Goal: Task Accomplishment & Management: Use online tool/utility

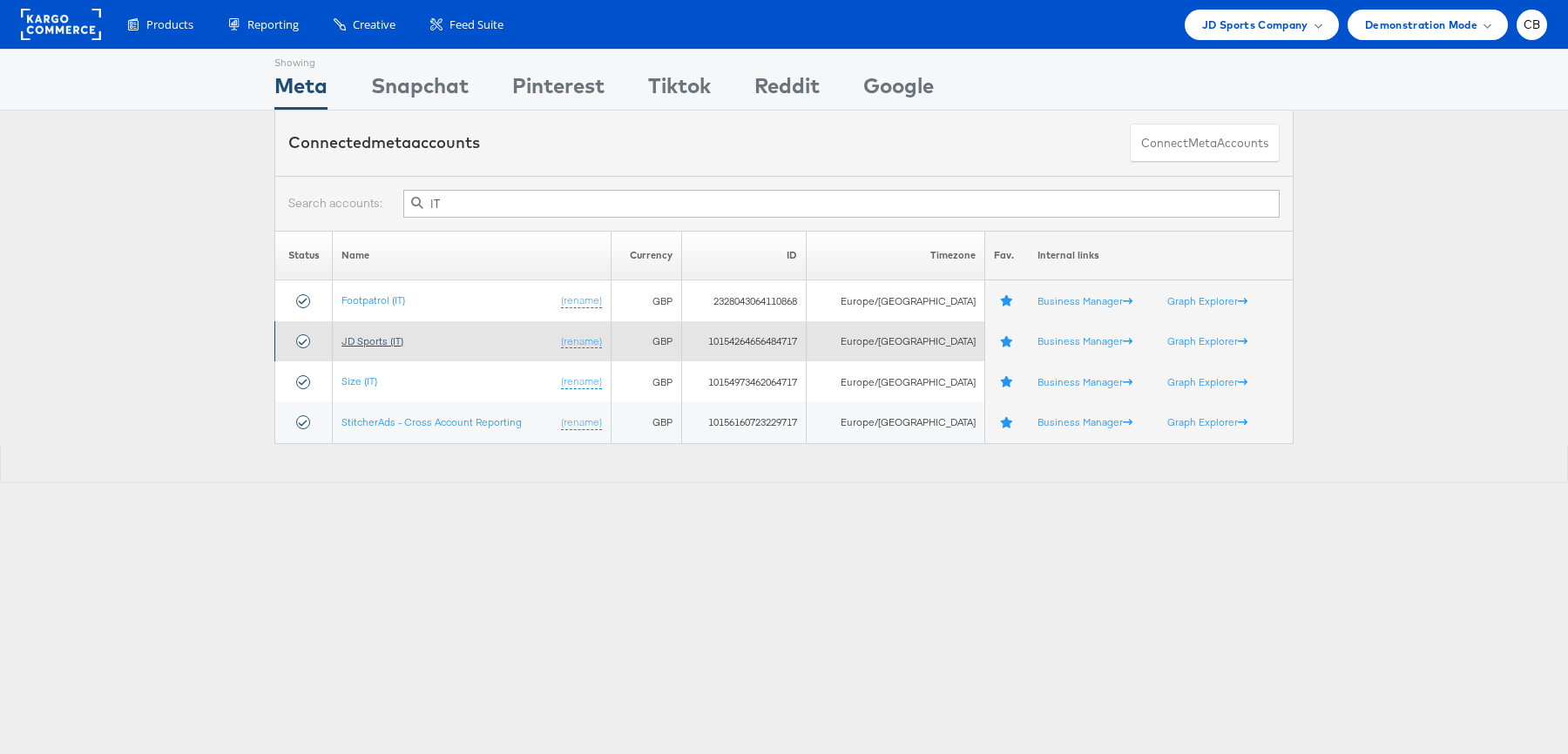
type input "IT"
click at [376, 342] on link "JD Sports (IT)" at bounding box center [372, 341] width 62 height 13
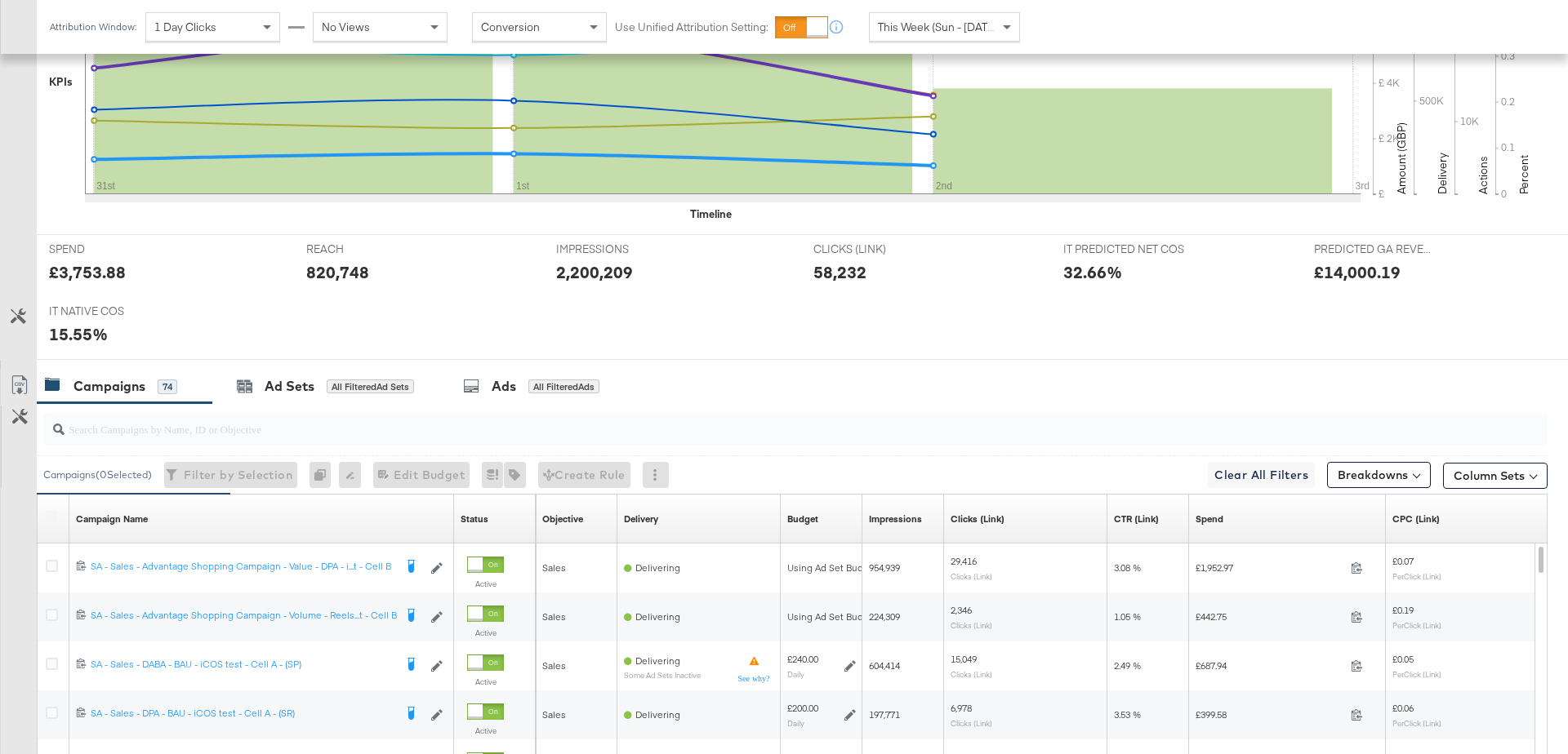
scroll to position [516, 0]
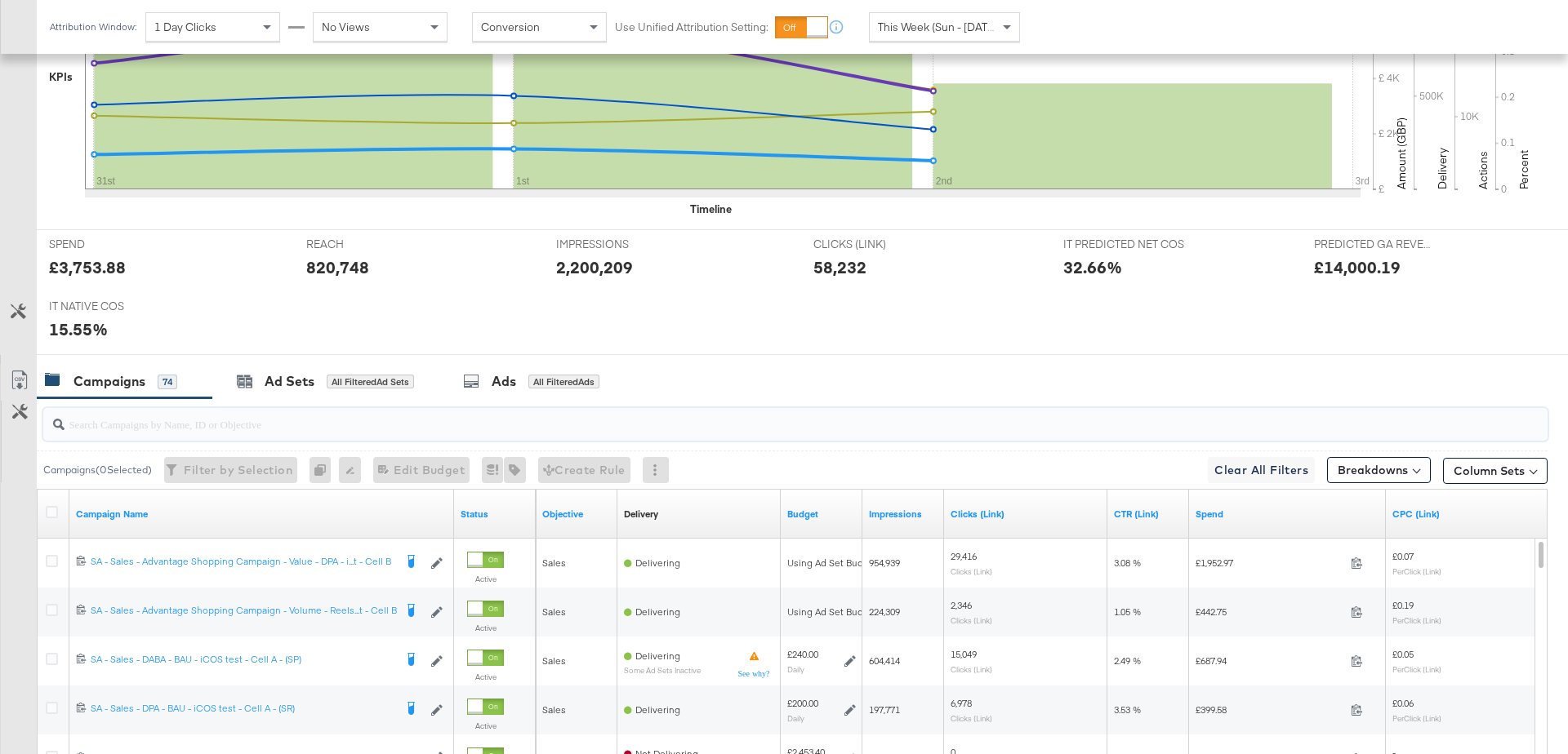
click at [199, 425] on input "search" at bounding box center [737, 418] width 1345 height 32
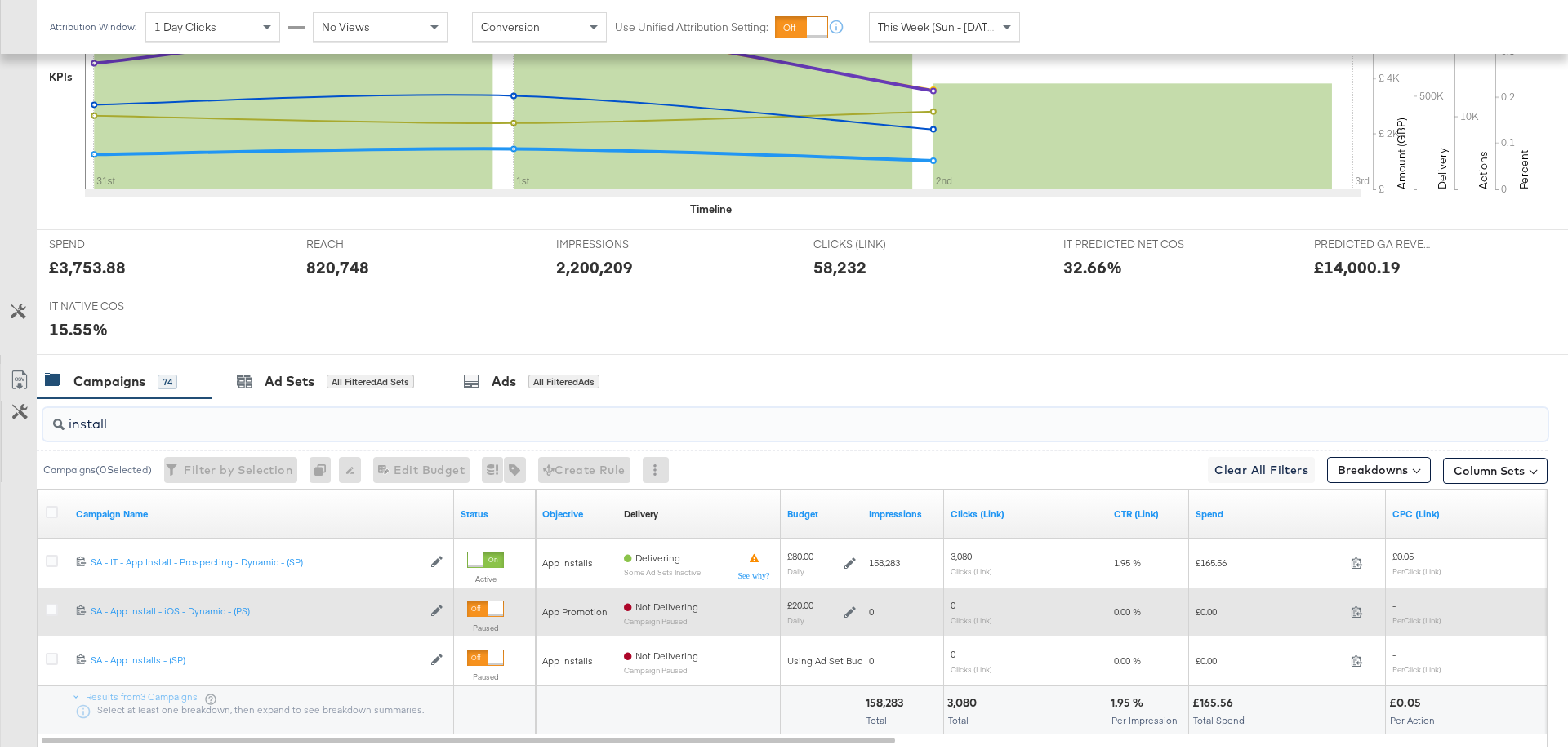
type input "install"
click at [57, 609] on div at bounding box center [54, 612] width 17 height 16
click at [51, 608] on icon at bounding box center [51, 610] width 13 height 13
click at [0, 0] on input "checkbox" at bounding box center [0, 0] width 0 height 0
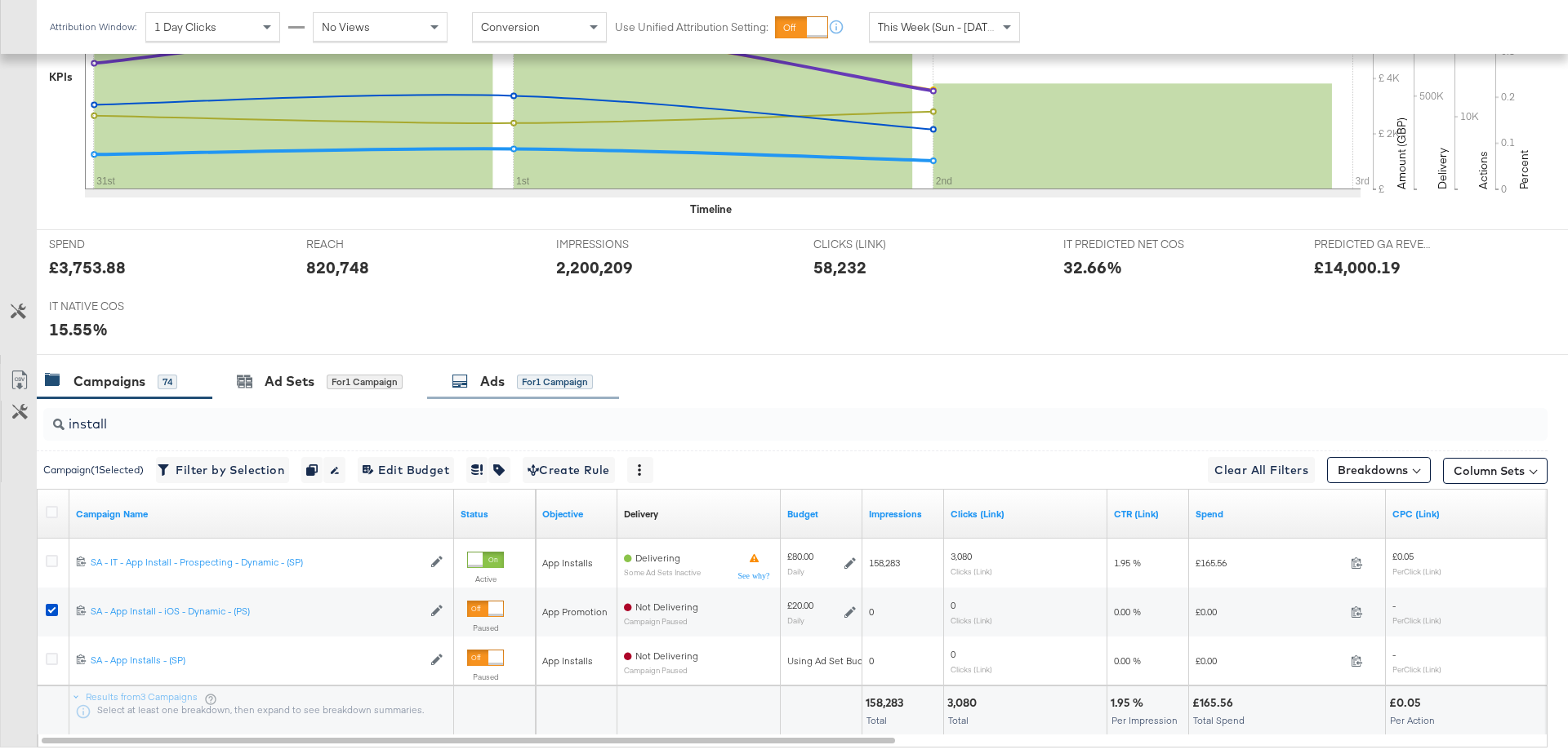
click at [497, 377] on div "Ads" at bounding box center [492, 382] width 24 height 19
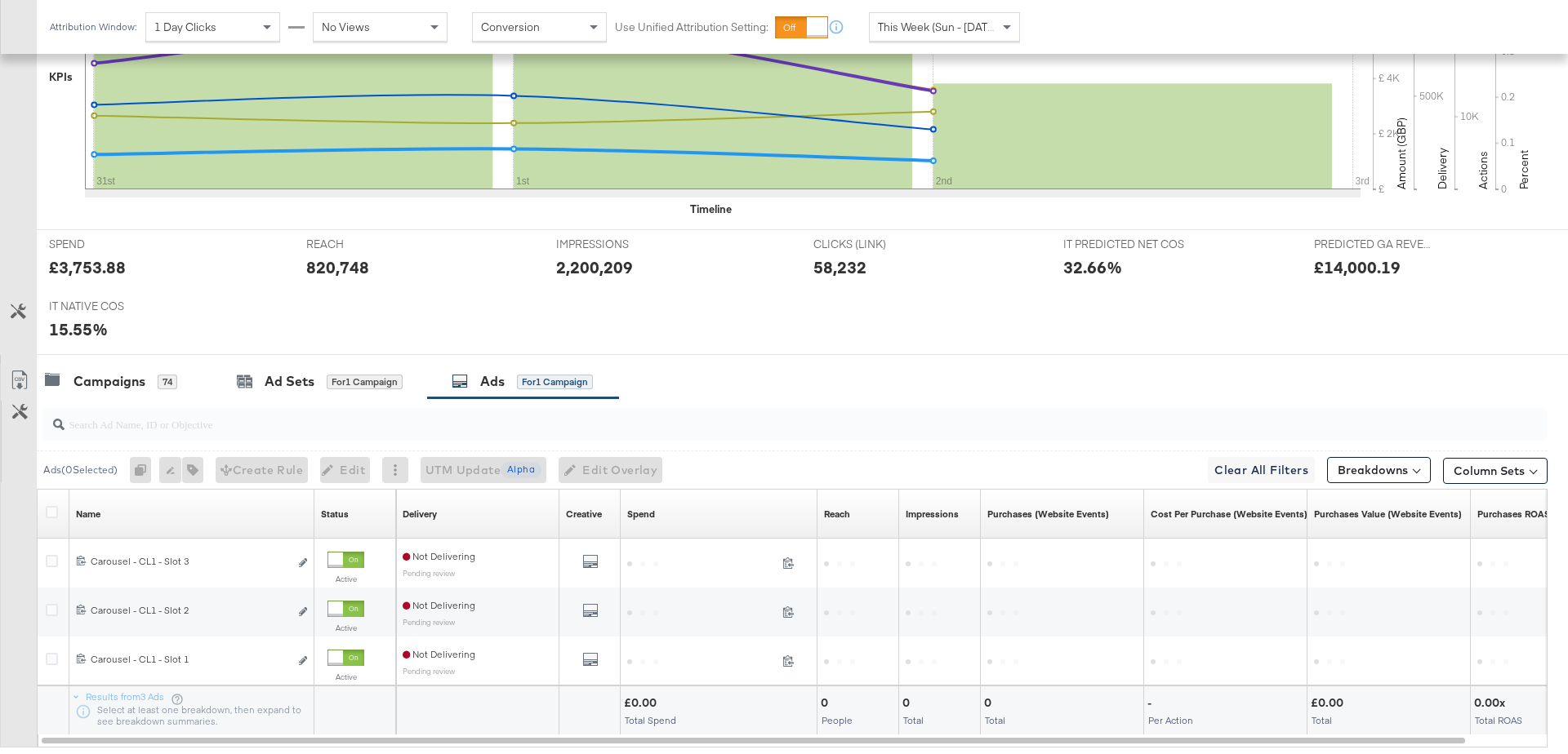
scroll to position [612, 0]
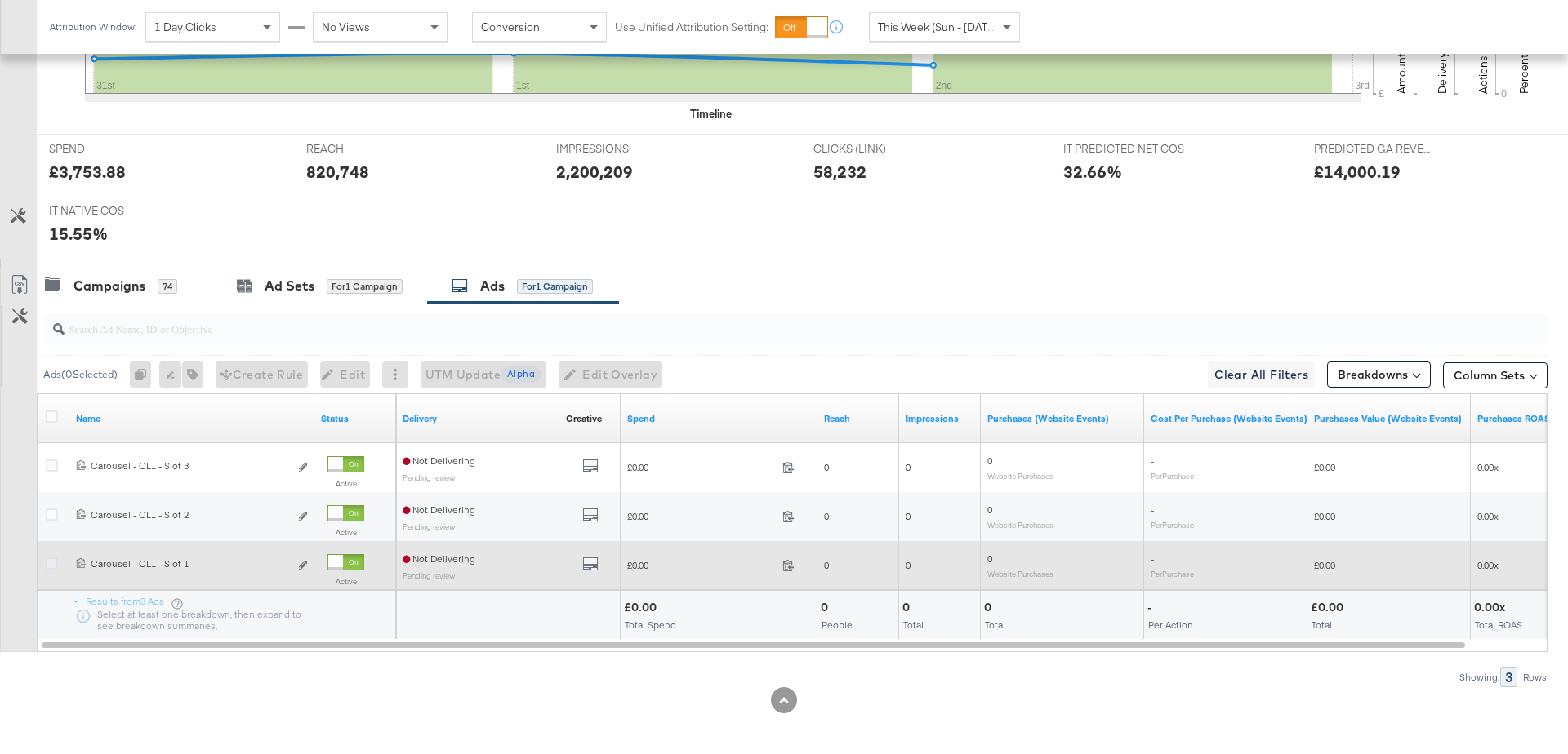
click at [47, 561] on icon at bounding box center [51, 564] width 13 height 13
click at [0, 0] on input "checkbox" at bounding box center [0, 0] width 0 height 0
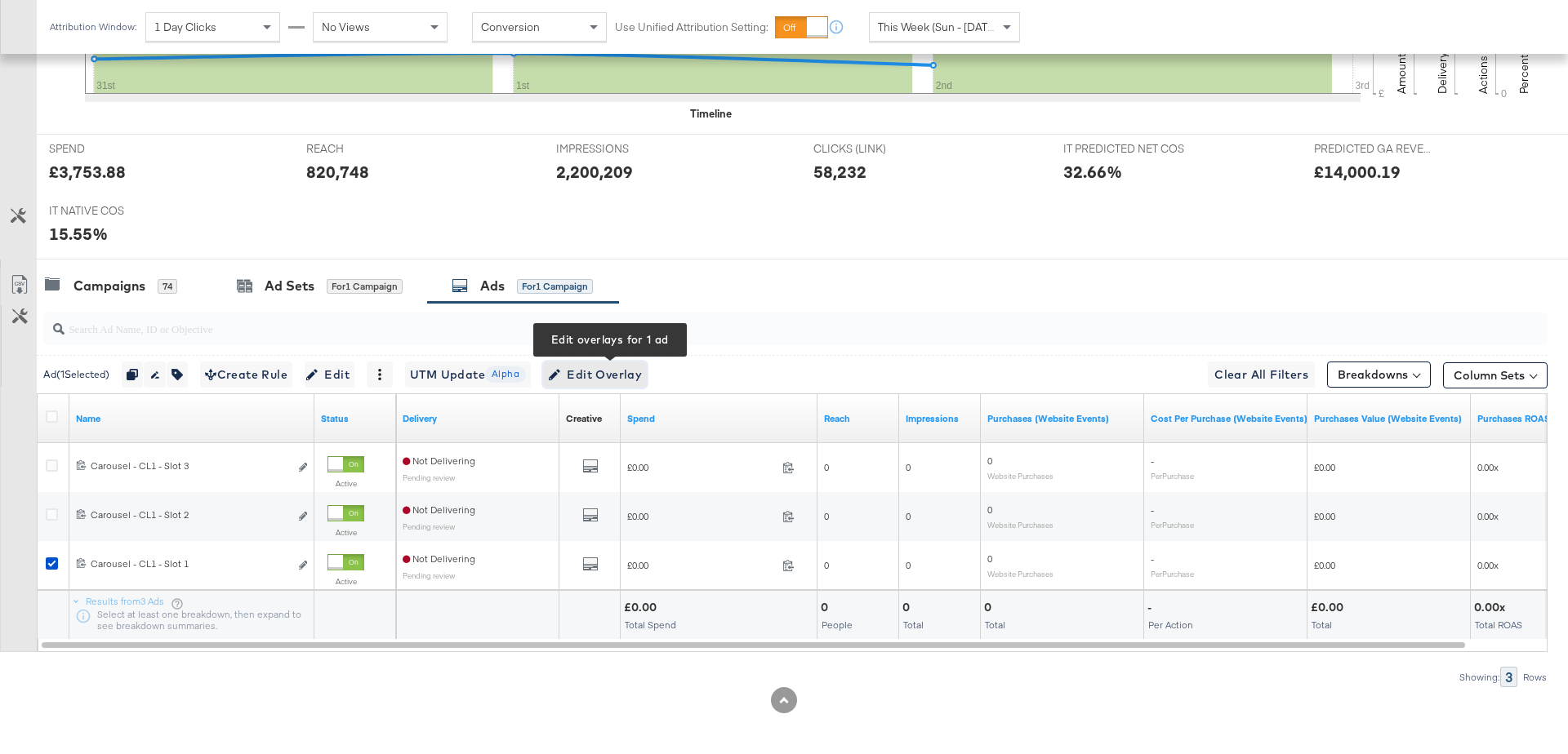
click at [612, 365] on span "Edit Overlay Edit overlays for 1 ad" at bounding box center [594, 375] width 94 height 20
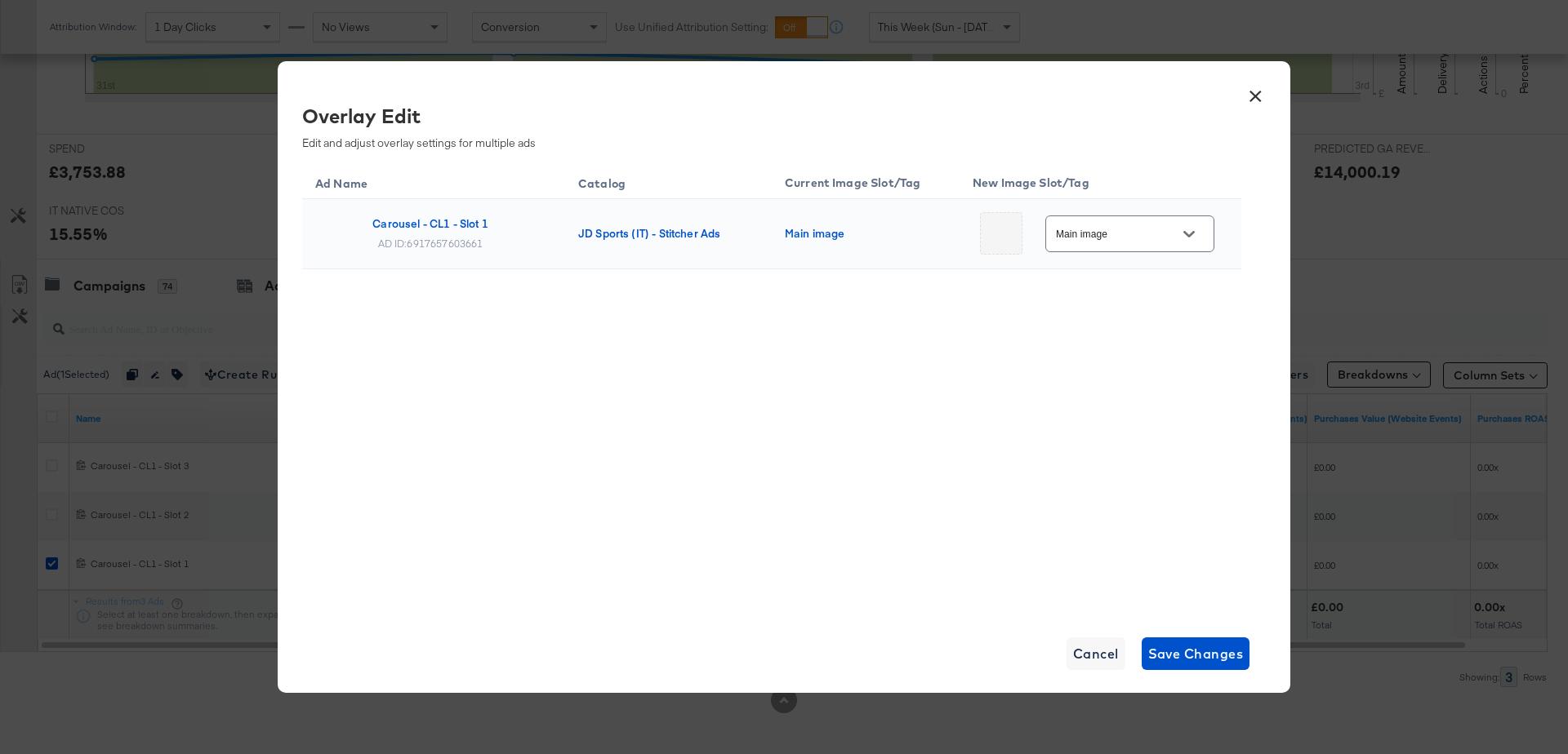
click at [1194, 231] on button "Open" at bounding box center [1189, 233] width 24 height 24
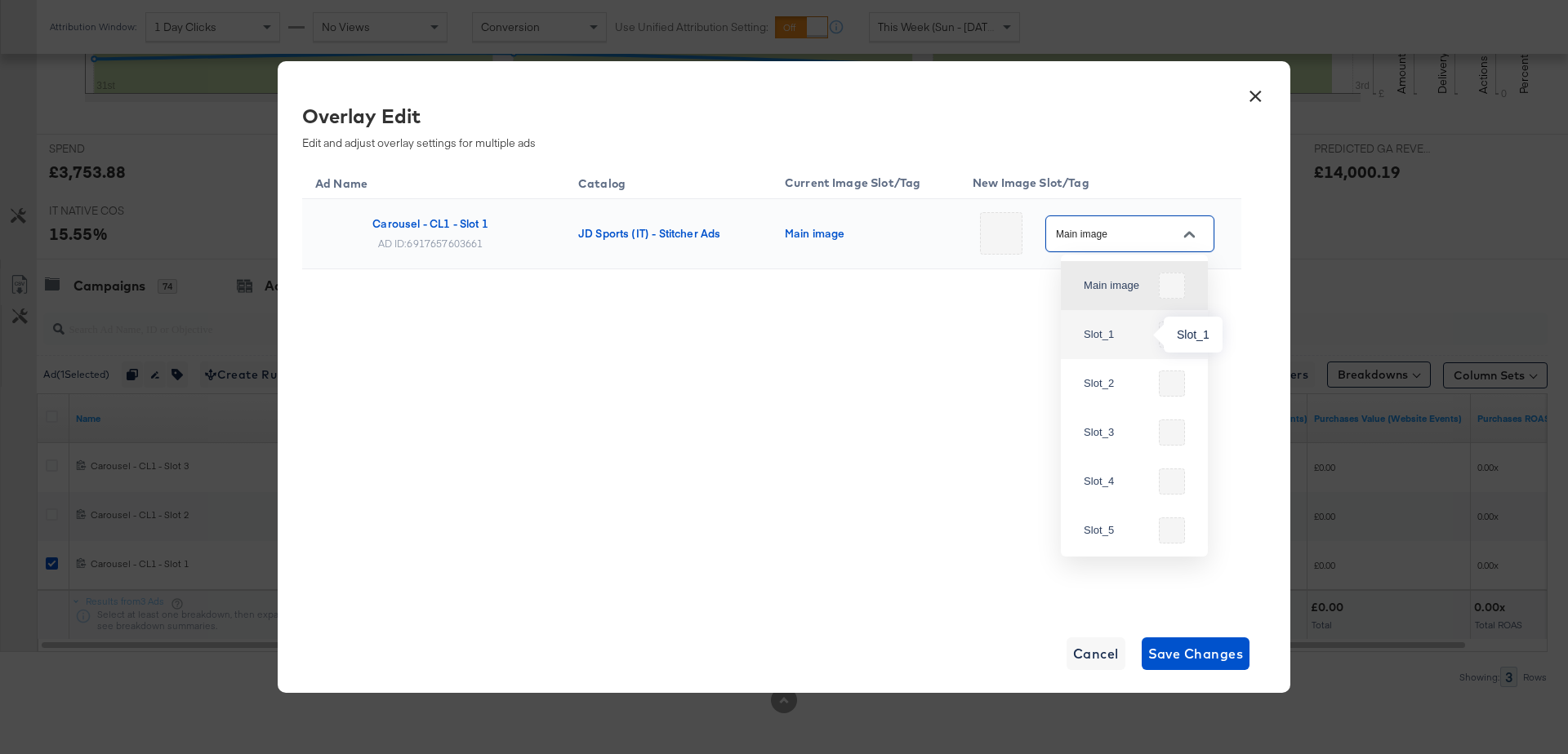
click at [1085, 330] on div "Slot_1" at bounding box center [1117, 334] width 68 height 16
type input "Slot_1"
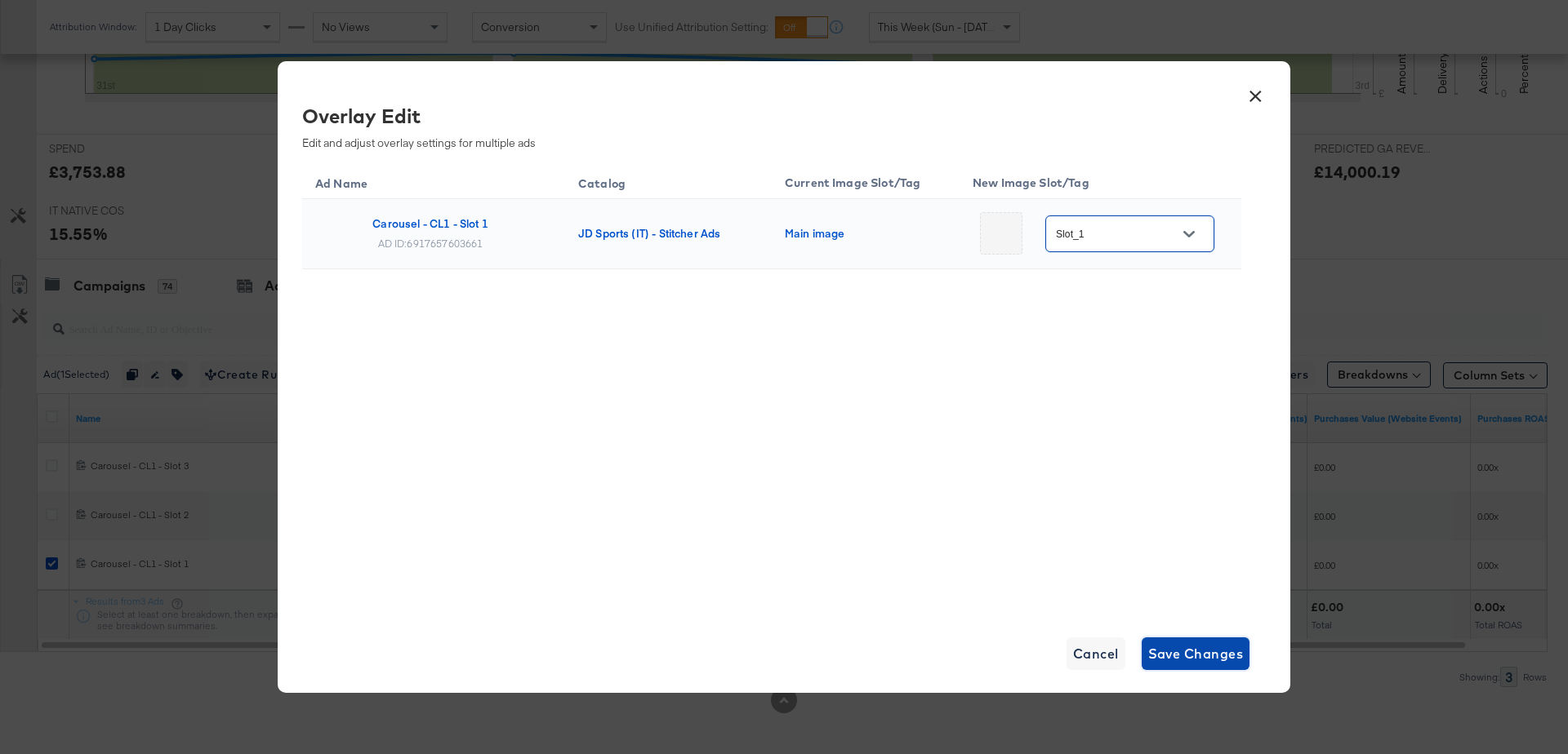
click at [1182, 657] on span "Save Changes" at bounding box center [1195, 653] width 95 height 23
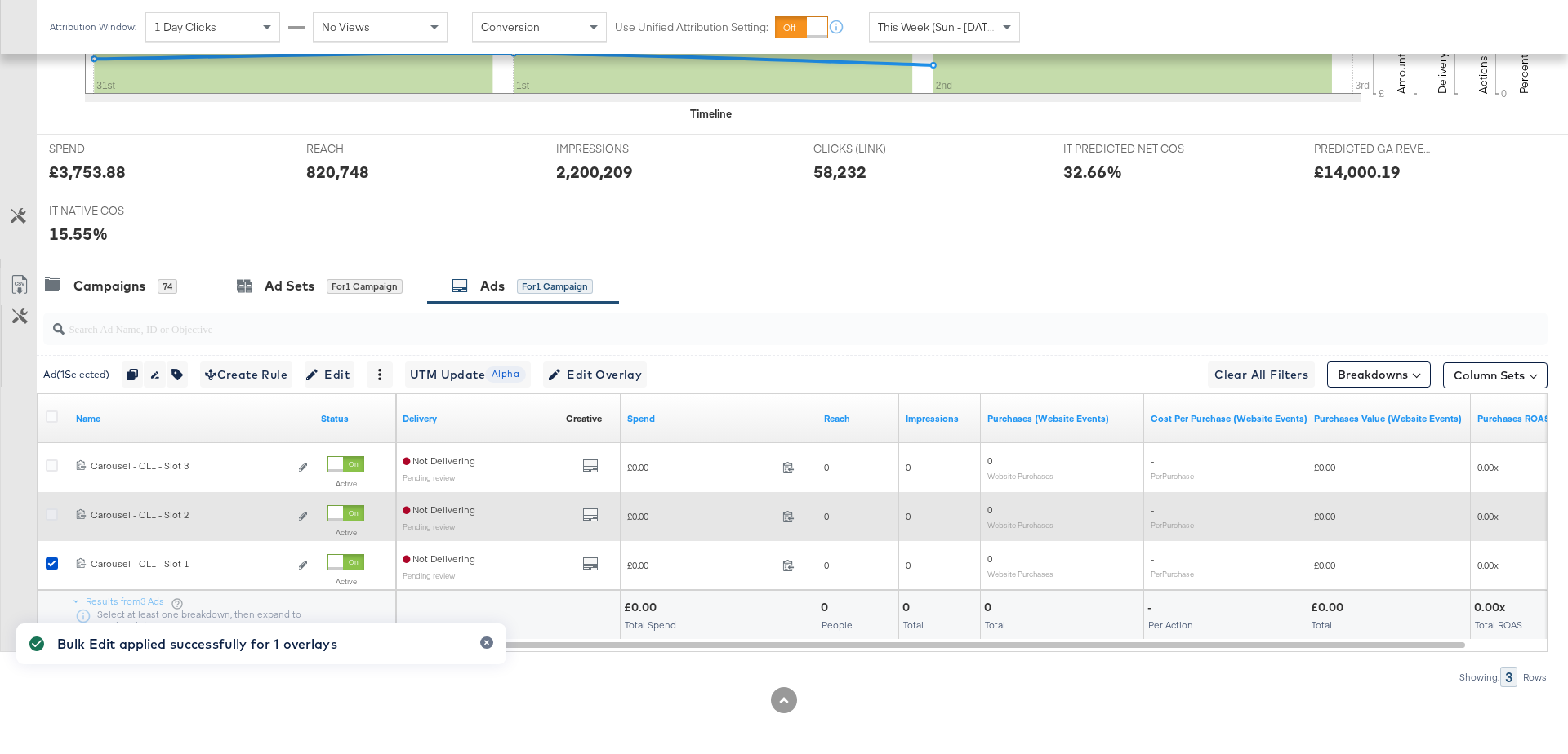
click at [49, 508] on icon at bounding box center [51, 514] width 13 height 13
click at [0, 0] on input "checkbox" at bounding box center [0, 0] width 0 height 0
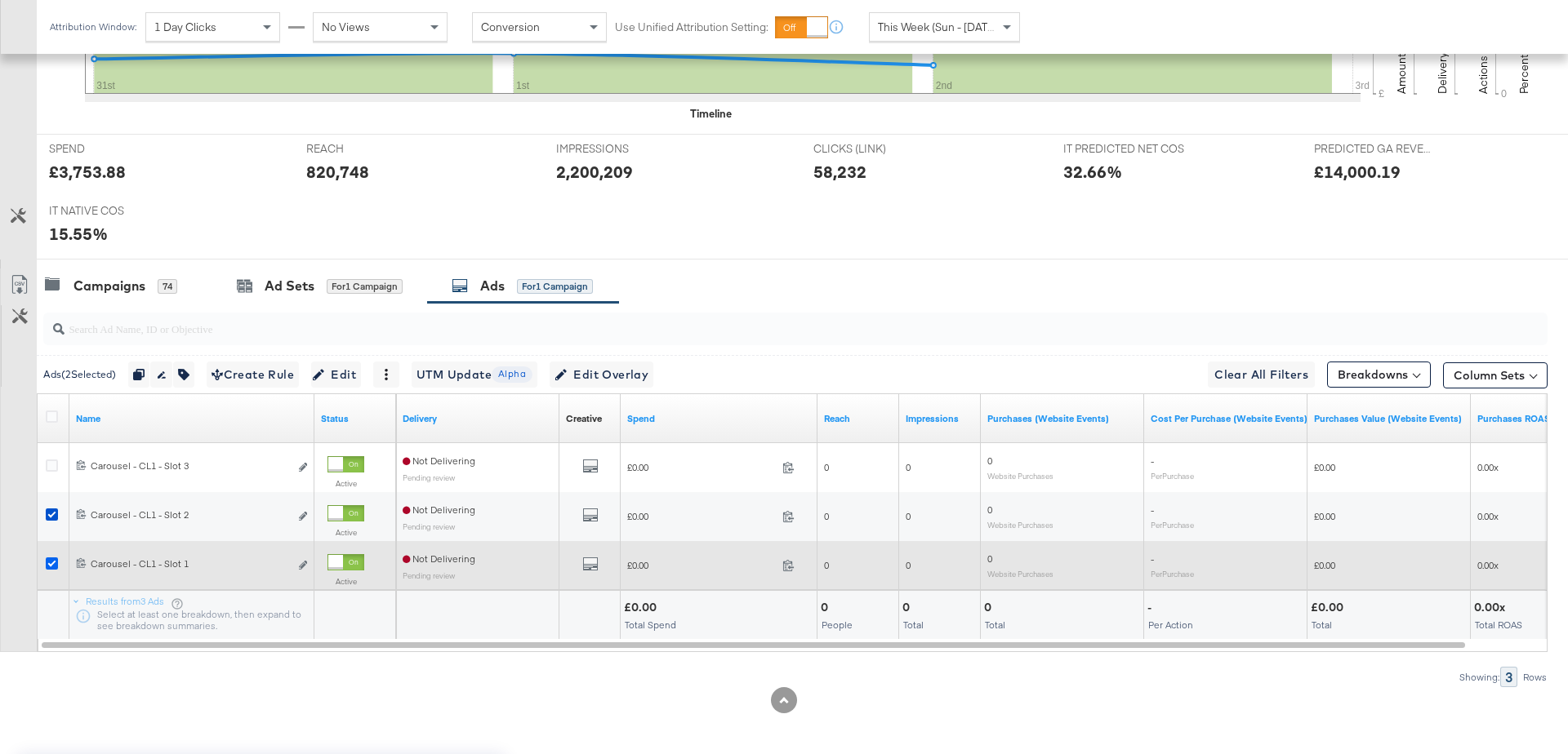
click at [49, 558] on icon at bounding box center [51, 564] width 13 height 13
click at [0, 0] on input "checkbox" at bounding box center [0, 0] width 0 height 0
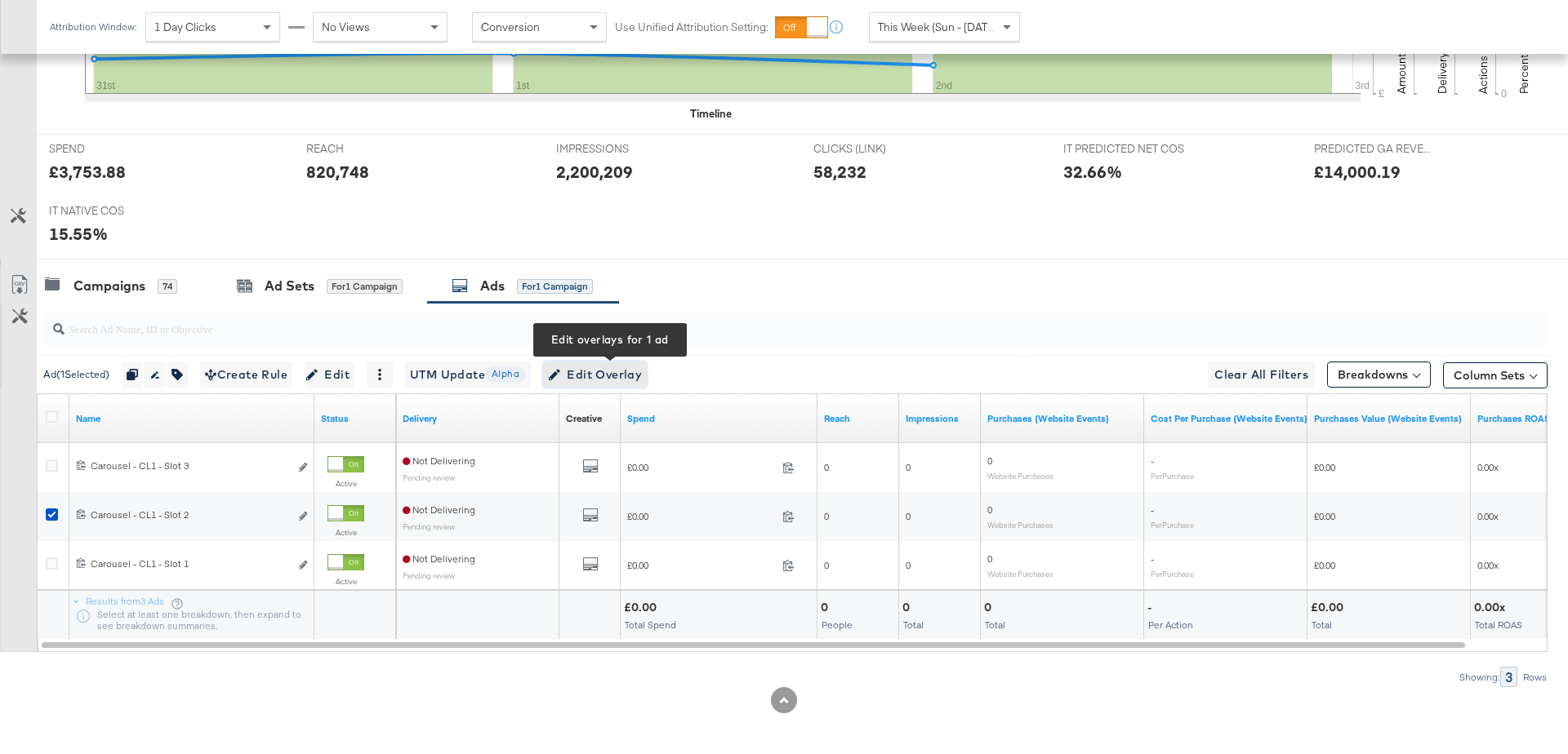
click at [628, 372] on span "Edit Overlay Edit overlays for 1 ad" at bounding box center [594, 375] width 94 height 20
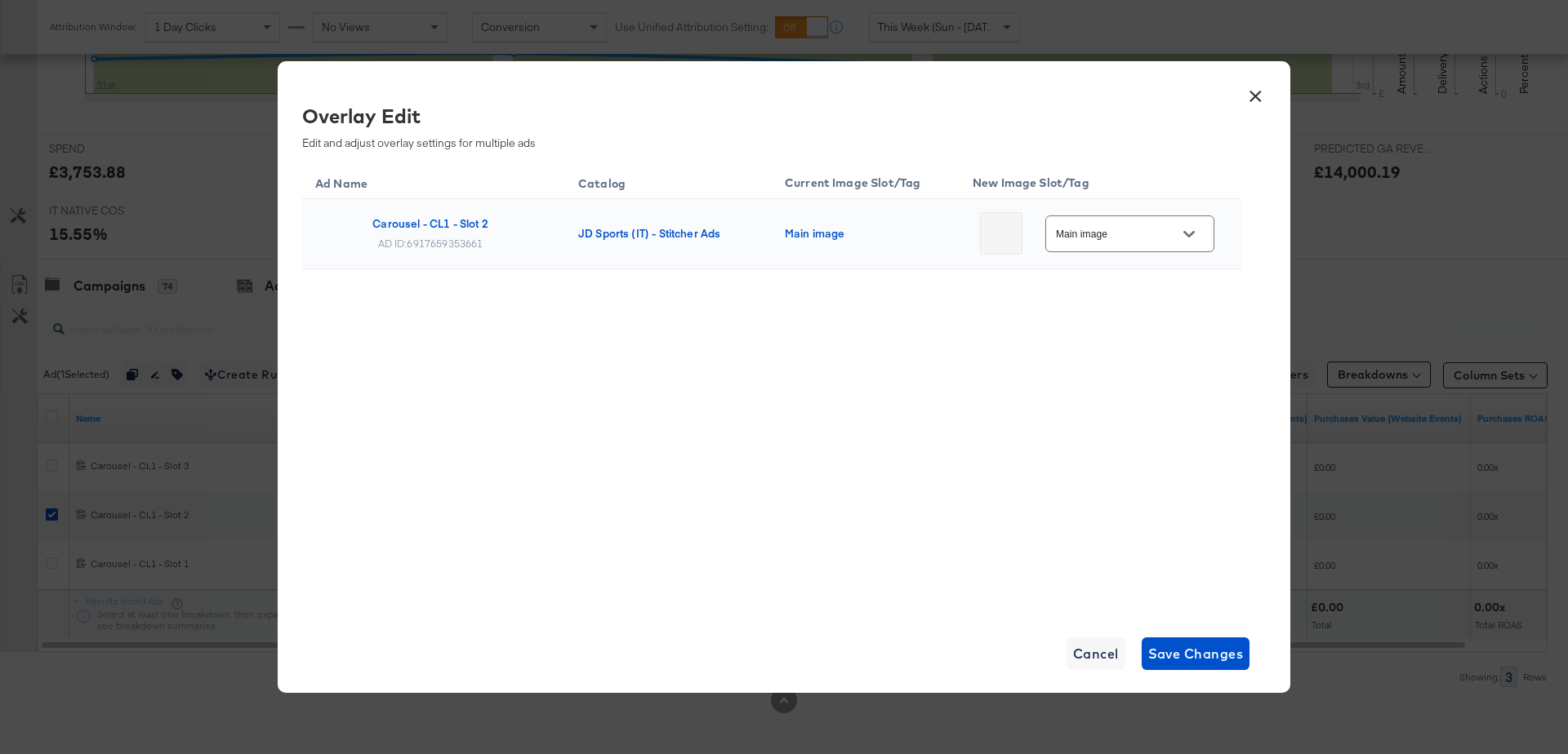
click at [1192, 224] on button "Open" at bounding box center [1189, 233] width 24 height 24
click at [1114, 373] on div "Slot_2" at bounding box center [1134, 383] width 121 height 39
type input "Slot_2"
click at [1180, 659] on span "Save Changes" at bounding box center [1195, 653] width 95 height 23
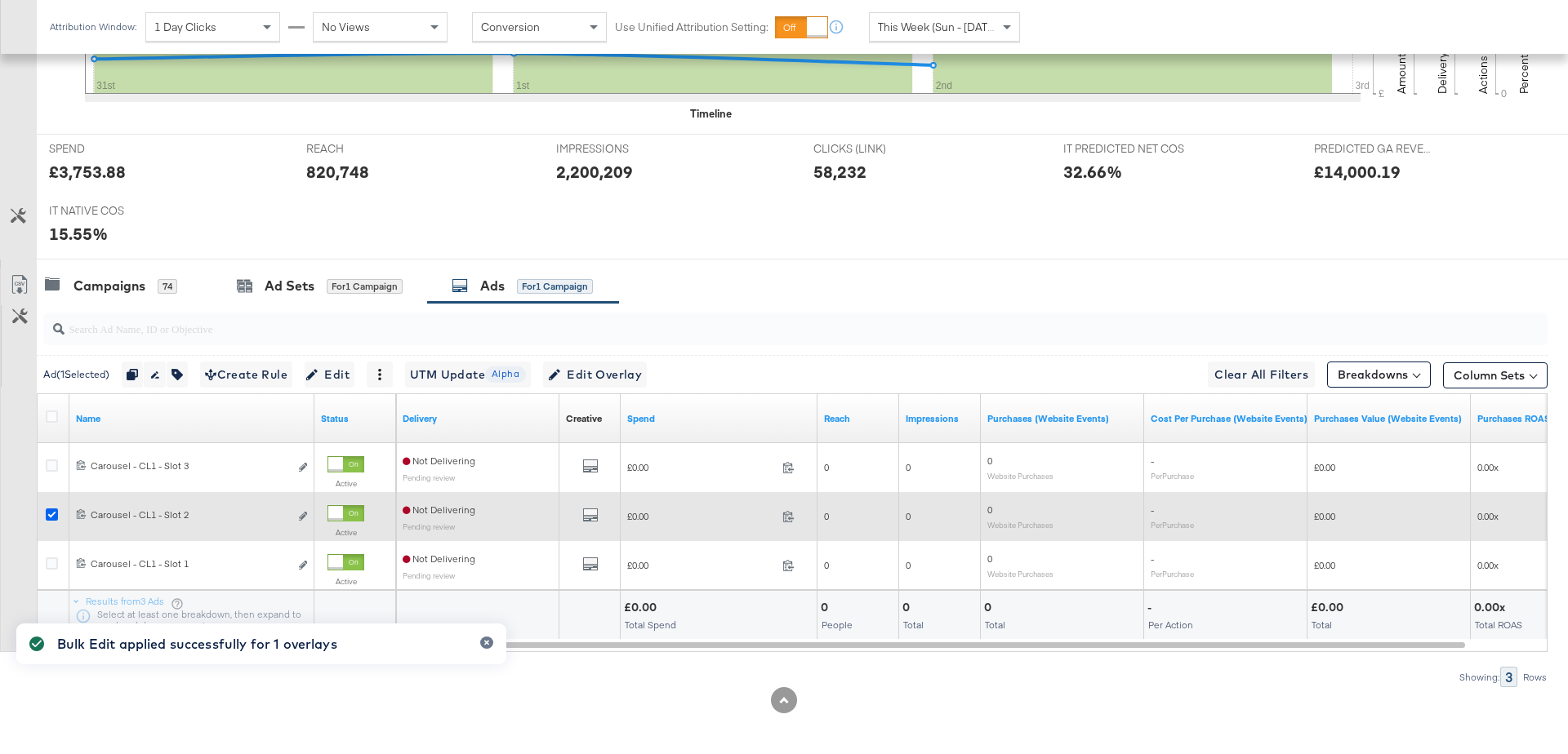
click at [51, 511] on icon at bounding box center [51, 514] width 13 height 13
click at [0, 0] on input "checkbox" at bounding box center [0, 0] width 0 height 0
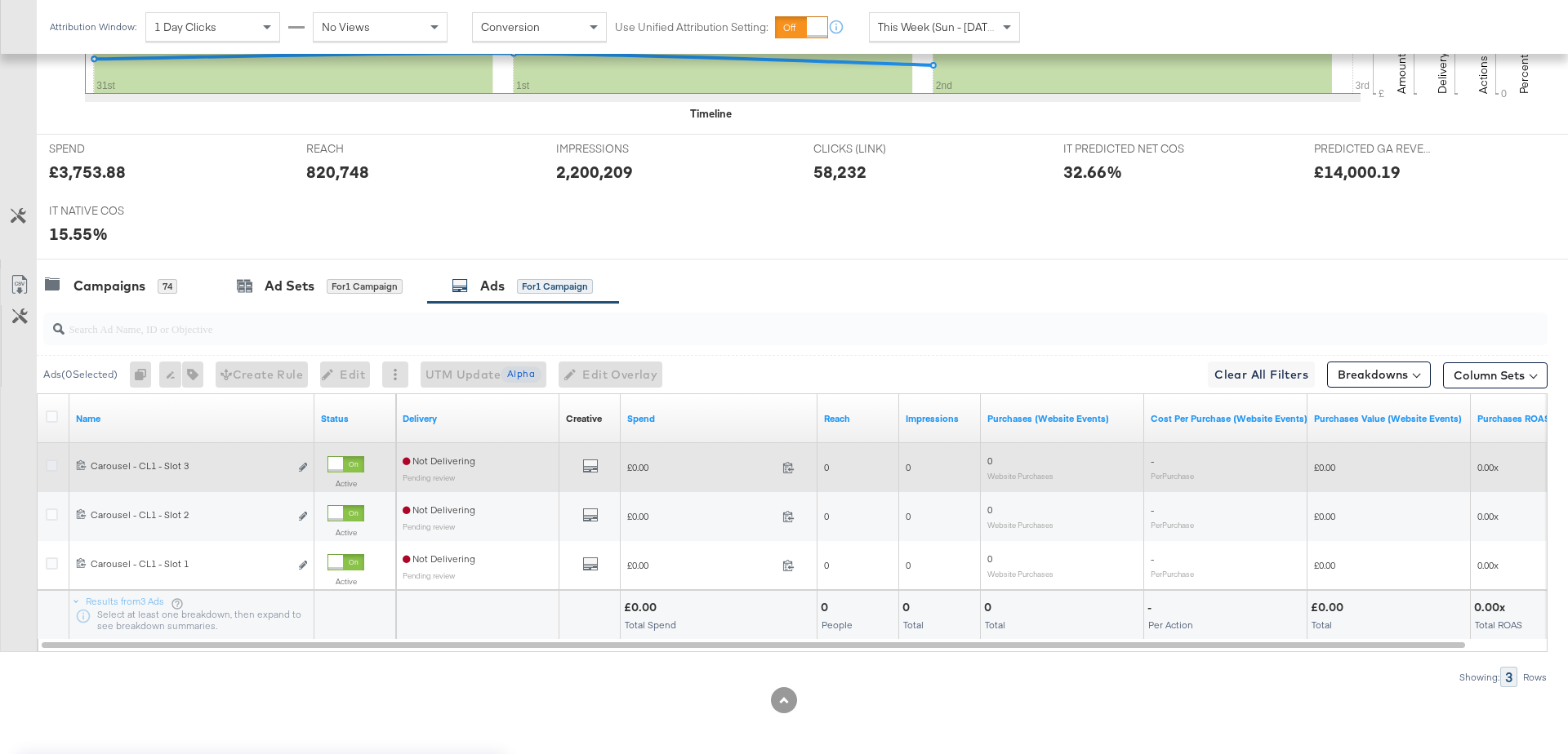
click at [50, 463] on icon at bounding box center [51, 465] width 13 height 13
click at [0, 0] on input "checkbox" at bounding box center [0, 0] width 0 height 0
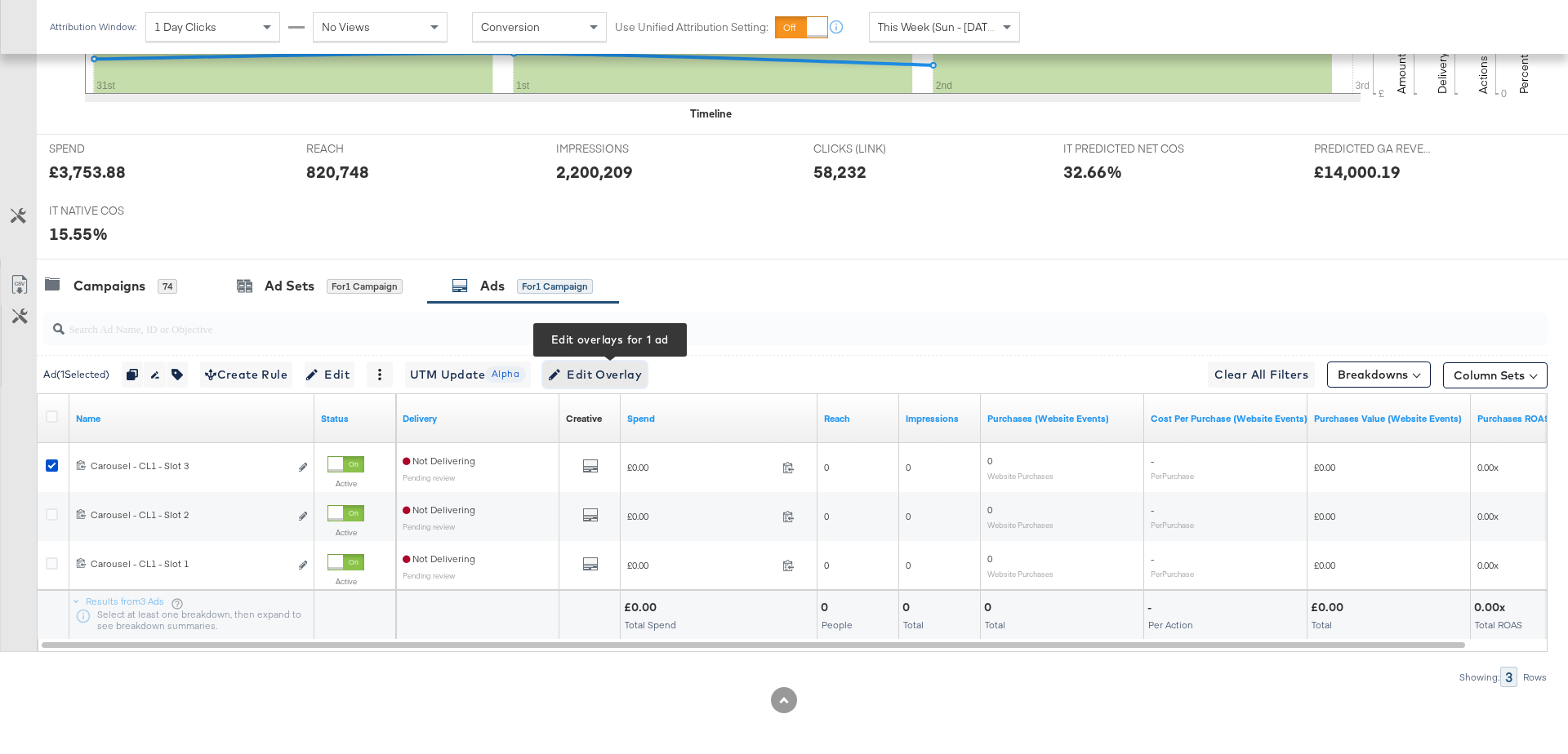
click at [608, 370] on span "Edit Overlay Edit overlays for 1 ad" at bounding box center [594, 375] width 94 height 20
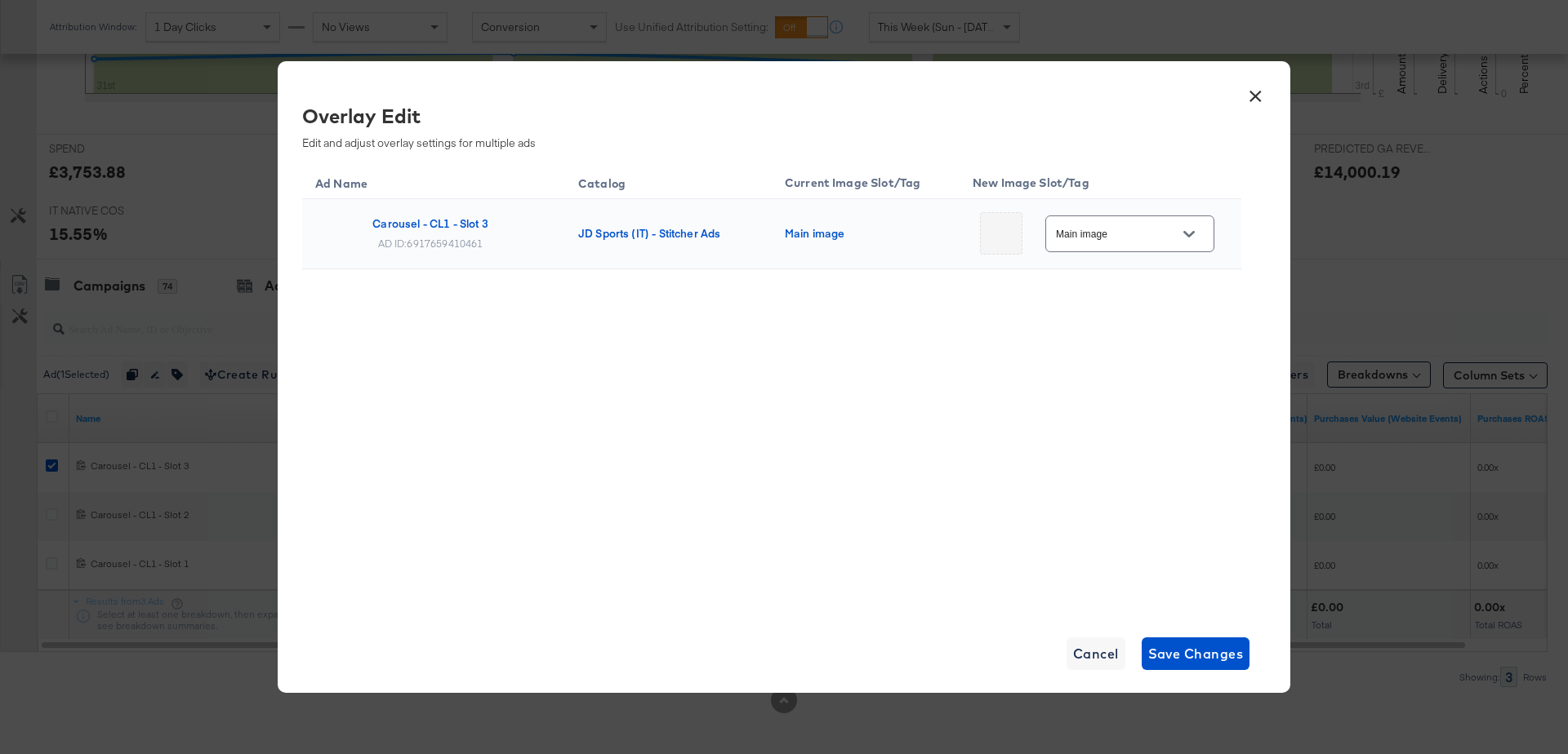
click at [1135, 240] on input "Main image" at bounding box center [1117, 234] width 129 height 19
click at [1106, 431] on div "Slot_3" at bounding box center [1117, 432] width 68 height 16
type input "Slot_3"
click at [1170, 663] on span "Save Changes" at bounding box center [1195, 653] width 95 height 23
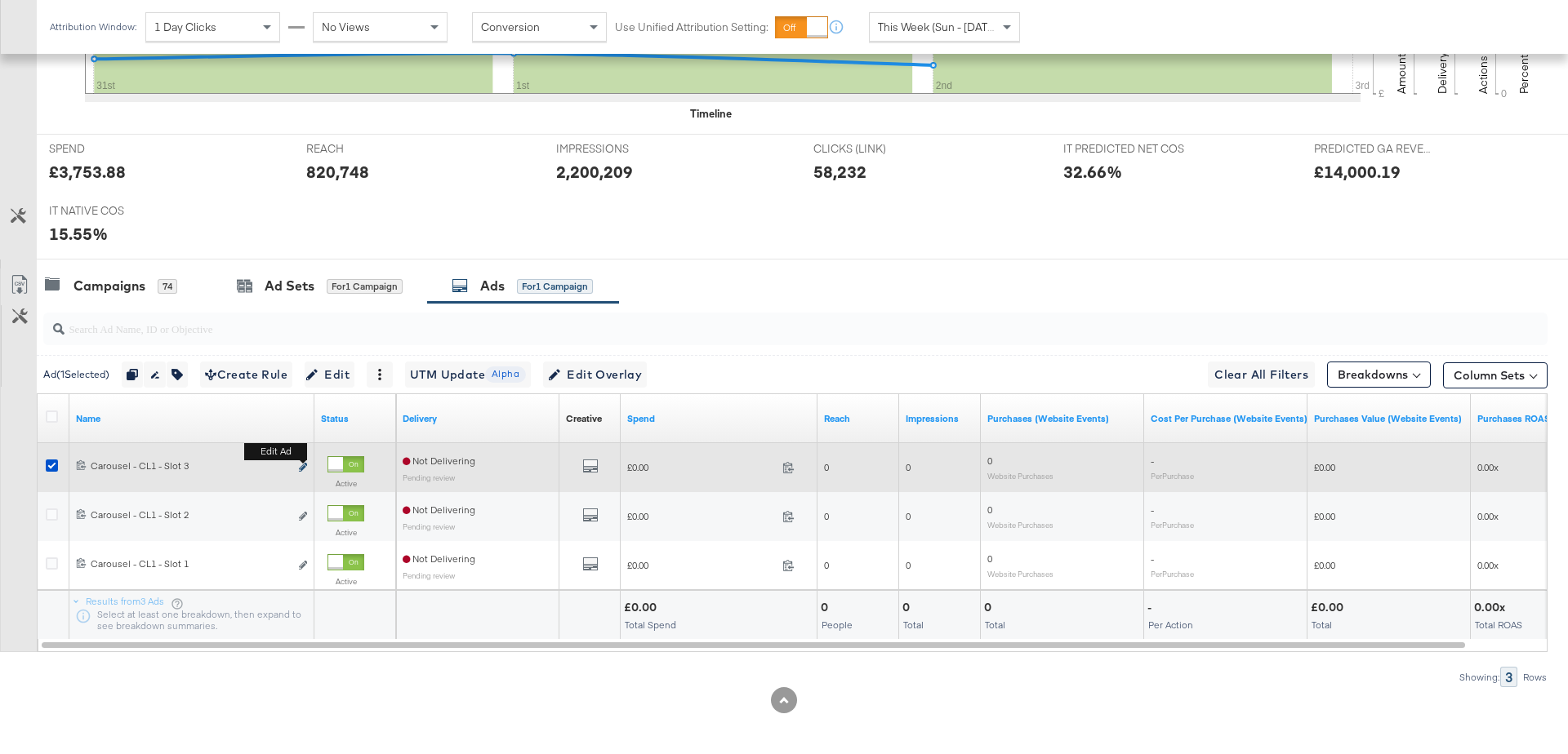
click at [303, 463] on icon "link" at bounding box center [303, 467] width 8 height 9
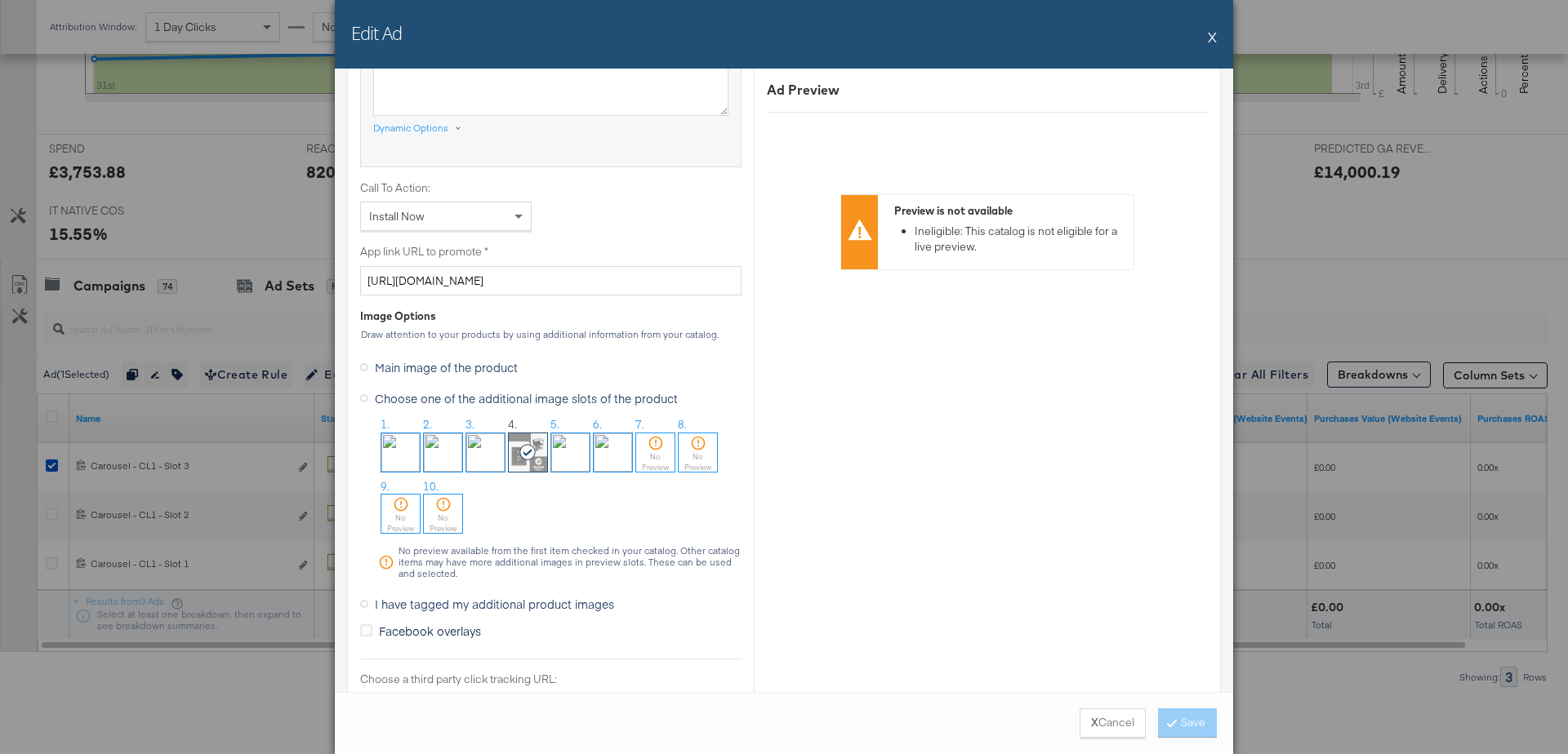
scroll to position [1175, 0]
click at [1211, 39] on button "X" at bounding box center [1212, 36] width 9 height 33
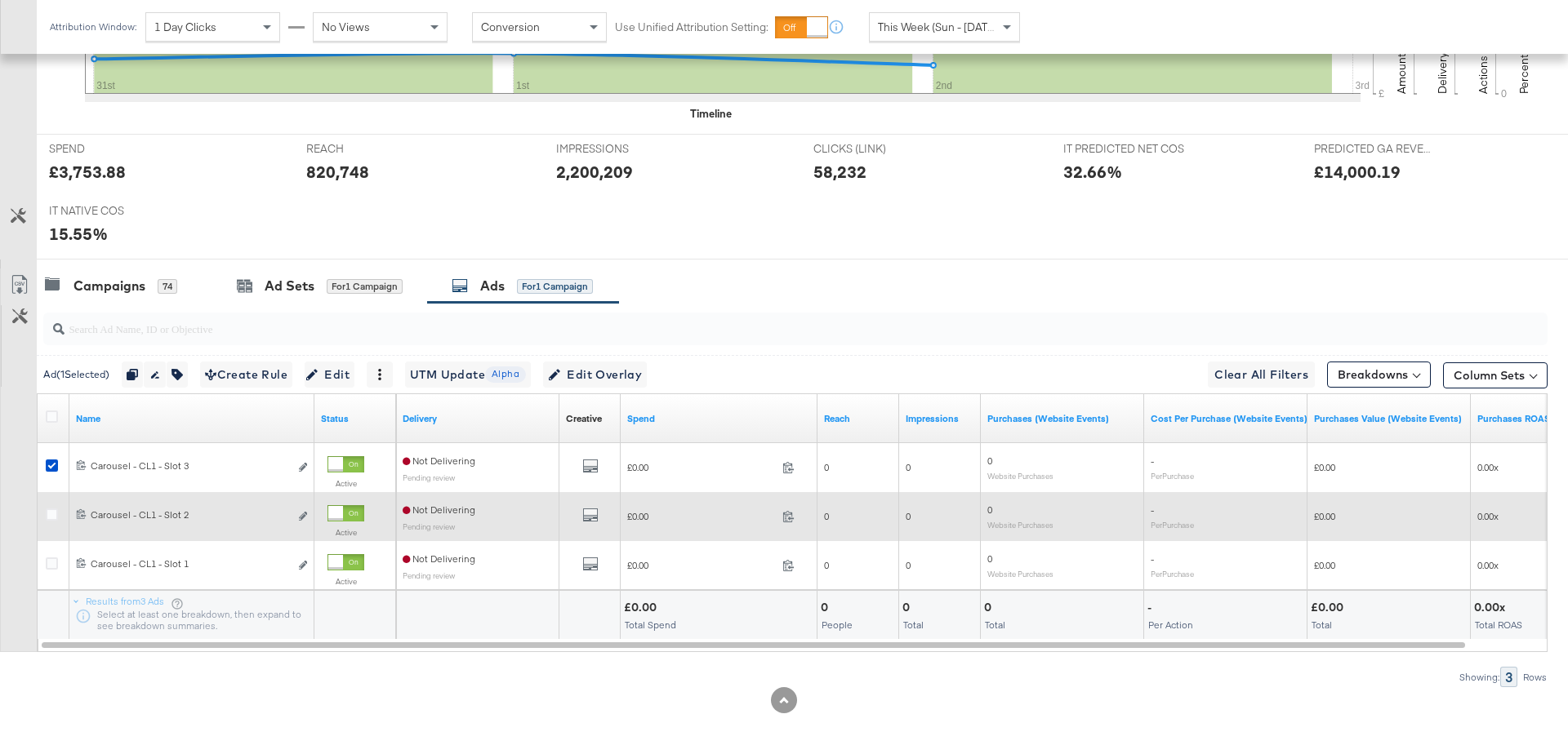
click at [56, 516] on div at bounding box center [54, 516] width 17 height 16
click at [51, 514] on icon at bounding box center [51, 514] width 13 height 13
click at [0, 0] on input "checkbox" at bounding box center [0, 0] width 0 height 0
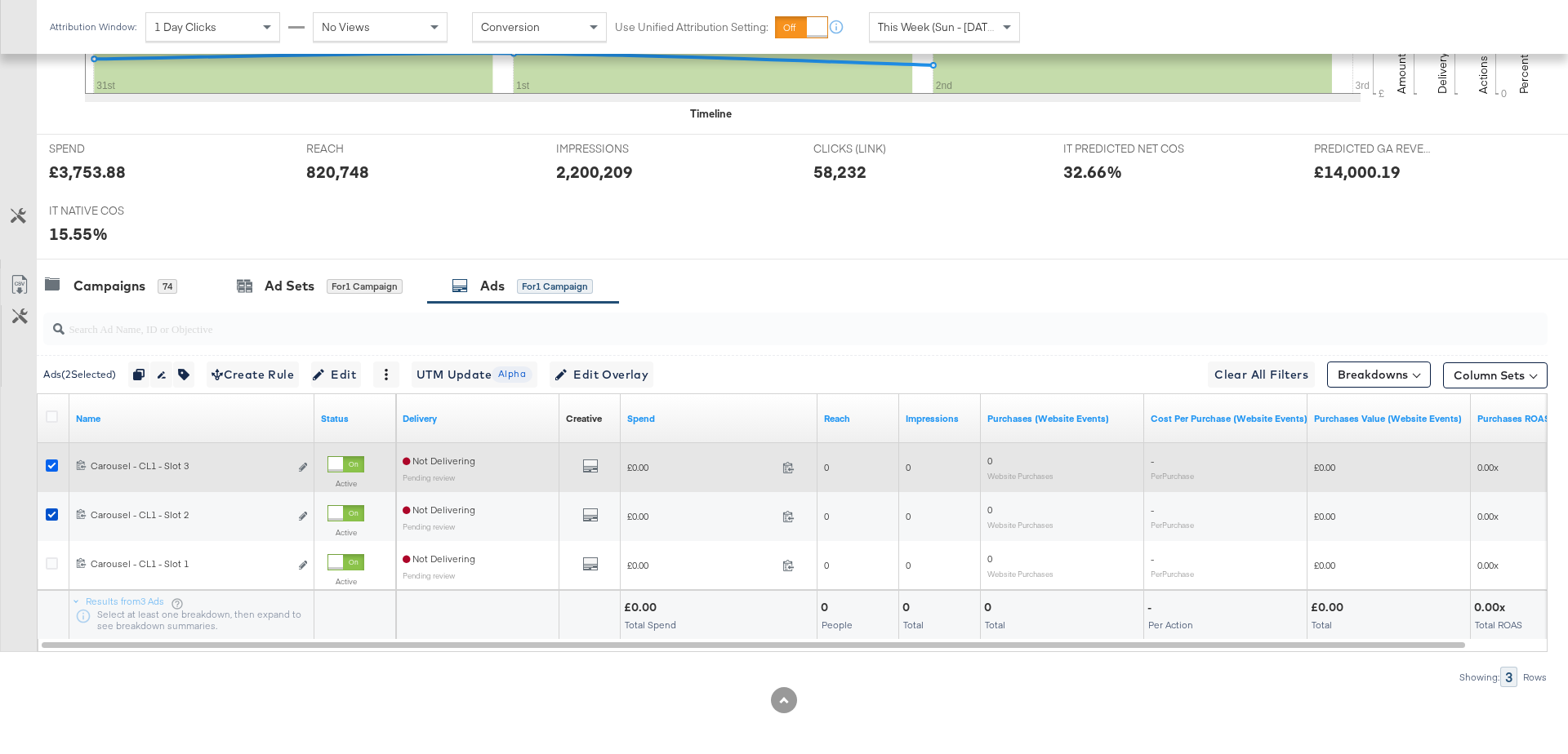
click at [51, 459] on icon at bounding box center [51, 465] width 13 height 13
click at [0, 0] on input "checkbox" at bounding box center [0, 0] width 0 height 0
click at [51, 459] on icon at bounding box center [51, 465] width 13 height 13
click at [0, 0] on input "checkbox" at bounding box center [0, 0] width 0 height 0
click at [51, 459] on icon at bounding box center [51, 465] width 13 height 13
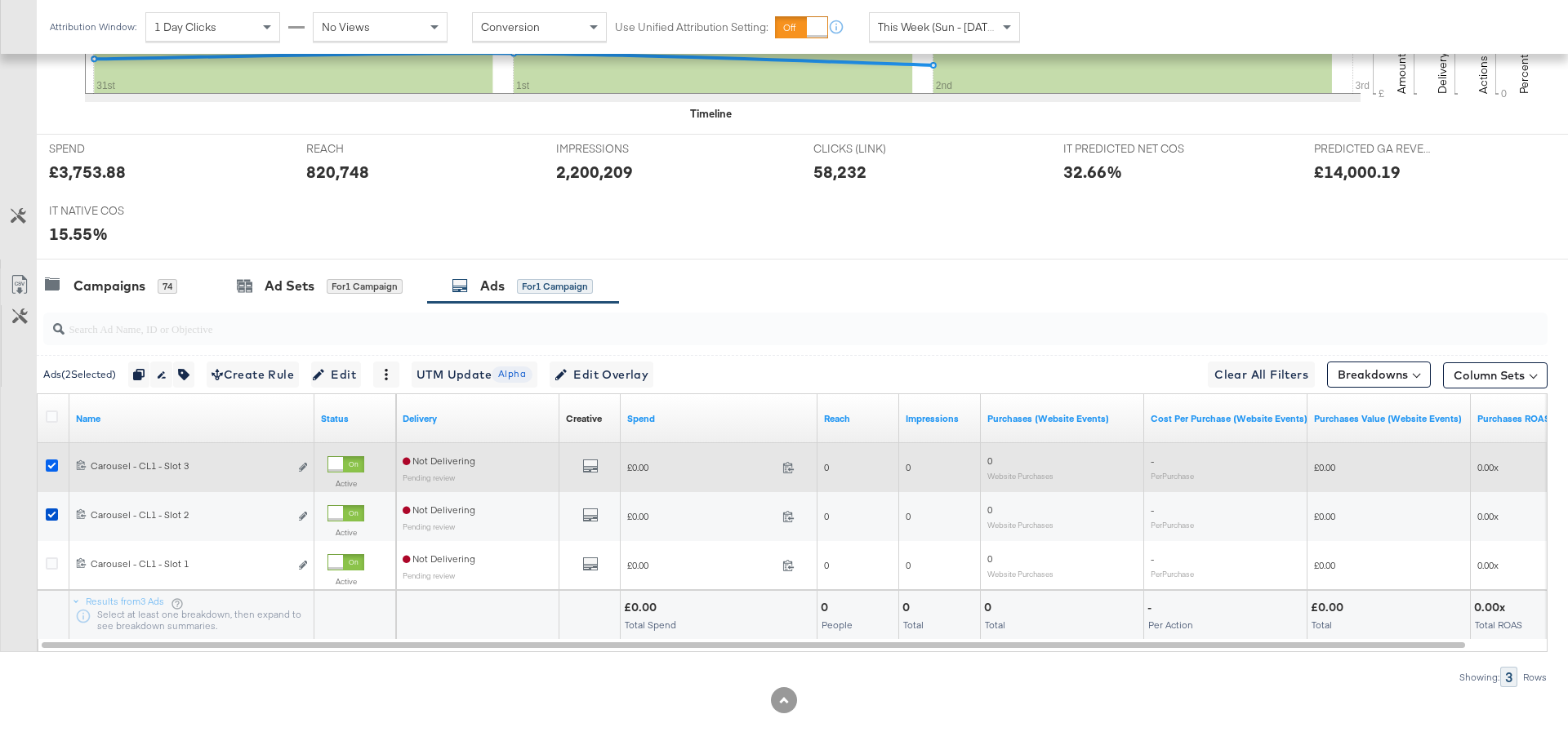
click at [0, 0] on input "checkbox" at bounding box center [0, 0] width 0 height 0
click at [50, 462] on icon at bounding box center [51, 465] width 13 height 13
click at [0, 0] on input "checkbox" at bounding box center [0, 0] width 0 height 0
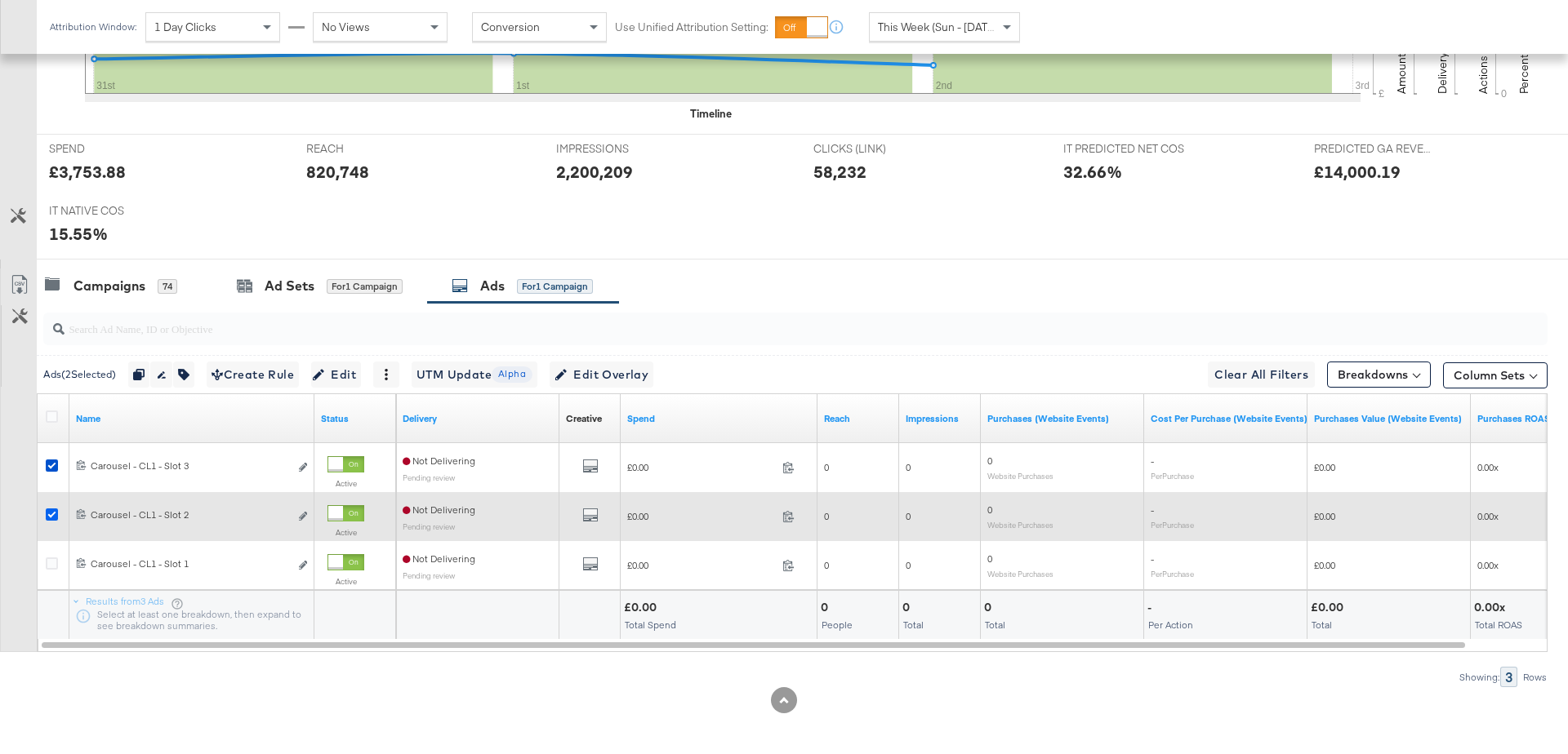
click at [51, 513] on icon at bounding box center [51, 514] width 13 height 13
click at [0, 0] on input "checkbox" at bounding box center [0, 0] width 0 height 0
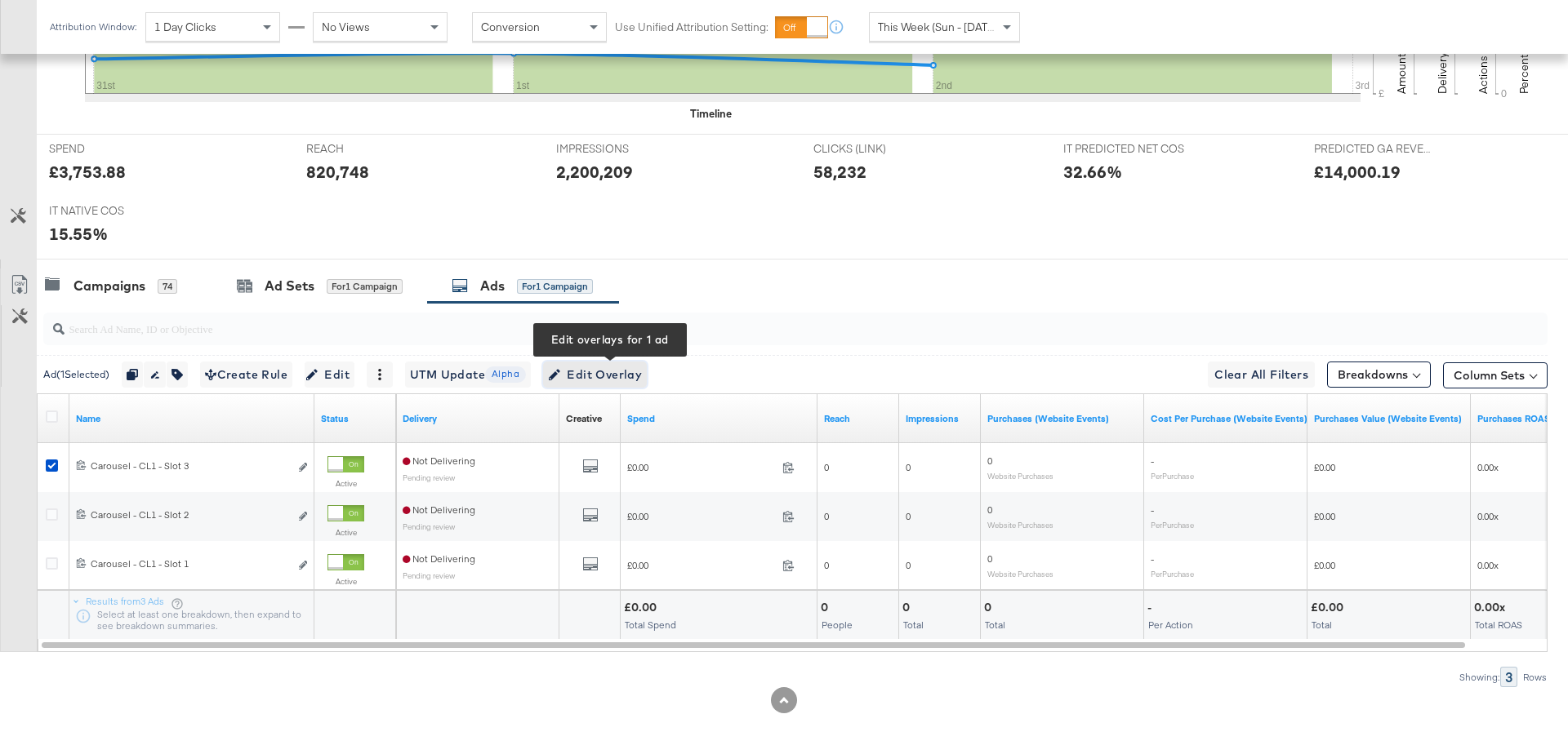
click at [620, 372] on span "Edit Overlay Edit overlays for 1 ad" at bounding box center [594, 375] width 94 height 20
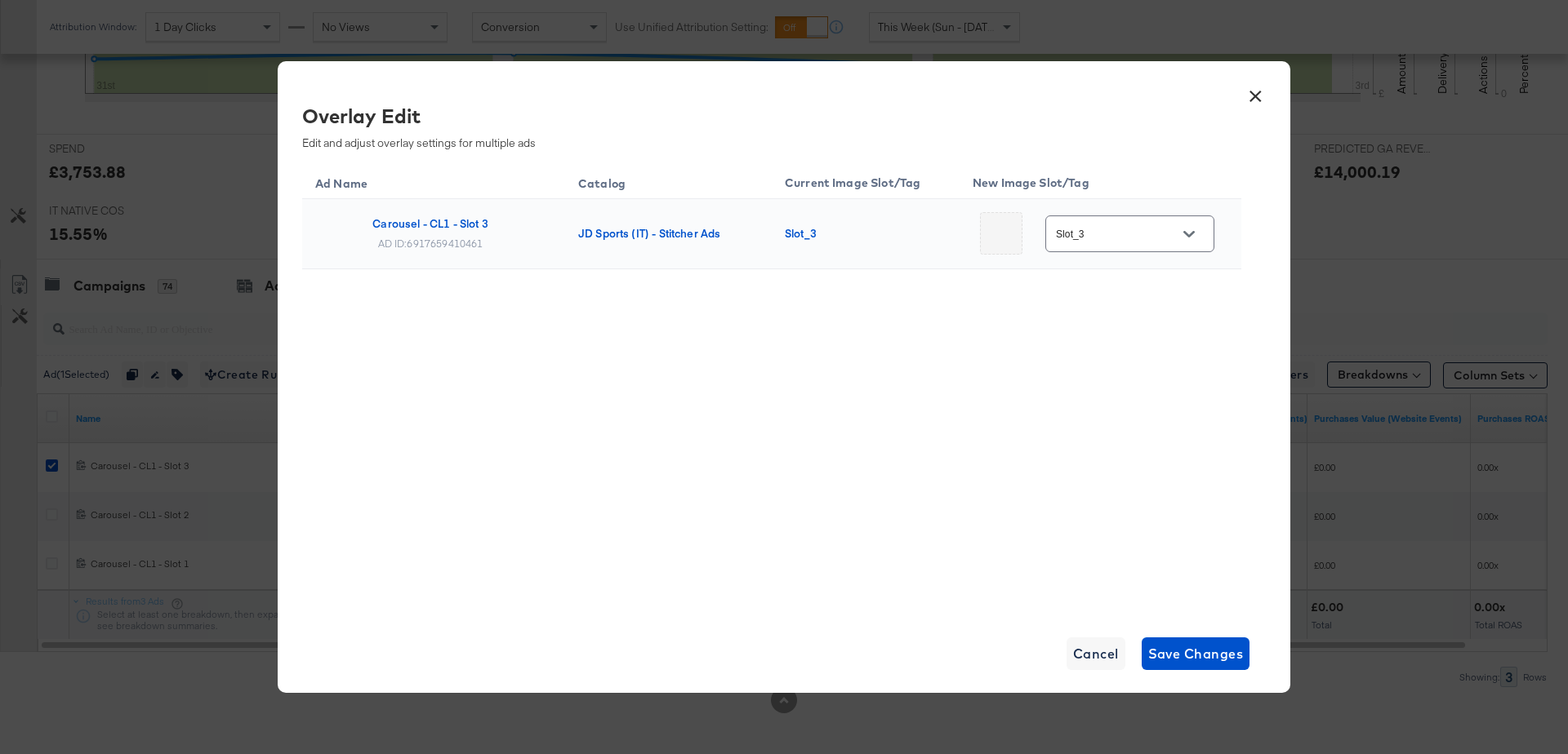
click at [1258, 107] on button "×" at bounding box center [1254, 92] width 30 height 29
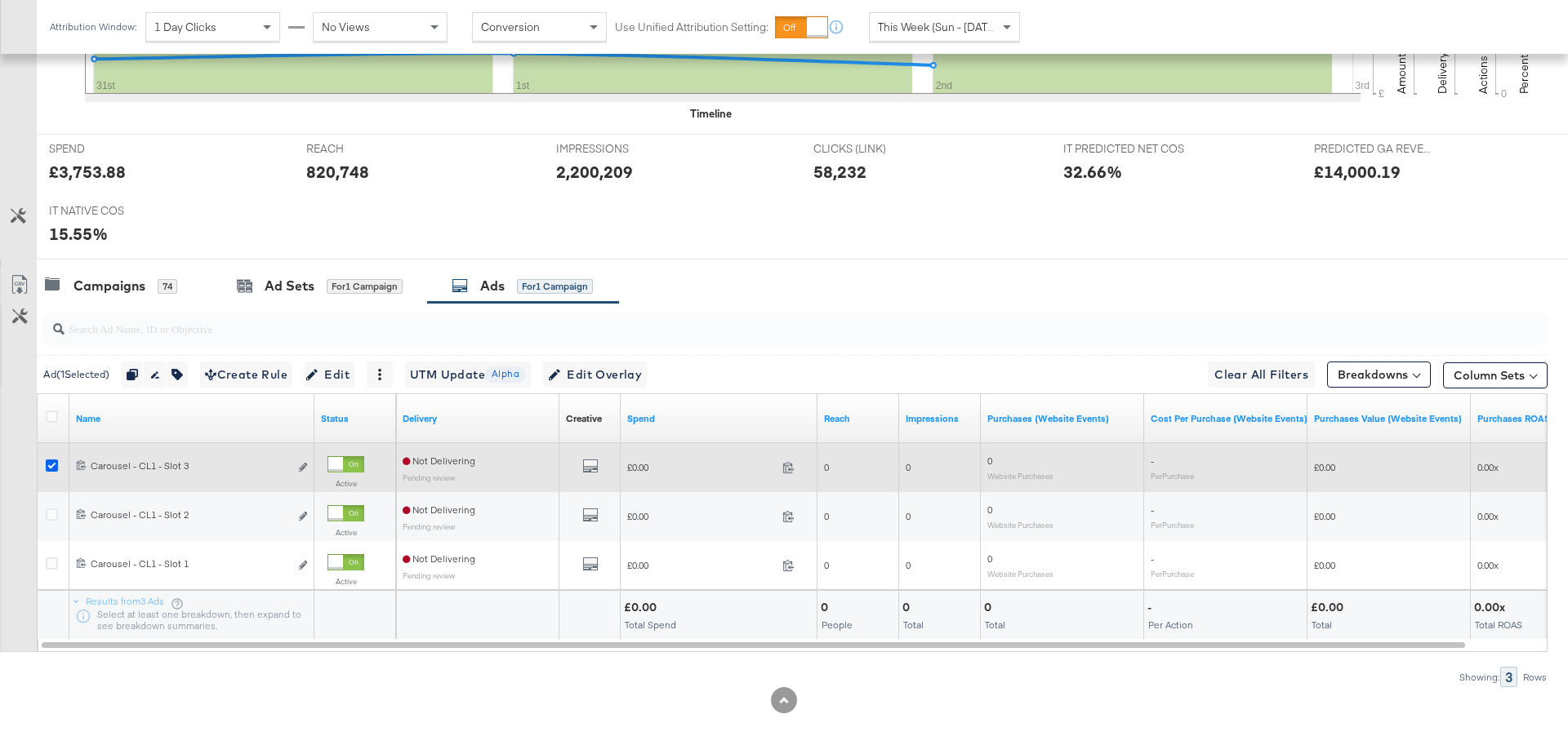
click at [51, 463] on icon at bounding box center [51, 465] width 13 height 13
click at [0, 0] on input "checkbox" at bounding box center [0, 0] width 0 height 0
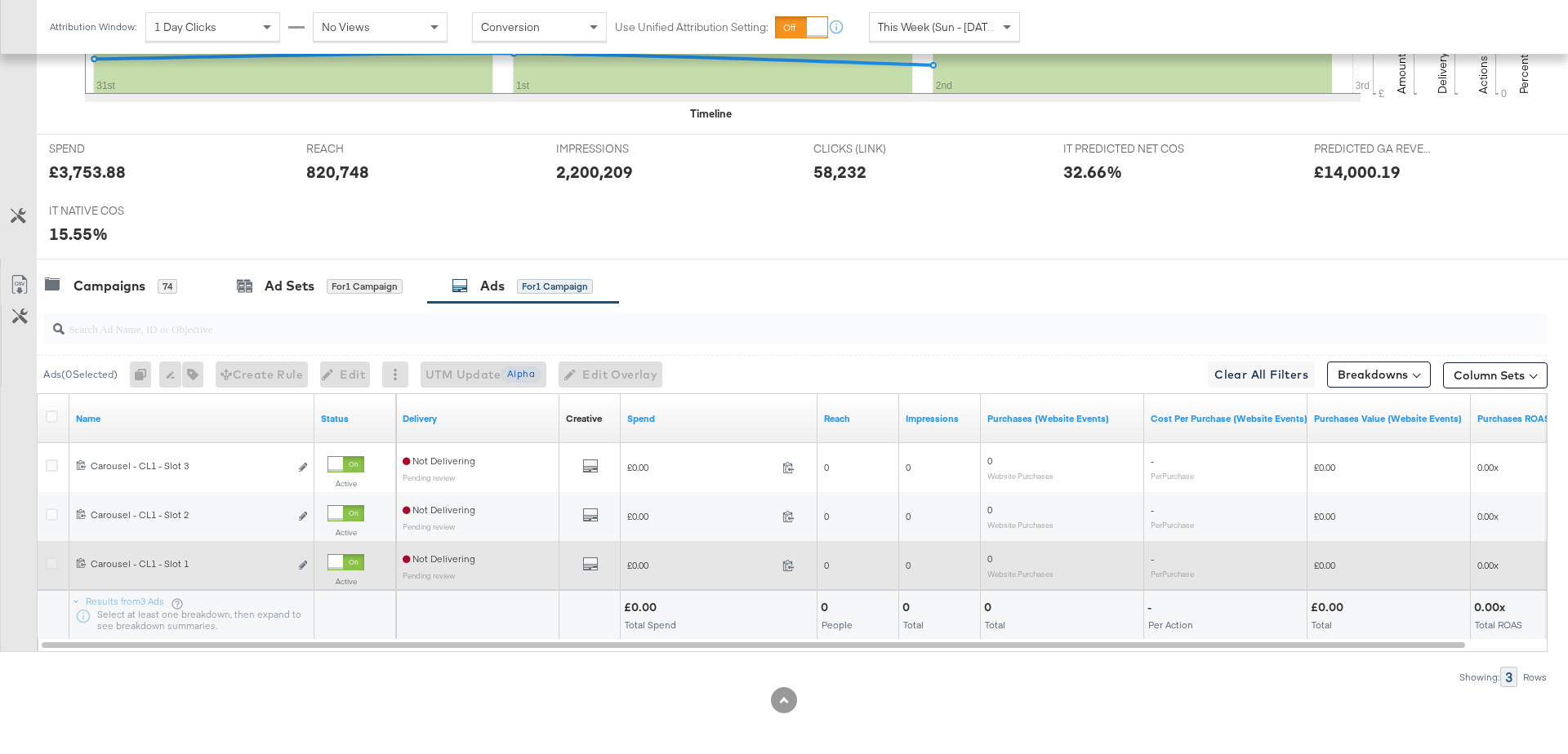
click at [52, 562] on icon at bounding box center [51, 564] width 13 height 13
click at [0, 0] on input "checkbox" at bounding box center [0, 0] width 0 height 0
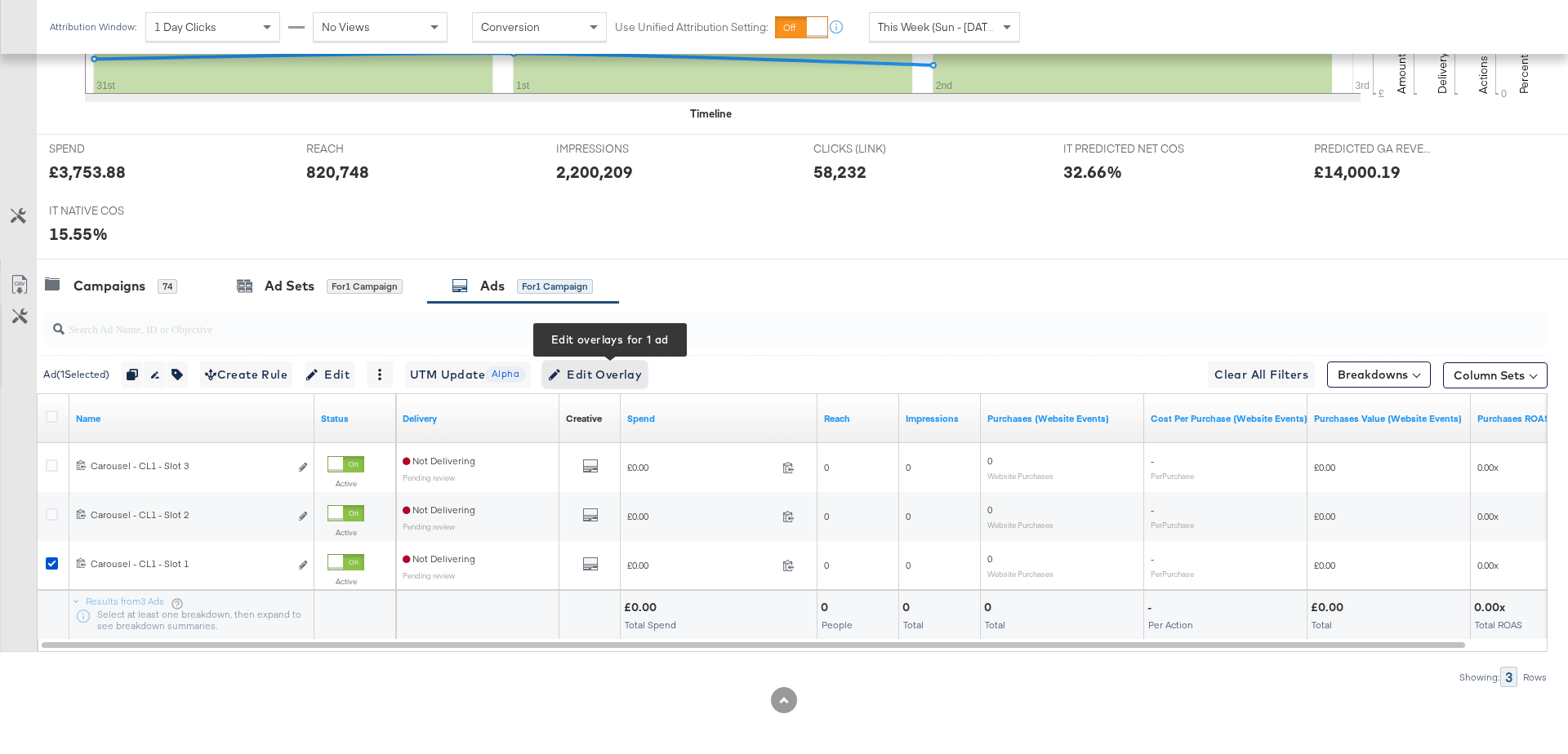
click at [638, 368] on span "Edit Overlay Edit overlays for 1 ad" at bounding box center [594, 375] width 94 height 20
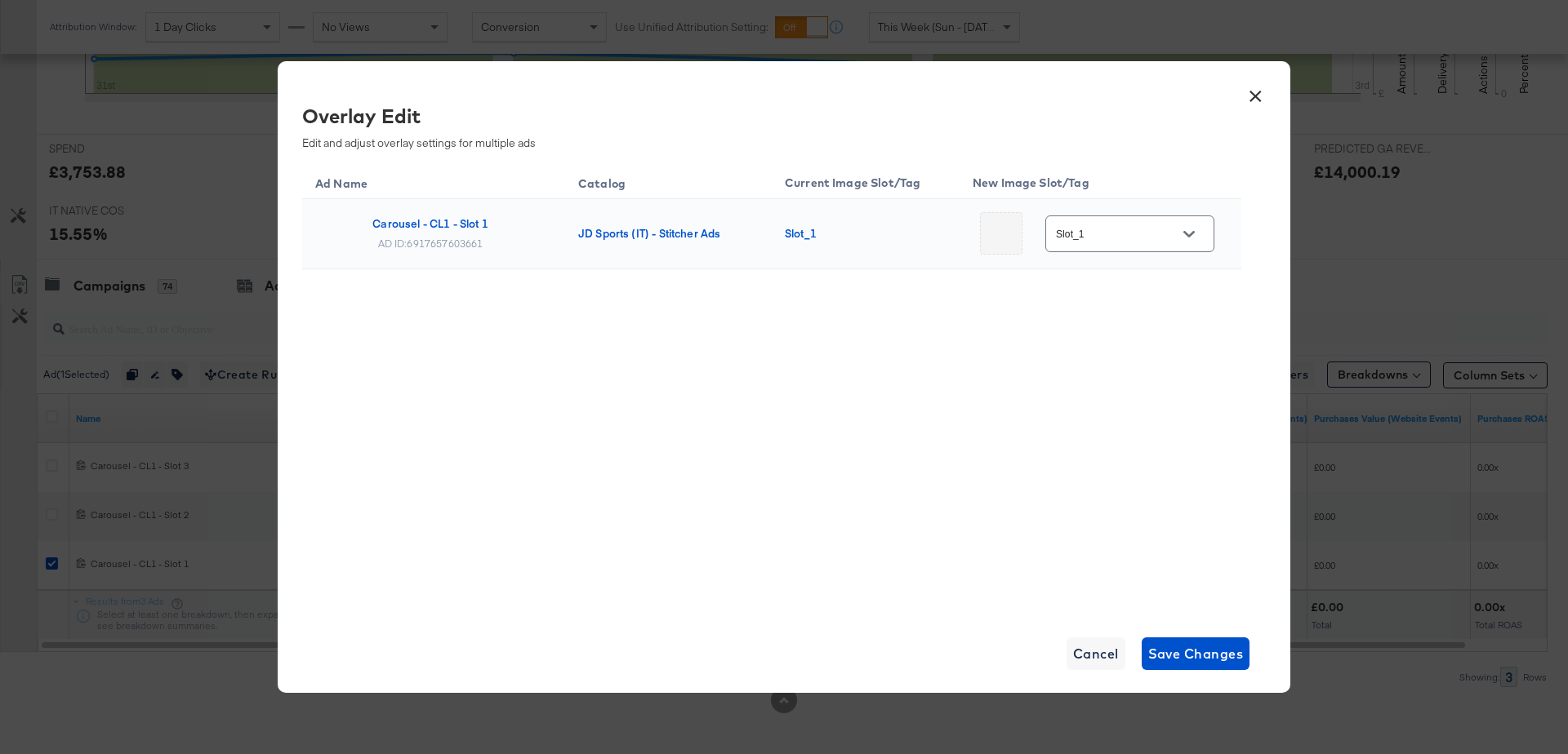
click at [1194, 231] on button "Open" at bounding box center [1189, 233] width 24 height 24
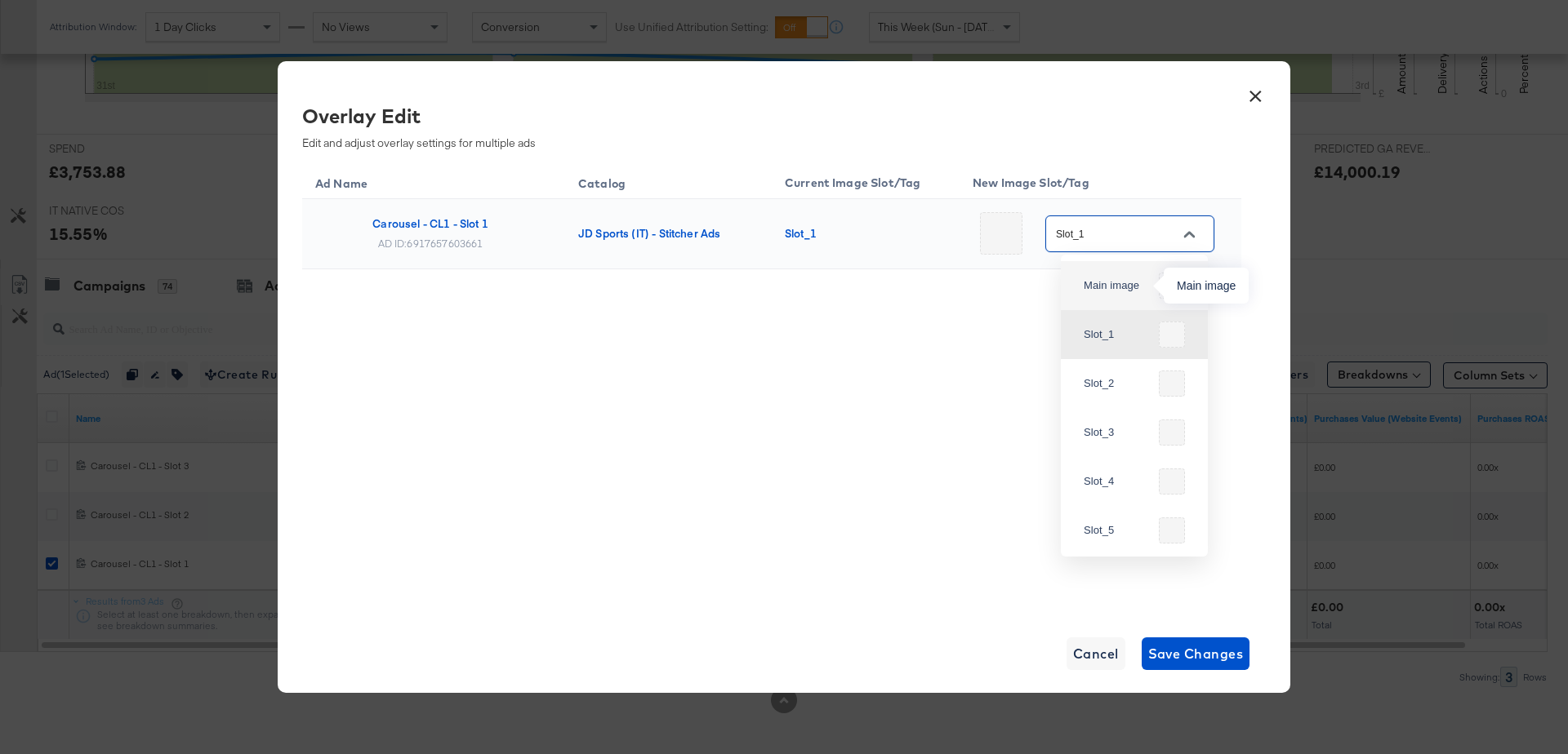
click at [1107, 293] on div "Main image" at bounding box center [1117, 285] width 68 height 16
type input "Main image"
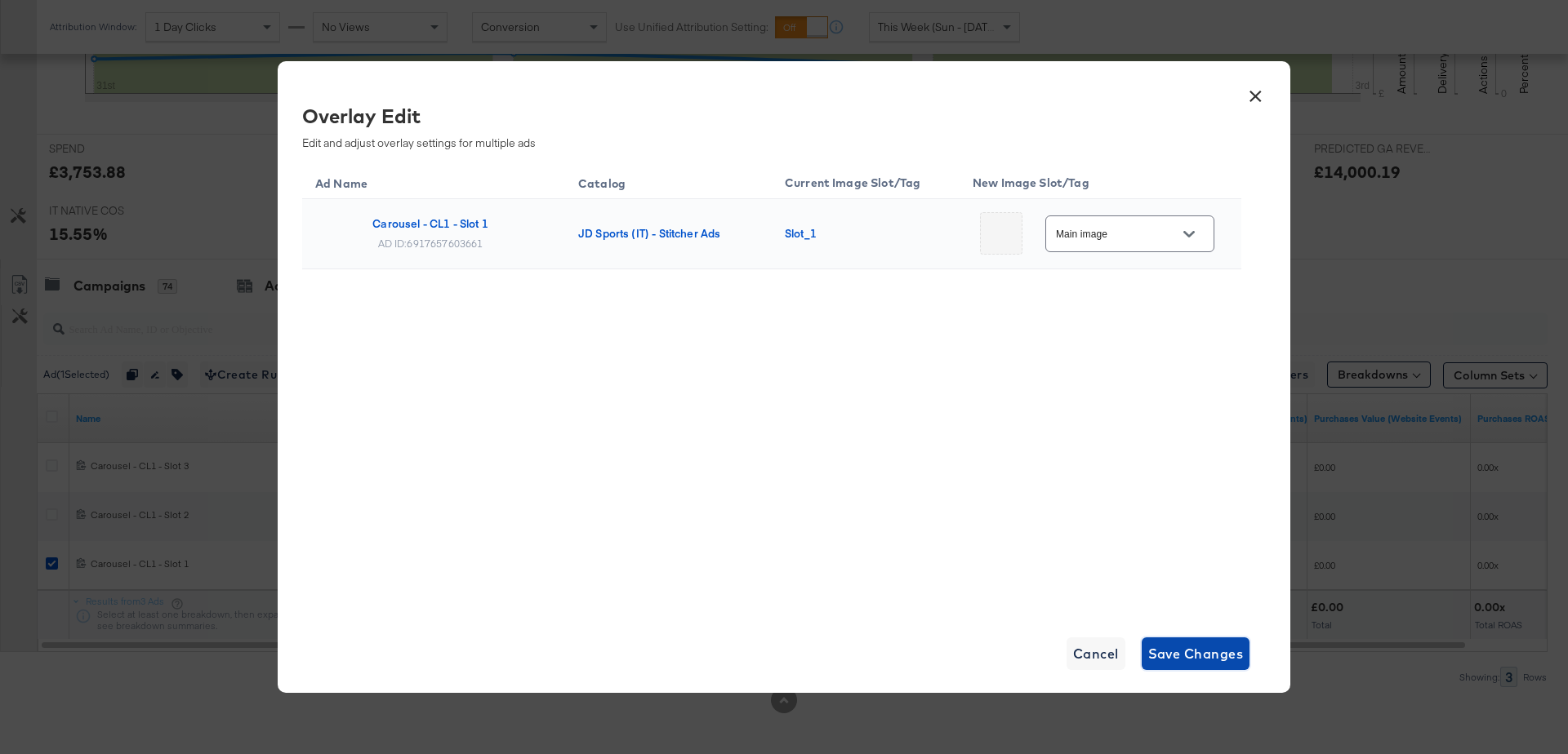
click at [1195, 662] on span "Save Changes" at bounding box center [1195, 653] width 95 height 23
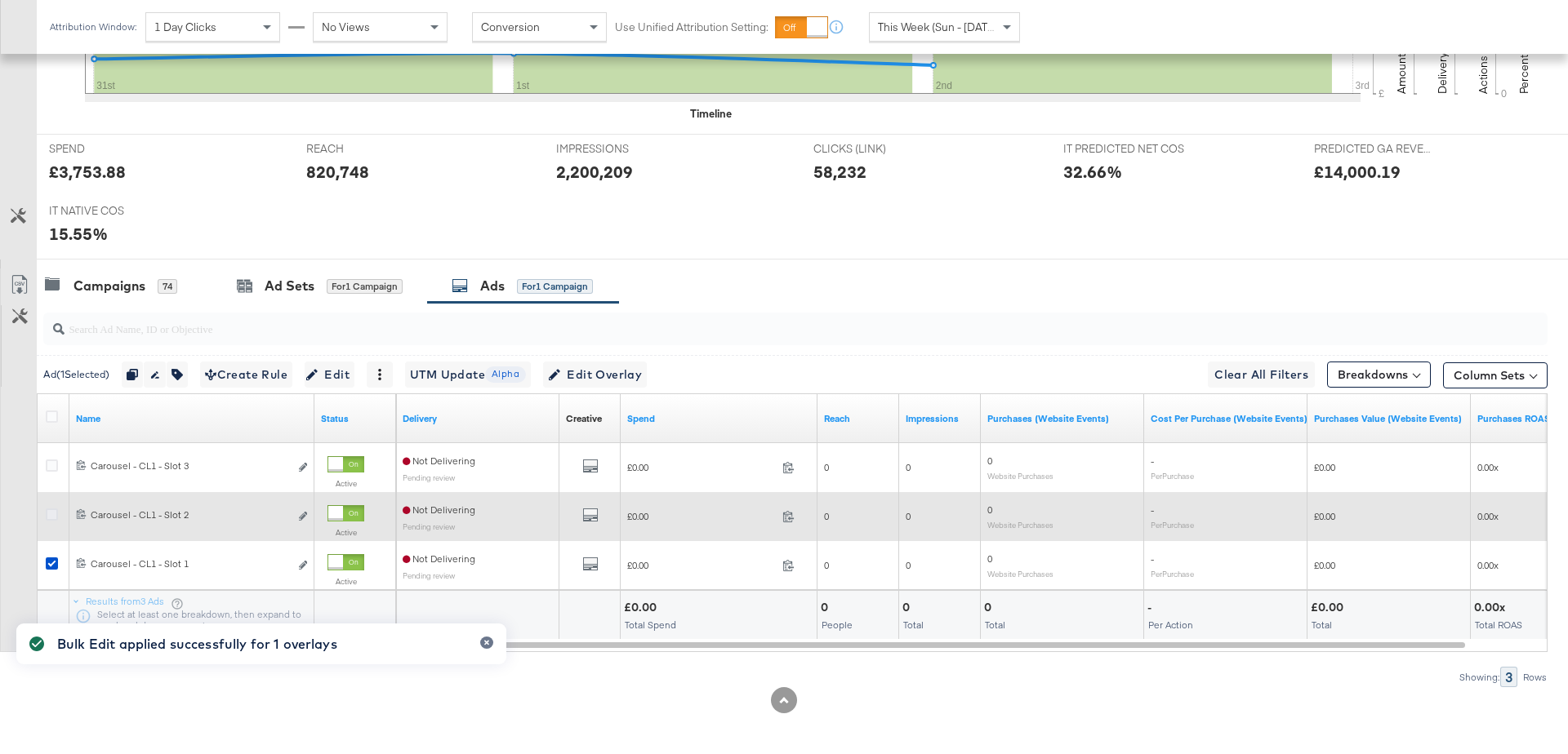
click at [51, 511] on icon at bounding box center [51, 514] width 13 height 13
click at [0, 0] on input "checkbox" at bounding box center [0, 0] width 0 height 0
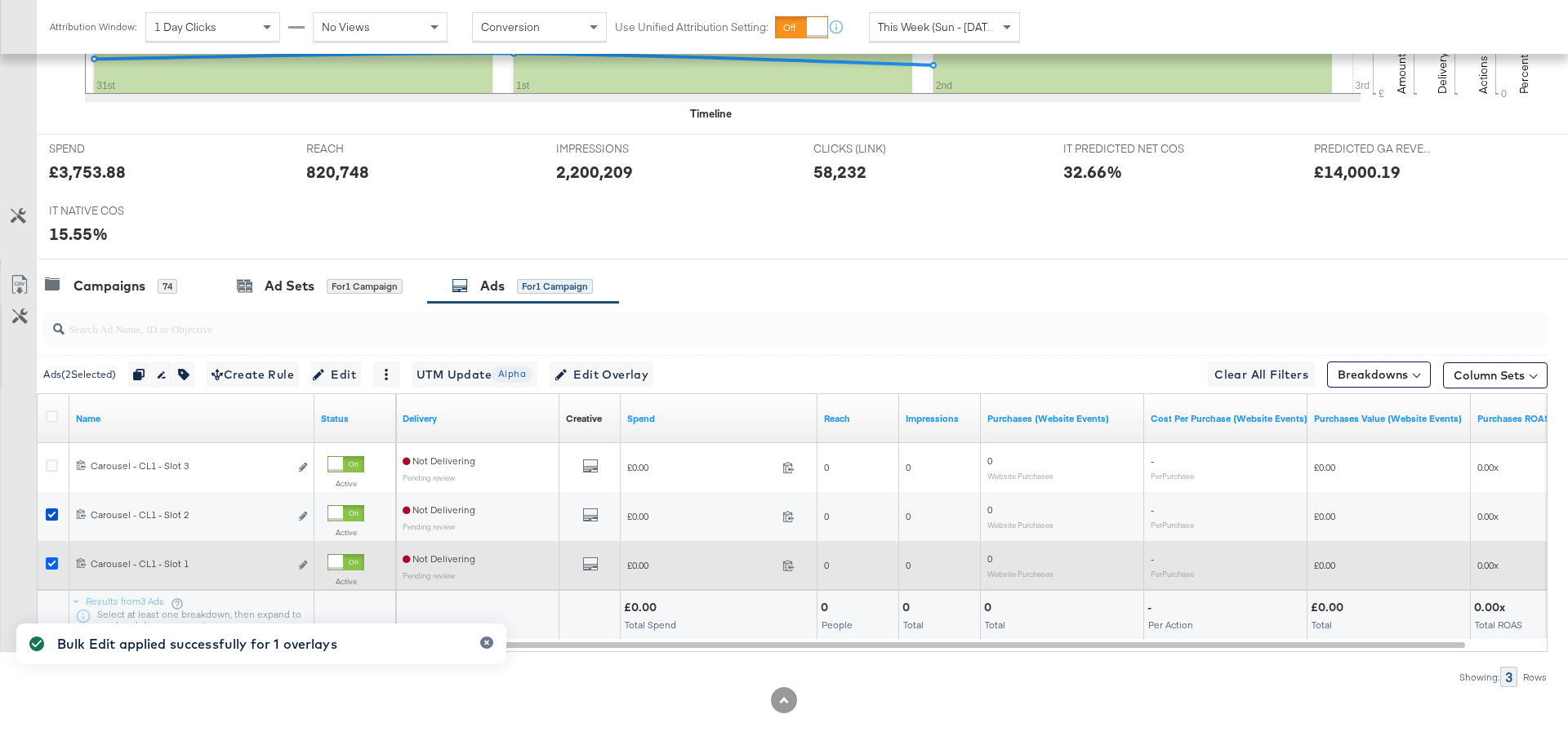
click at [51, 560] on icon at bounding box center [51, 564] width 13 height 13
click at [0, 0] on input "checkbox" at bounding box center [0, 0] width 0 height 0
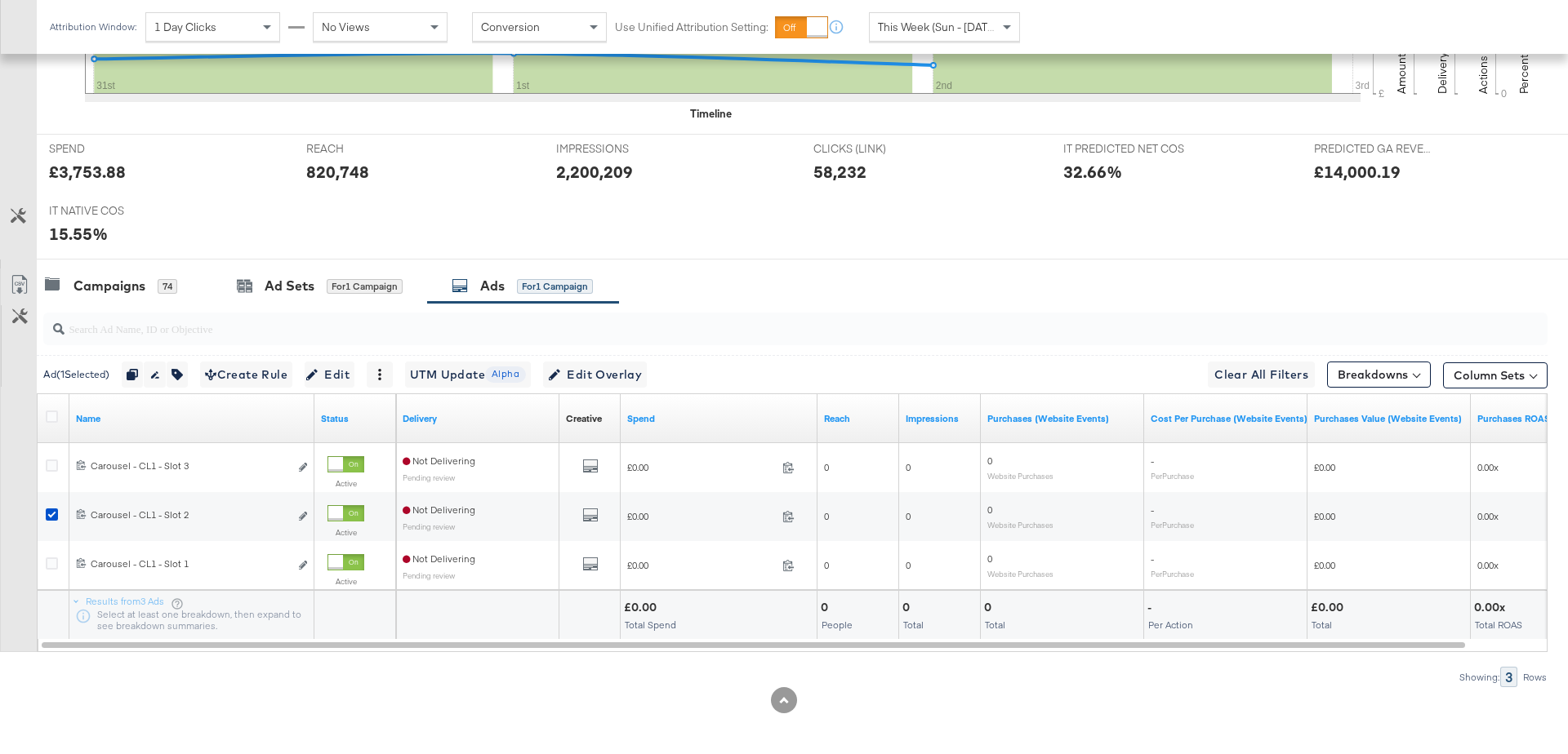
click at [661, 366] on div "Ad ( 1 Selected) Duplicate 1 ad Rename 1 ad Tags for 1 campaign Create Rule Edi…" at bounding box center [357, 374] width 628 height 26
click at [612, 372] on span "Edit Overlay Edit overlays for 1 ad" at bounding box center [594, 375] width 94 height 20
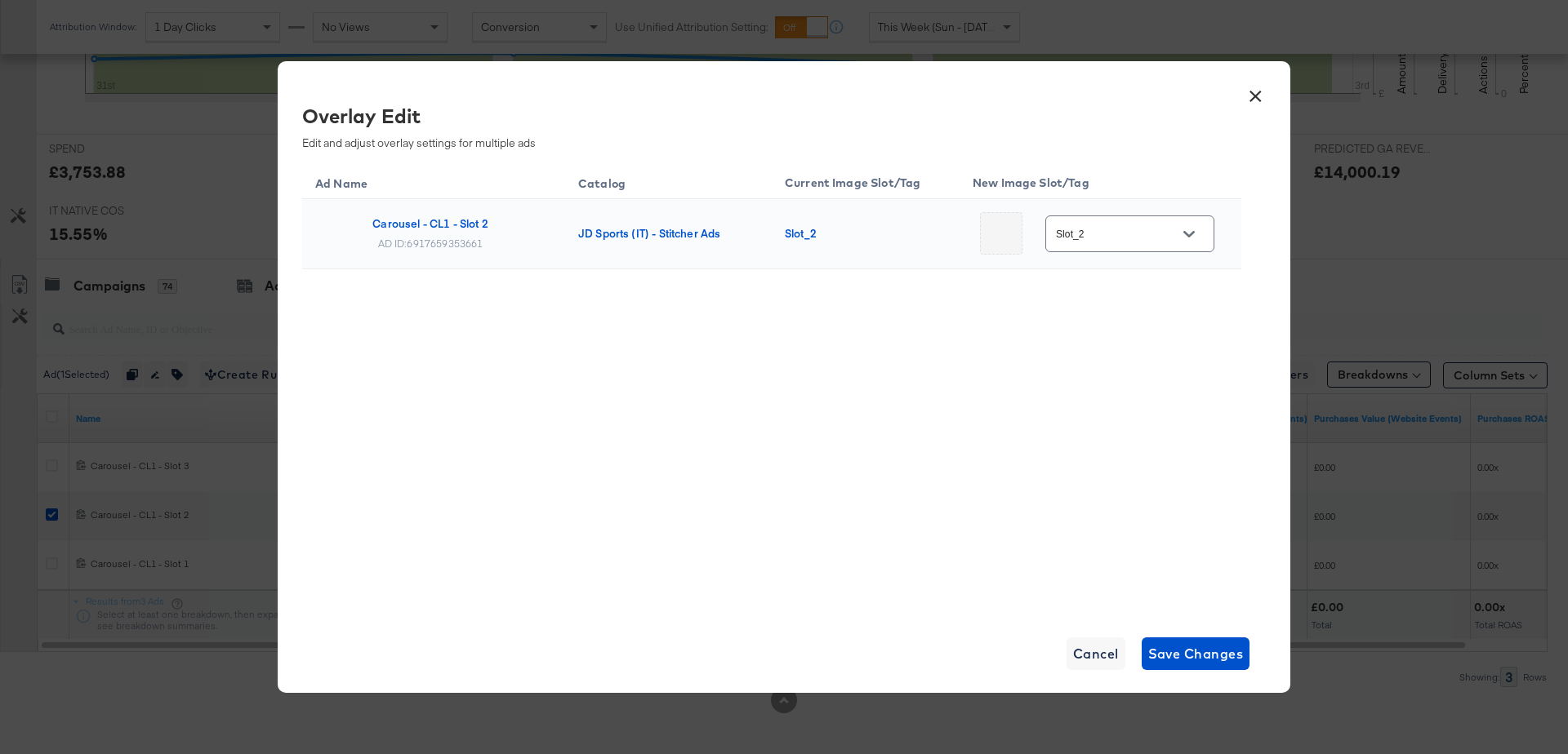
click at [1185, 239] on icon "Open" at bounding box center [1189, 234] width 12 height 12
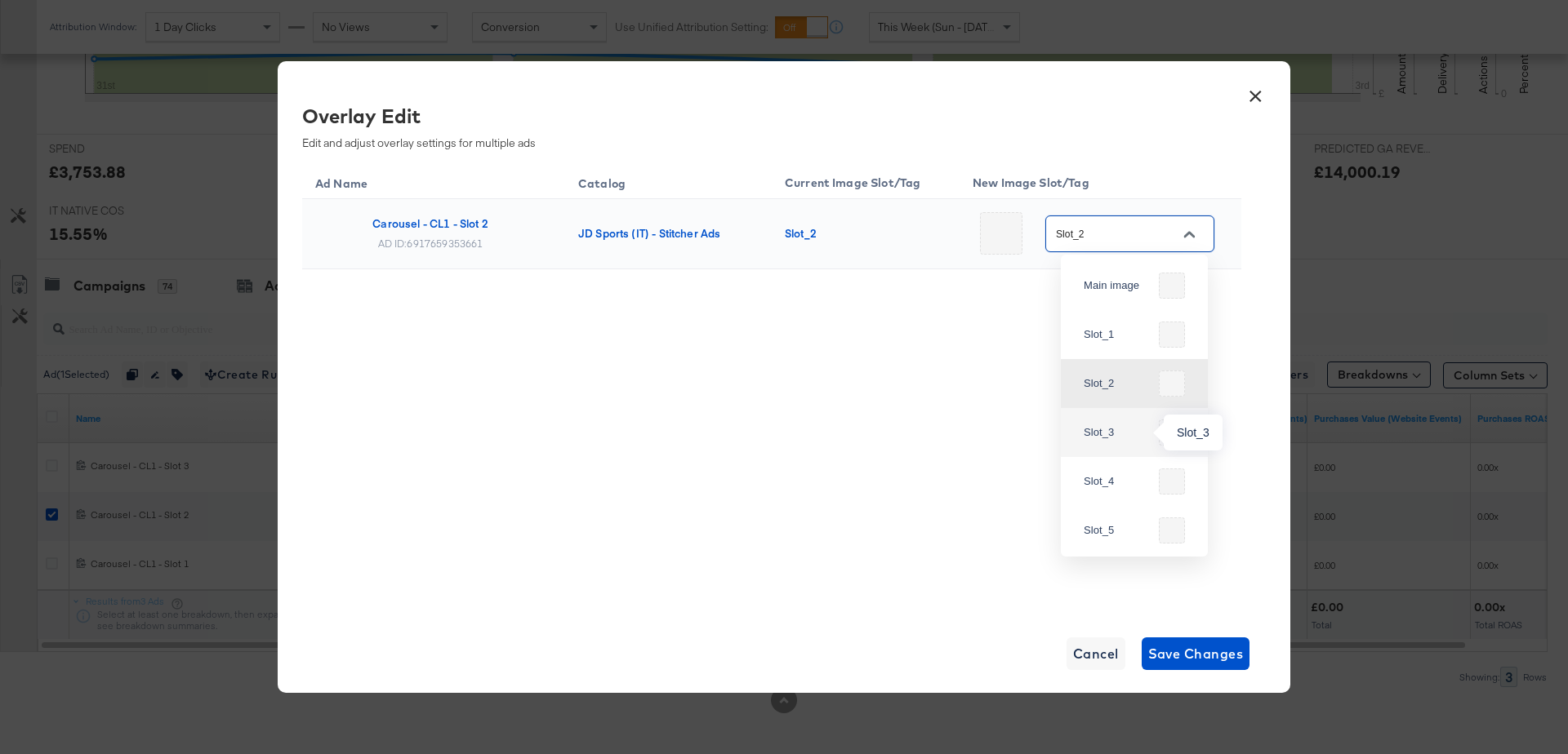
click at [1117, 427] on div "Slot_3" at bounding box center [1117, 432] width 68 height 16
type input "Slot_3"
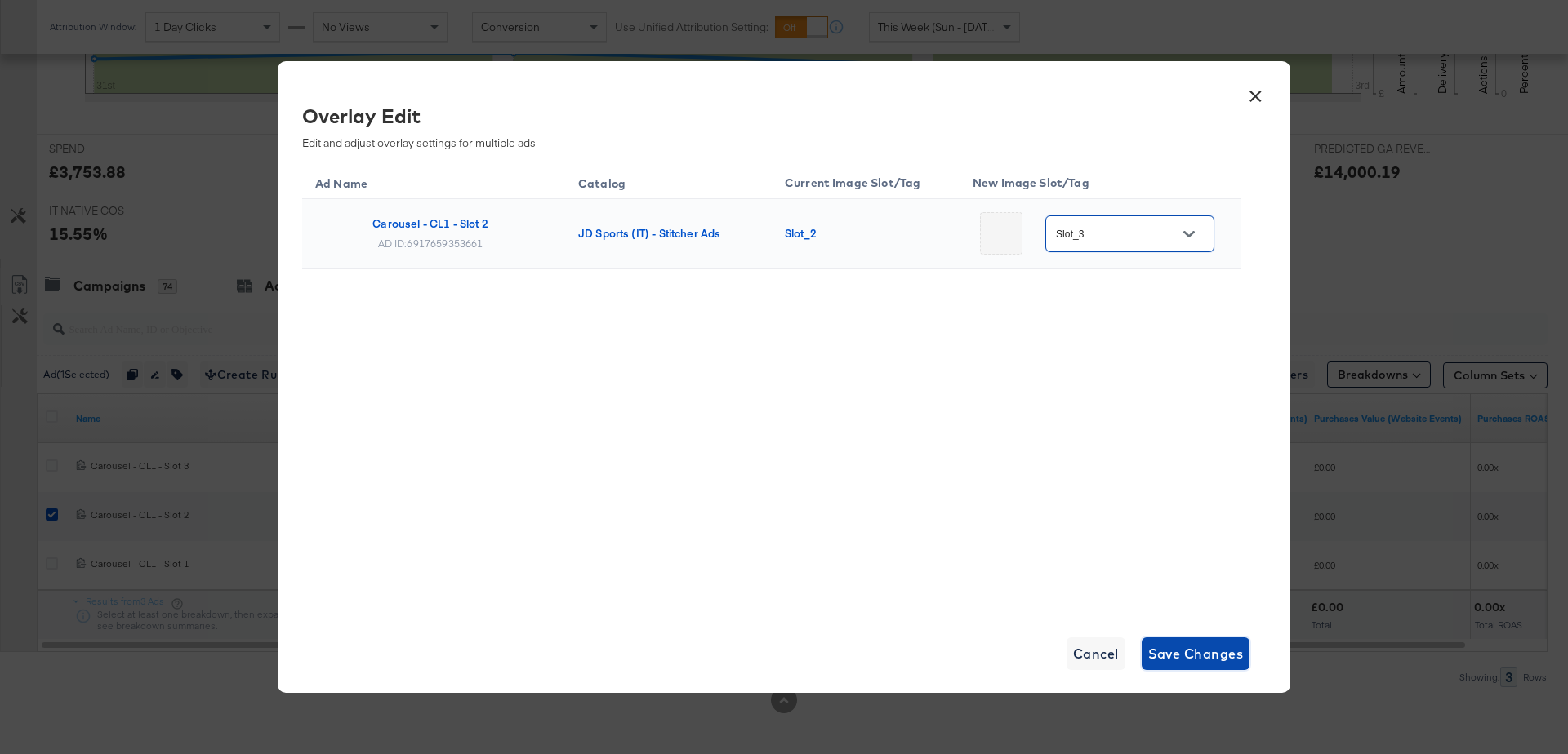
click at [1185, 667] on button "Save Changes" at bounding box center [1195, 653] width 109 height 33
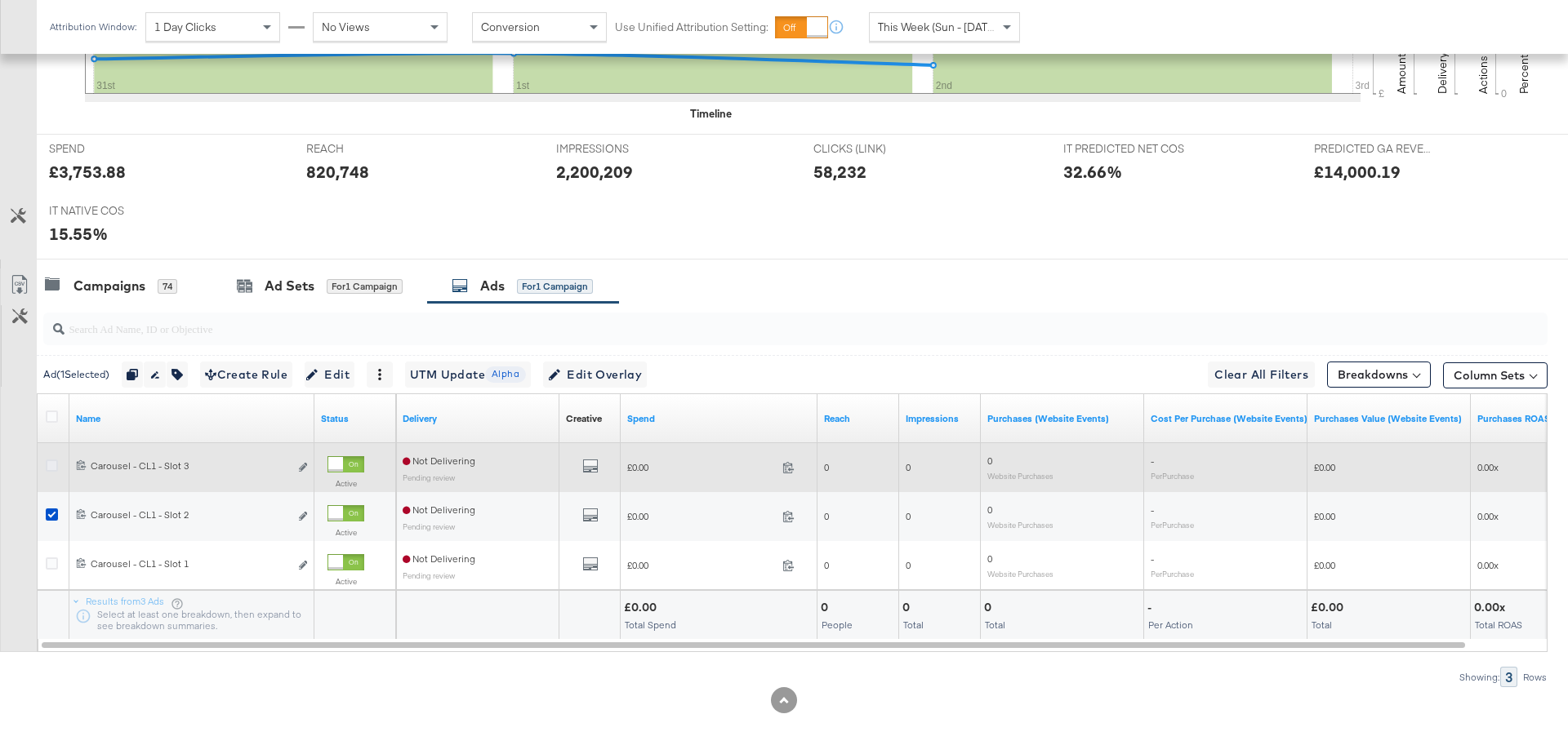
click at [53, 462] on icon at bounding box center [51, 465] width 13 height 13
click at [0, 0] on input "checkbox" at bounding box center [0, 0] width 0 height 0
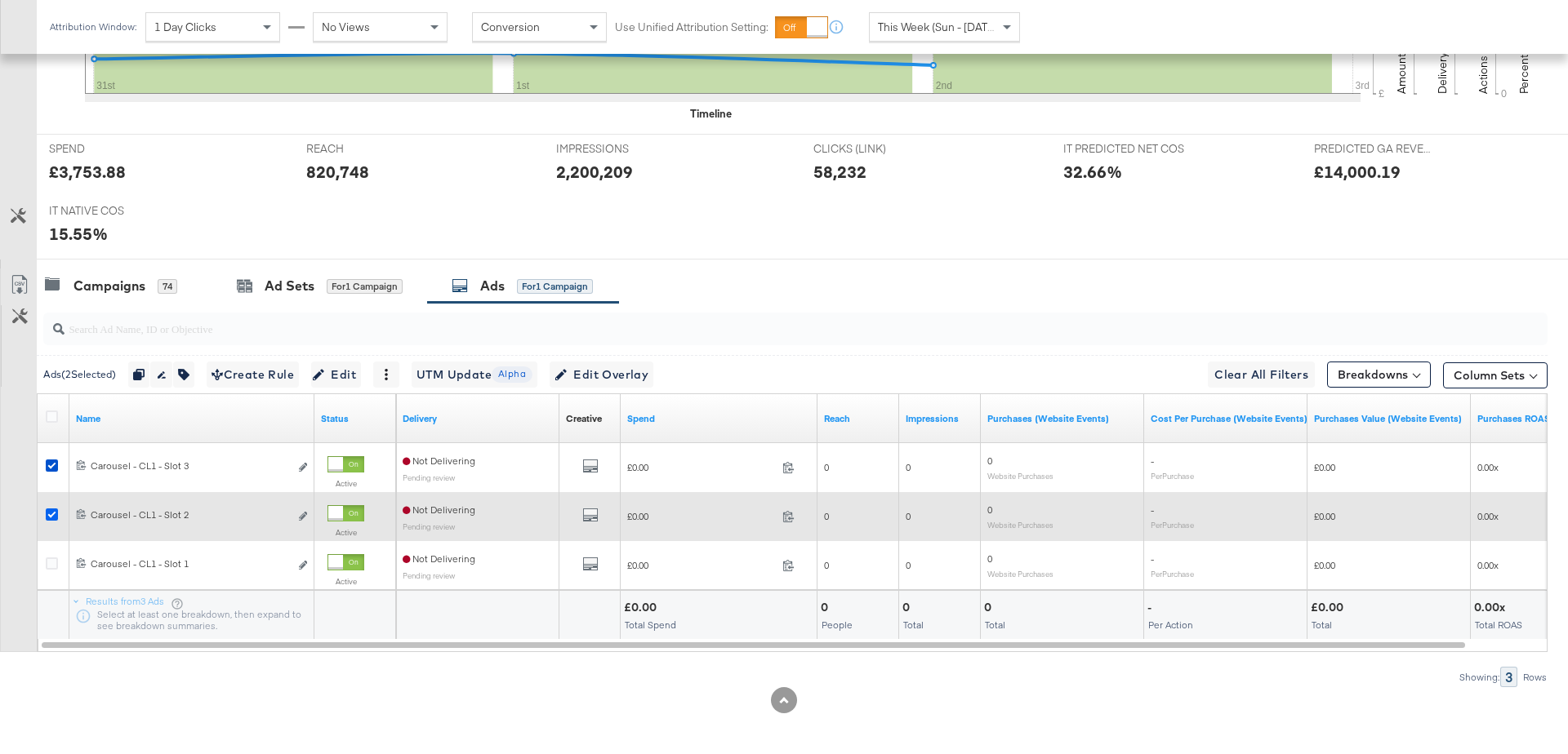
click at [51, 508] on icon at bounding box center [51, 514] width 13 height 13
click at [0, 0] on input "checkbox" at bounding box center [0, 0] width 0 height 0
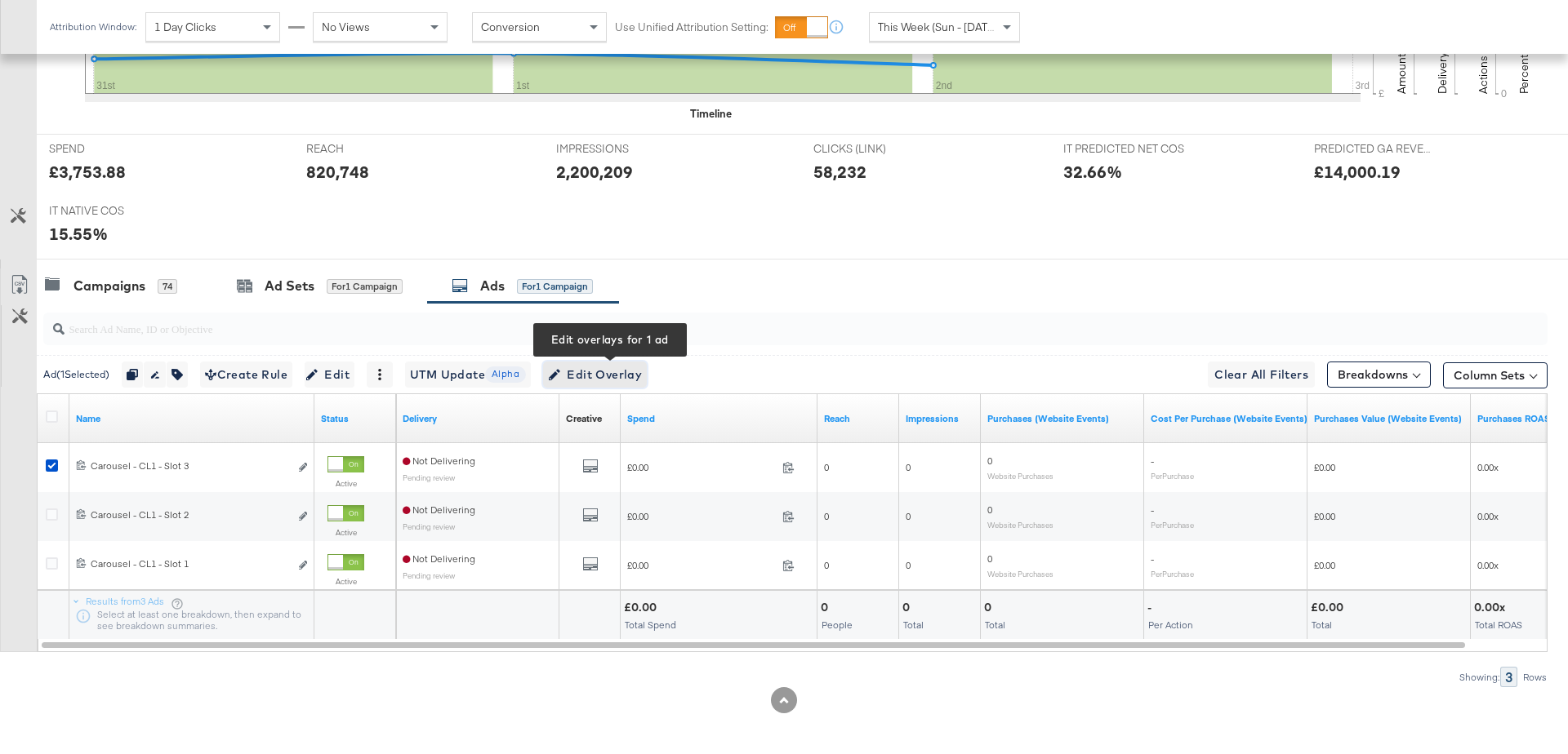
click at [596, 373] on span "Edit Overlay Edit overlays for 1 ad" at bounding box center [594, 375] width 94 height 20
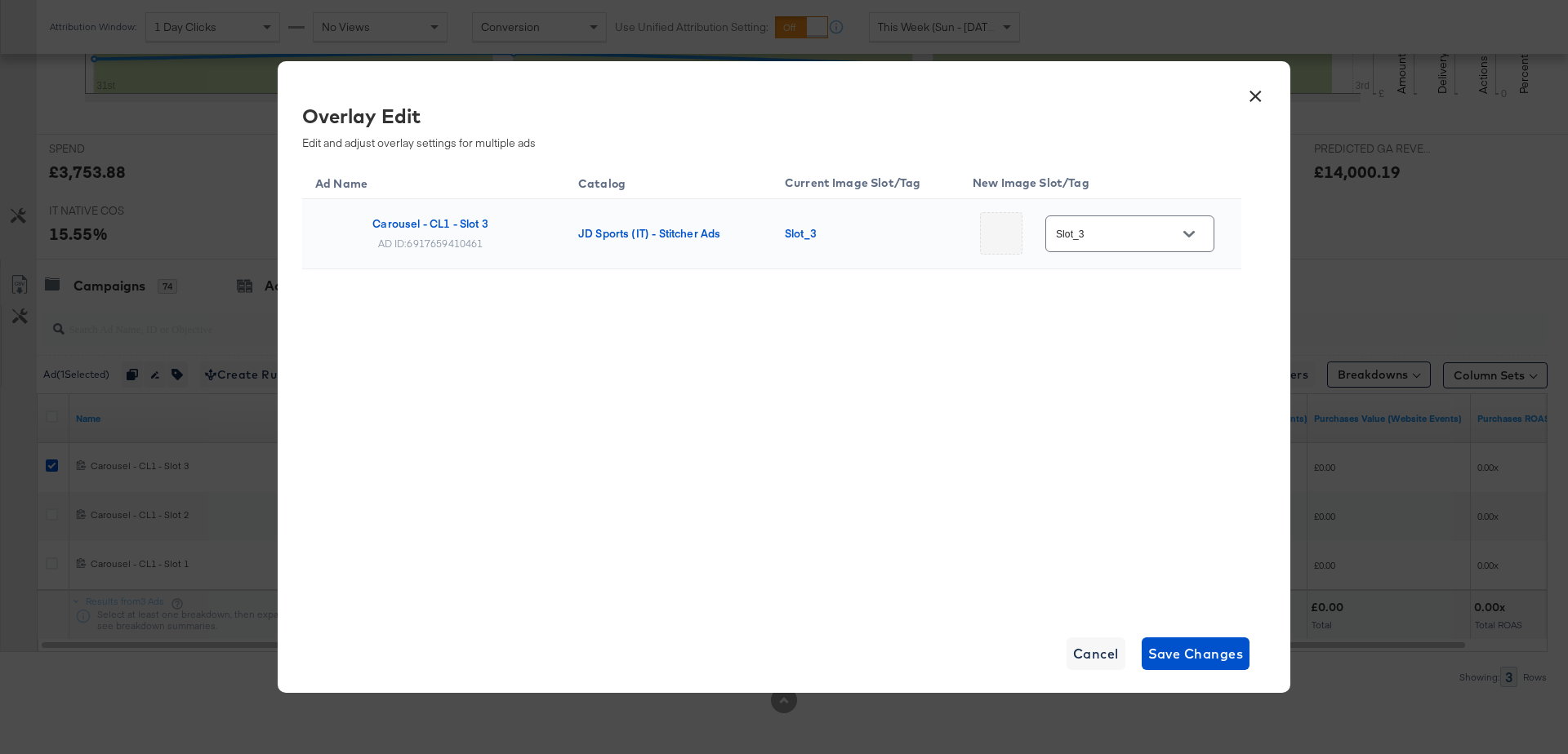
click at [1191, 243] on button "Open" at bounding box center [1189, 233] width 24 height 24
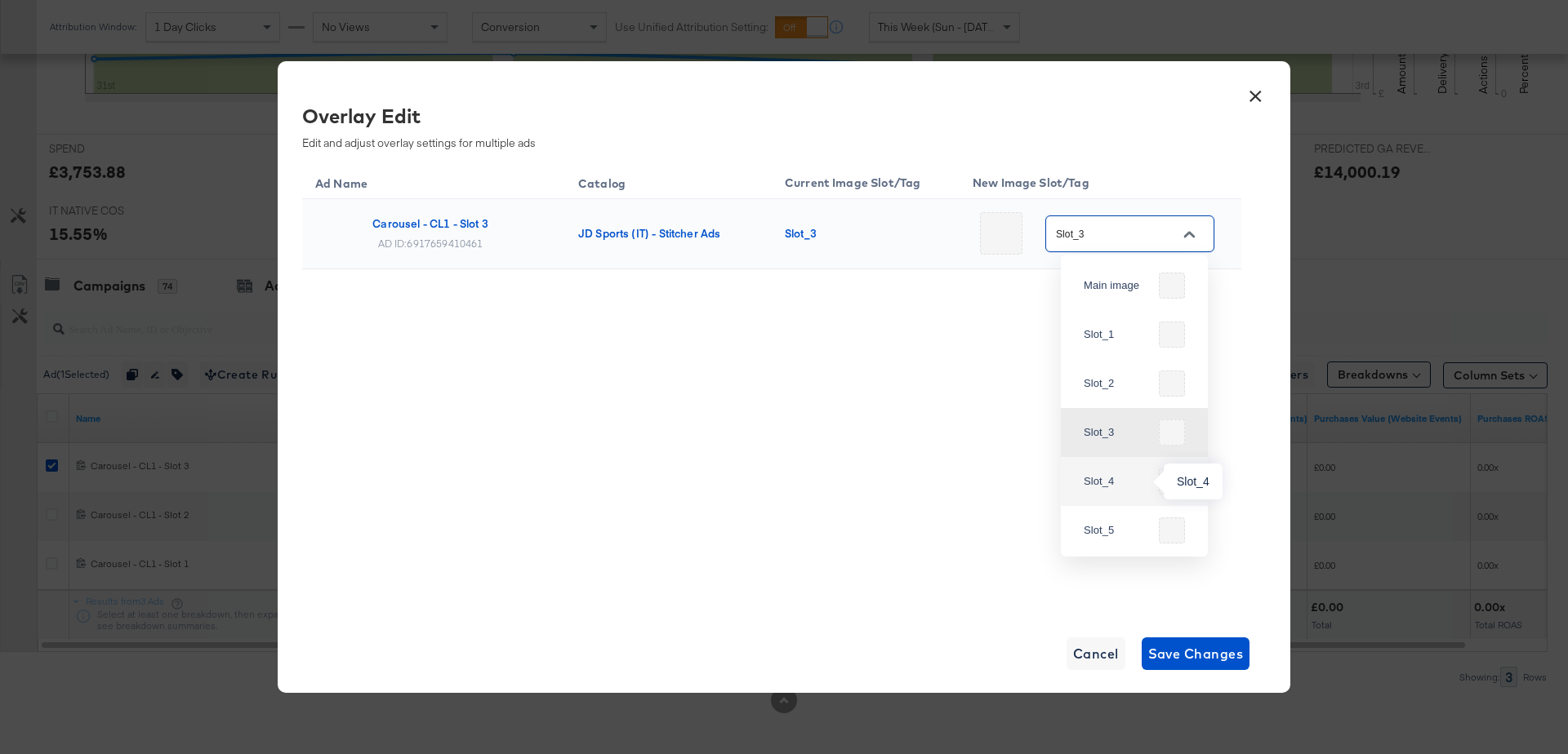
click at [1109, 484] on div "Slot_4" at bounding box center [1117, 481] width 68 height 16
type input "Slot_4"
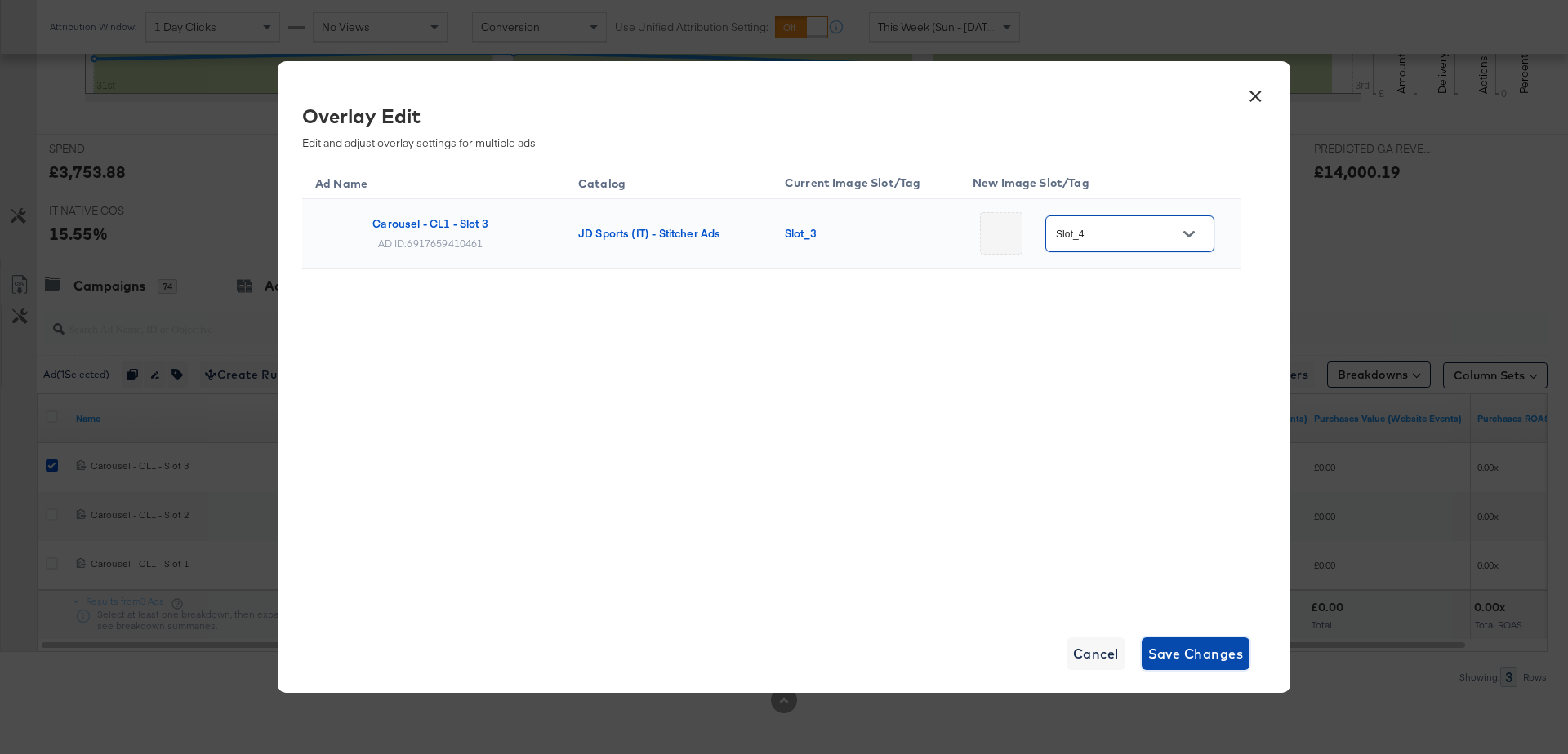
click at [1171, 653] on span "Save Changes" at bounding box center [1195, 653] width 95 height 23
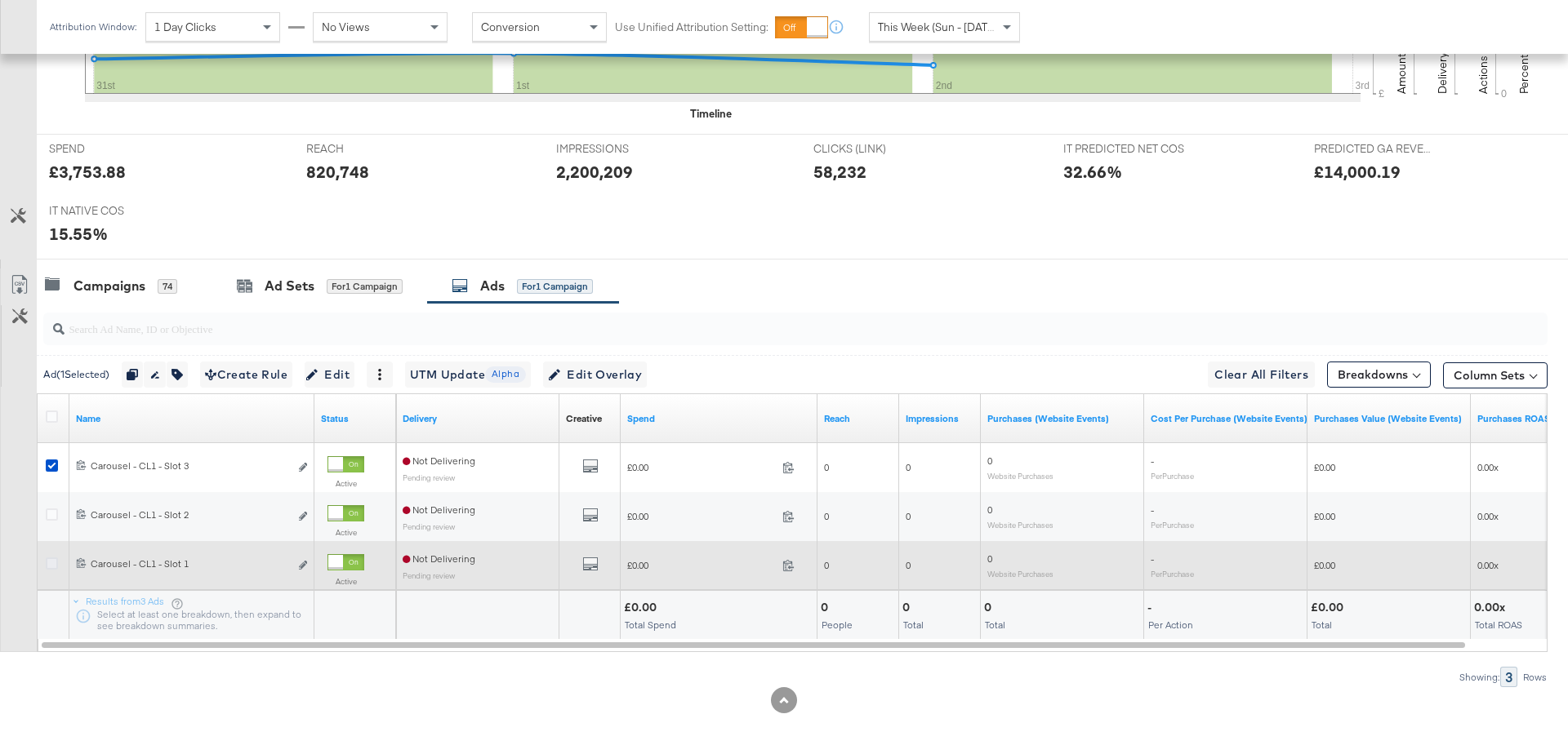
click at [48, 559] on icon at bounding box center [51, 564] width 13 height 13
click at [0, 0] on input "checkbox" at bounding box center [0, 0] width 0 height 0
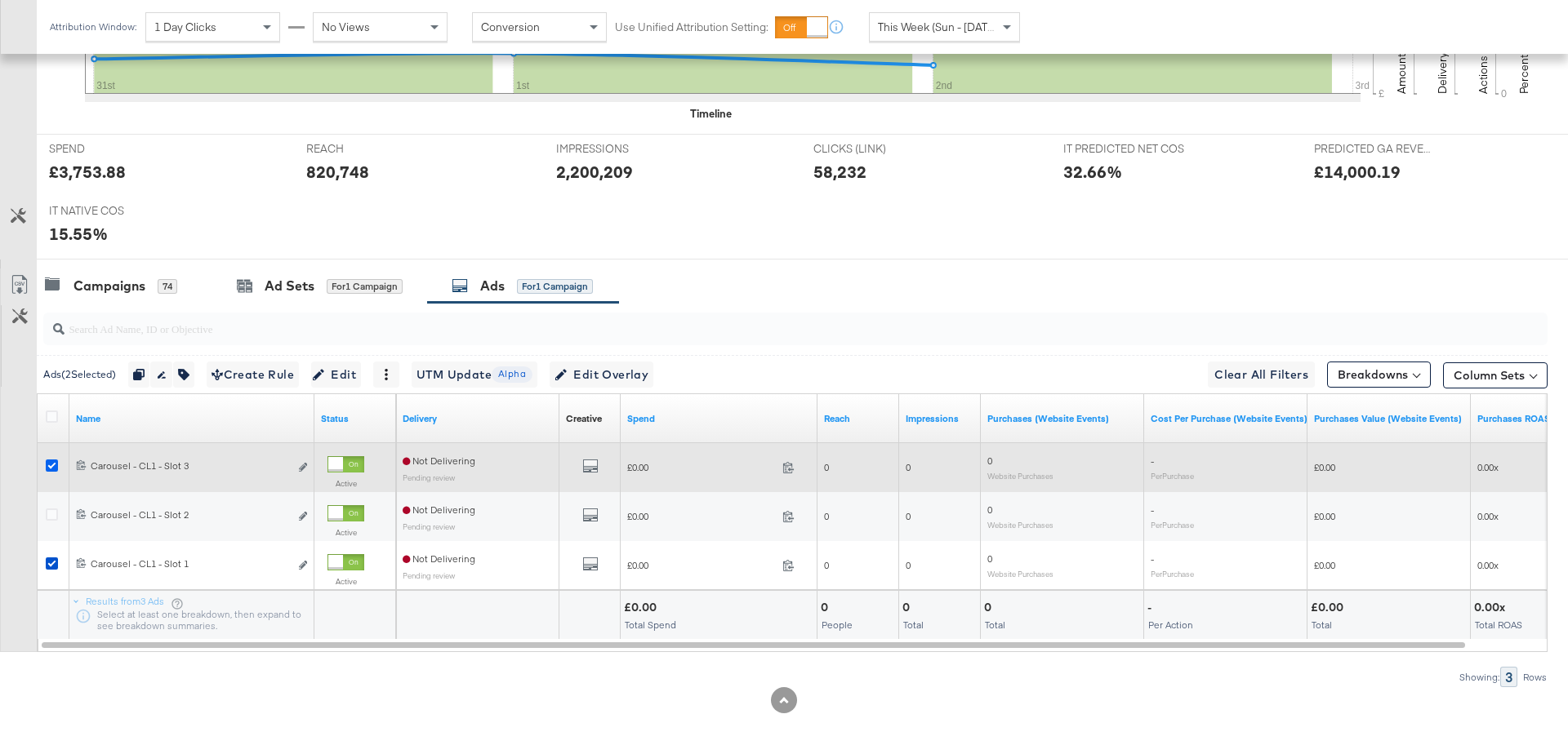
click at [49, 460] on icon at bounding box center [51, 465] width 13 height 13
click at [0, 0] on input "checkbox" at bounding box center [0, 0] width 0 height 0
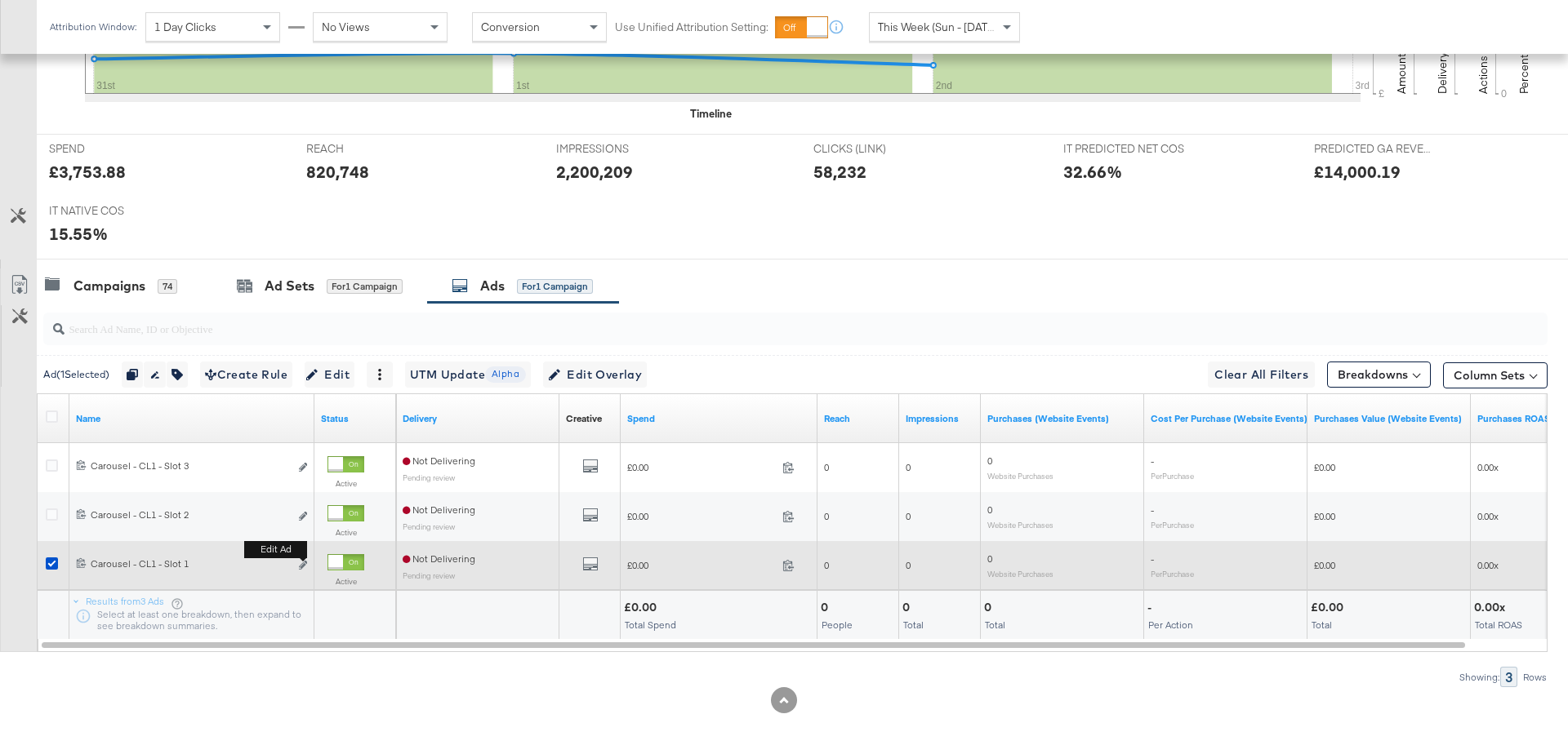
click at [303, 555] on b "Edit ad" at bounding box center [276, 549] width 63 height 17
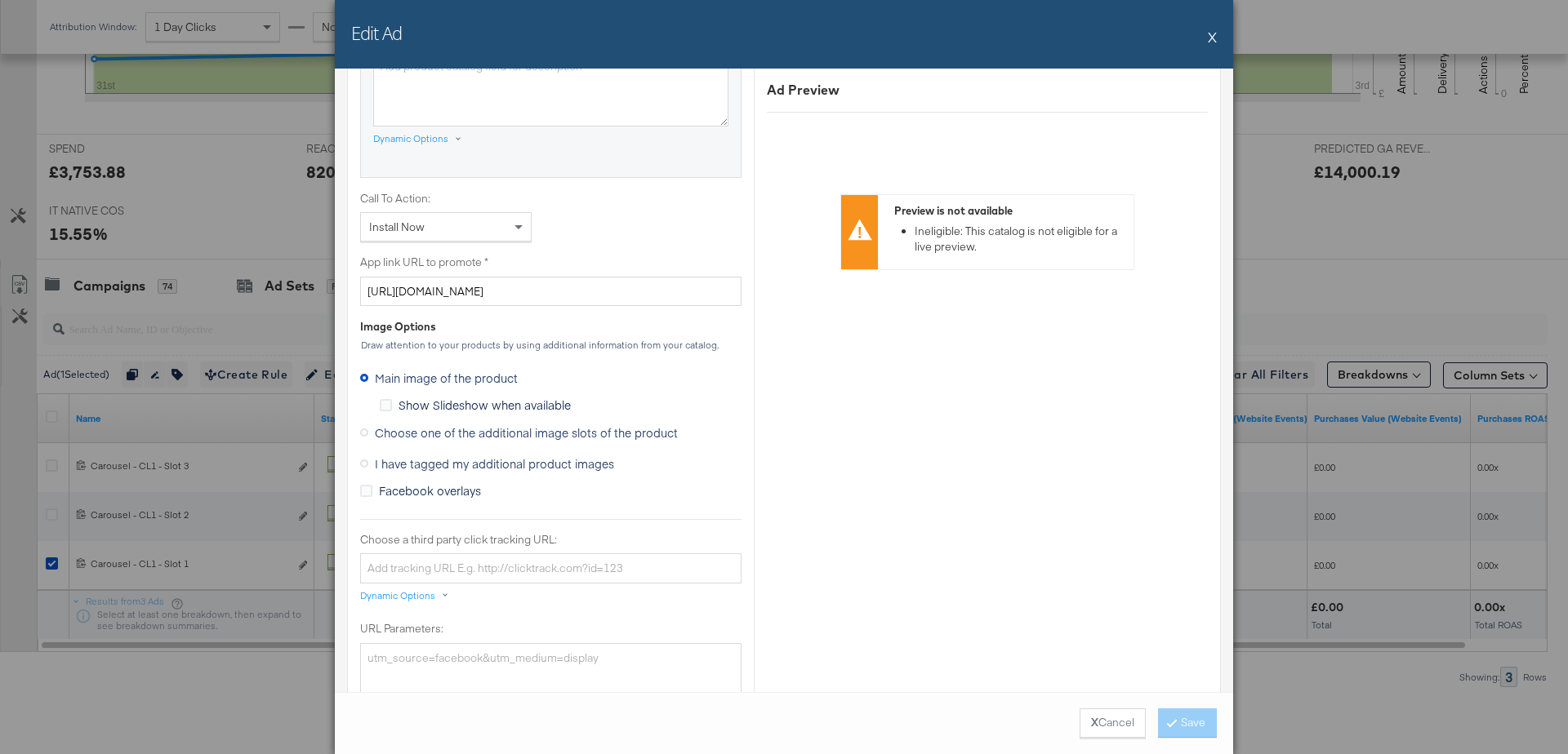
scroll to position [1163, 0]
click at [364, 428] on icon at bounding box center [364, 432] width 8 height 8
click at [0, 0] on input "Choose one of the additional image slots of the product" at bounding box center [0, 0] width 0 height 0
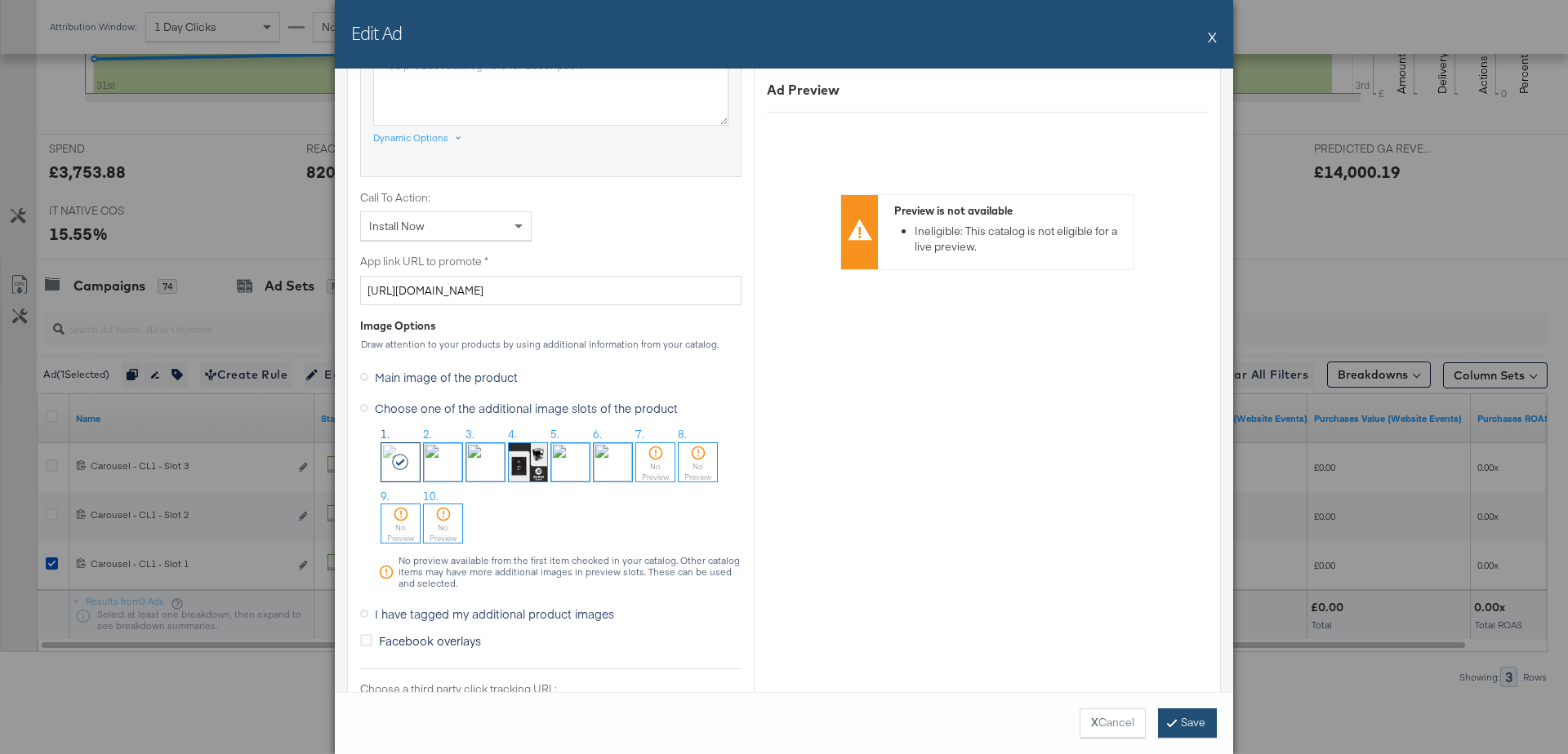
click at [1187, 717] on button "Save" at bounding box center [1188, 723] width 59 height 29
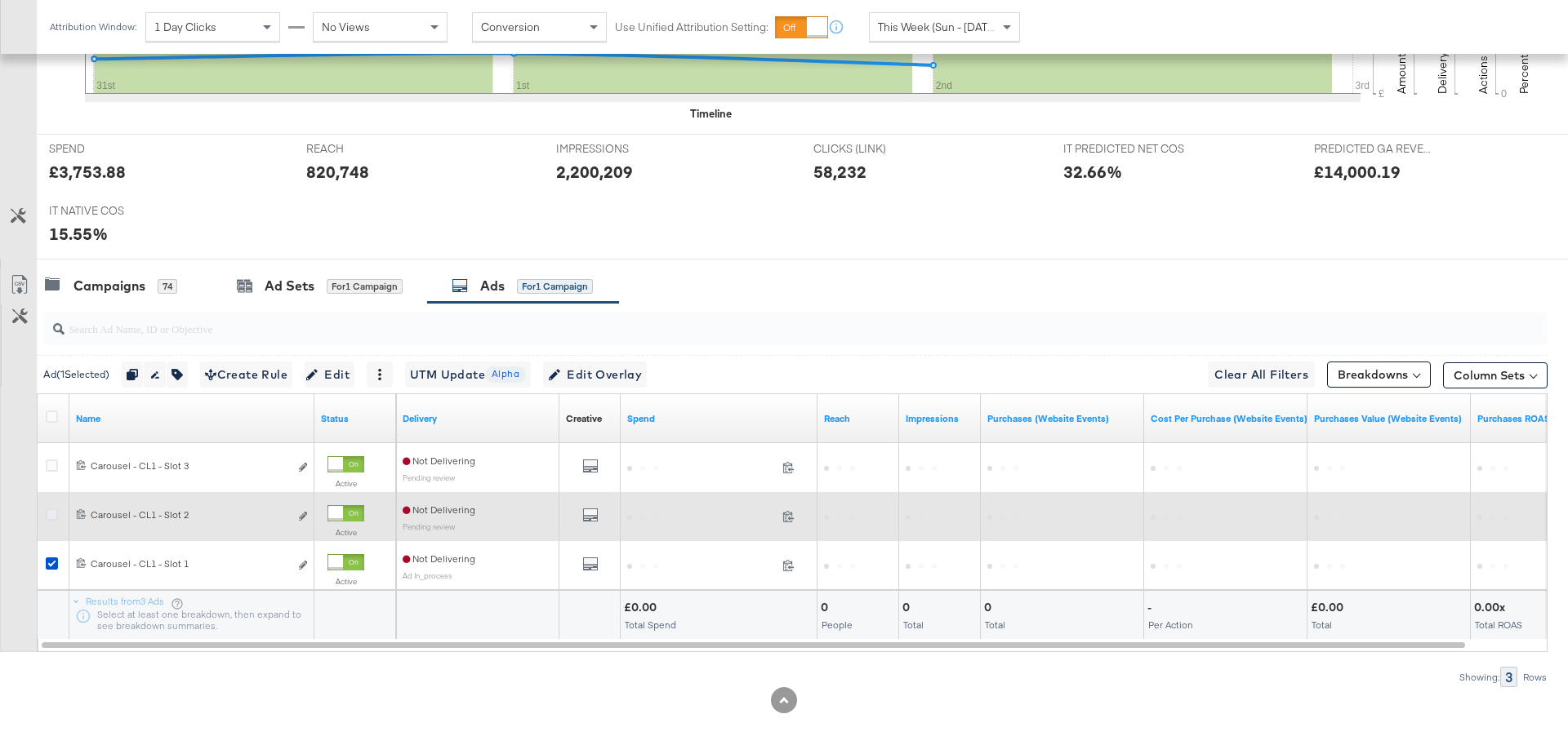
click at [55, 513] on icon at bounding box center [51, 514] width 13 height 13
click at [0, 0] on input "checkbox" at bounding box center [0, 0] width 0 height 0
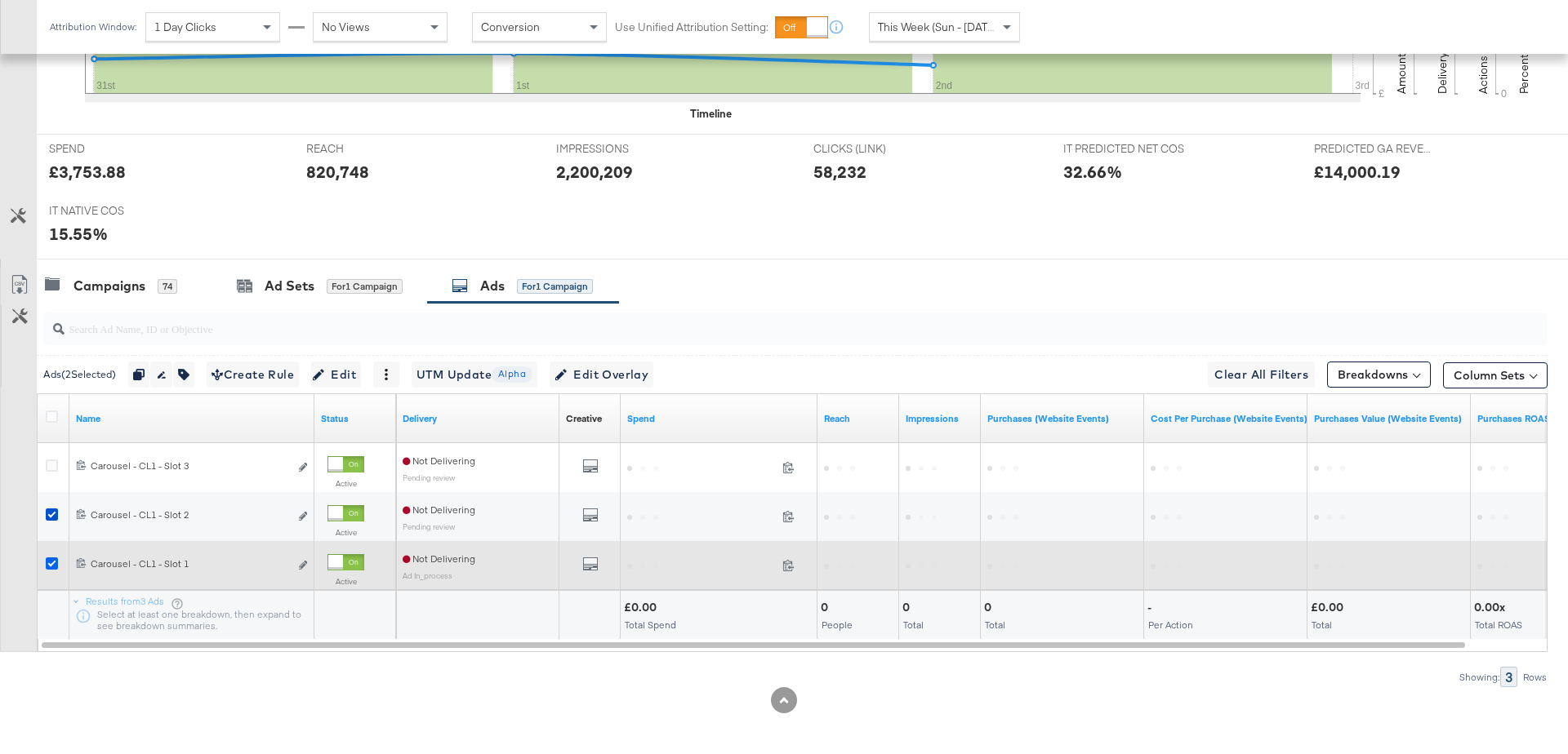
click at [51, 560] on icon at bounding box center [51, 564] width 13 height 13
click at [0, 0] on input "checkbox" at bounding box center [0, 0] width 0 height 0
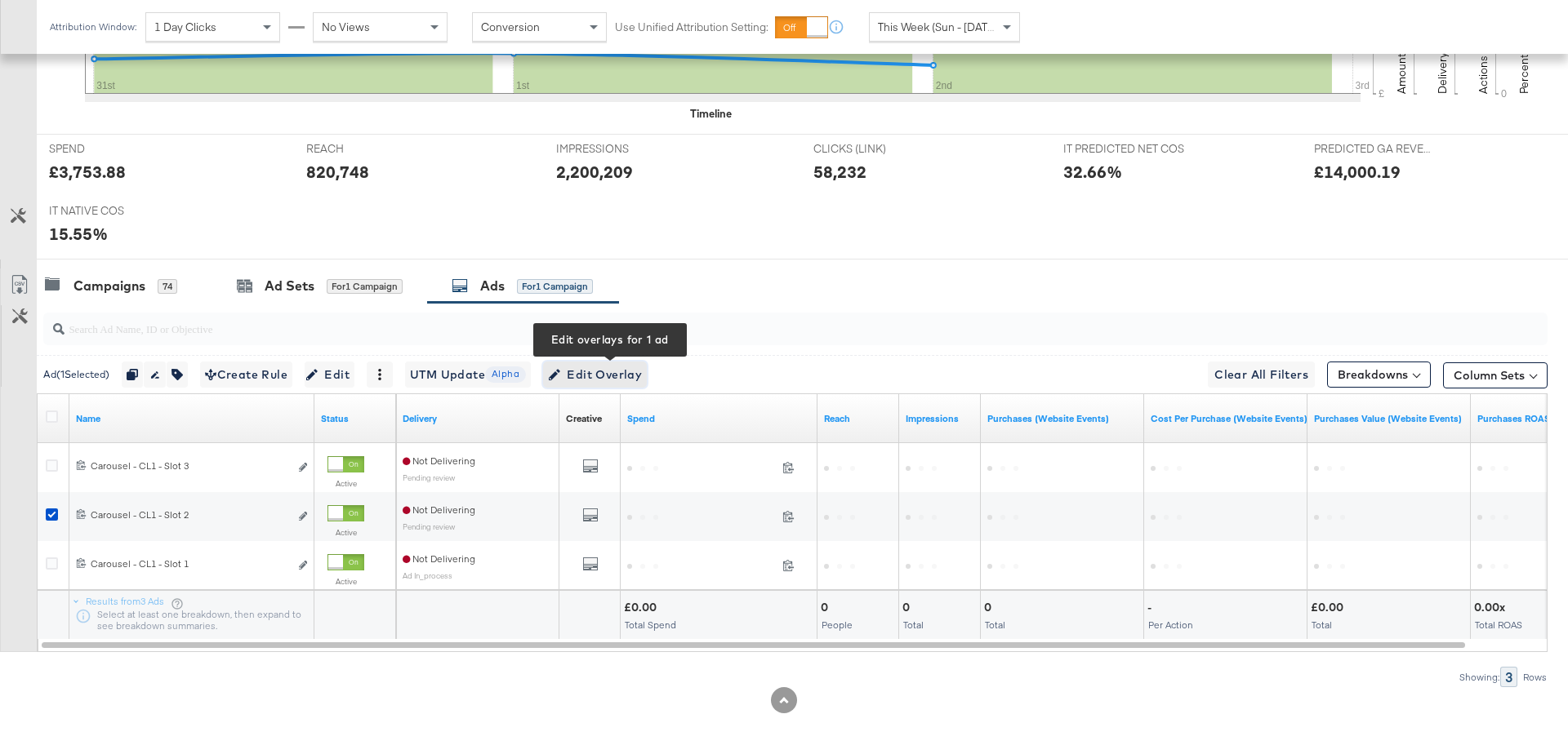
click at [627, 367] on span "Edit Overlay Edit overlays for 1 ad" at bounding box center [594, 375] width 94 height 20
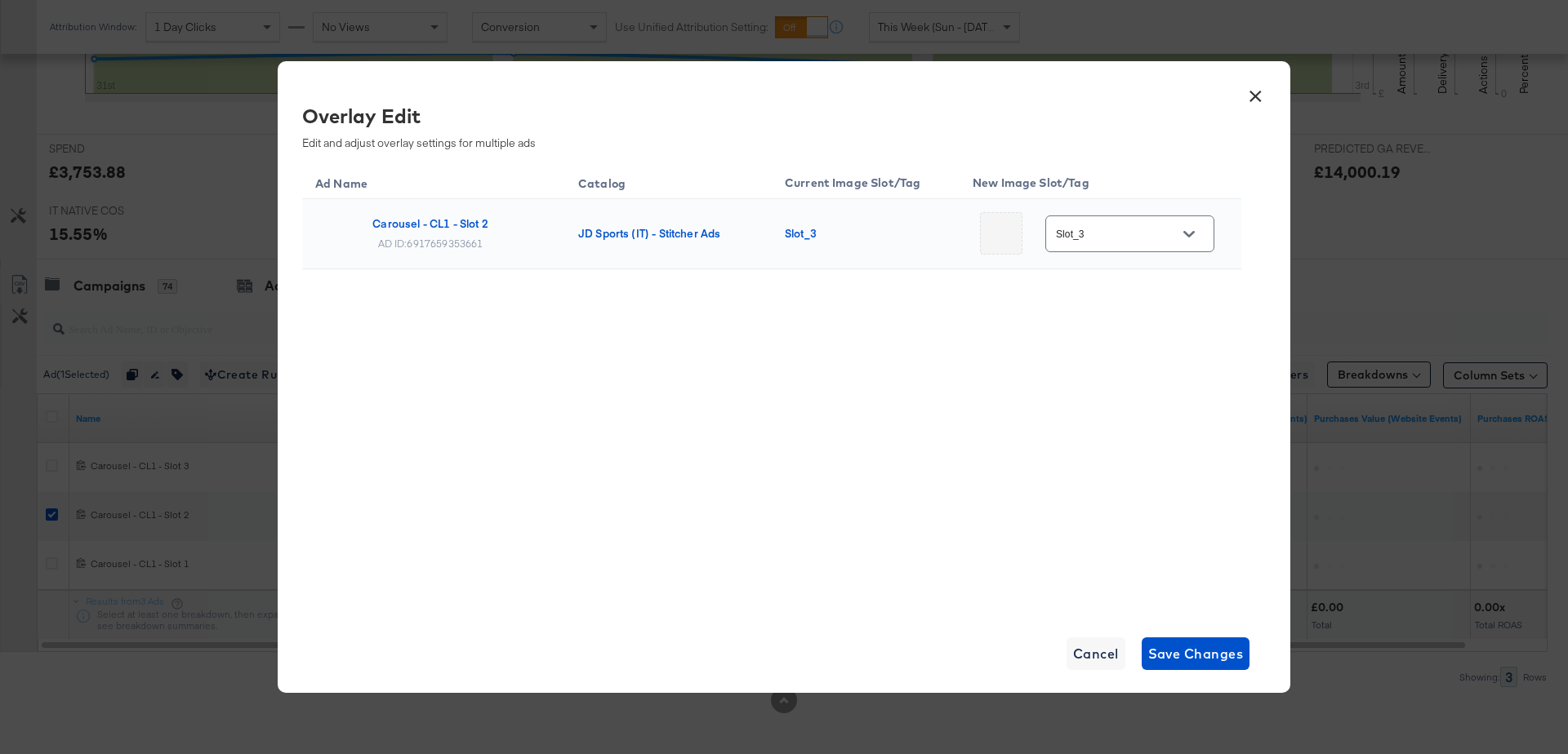
click at [1261, 94] on button "×" at bounding box center [1254, 92] width 30 height 29
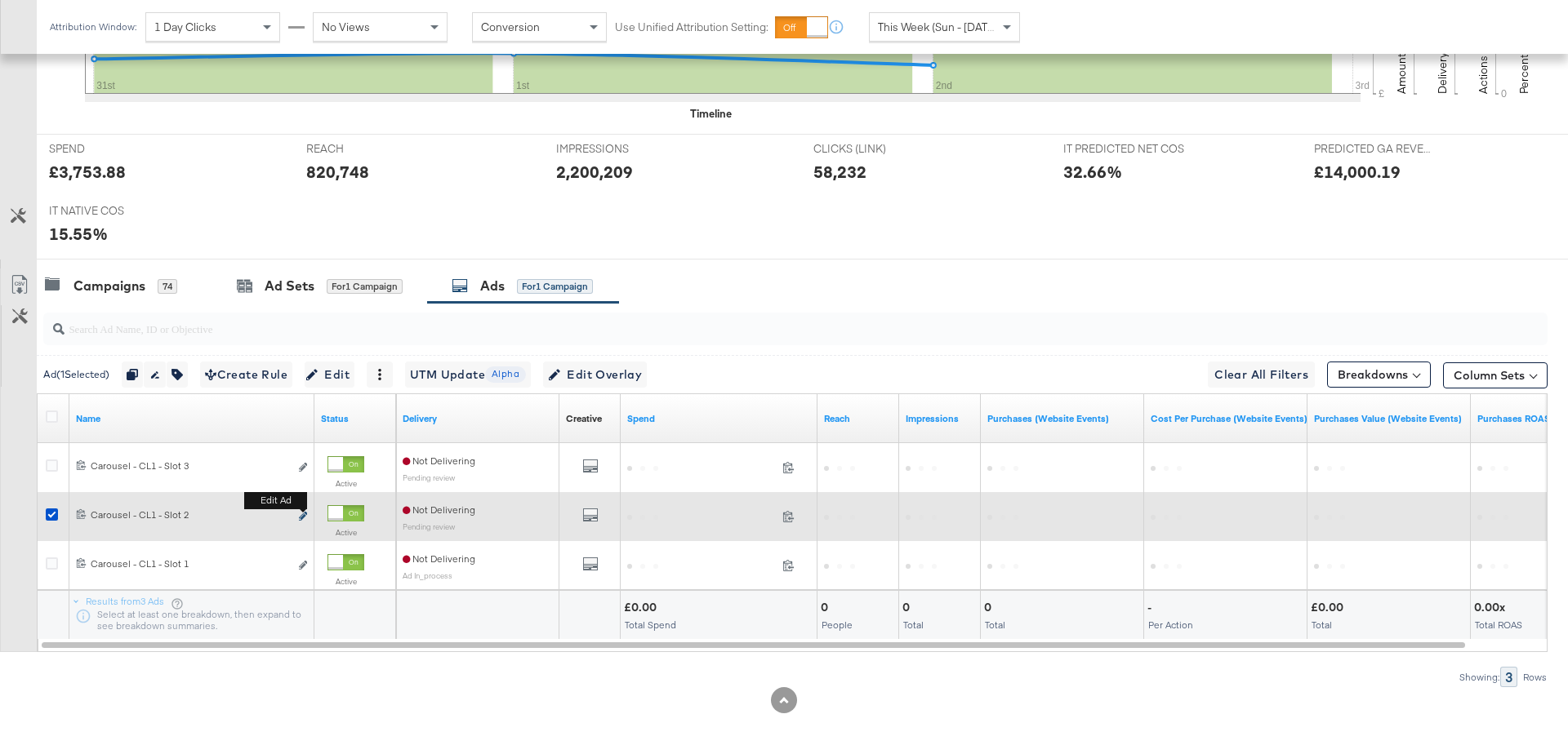
click at [303, 511] on icon "link" at bounding box center [303, 516] width 8 height 9
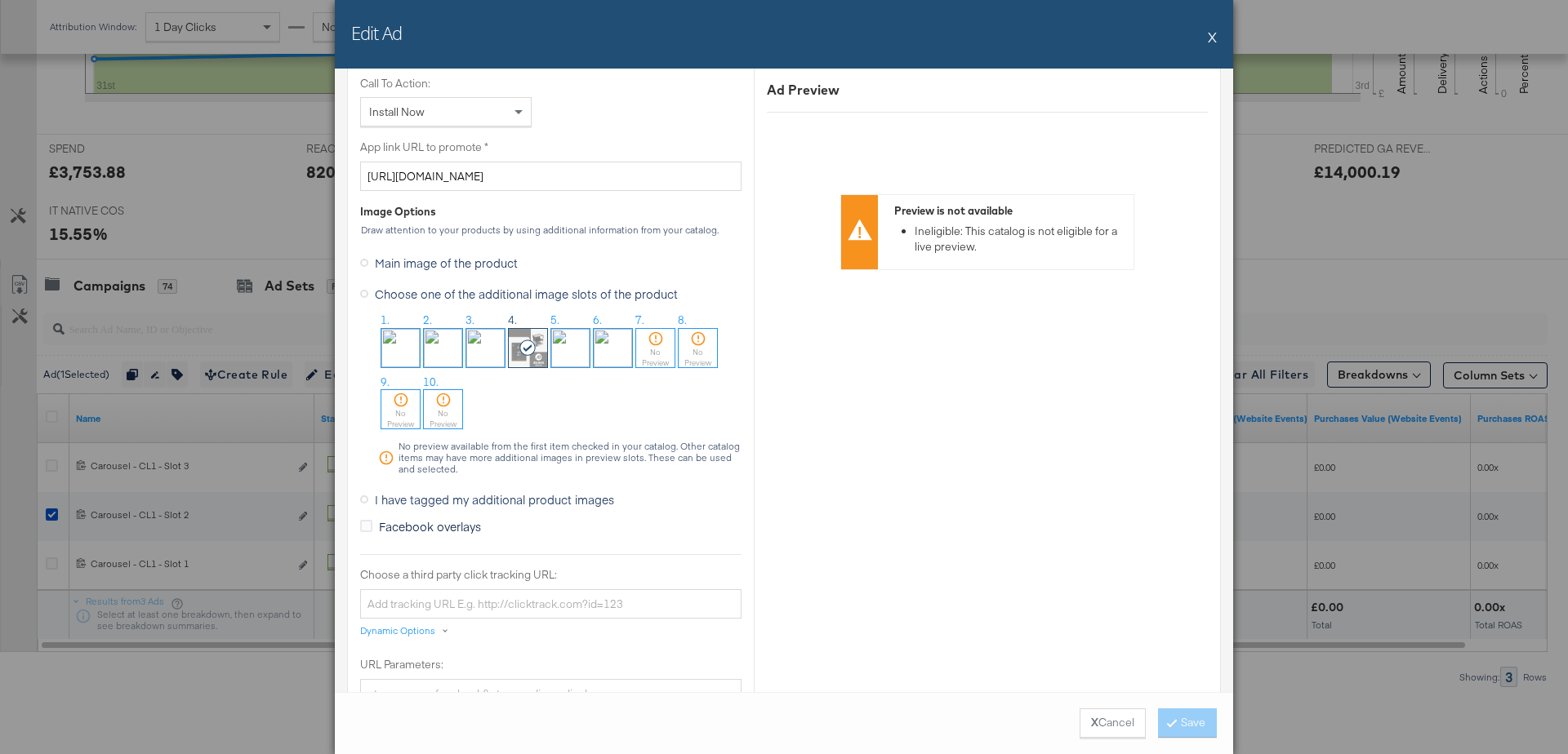
scroll to position [1290, 0]
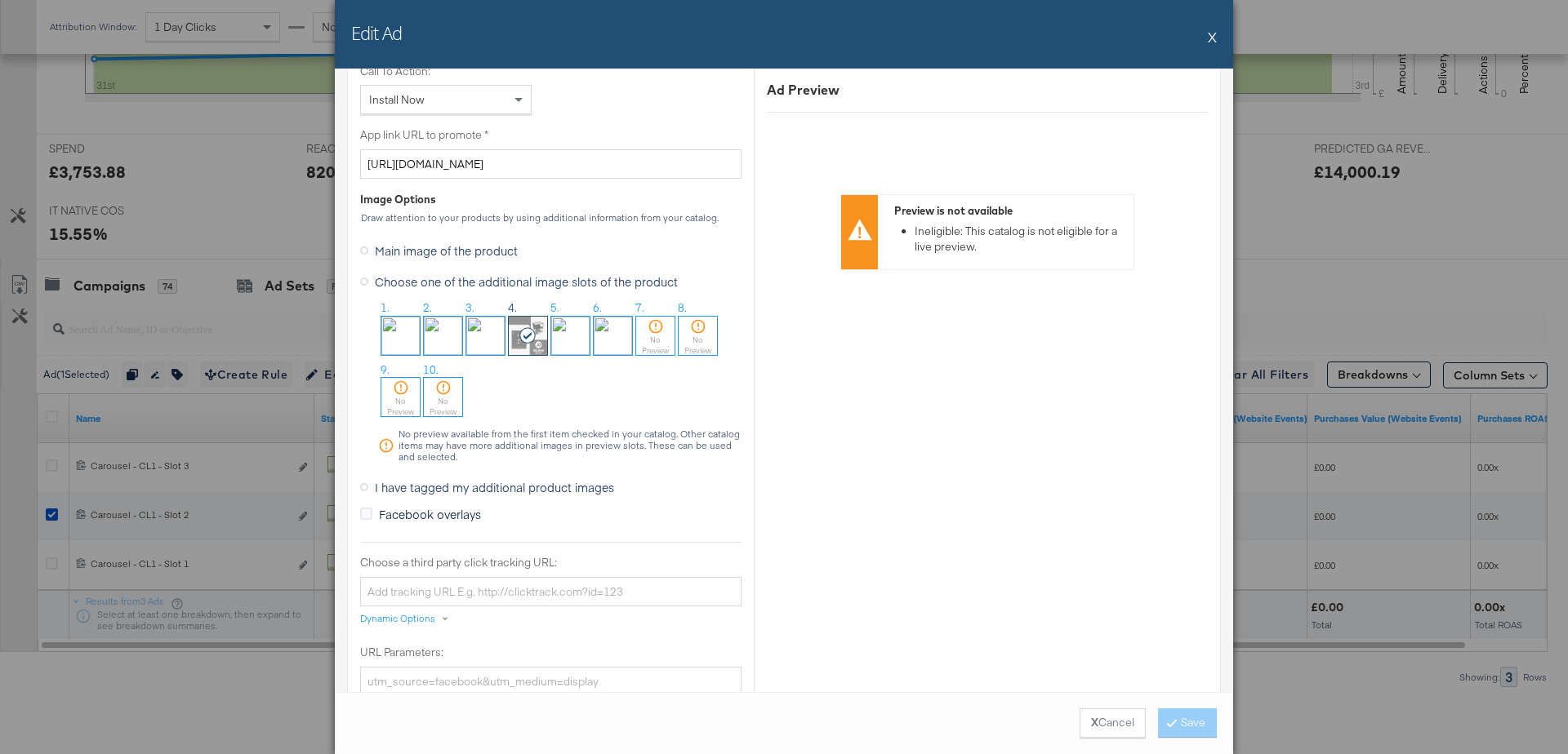
click at [445, 325] on img at bounding box center [443, 336] width 39 height 39
click at [1183, 715] on button "Save" at bounding box center [1188, 723] width 59 height 29
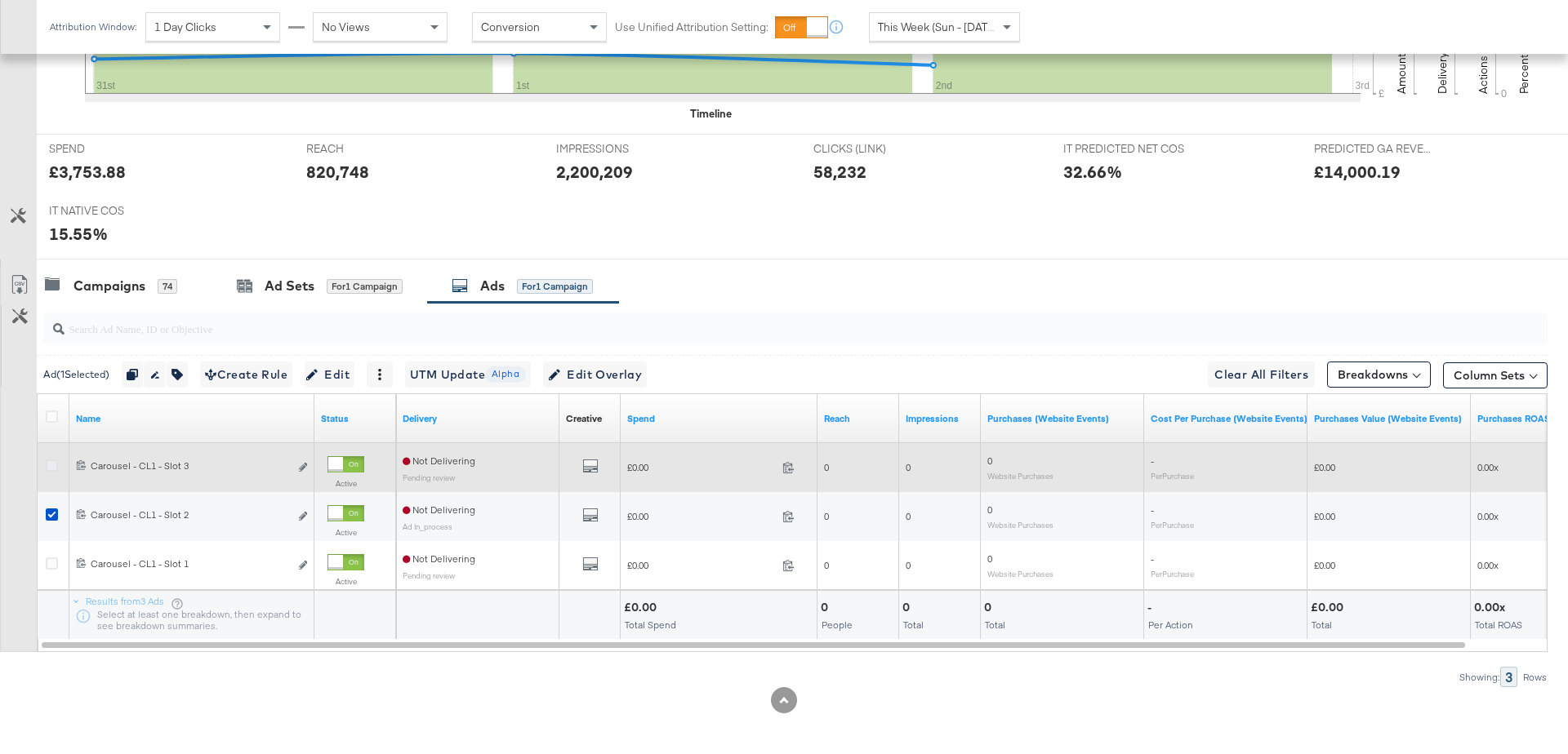
click at [46, 463] on icon at bounding box center [51, 465] width 13 height 13
click at [0, 0] on input "checkbox" at bounding box center [0, 0] width 0 height 0
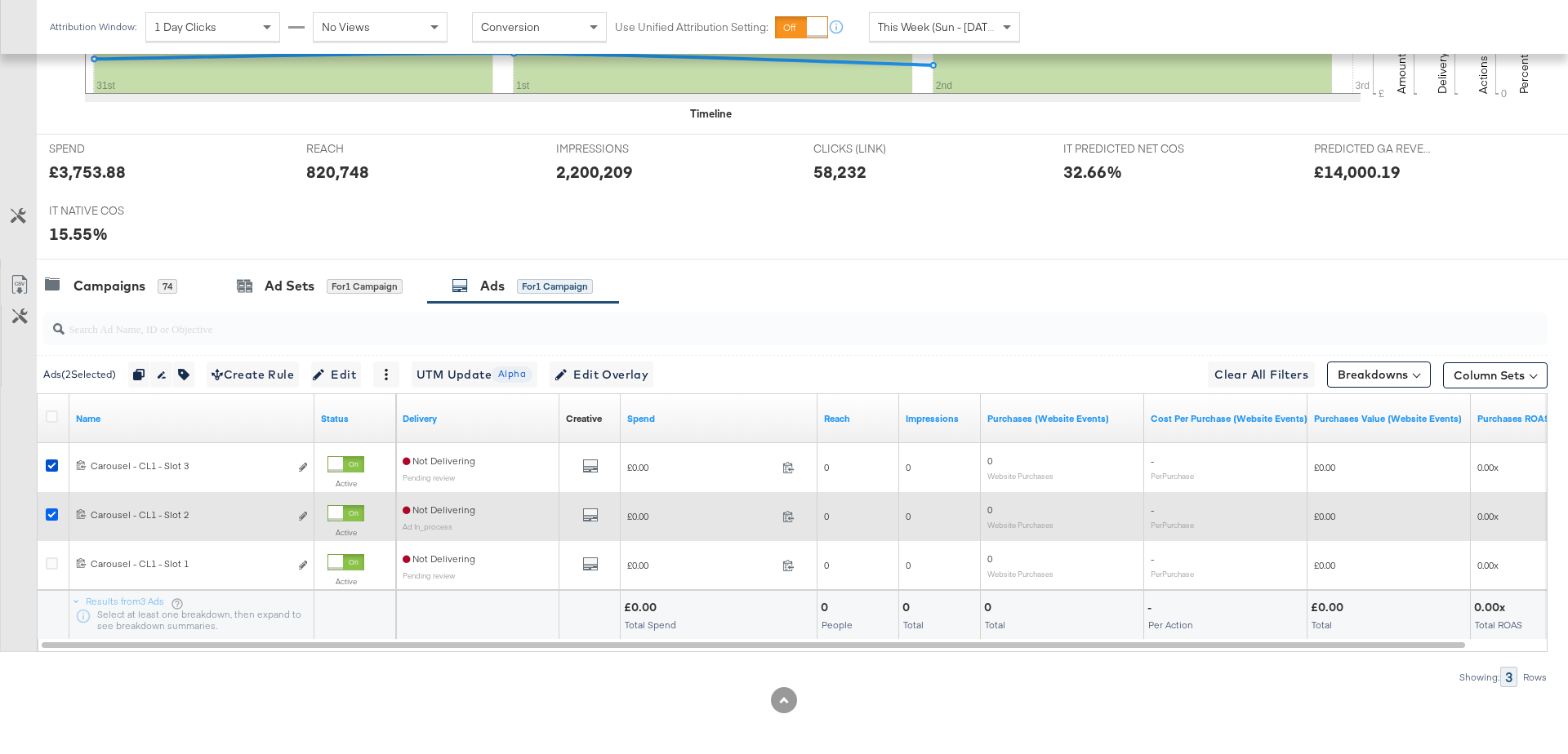
click at [52, 511] on icon at bounding box center [51, 514] width 13 height 13
click at [0, 0] on input "checkbox" at bounding box center [0, 0] width 0 height 0
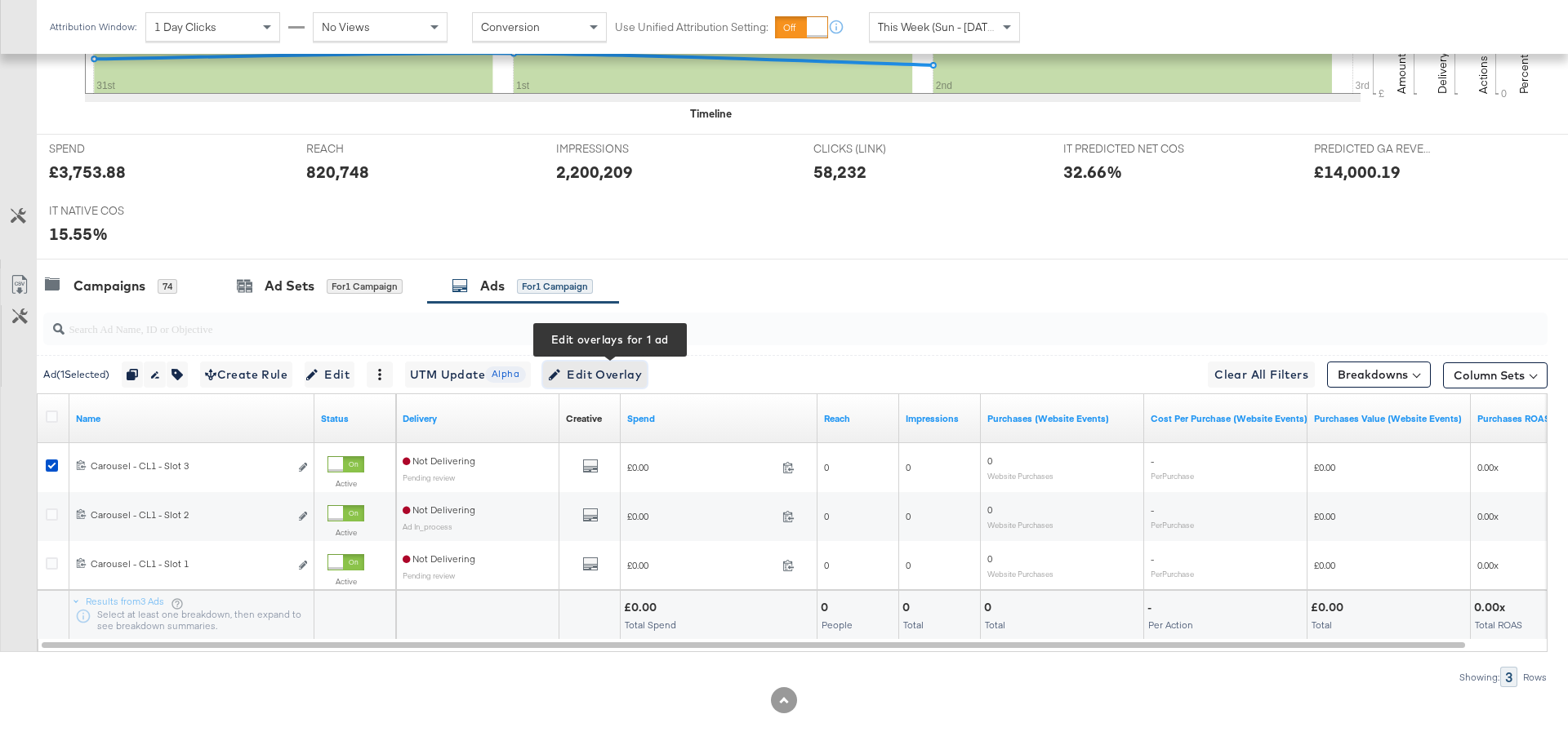
click at [637, 361] on button "Edit Overlay Edit overlays for 1 ad" at bounding box center [594, 374] width 104 height 26
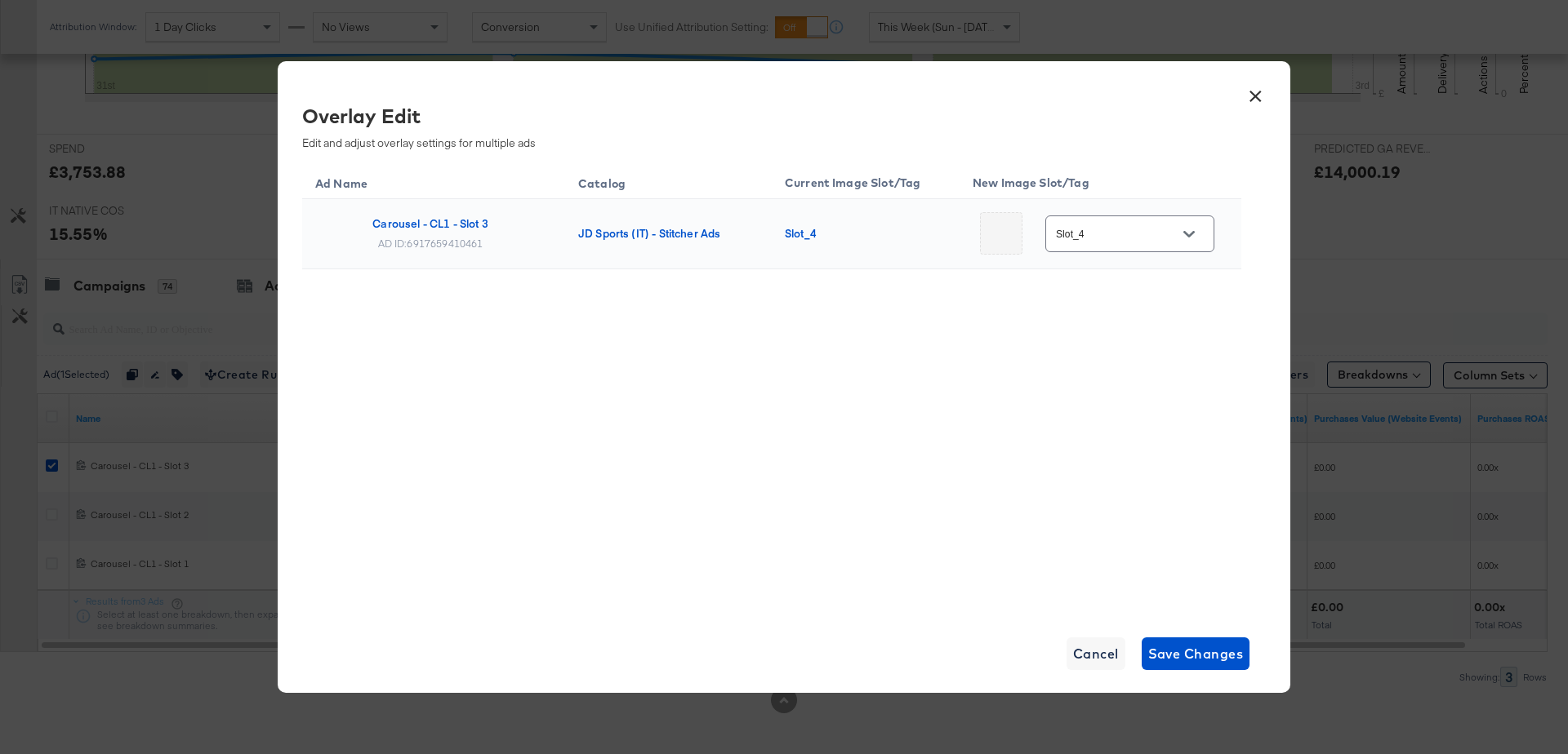
click at [1260, 99] on button "×" at bounding box center [1254, 92] width 30 height 29
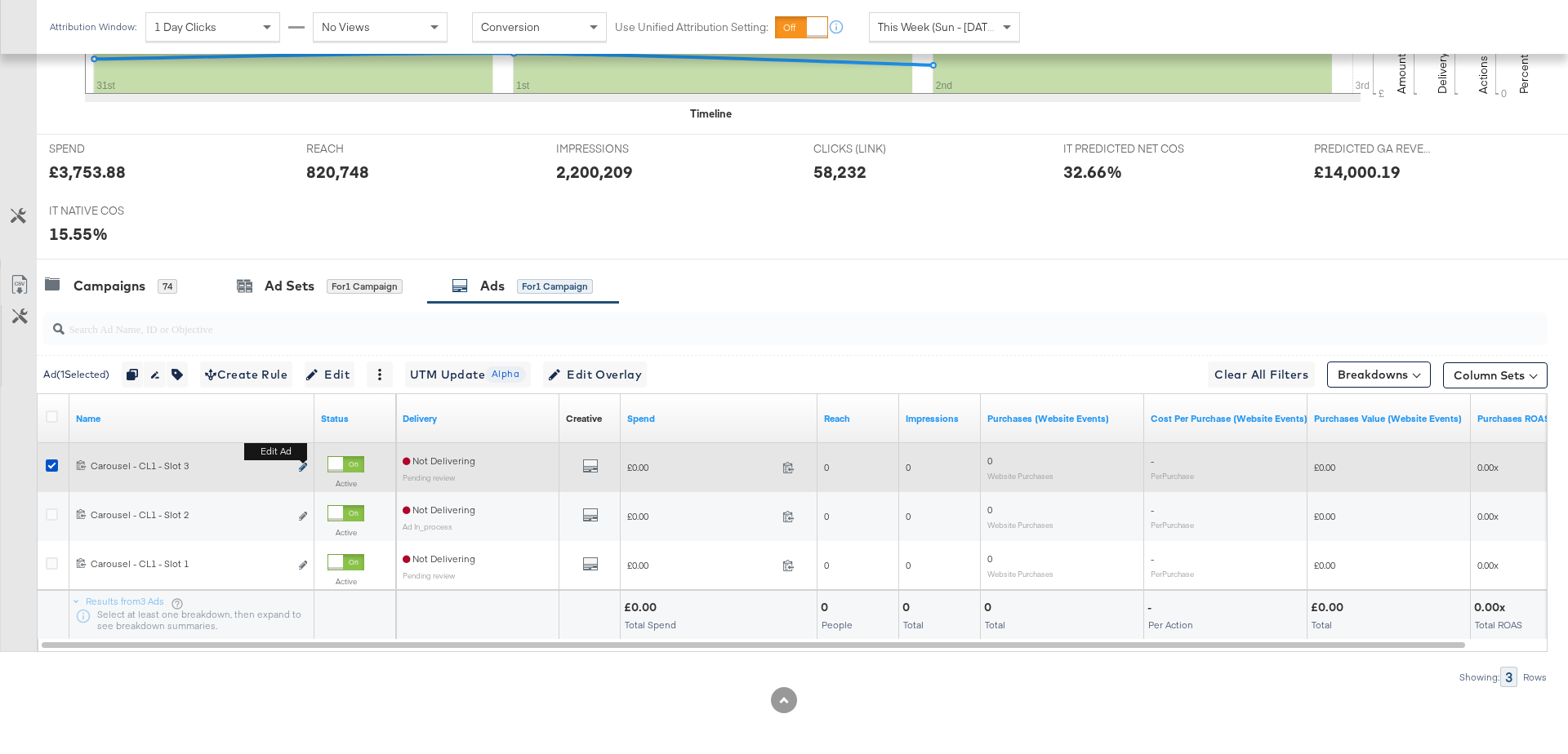
click at [301, 463] on icon "link" at bounding box center [303, 467] width 8 height 9
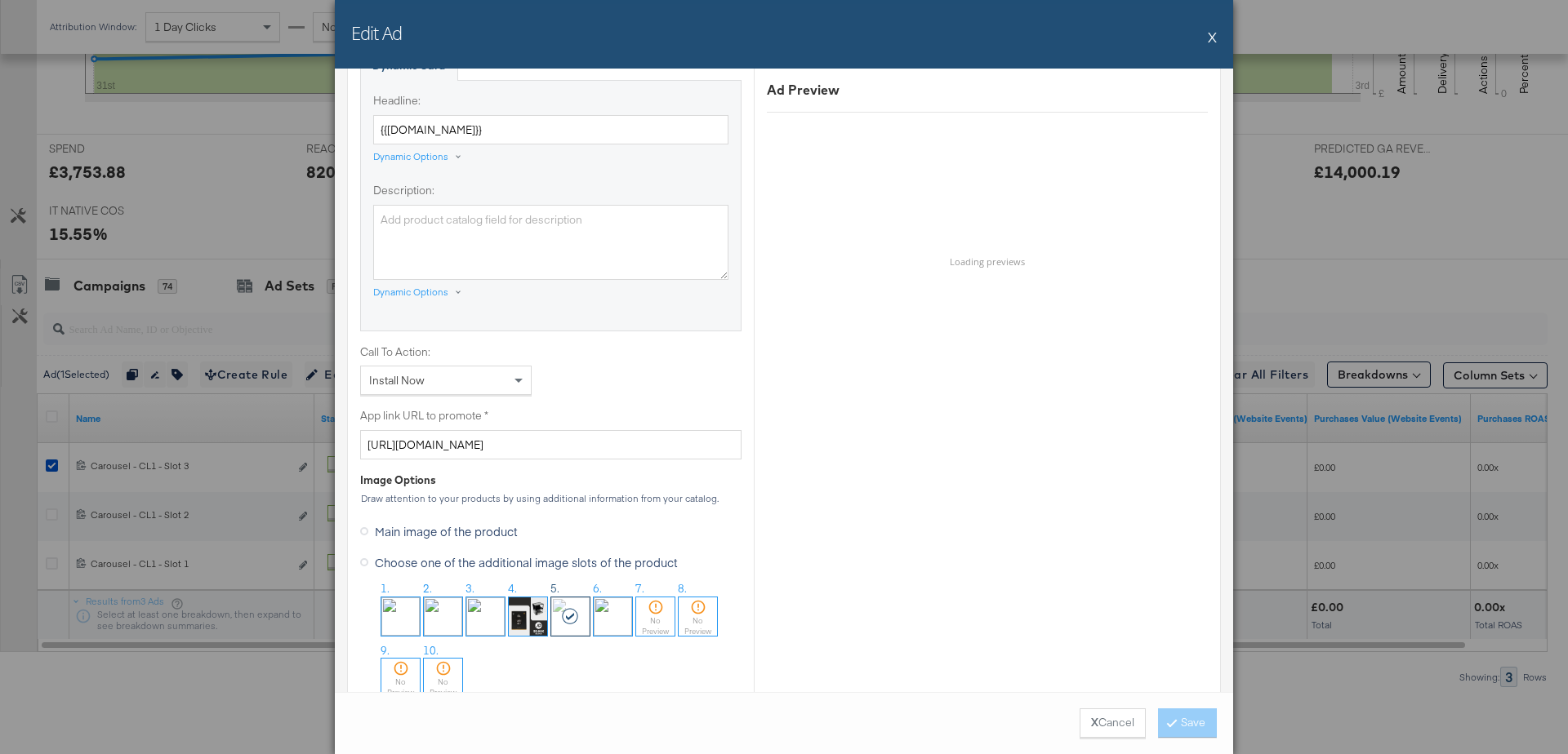
scroll to position [1042, 0]
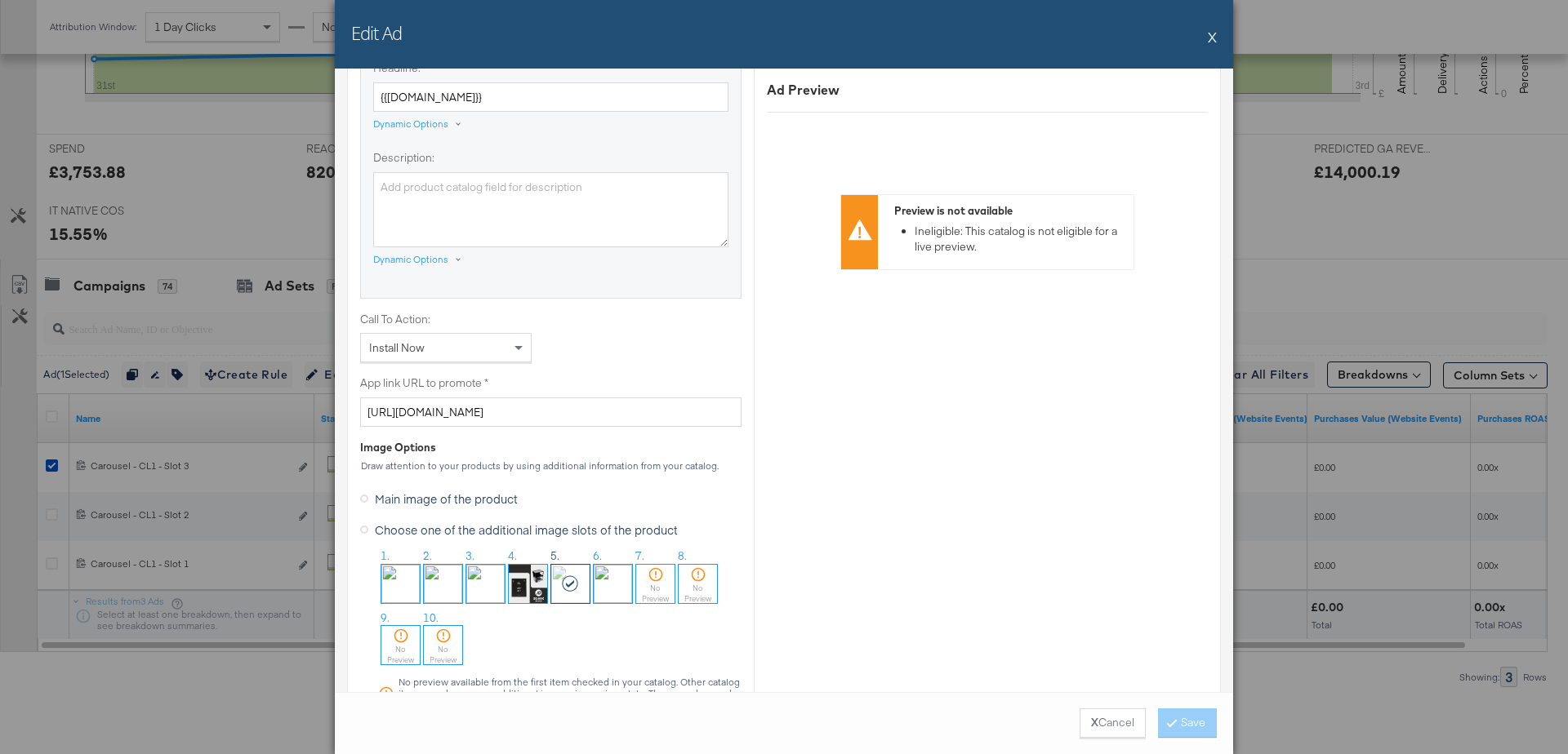
click at [481, 575] on img at bounding box center [486, 584] width 39 height 39
click at [1198, 725] on button "Save" at bounding box center [1188, 723] width 59 height 29
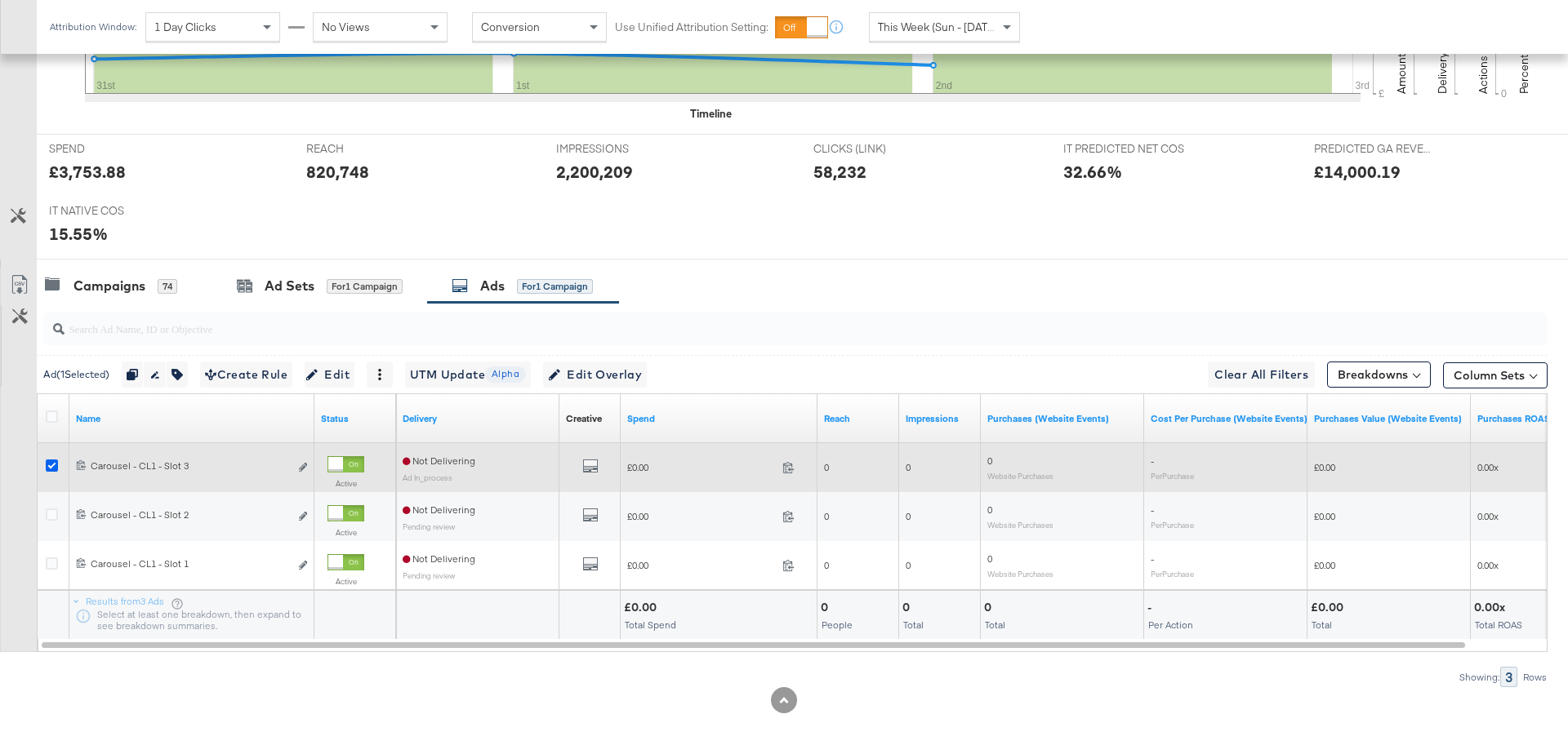
click at [54, 466] on icon at bounding box center [51, 465] width 13 height 13
click at [0, 0] on input "checkbox" at bounding box center [0, 0] width 0 height 0
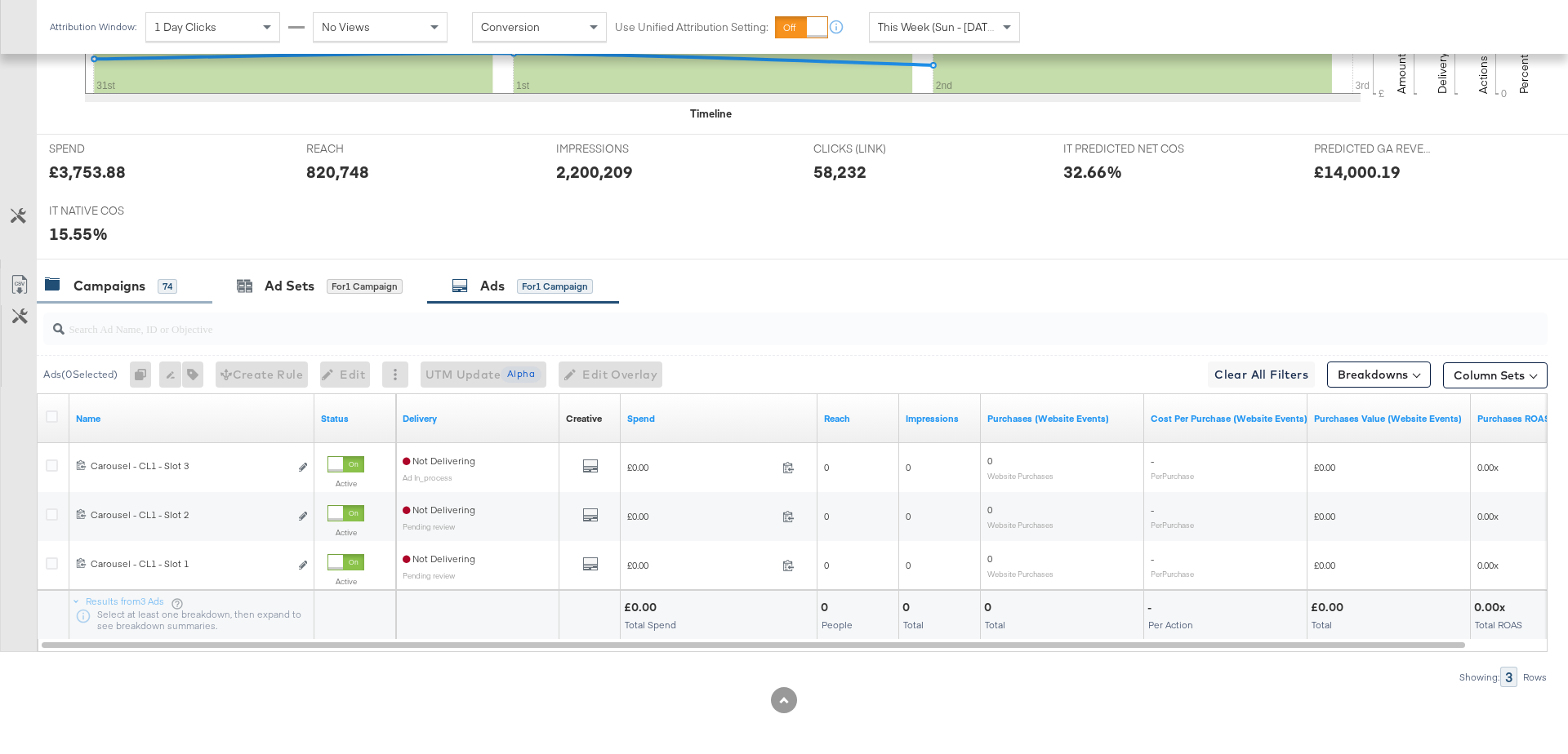
click at [124, 291] on div "Campaigns" at bounding box center [109, 286] width 72 height 19
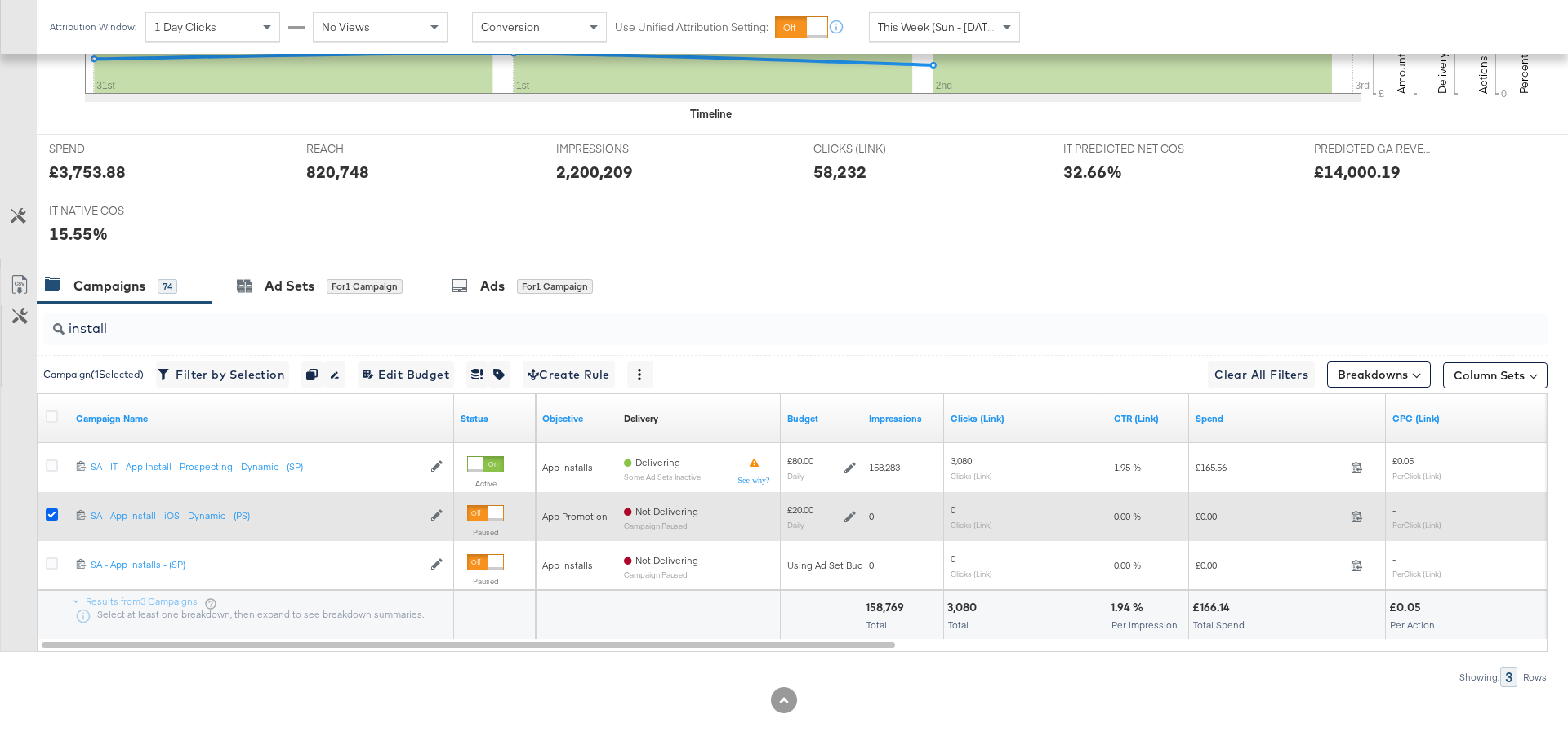
click at [52, 511] on icon at bounding box center [51, 514] width 13 height 13
click at [0, 0] on input "checkbox" at bounding box center [0, 0] width 0 height 0
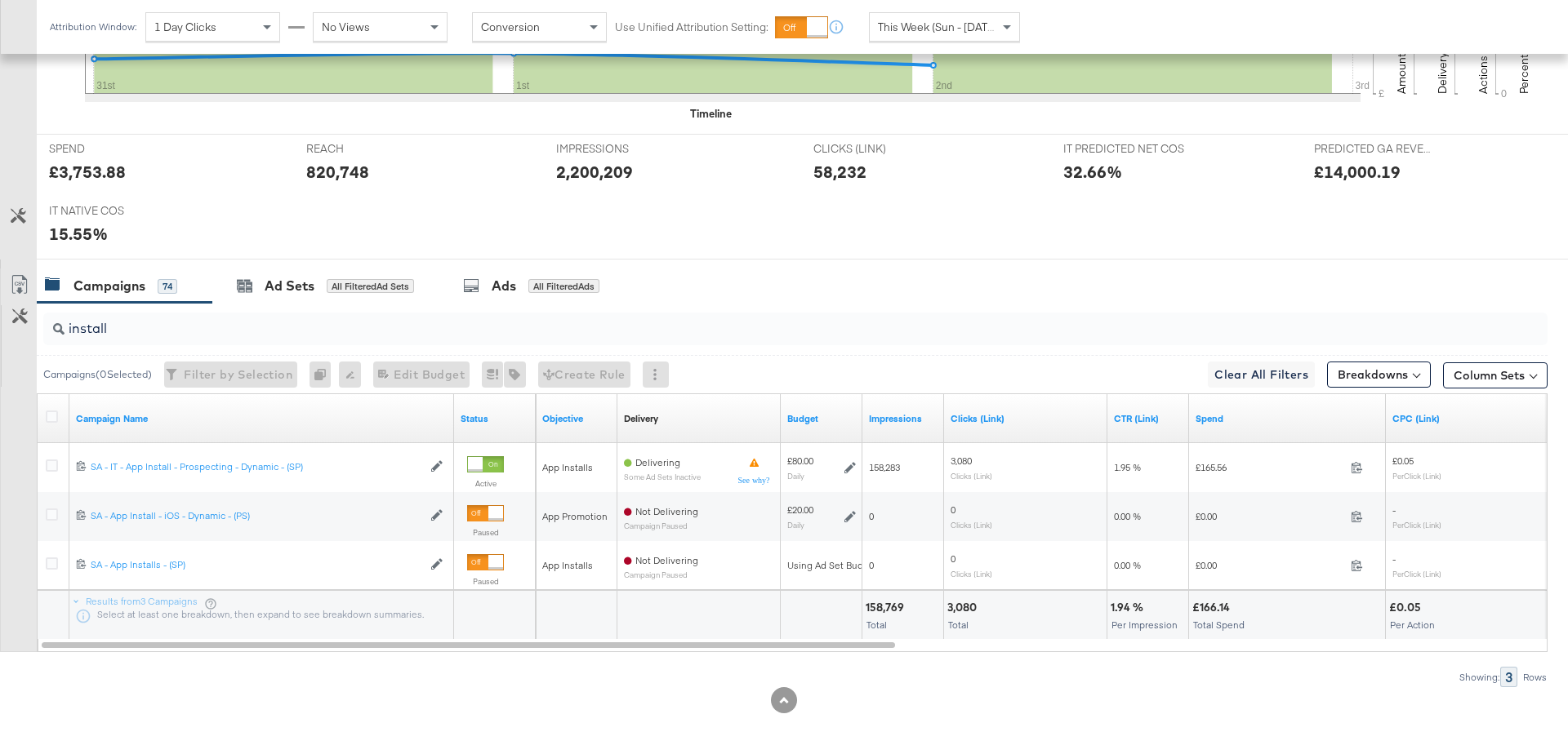
scroll to position [0, 0]
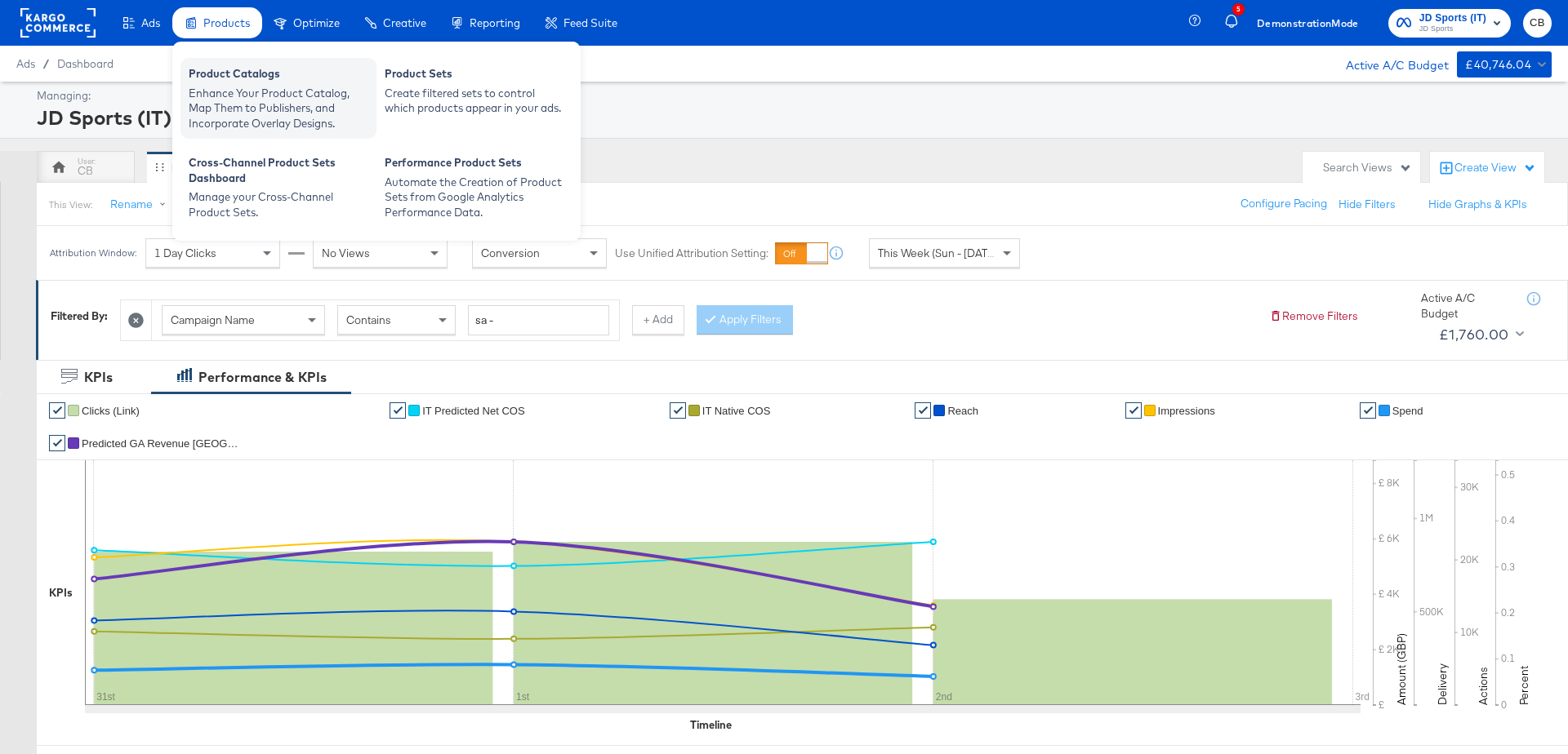
click at [225, 83] on div "Product Catalogs" at bounding box center [278, 75] width 180 height 19
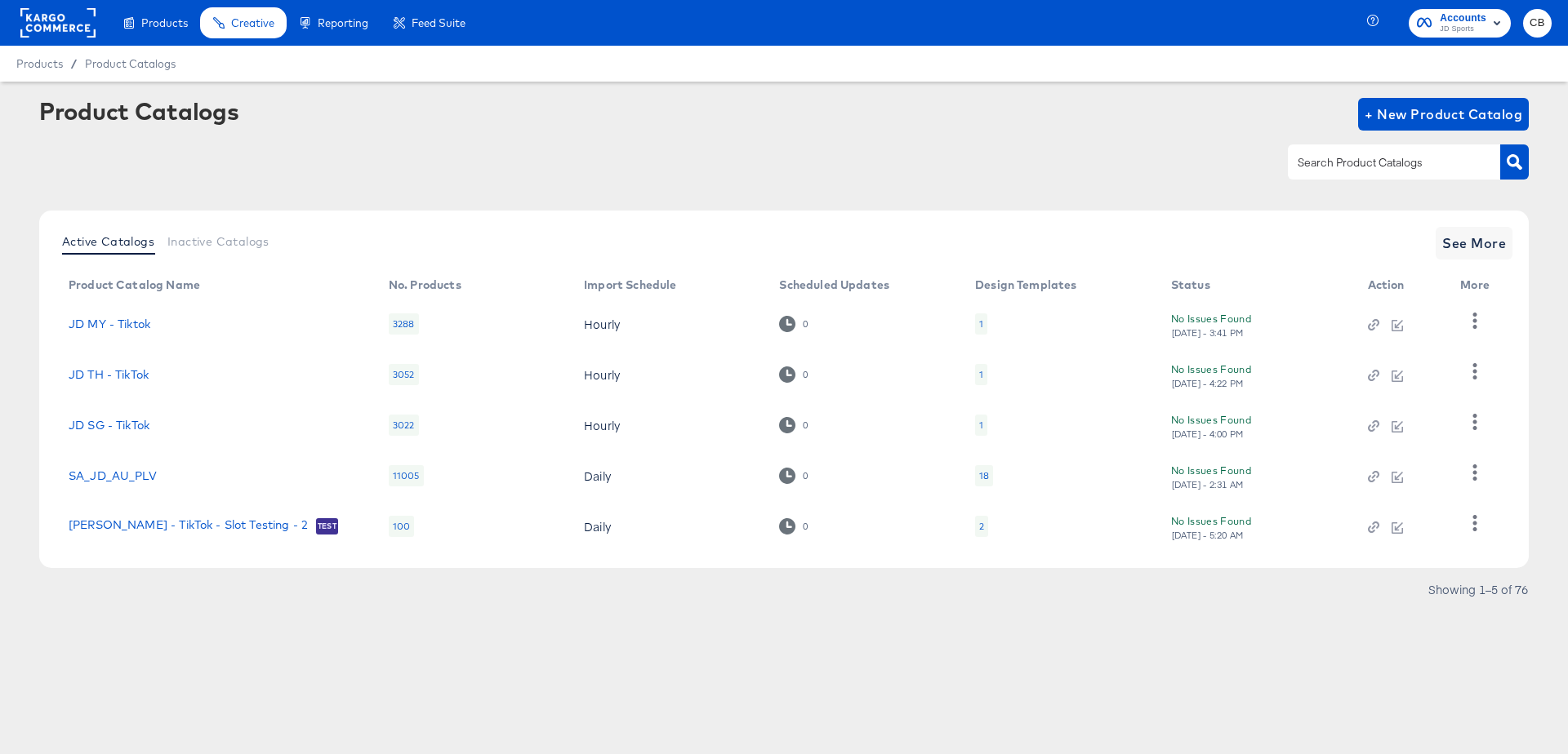
click at [1344, 169] on input "text" at bounding box center [1381, 163] width 174 height 19
type input "NL"
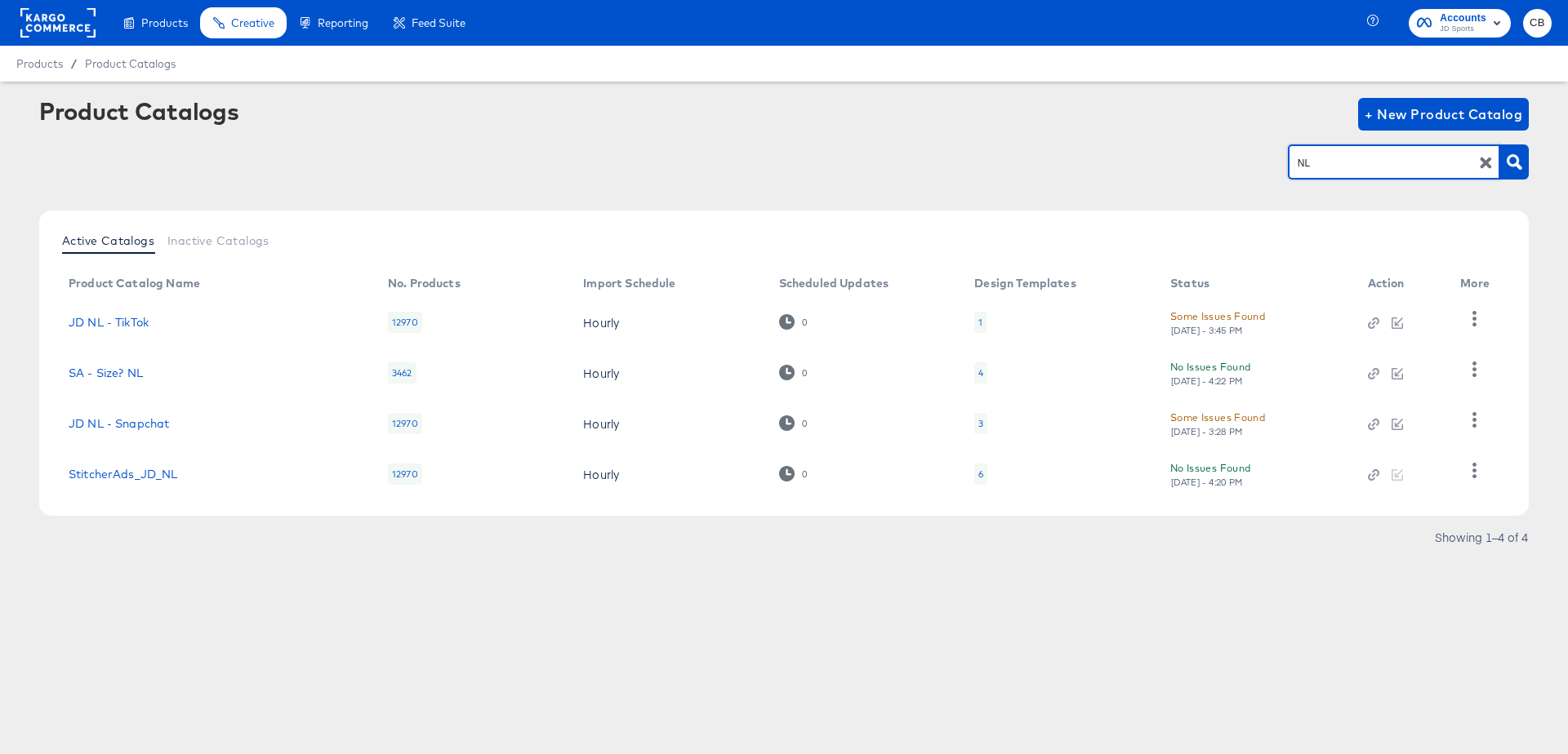
click at [158, 461] on td "StitcherAds_JD_NL" at bounding box center [215, 474] width 320 height 51
click at [155, 473] on link "StitcherAds_JD_NL" at bounding box center [123, 473] width 110 height 13
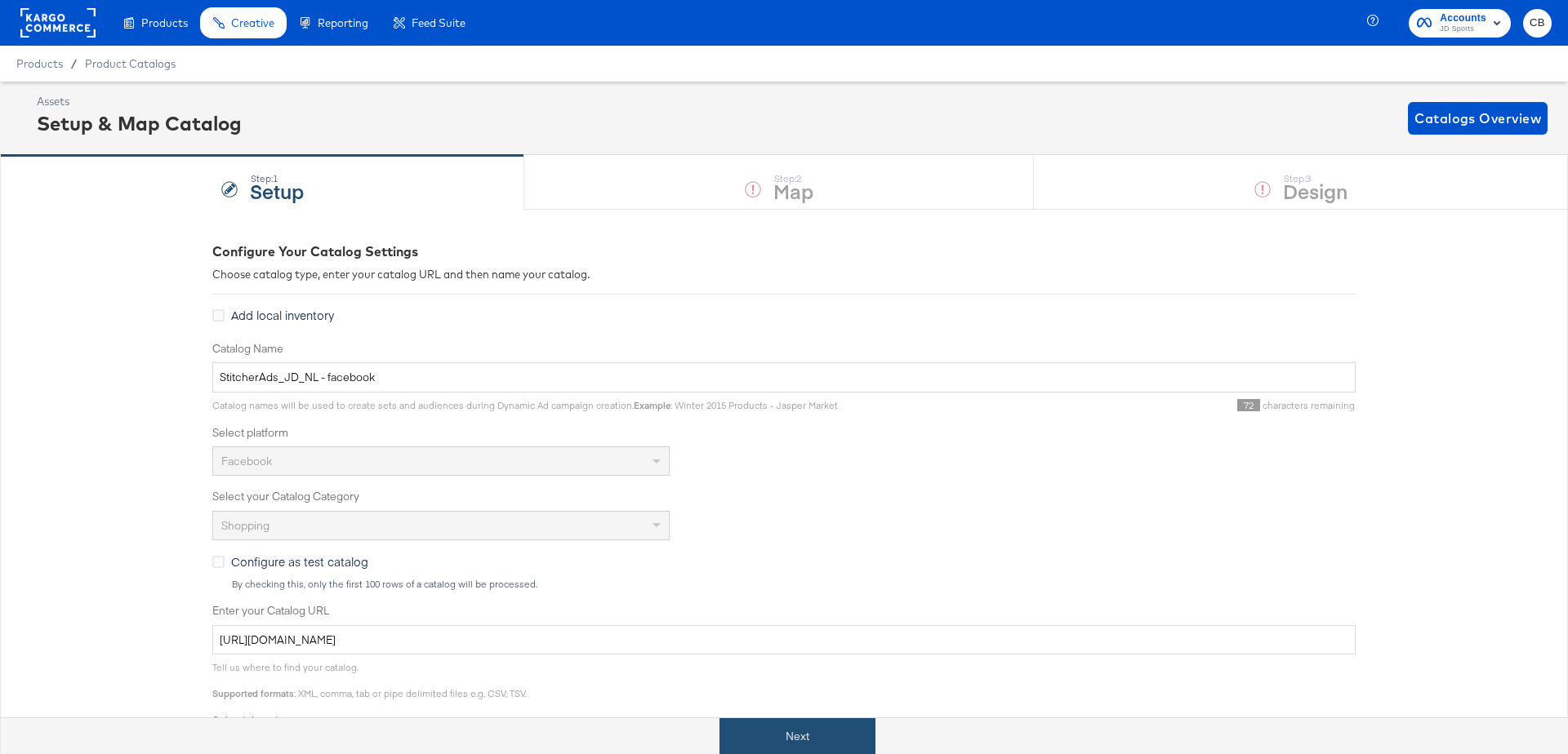
click at [790, 735] on button "Next" at bounding box center [797, 736] width 156 height 37
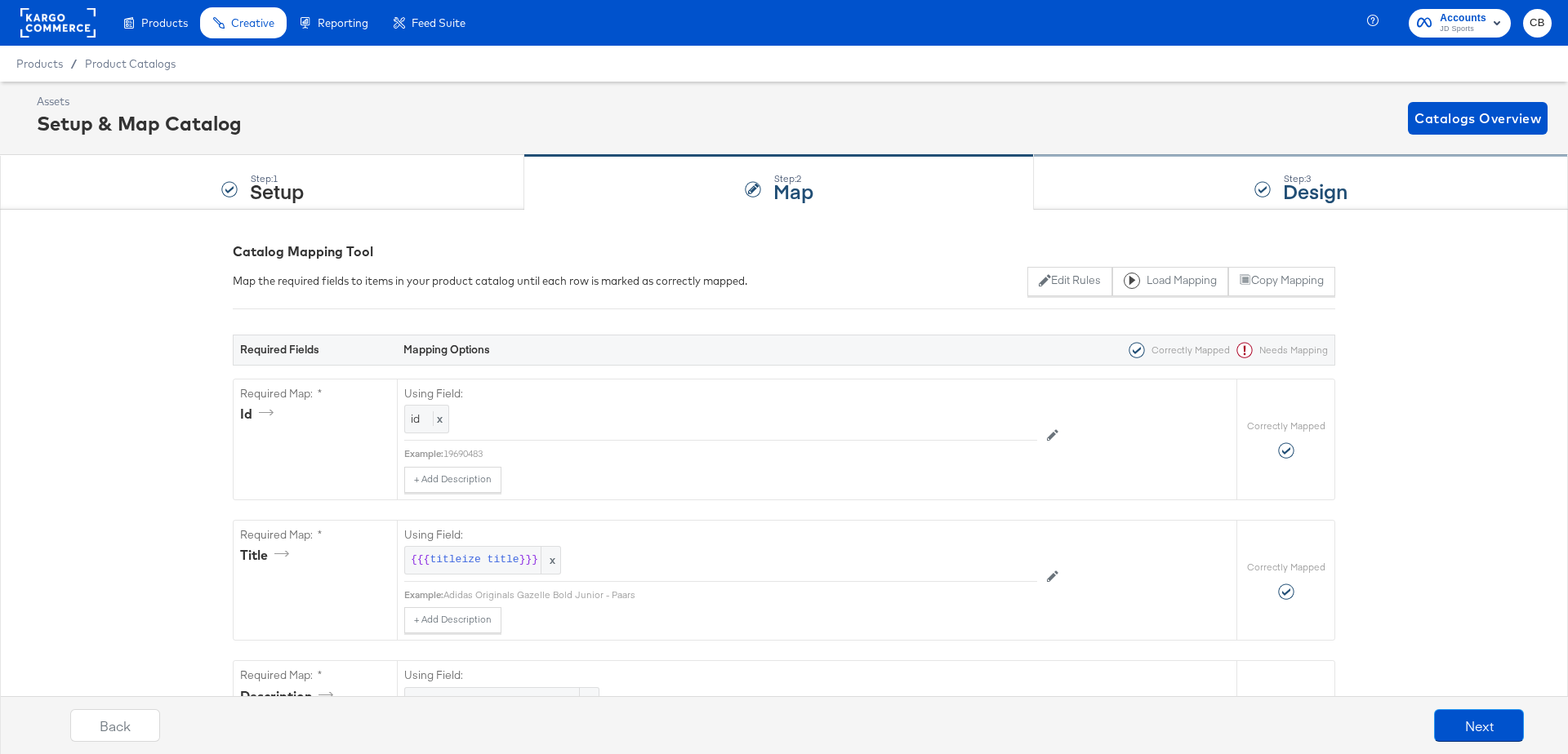
click at [1082, 171] on div "Step: 3 Design" at bounding box center [1300, 183] width 534 height 54
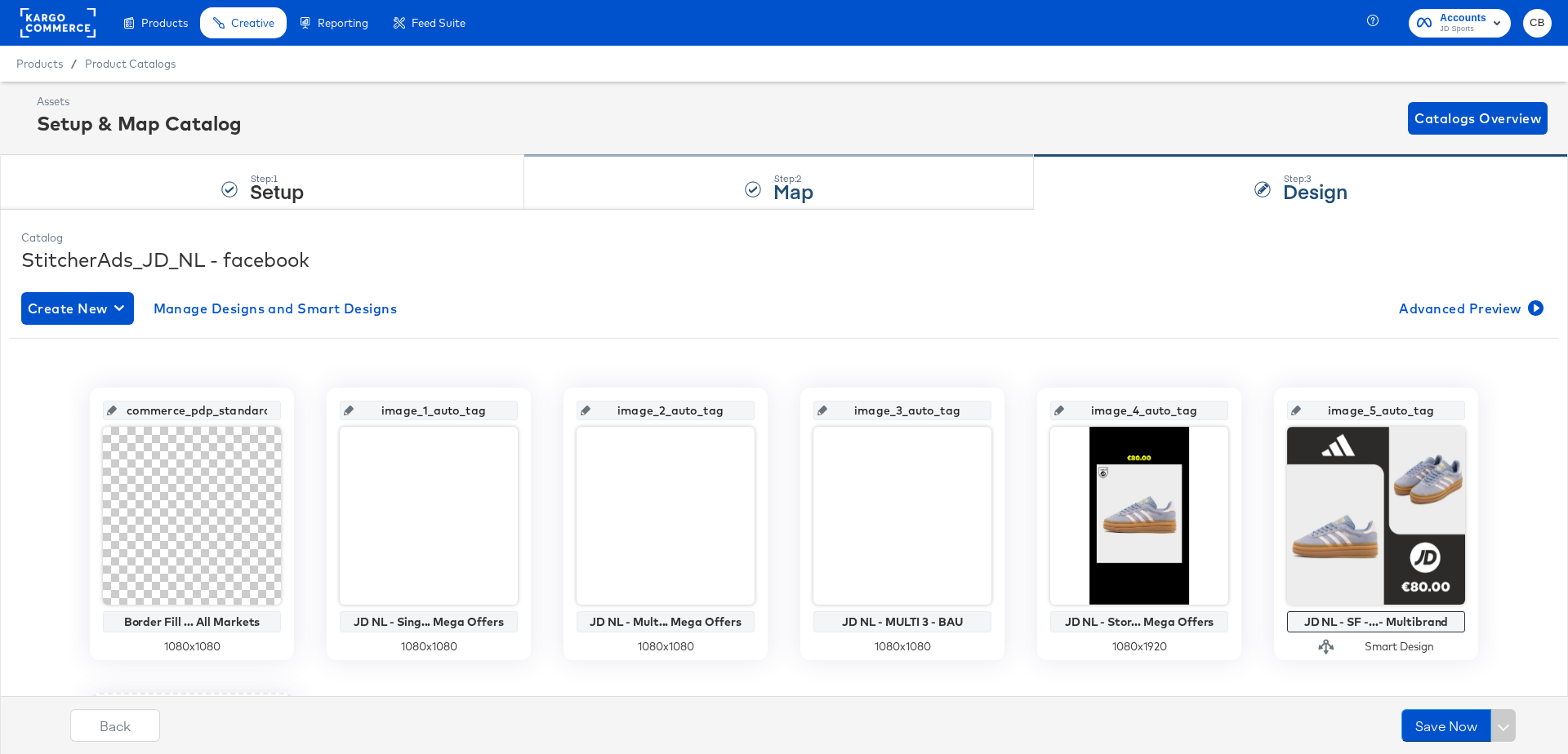
scroll to position [85, 0]
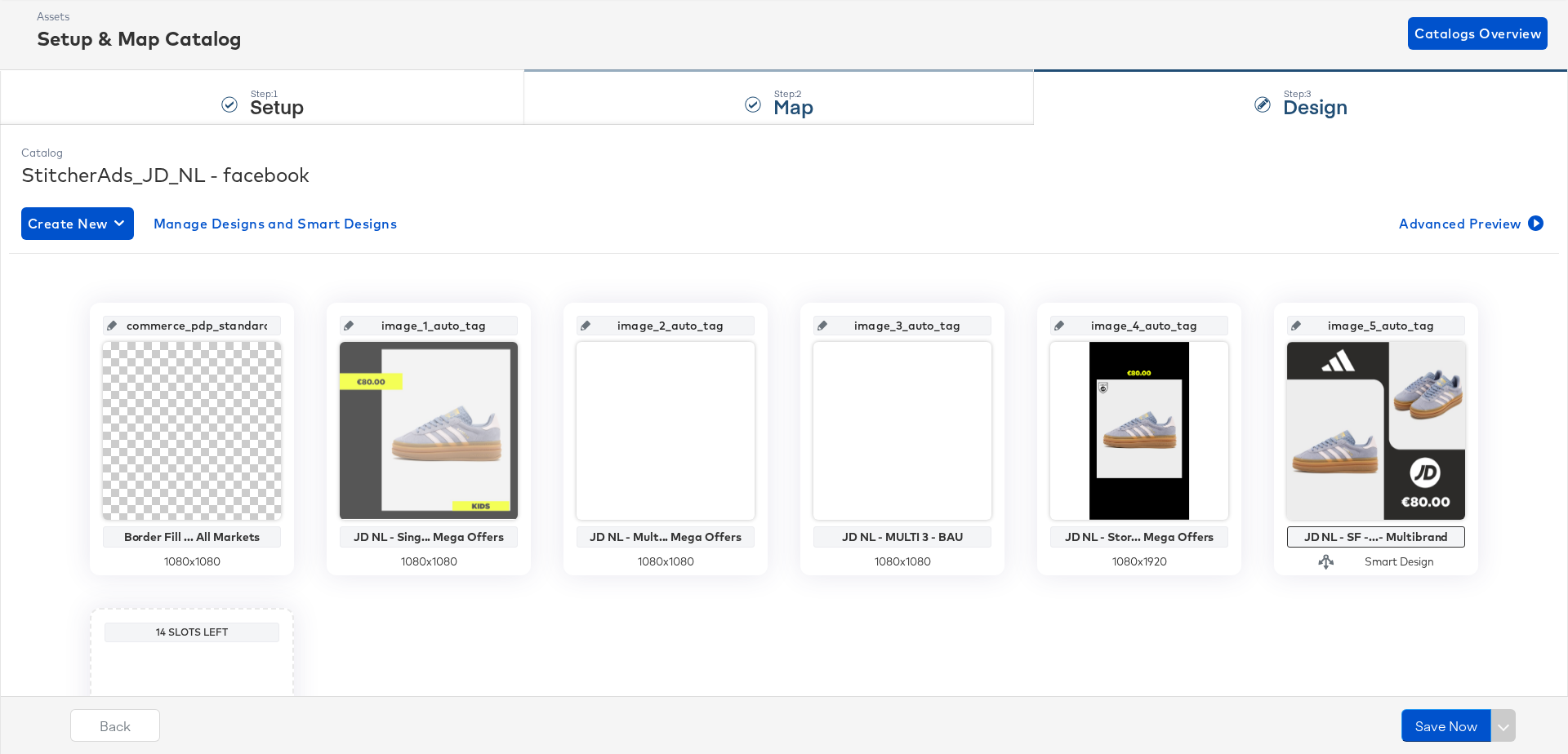
click at [647, 117] on div "Step: 2 Map" at bounding box center [779, 98] width 509 height 54
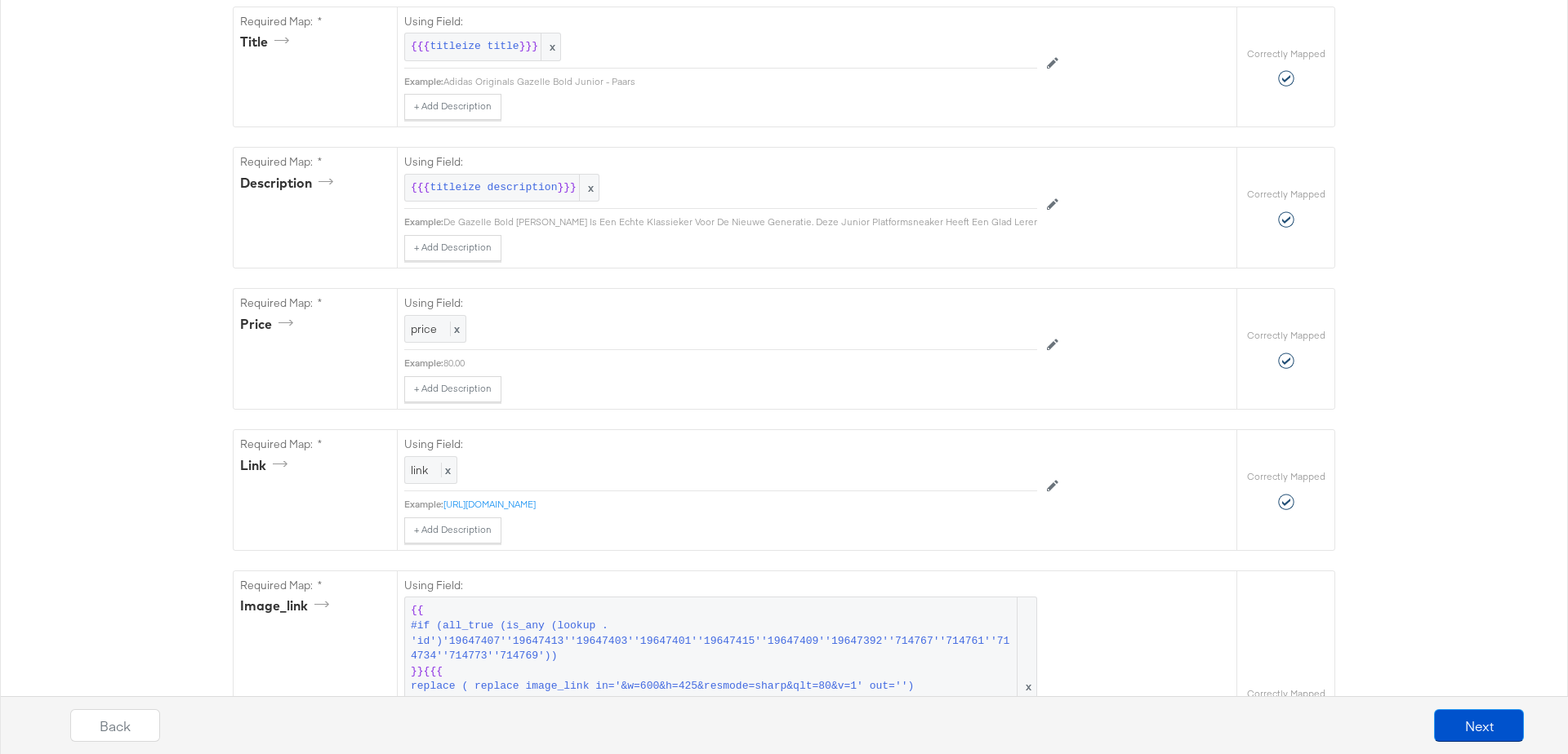
scroll to position [0, 0]
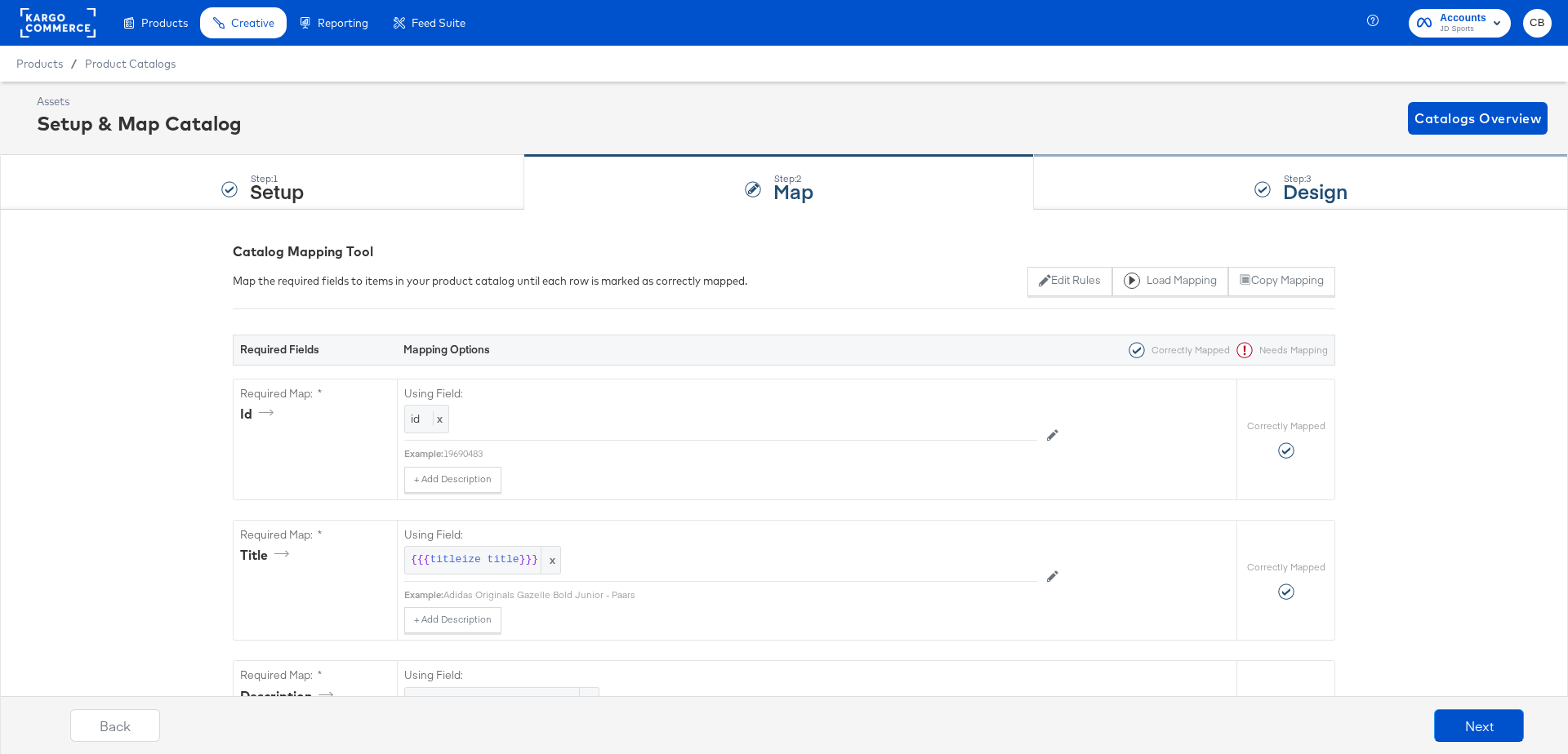
click at [1132, 173] on div "Step: 3 Design" at bounding box center [1300, 183] width 534 height 54
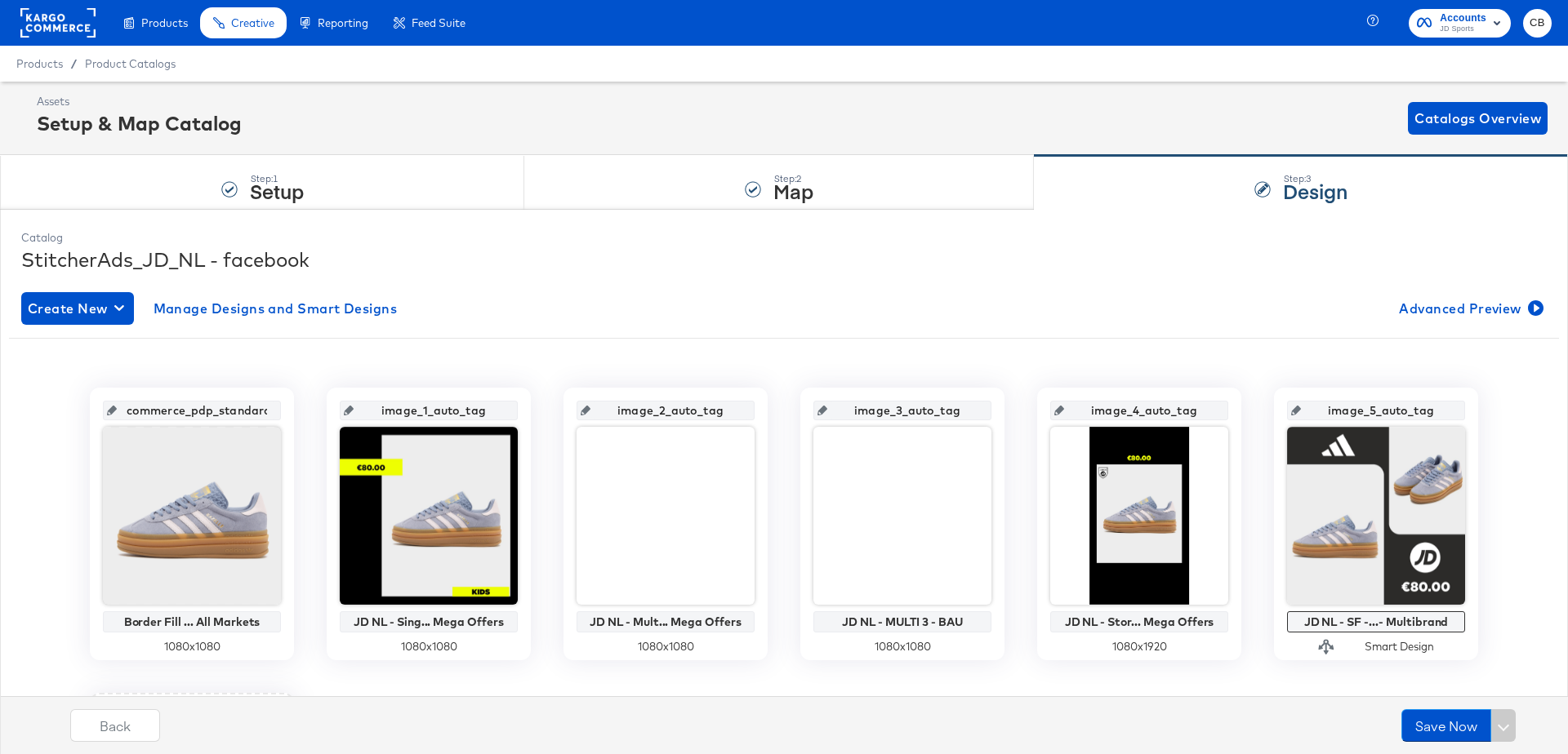
click at [770, 95] on div "Assets Setup & Map Catalog Catalogs Overview" at bounding box center [792, 117] width 1511 height 48
click at [85, 17] on rect at bounding box center [57, 23] width 75 height 29
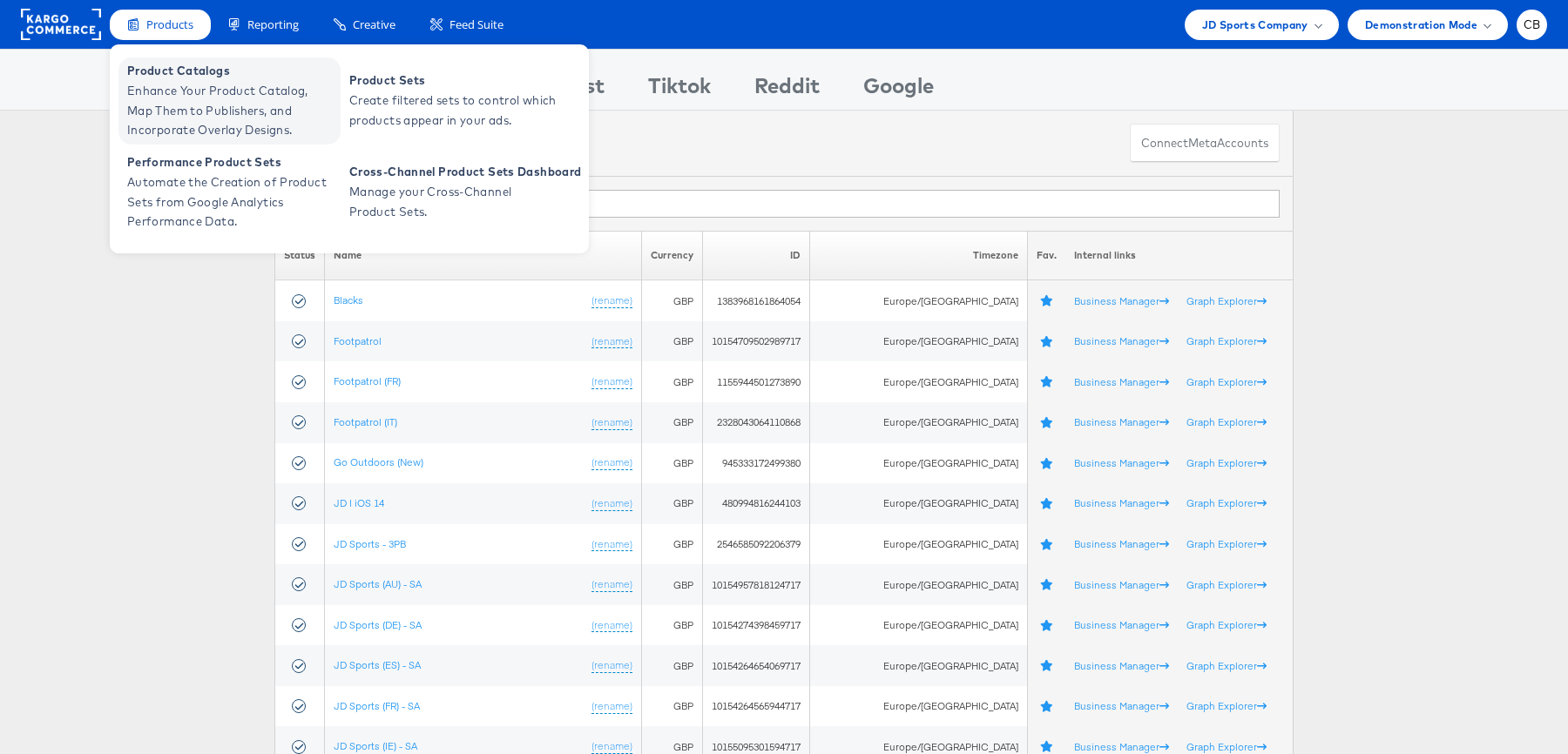
click at [175, 85] on span "Enhance Your Product Catalog, Map Them to Publishers, and Incorporate Overlay D…" at bounding box center [231, 111] width 209 height 59
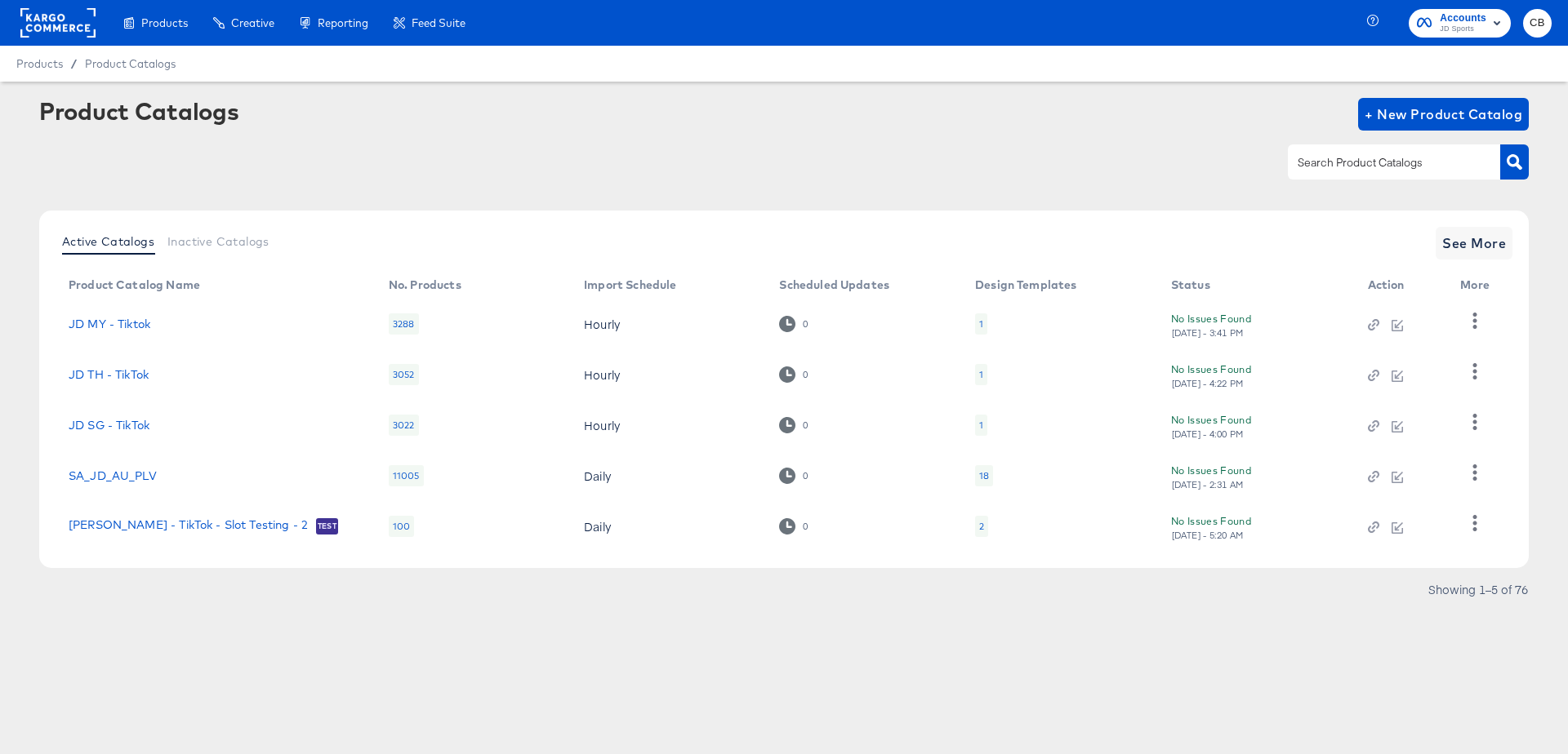
click at [79, 24] on rect at bounding box center [57, 23] width 75 height 29
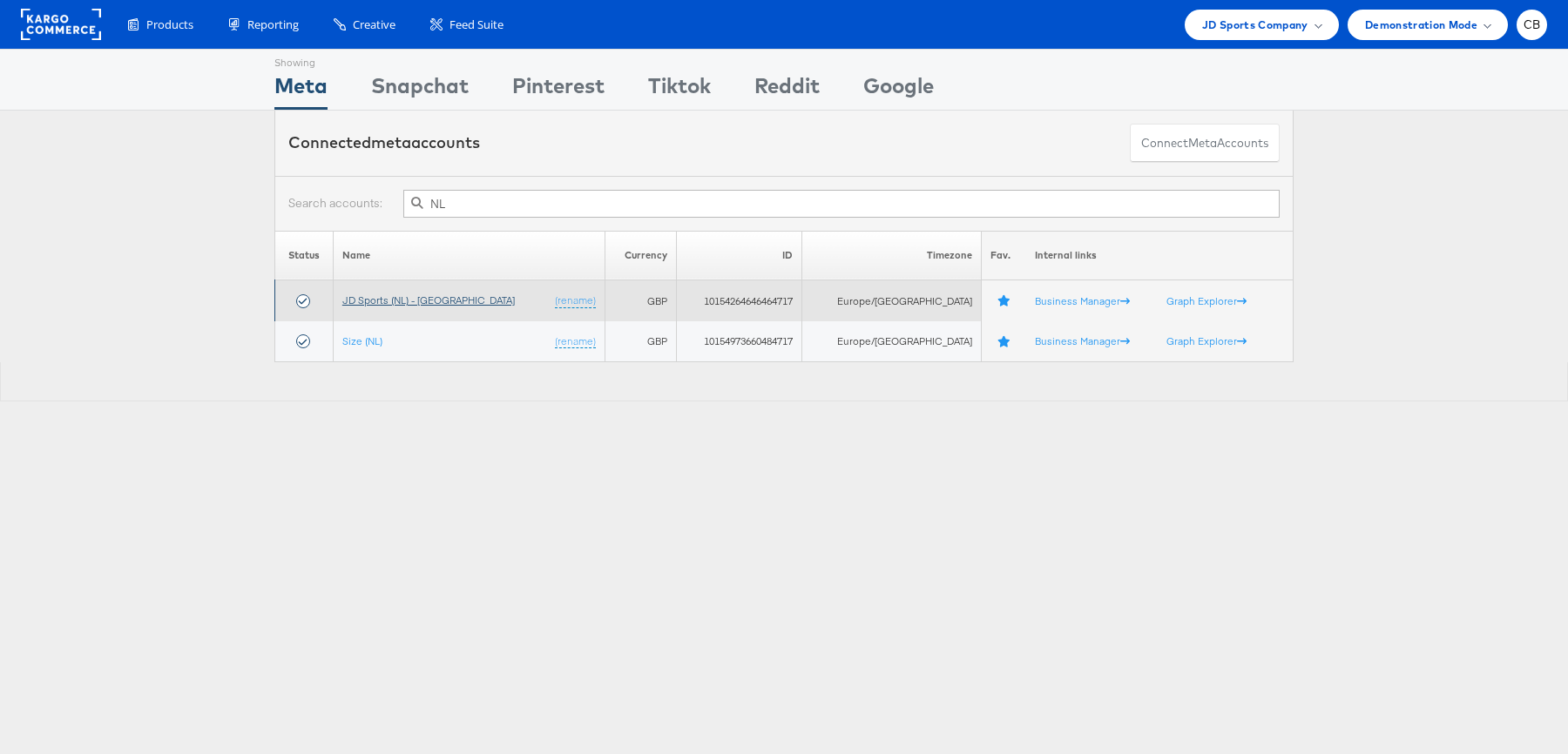
type input "NL"
click at [411, 298] on link "JD Sports (NL) - SA" at bounding box center [429, 299] width 173 height 13
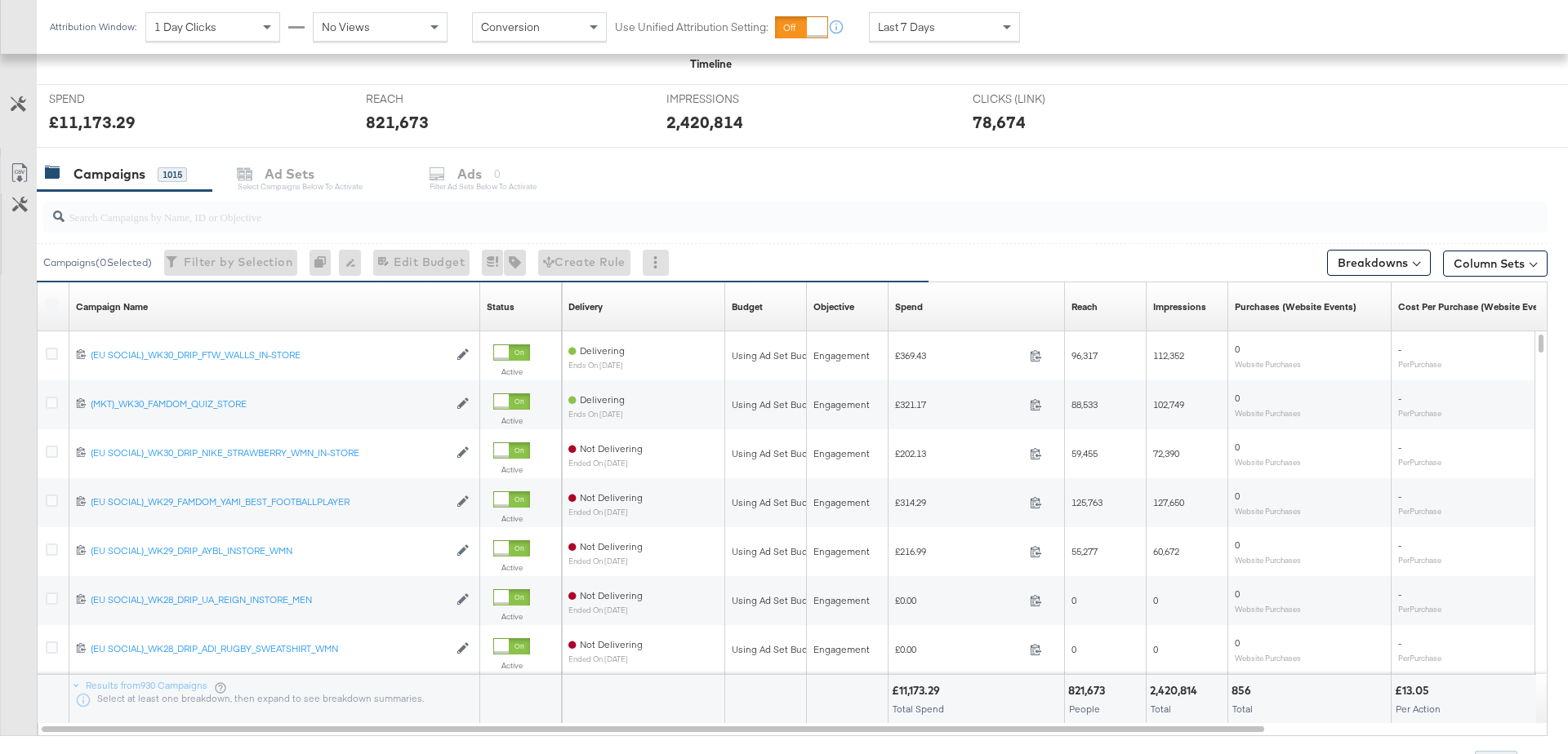
scroll to position [618, 0]
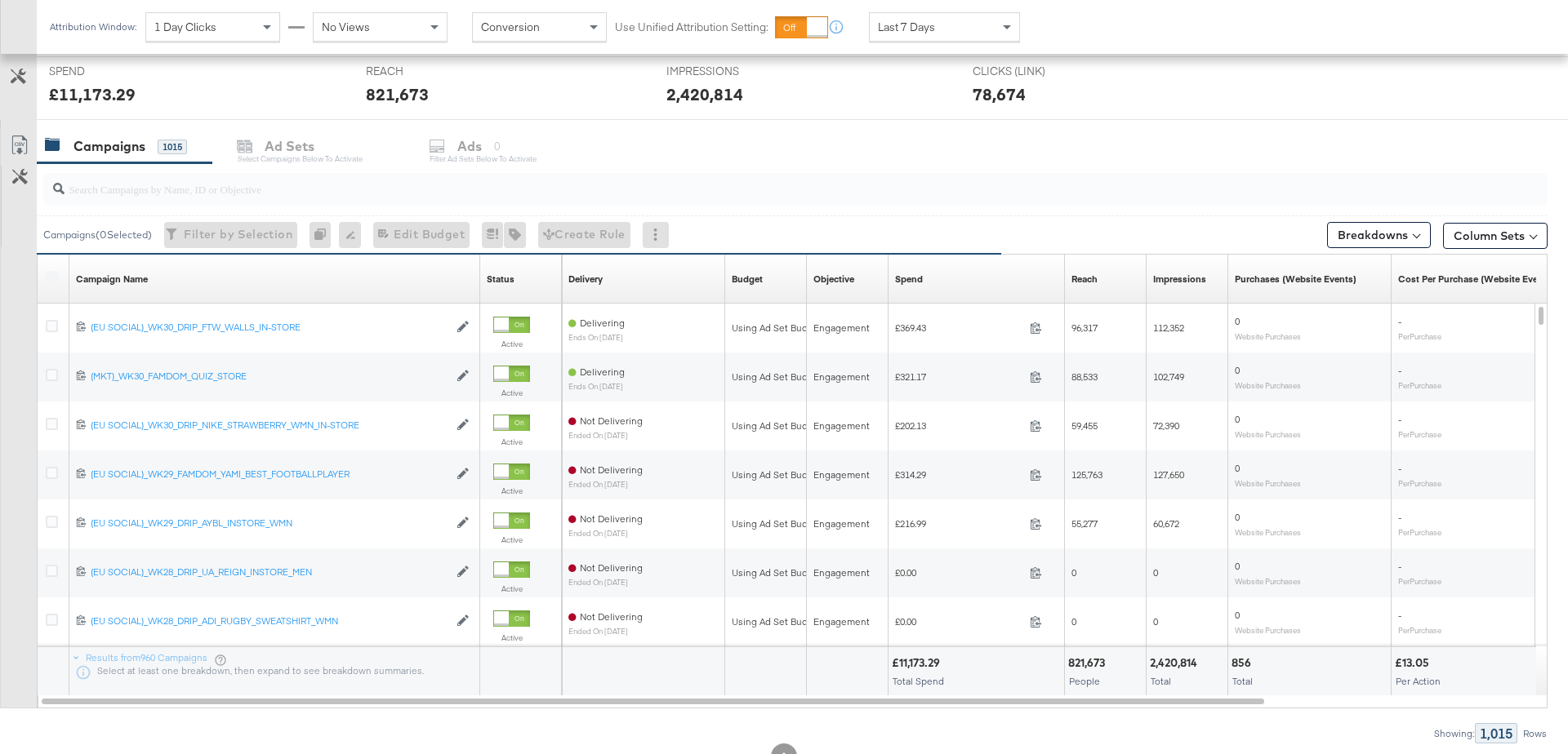
click at [265, 187] on input "search" at bounding box center [737, 183] width 1345 height 32
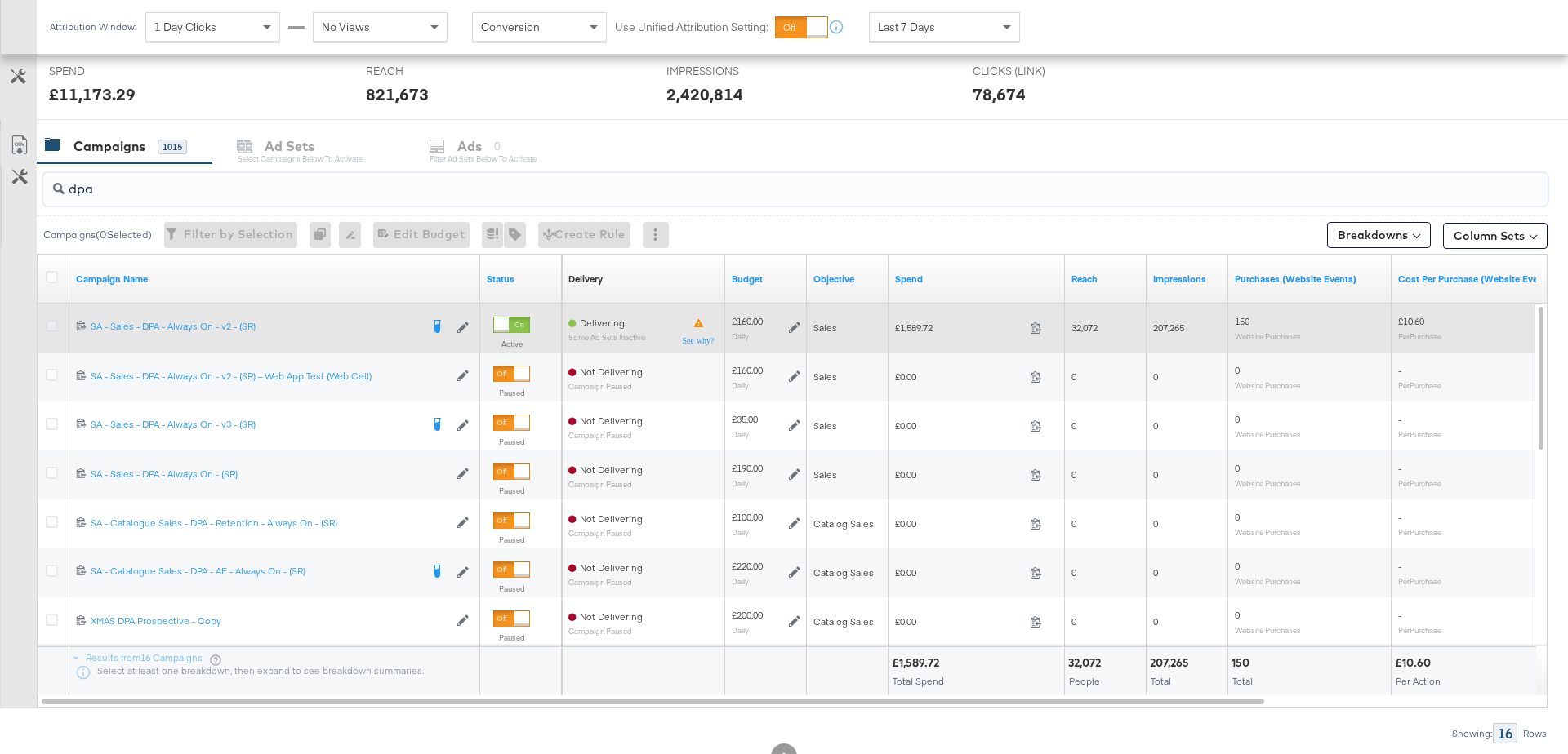
type input "dpa"
click at [51, 324] on icon at bounding box center [51, 326] width 13 height 13
click at [0, 0] on input "checkbox" at bounding box center [0, 0] width 0 height 0
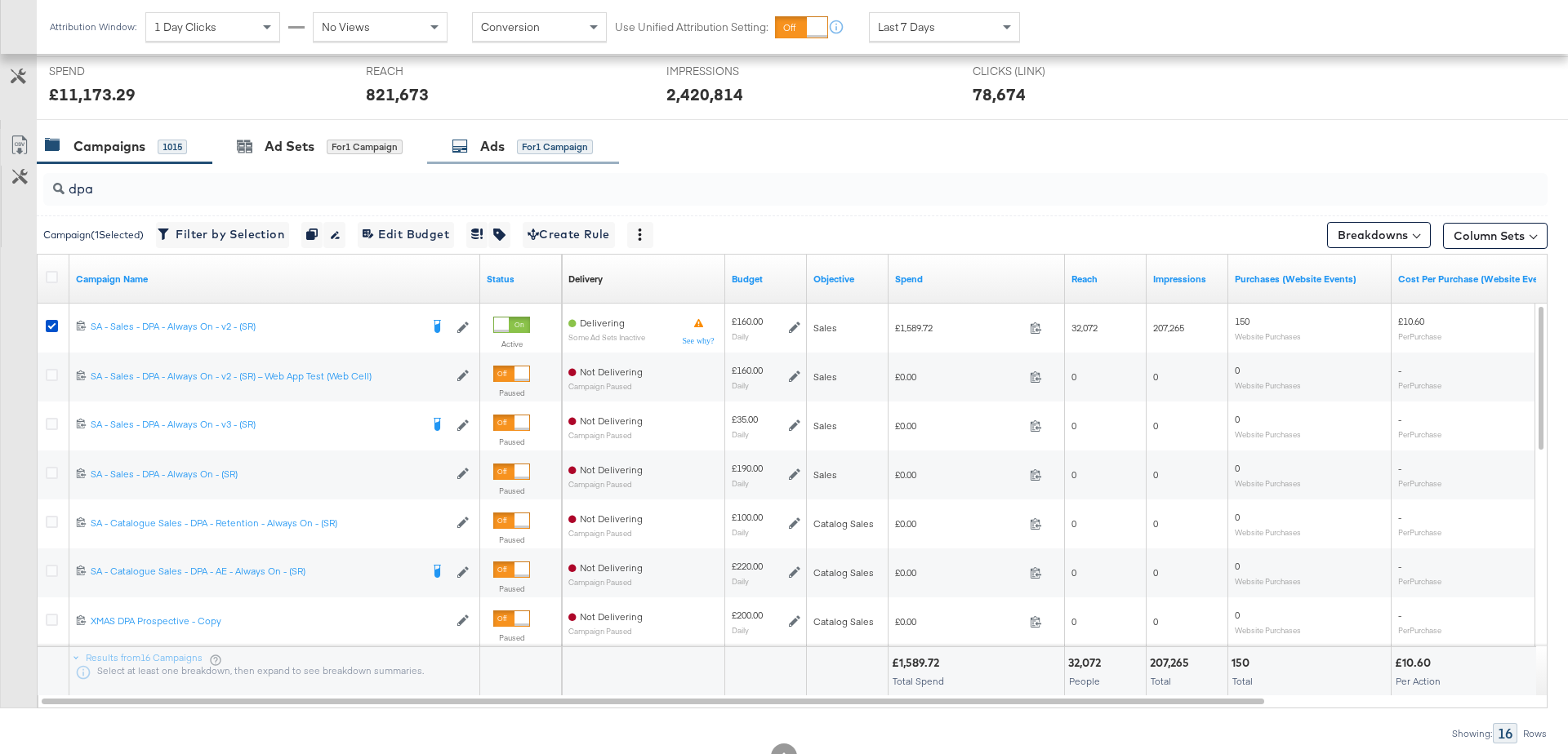
click at [492, 137] on div "Ads" at bounding box center [492, 147] width 24 height 19
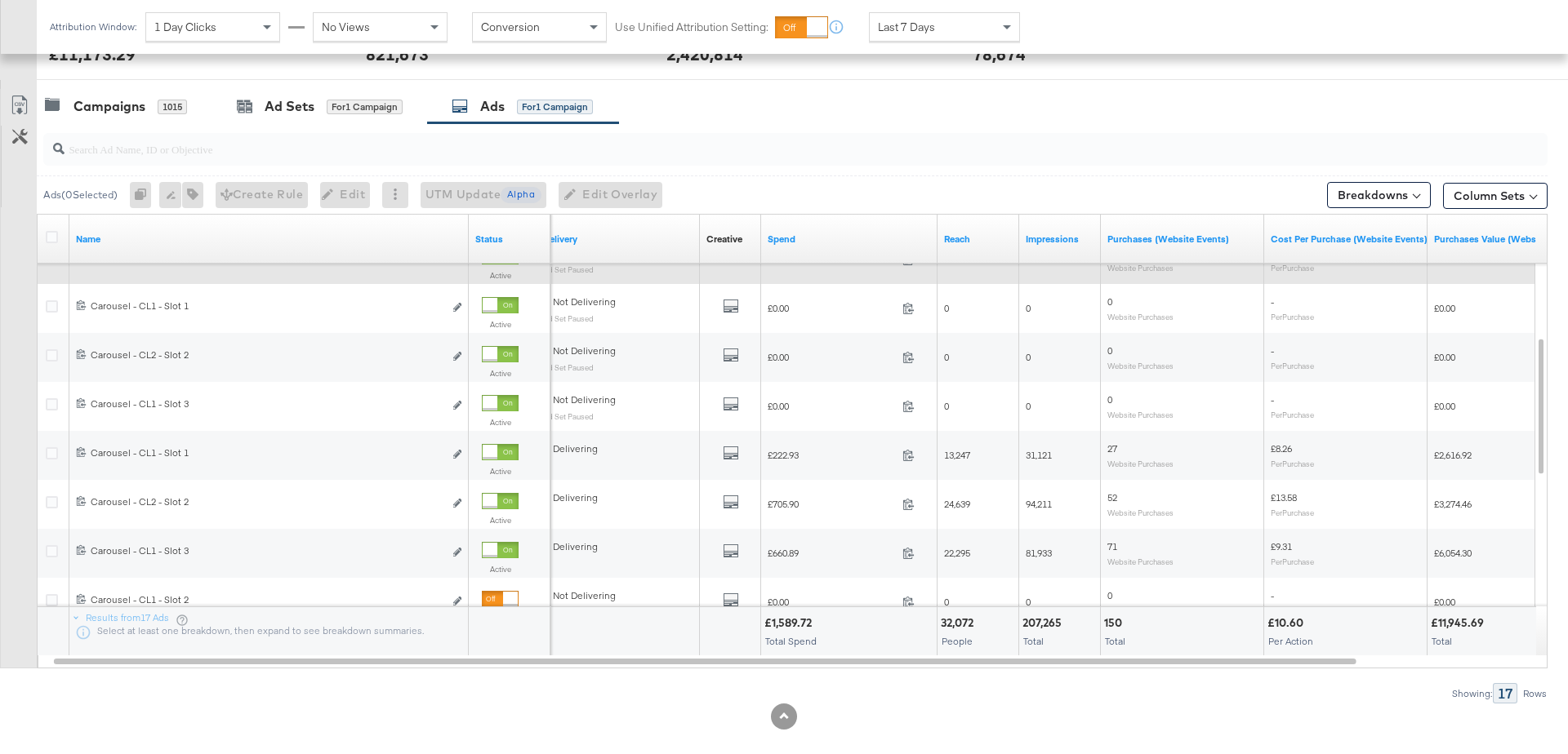
scroll to position [676, 0]
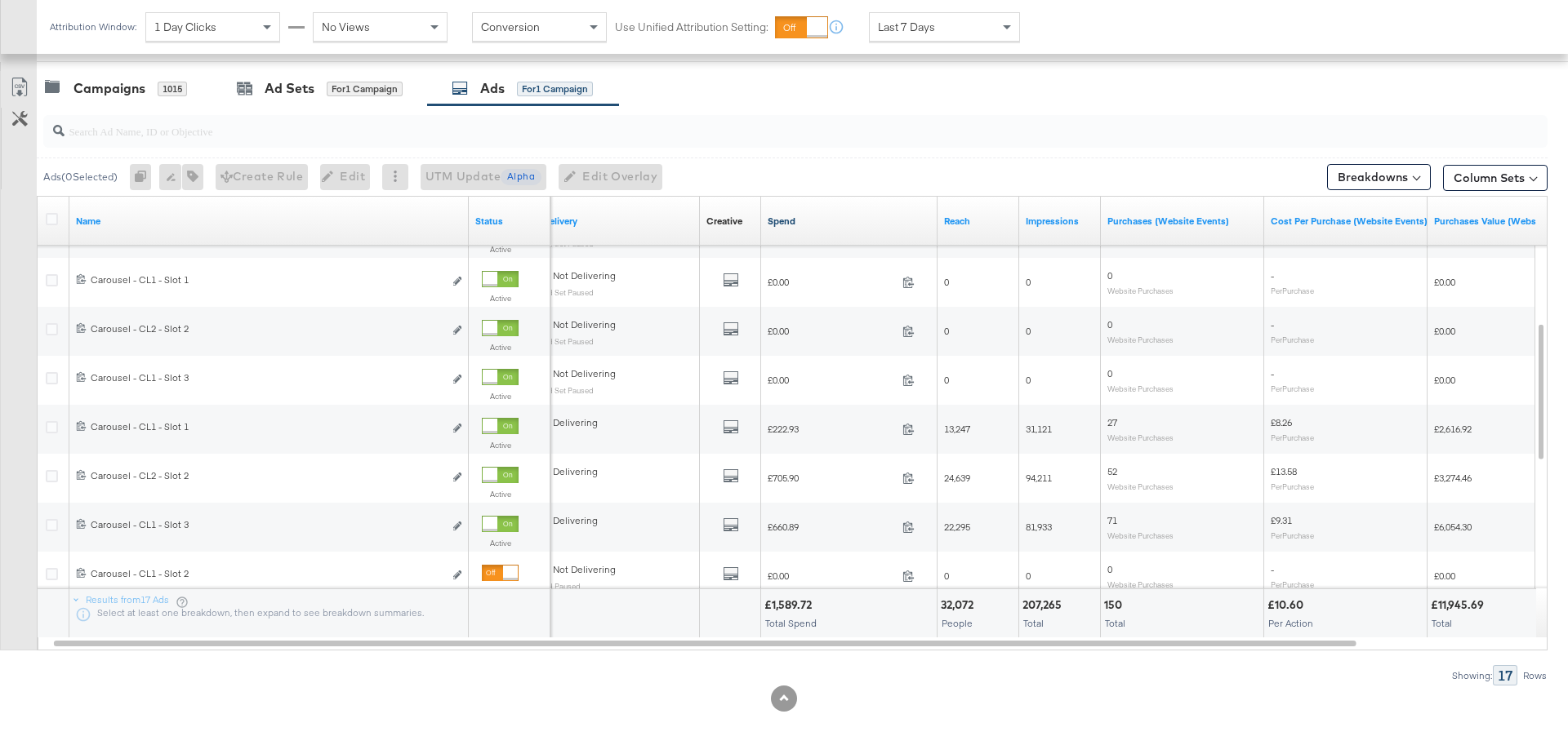
click at [782, 217] on link "Spend" at bounding box center [850, 221] width 164 height 13
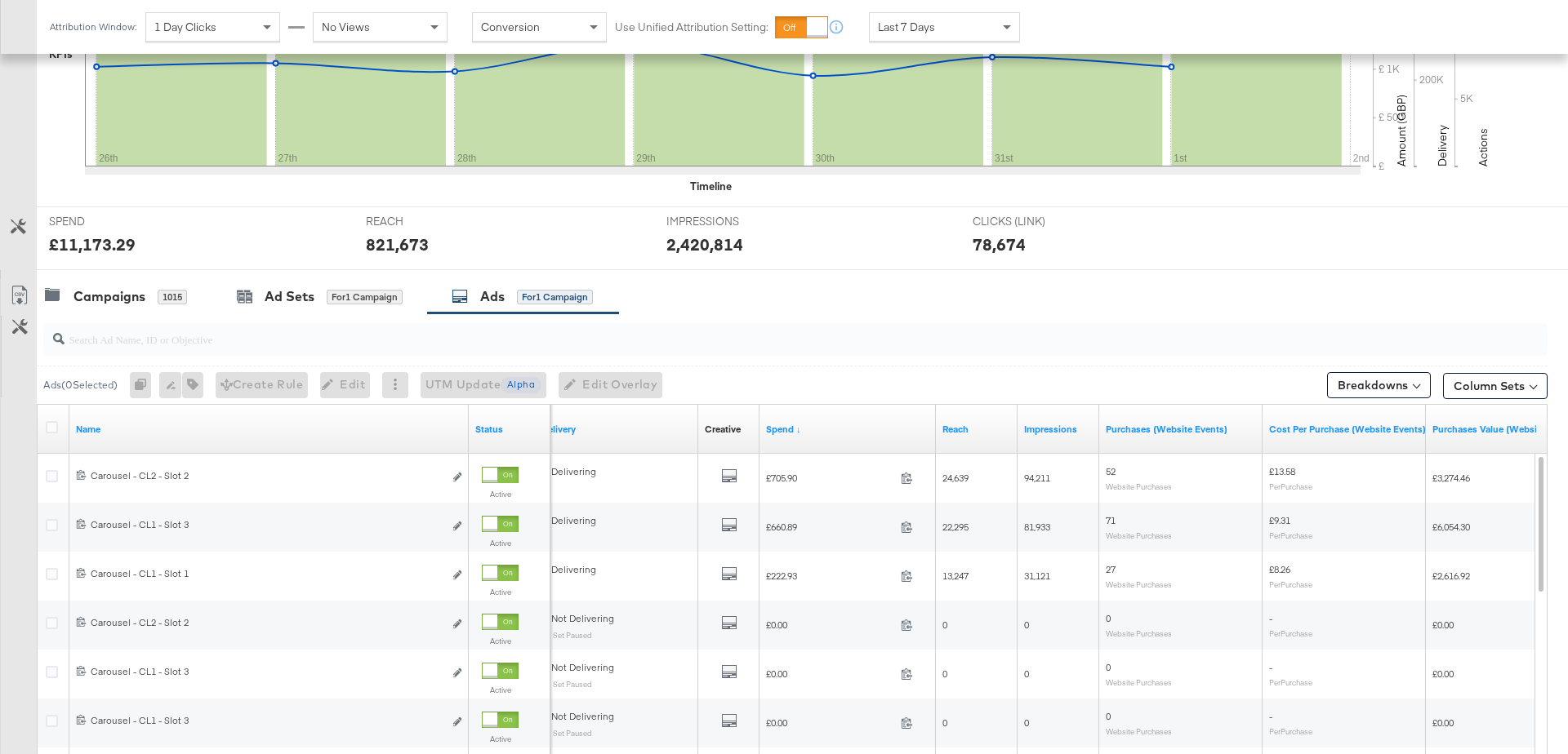
scroll to position [468, 0]
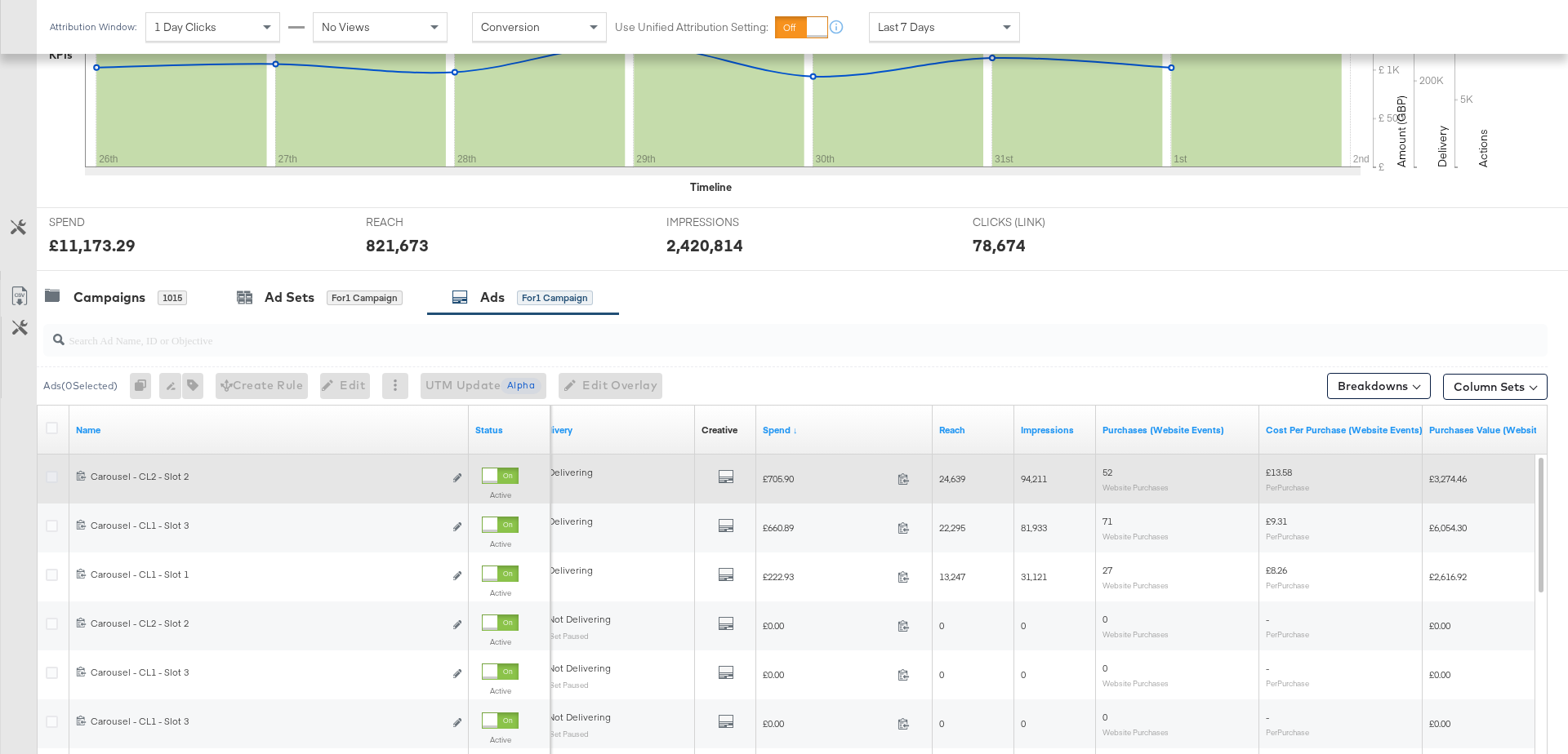
click at [53, 475] on icon at bounding box center [51, 477] width 13 height 13
click at [0, 0] on input "checkbox" at bounding box center [0, 0] width 0 height 0
click at [457, 477] on icon "link" at bounding box center [458, 478] width 8 height 9
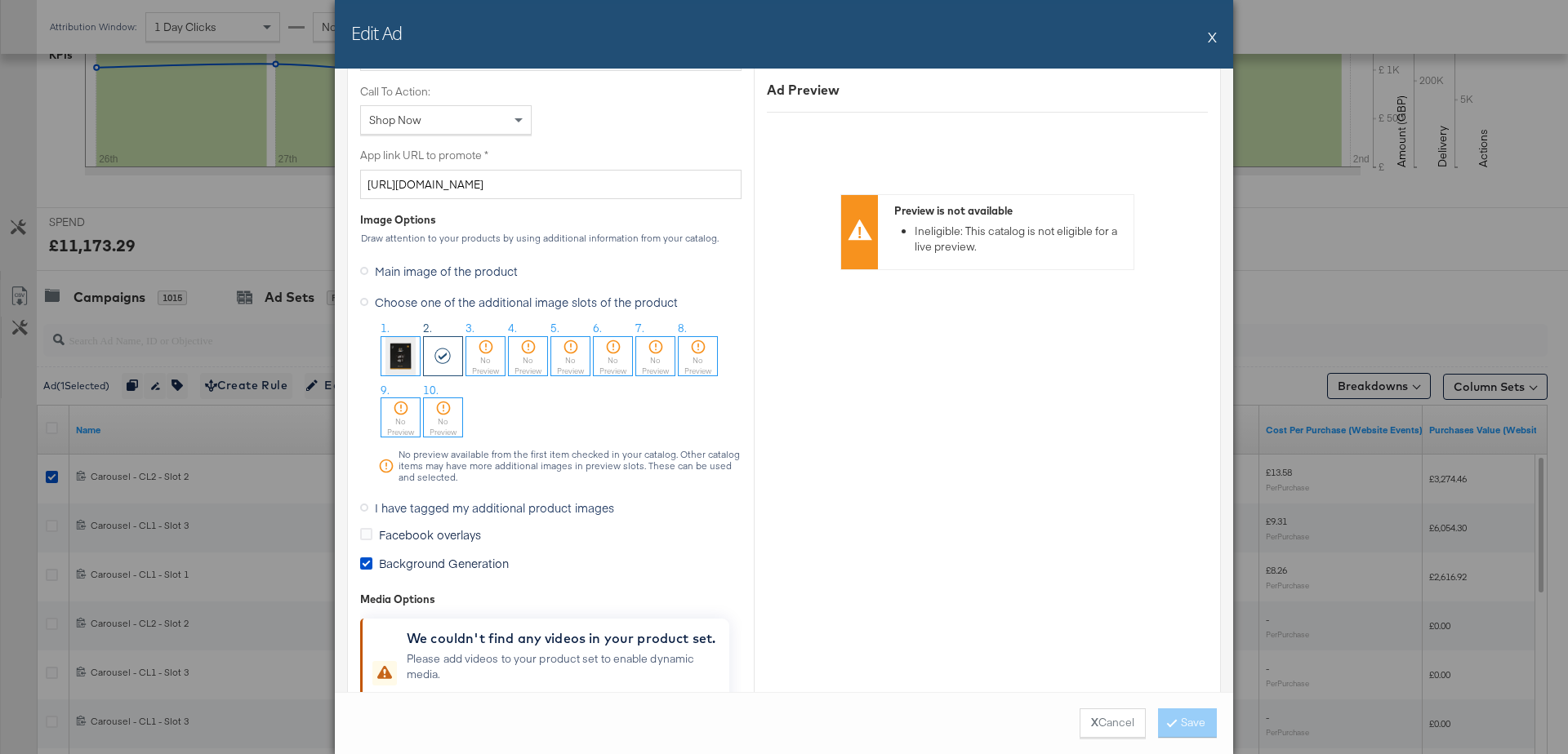
scroll to position [1339, 0]
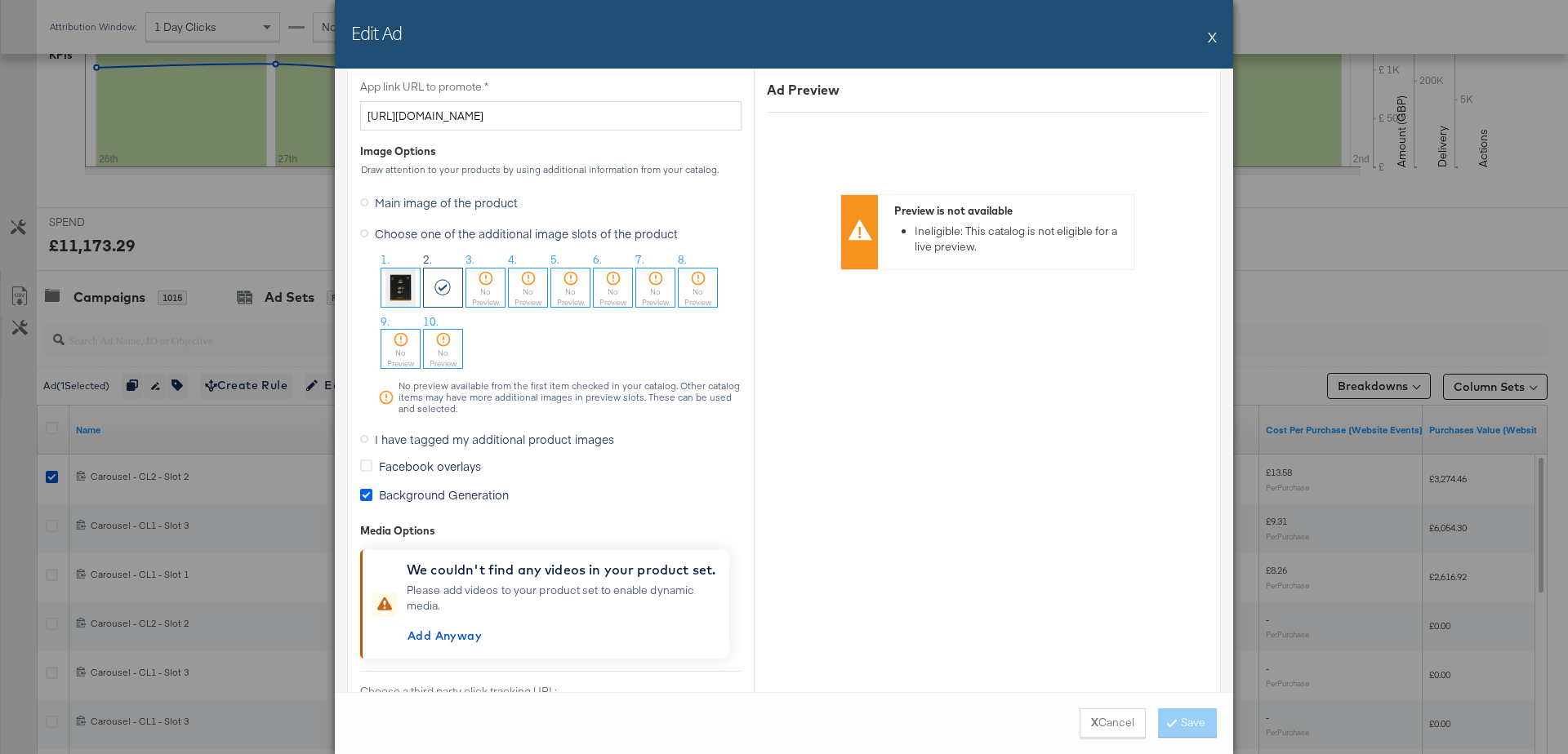
click at [369, 490] on icon at bounding box center [366, 495] width 13 height 13
click at [0, 0] on input "Background Generation" at bounding box center [0, 0] width 0 height 0
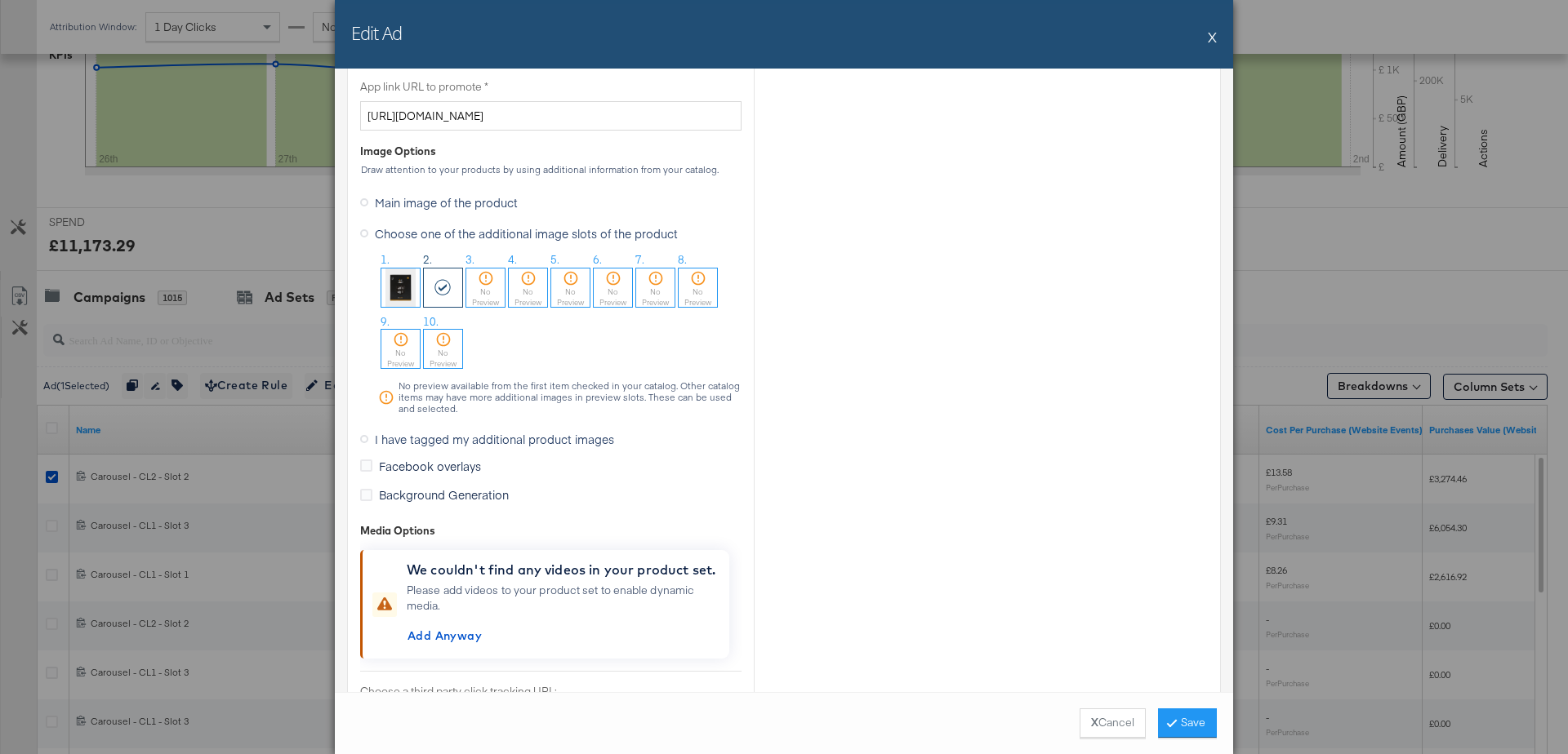
click at [363, 435] on icon at bounding box center [364, 439] width 8 height 8
click at [0, 0] on input "I have tagged my additional product images" at bounding box center [0, 0] width 0 height 0
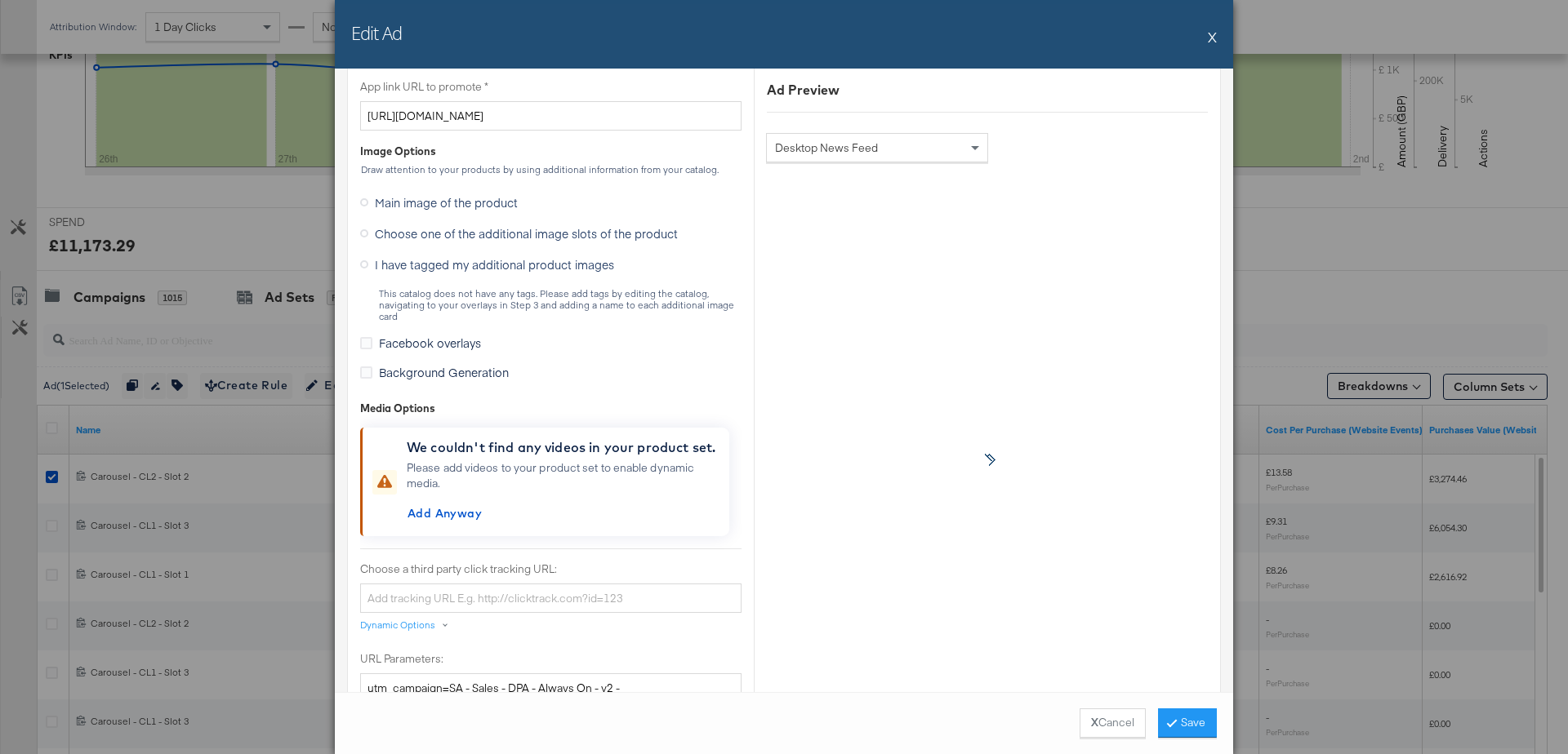
click at [470, 304] on div "This catalog does not have any tags. Please add tags by editing the catalog, na…" at bounding box center [559, 305] width 363 height 35
click at [568, 291] on div "This catalog does not have any tags. Please add tags by editing the catalog, na…" at bounding box center [559, 305] width 363 height 35
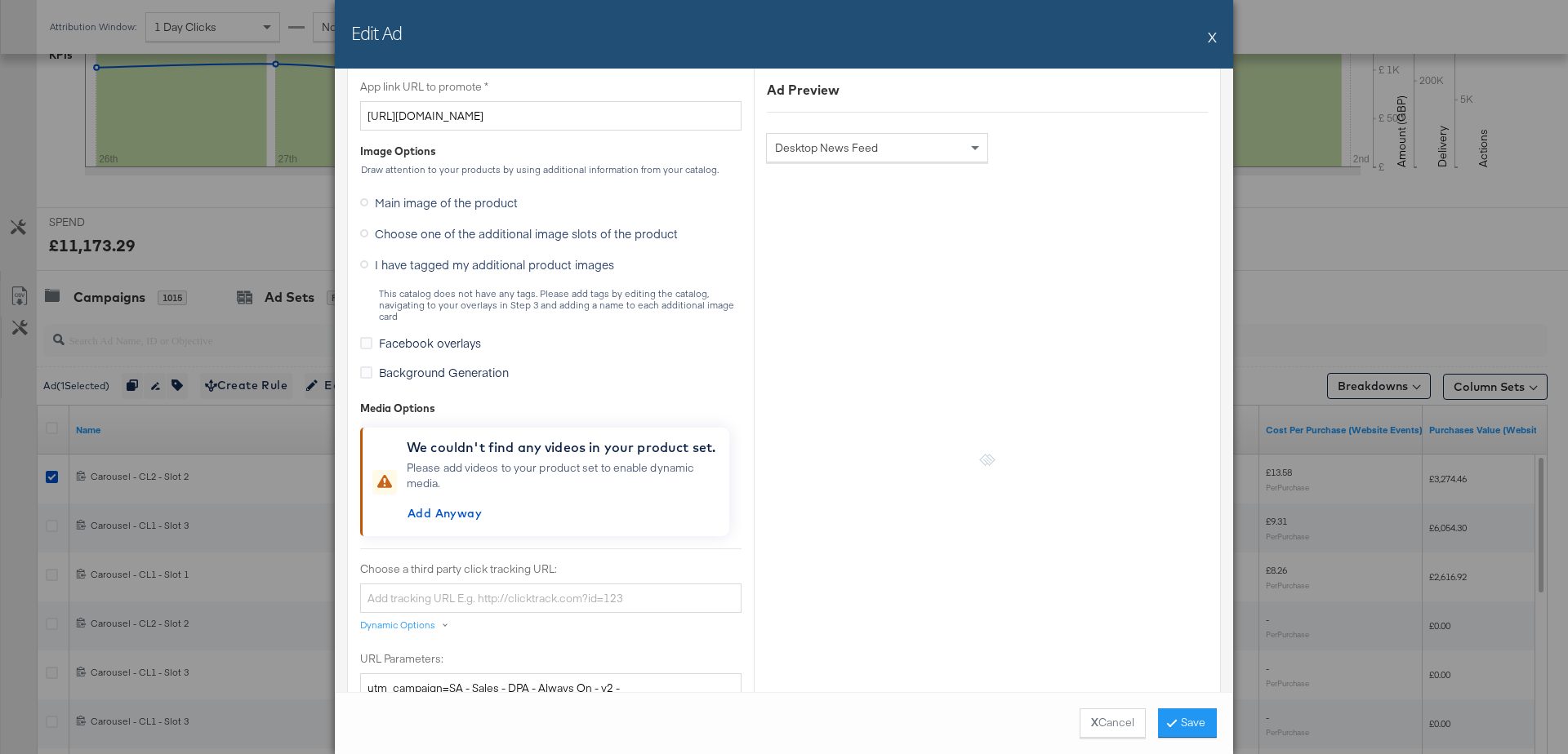
click at [568, 291] on div "This catalog does not have any tags. Please add tags by editing the catalog, na…" at bounding box center [559, 305] width 363 height 35
click at [475, 292] on div "This catalog does not have any tags. Please add tags by editing the catalog, na…" at bounding box center [559, 305] width 363 height 35
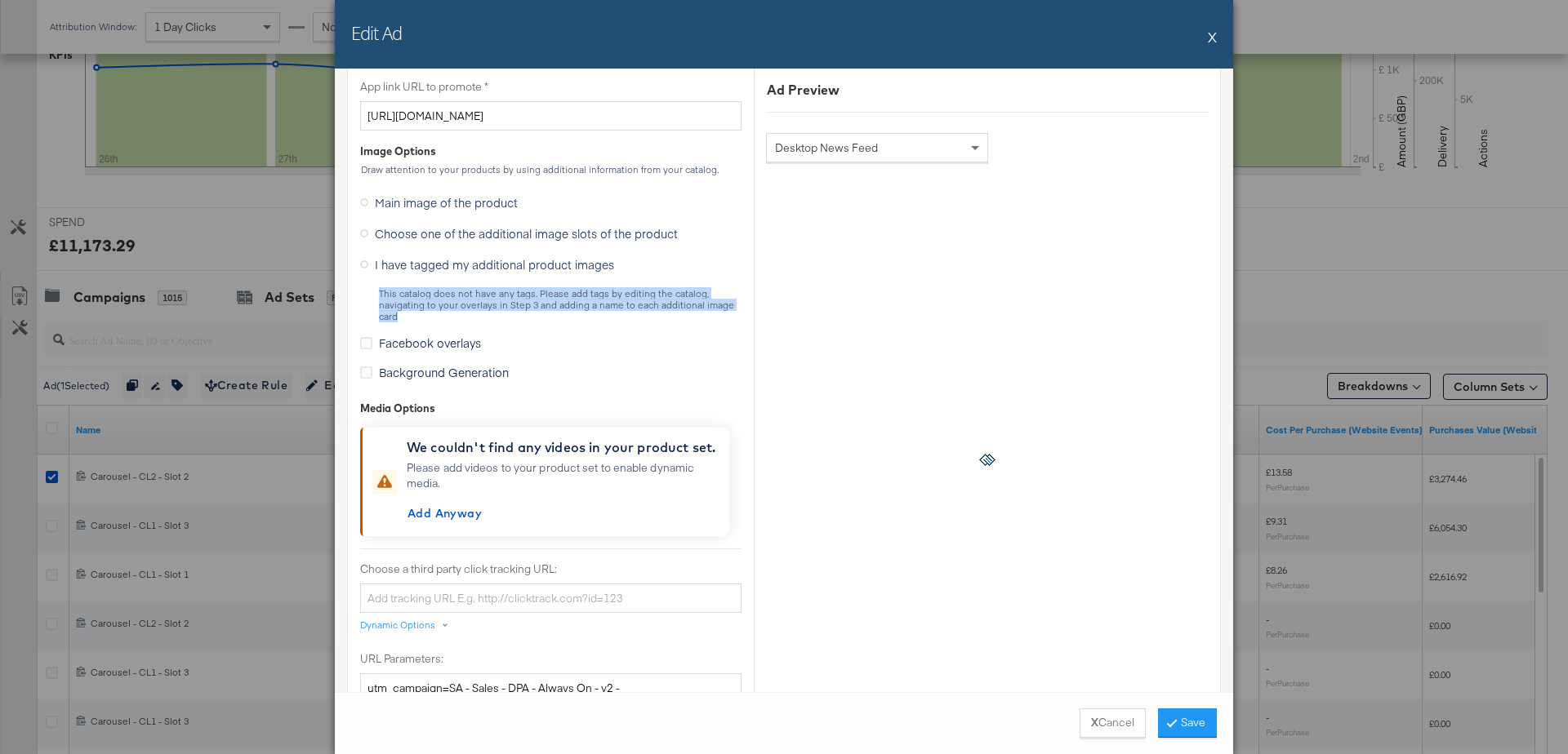
click at [360, 229] on icon at bounding box center [364, 233] width 8 height 8
click at [0, 0] on input "Choose one of the additional image slots of the product" at bounding box center [0, 0] width 0 height 0
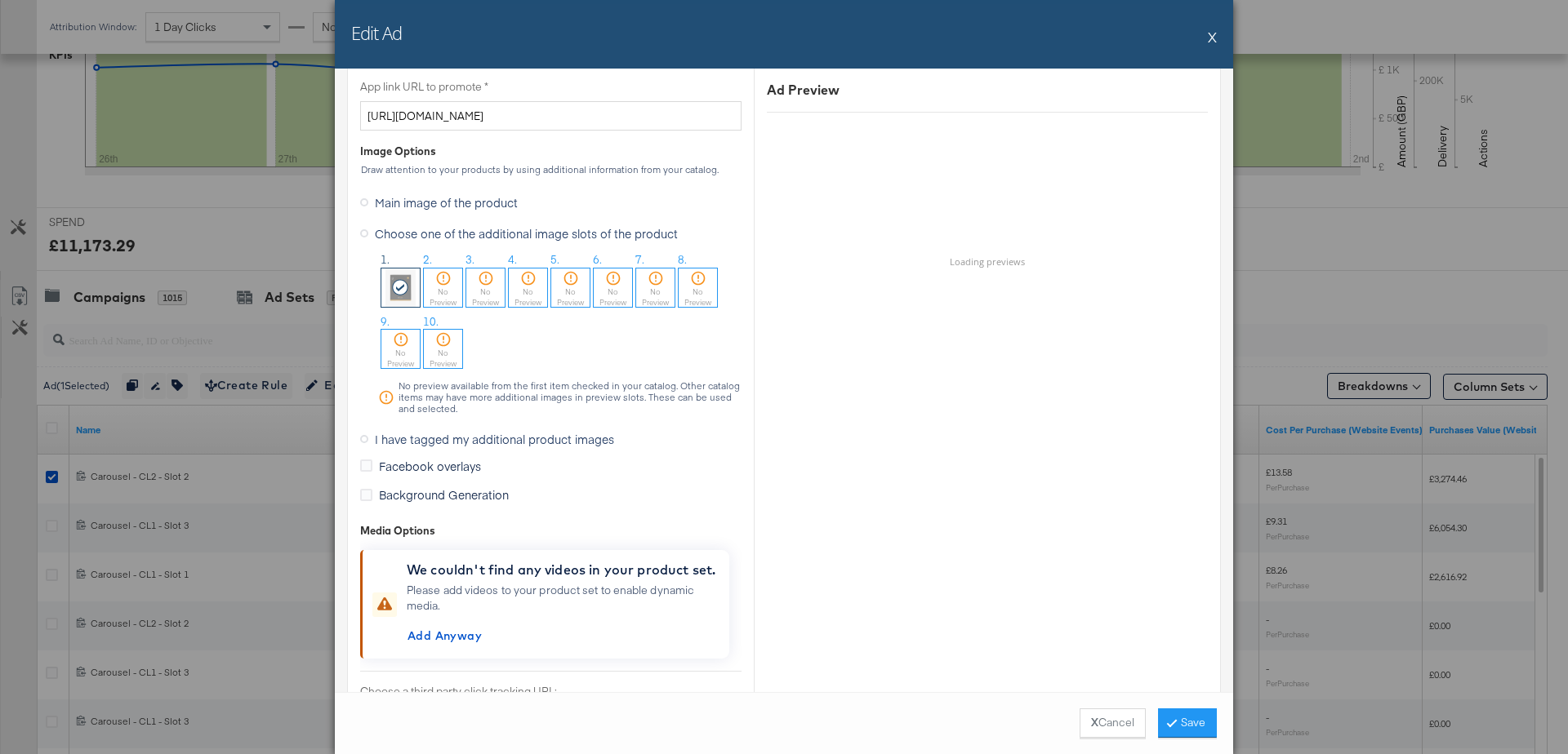
click at [440, 286] on div "No Preview" at bounding box center [443, 297] width 39 height 21
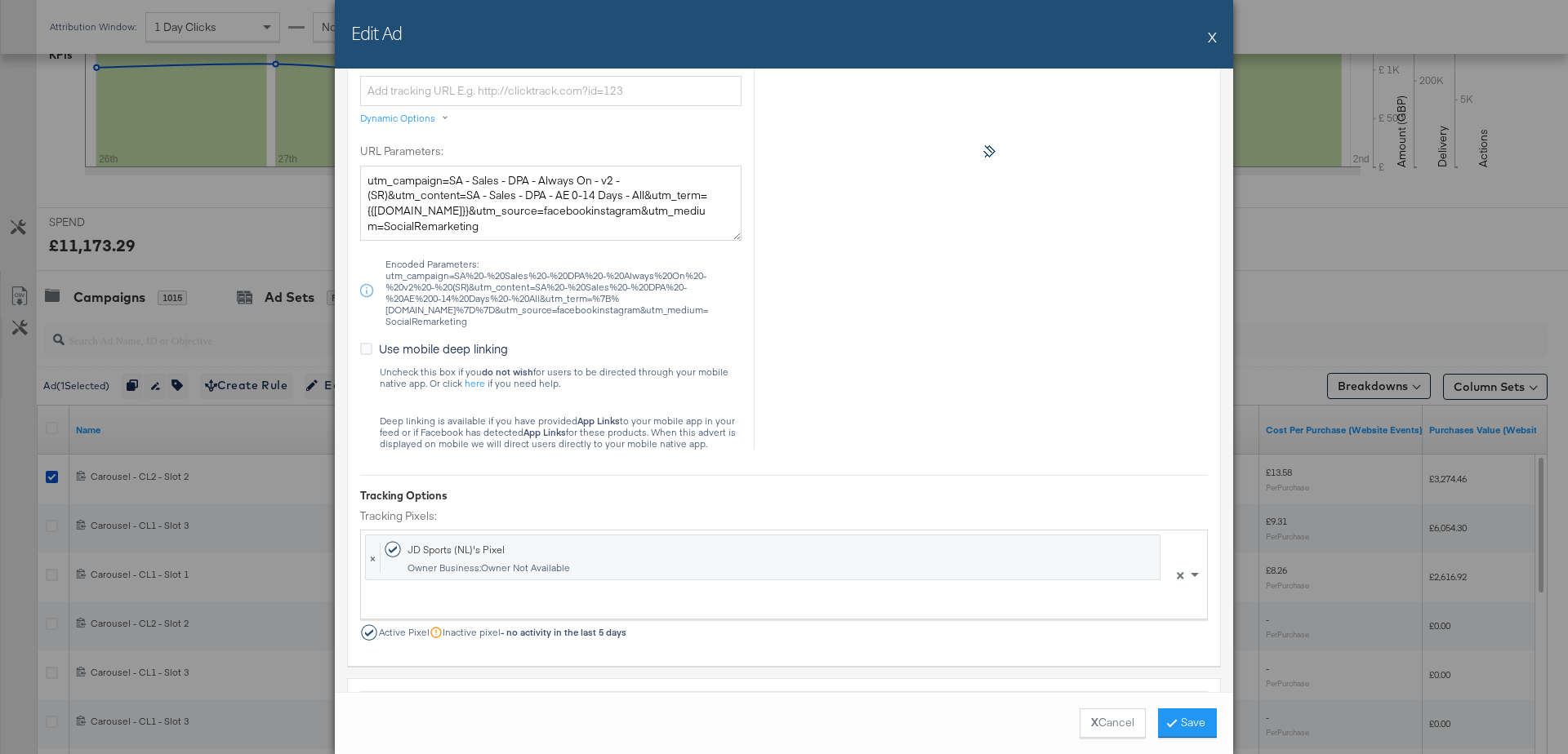
scroll to position [2198, 0]
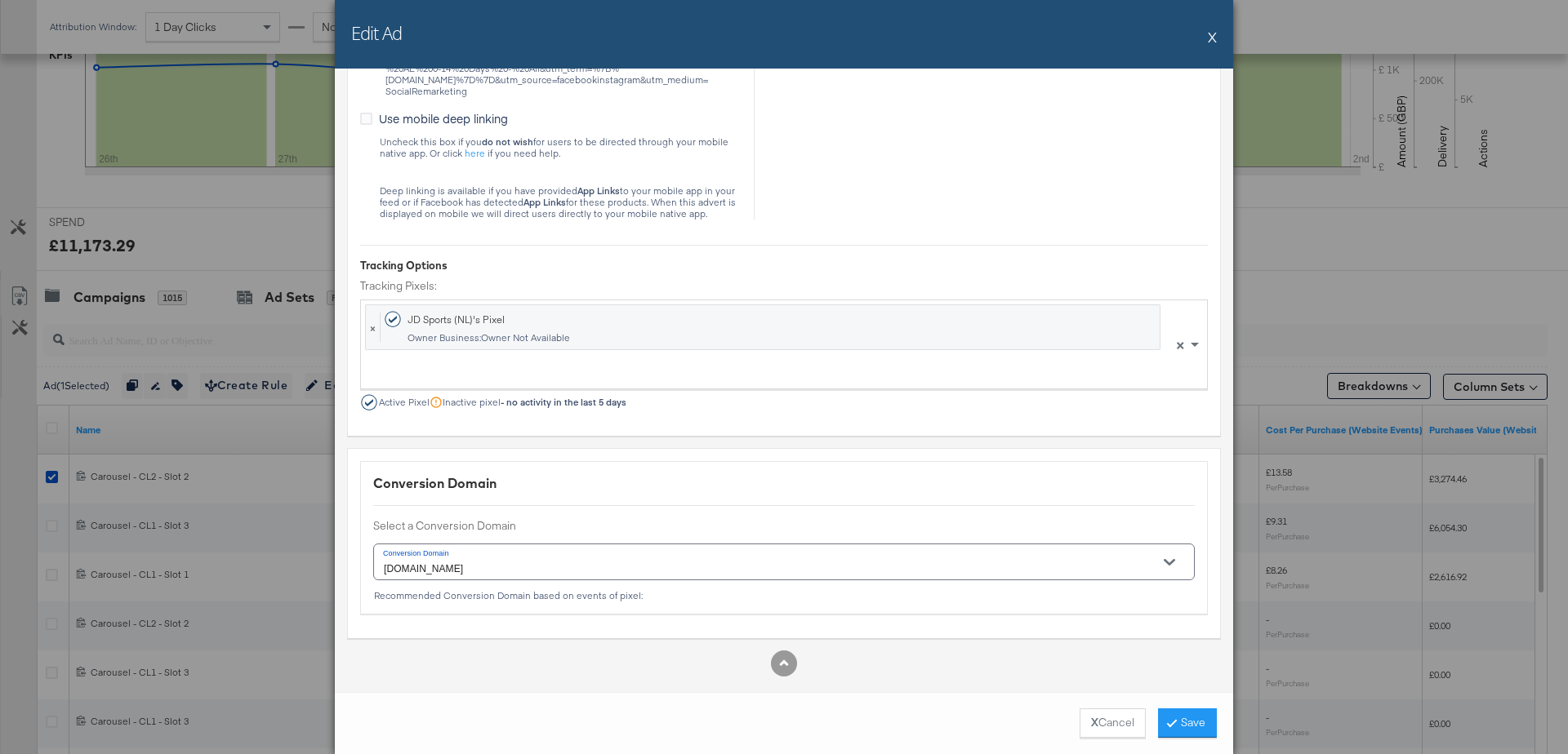
click at [1211, 36] on button "X" at bounding box center [1212, 36] width 9 height 33
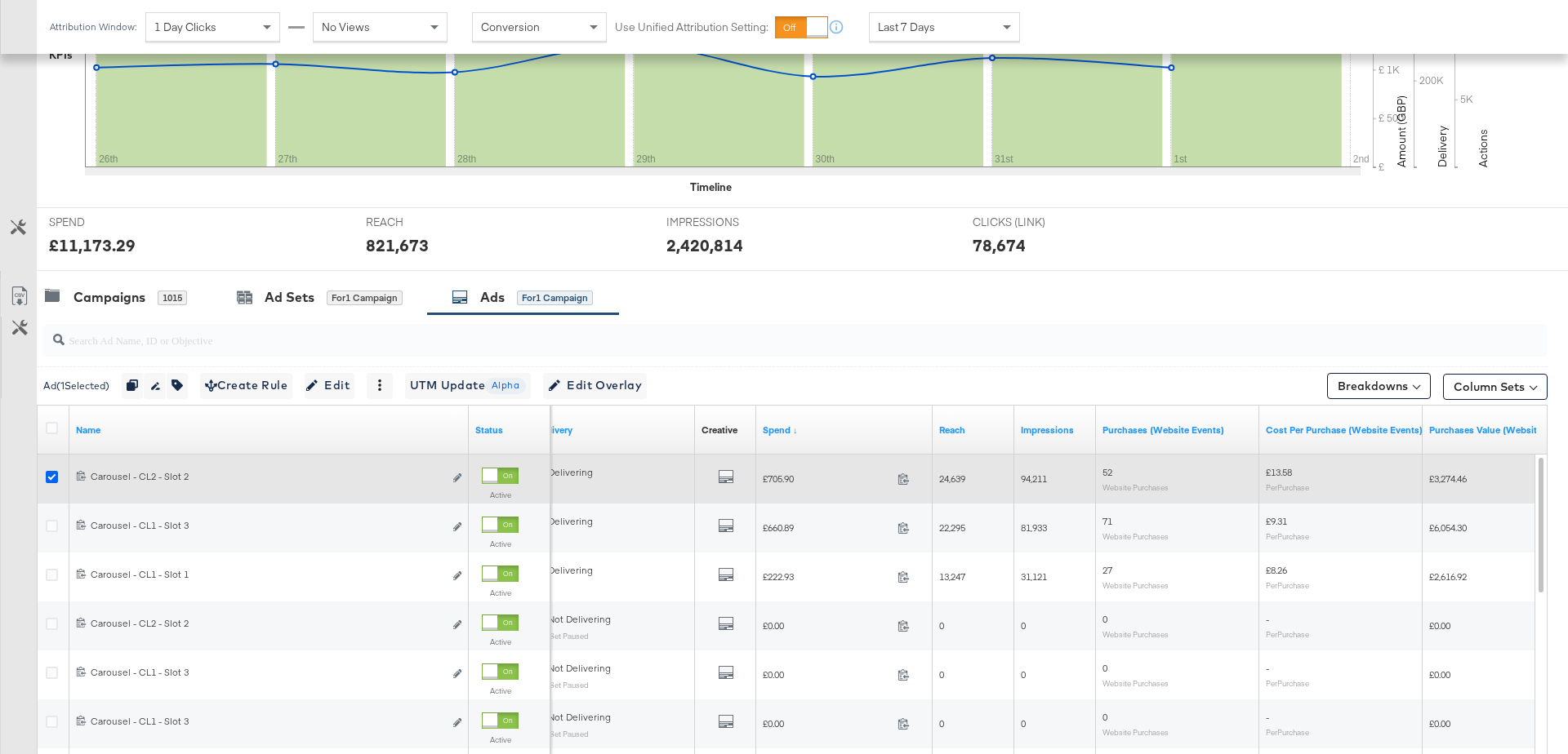
click at [51, 473] on icon at bounding box center [51, 477] width 13 height 13
click at [0, 0] on input "checkbox" at bounding box center [0, 0] width 0 height 0
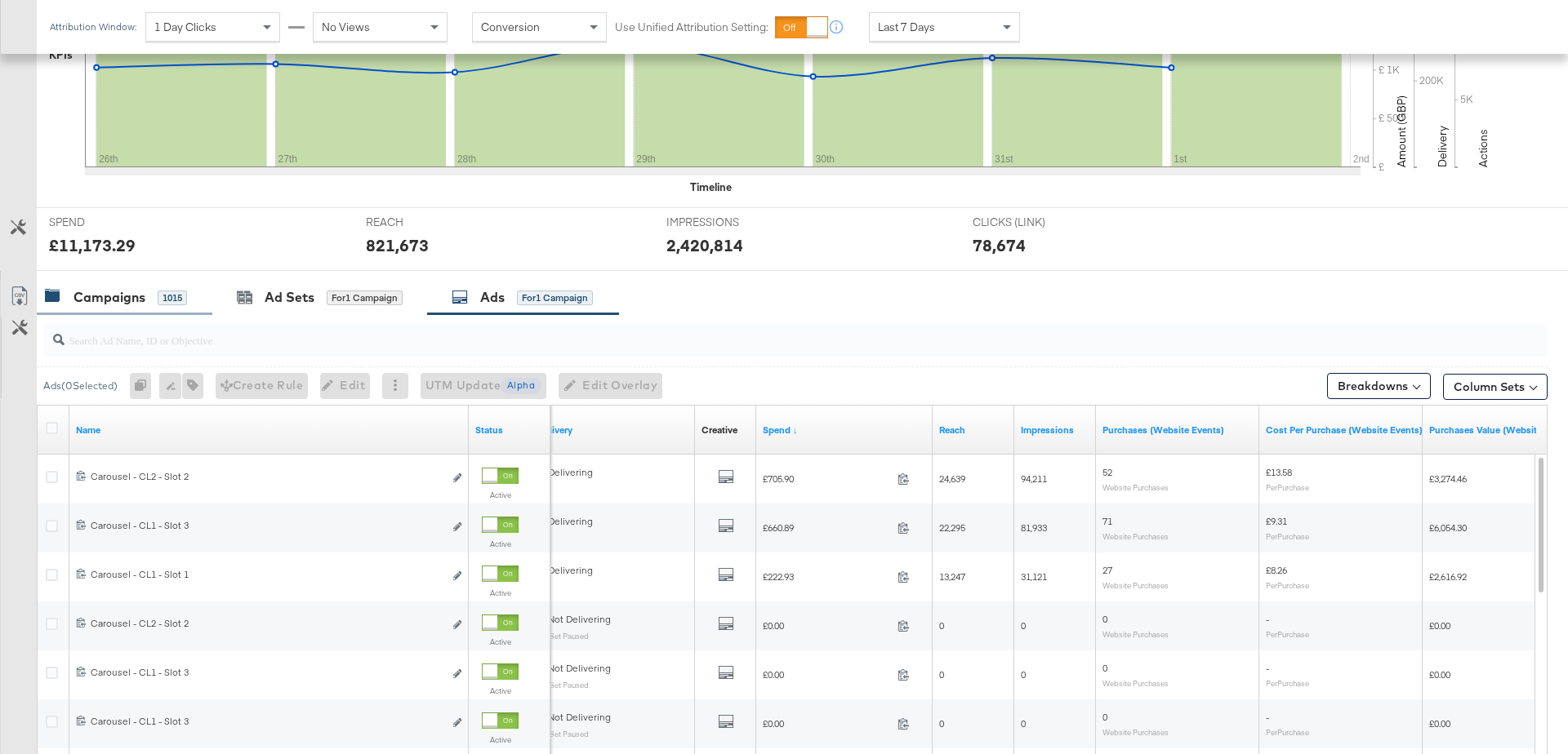
click at [132, 295] on div "Campaigns" at bounding box center [109, 297] width 72 height 19
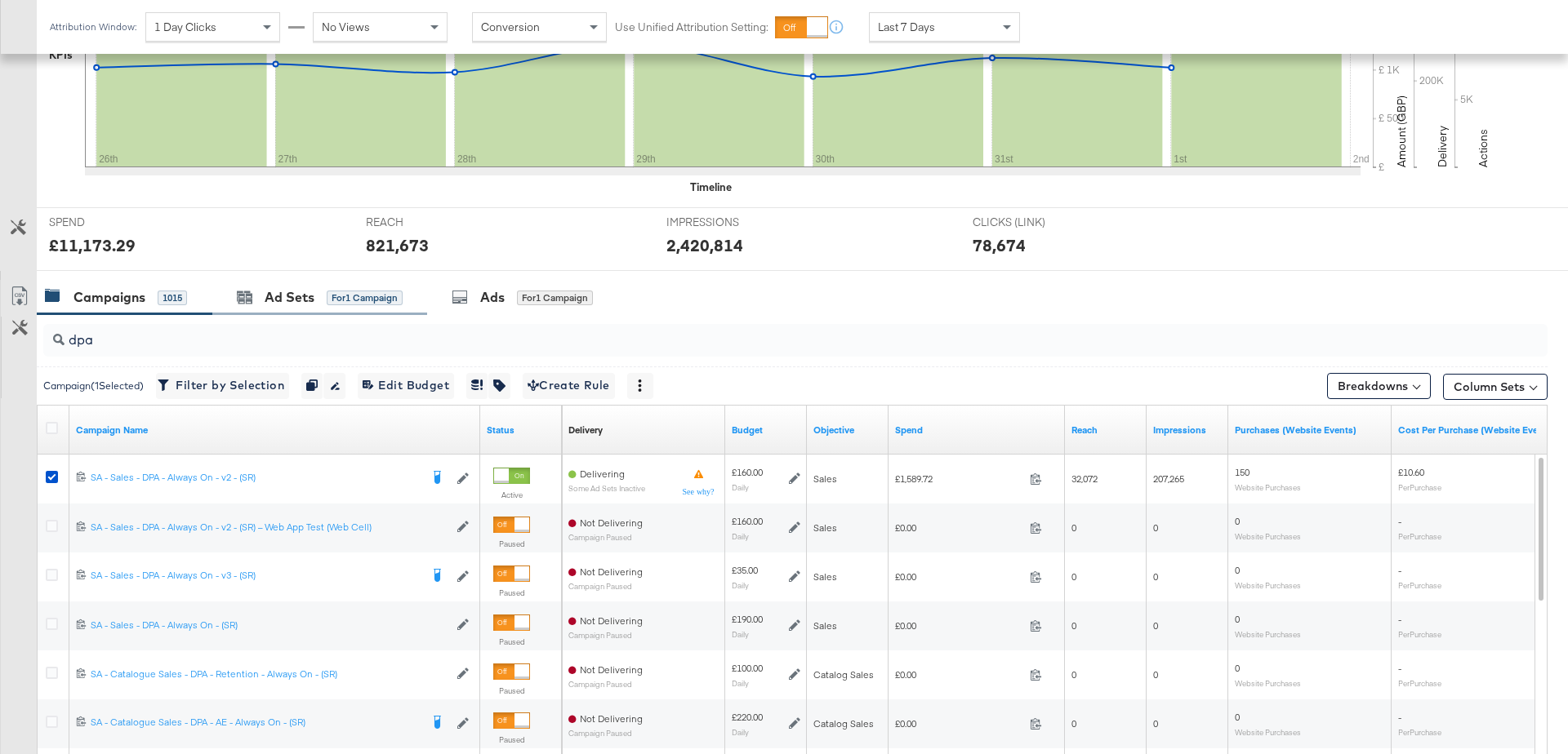
scroll to position [0, 0]
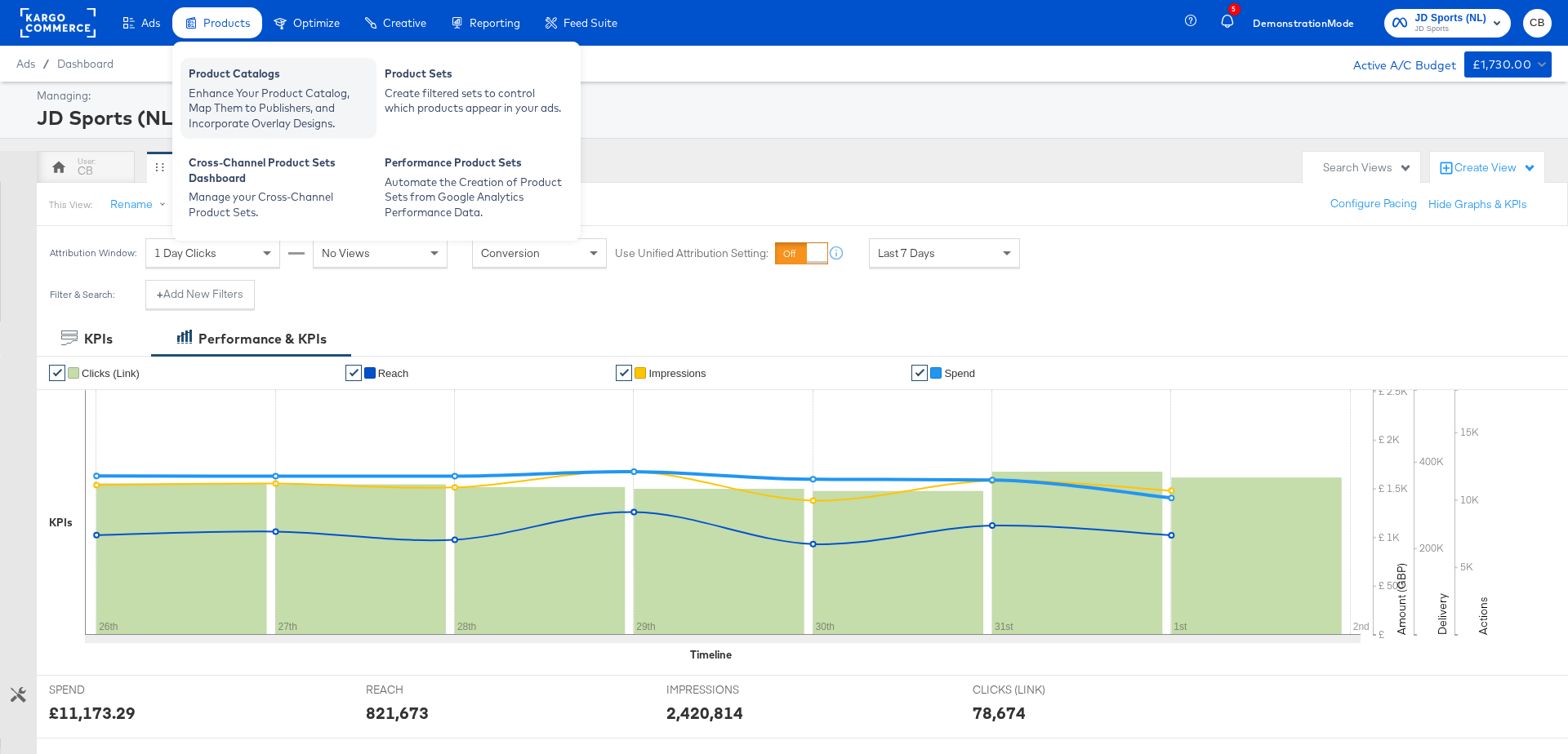
click at [244, 80] on div "Product Catalogs" at bounding box center [278, 75] width 180 height 19
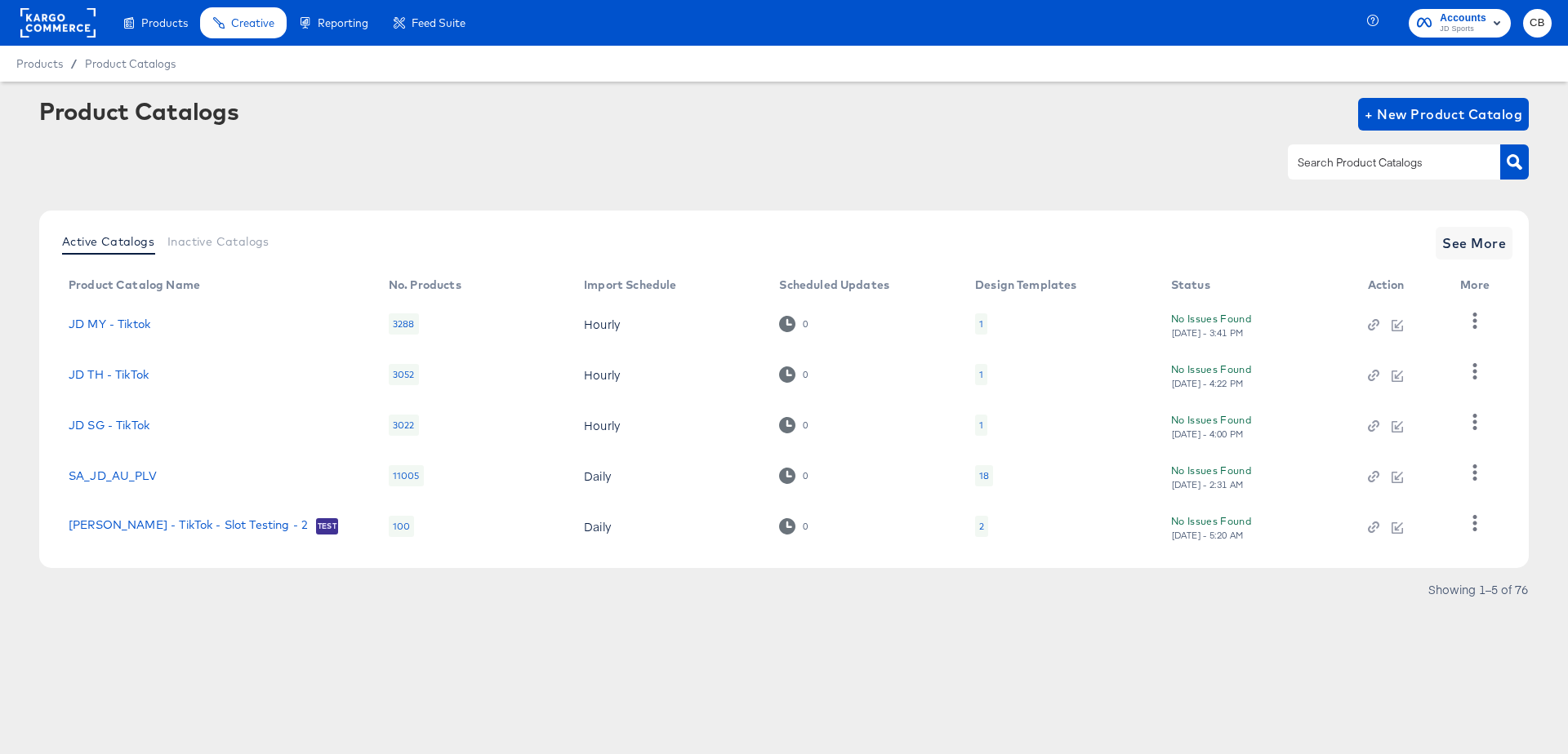
click at [1340, 153] on input "text" at bounding box center [1381, 163] width 174 height 19
type input "NL"
click at [1522, 169] on button "button" at bounding box center [1514, 162] width 29 height 35
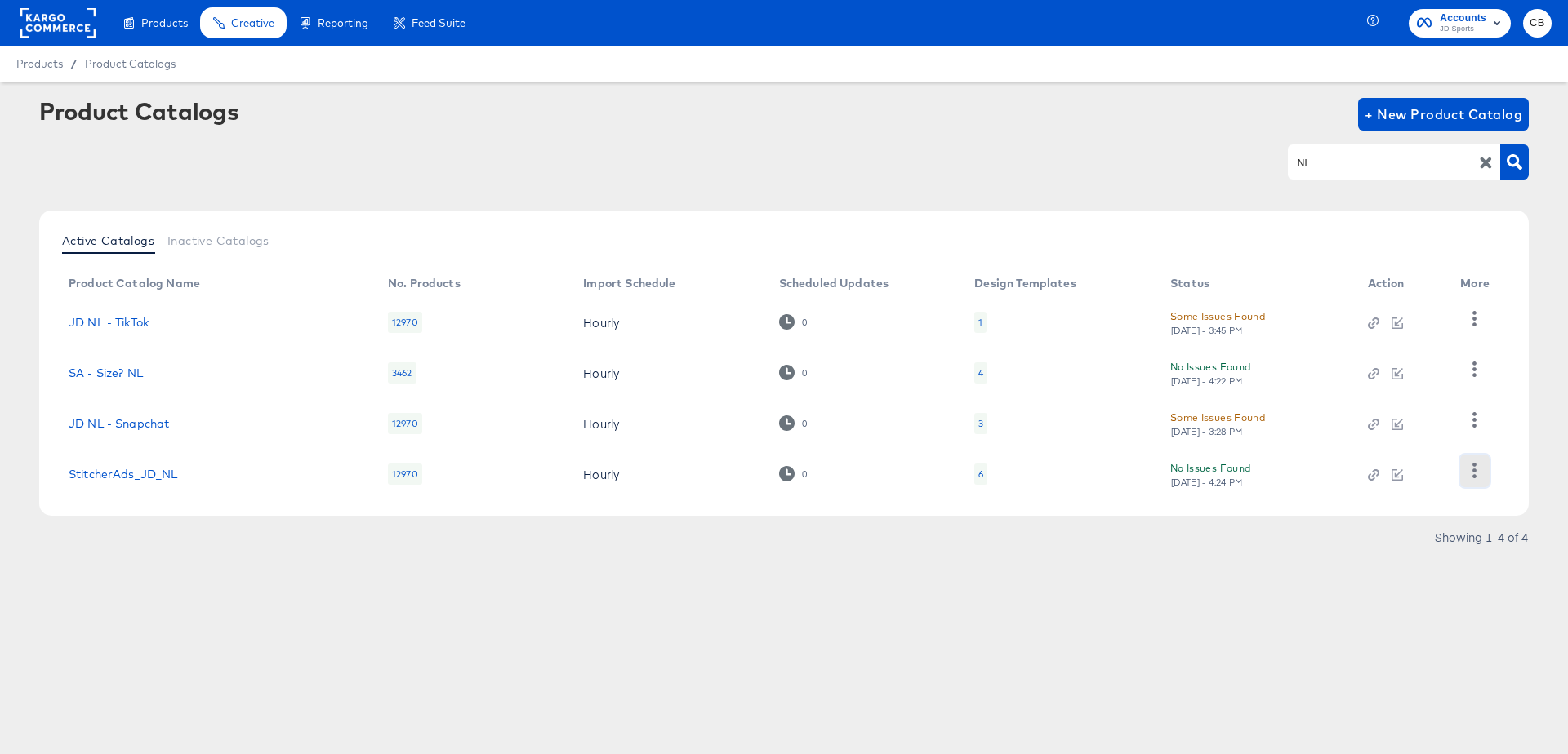
click at [1474, 473] on icon "button" at bounding box center [1474, 470] width 15 height 15
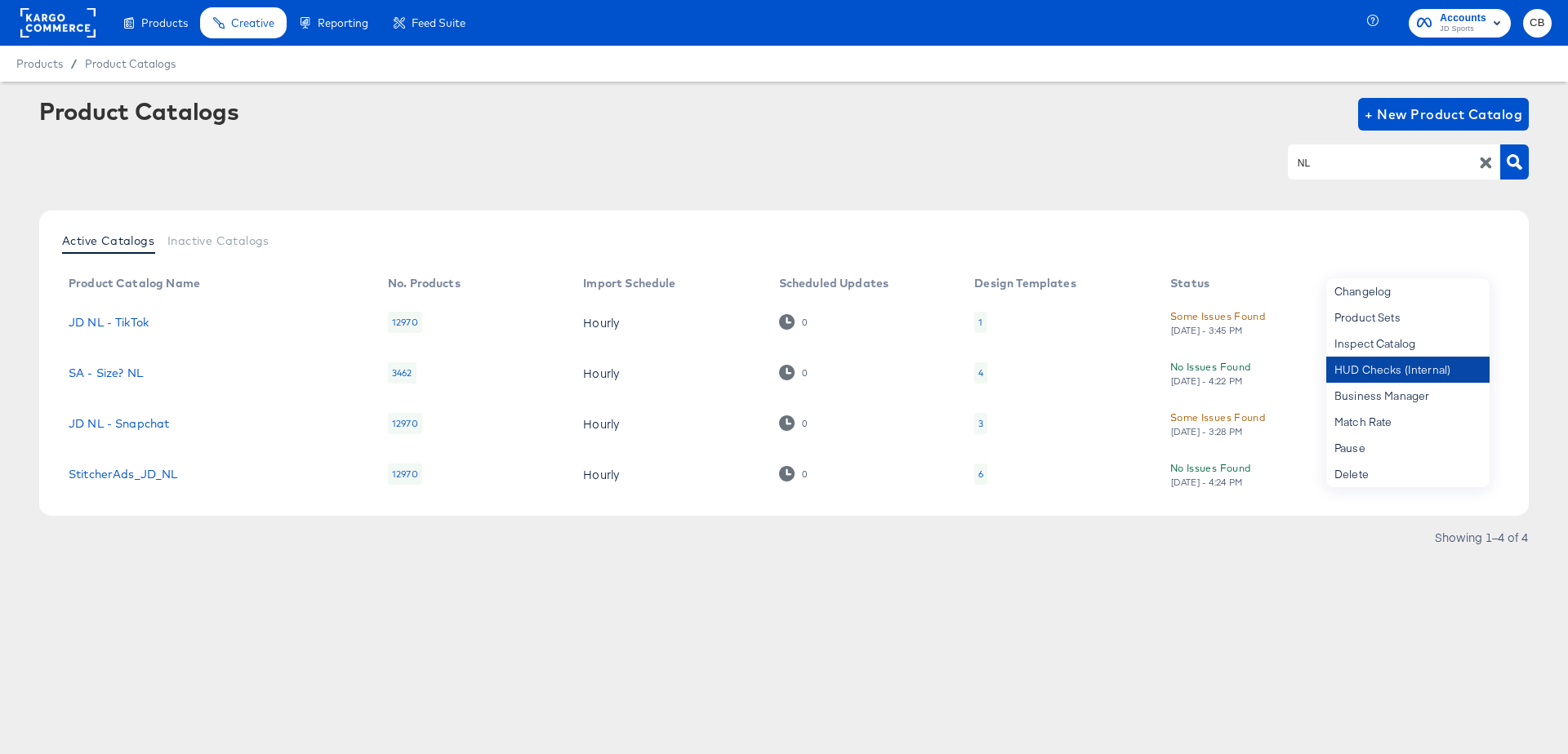
click at [1364, 376] on div "HUD Checks (Internal)" at bounding box center [1408, 369] width 164 height 26
click at [152, 483] on td "StitcherAds_JD_NL" at bounding box center [215, 474] width 320 height 51
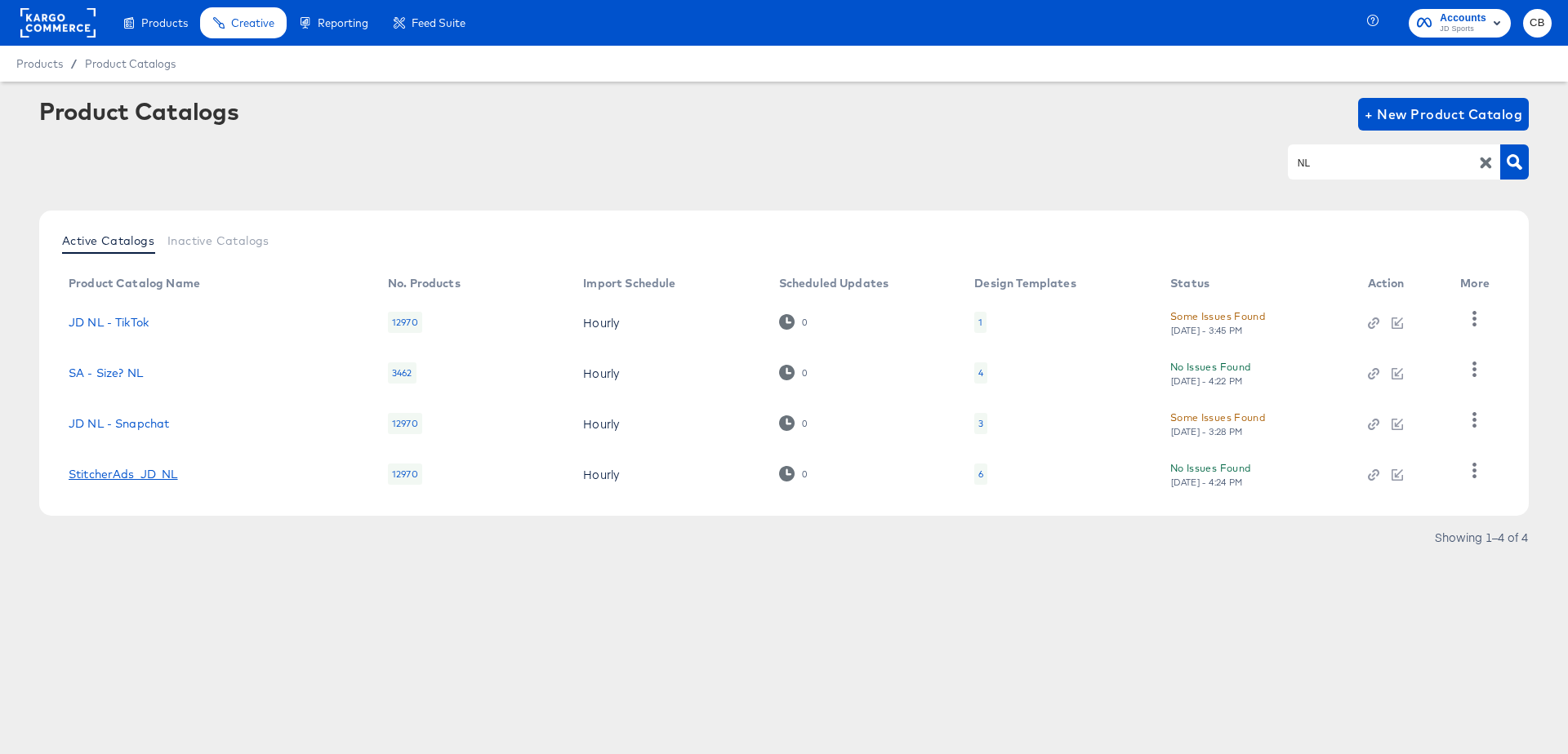
click at [155, 468] on link "StitcherAds_JD_NL" at bounding box center [123, 473] width 110 height 13
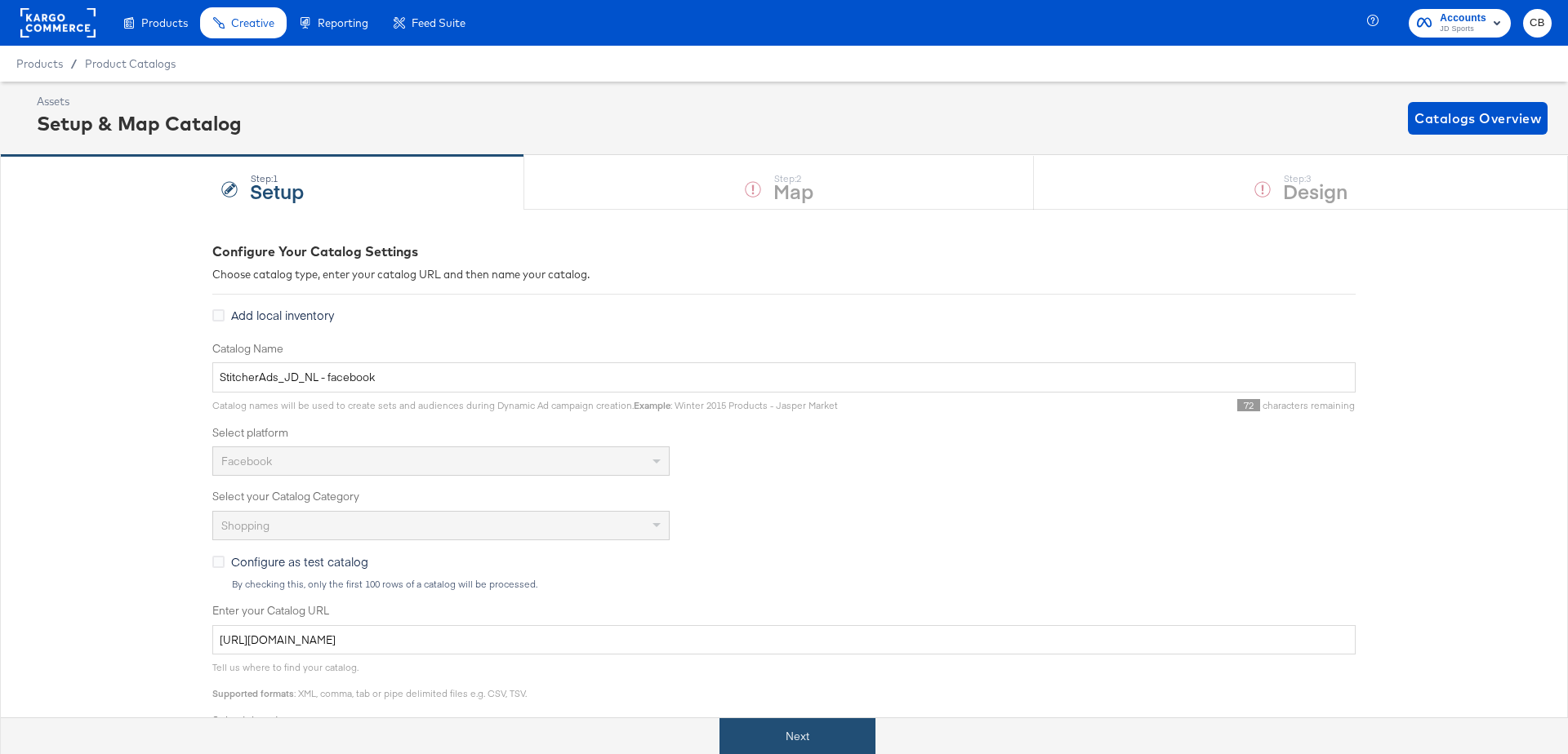
click at [793, 725] on button "Next" at bounding box center [797, 736] width 156 height 37
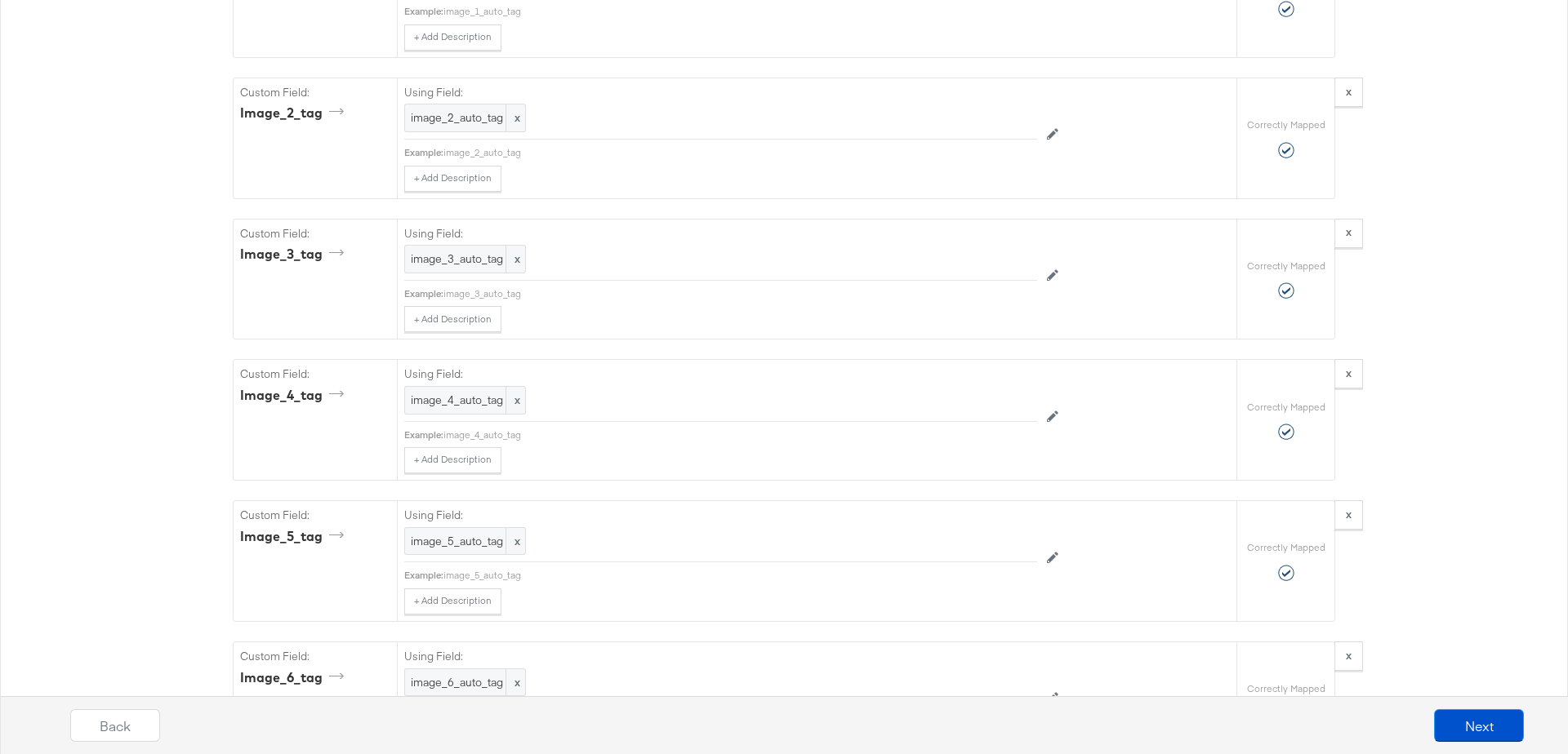
scroll to position [4650, 0]
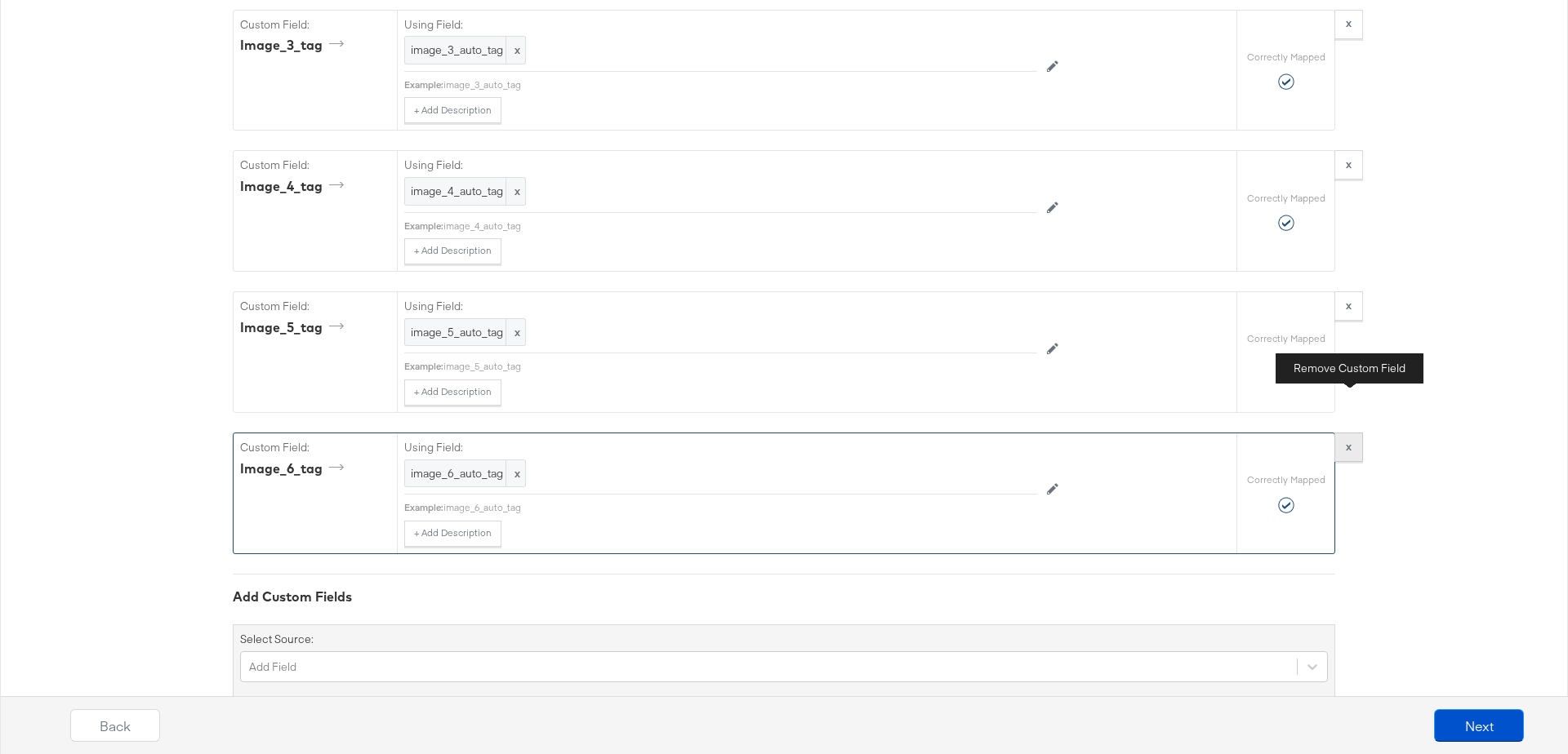
click at [1352, 432] on button "x" at bounding box center [1349, 447] width 29 height 29
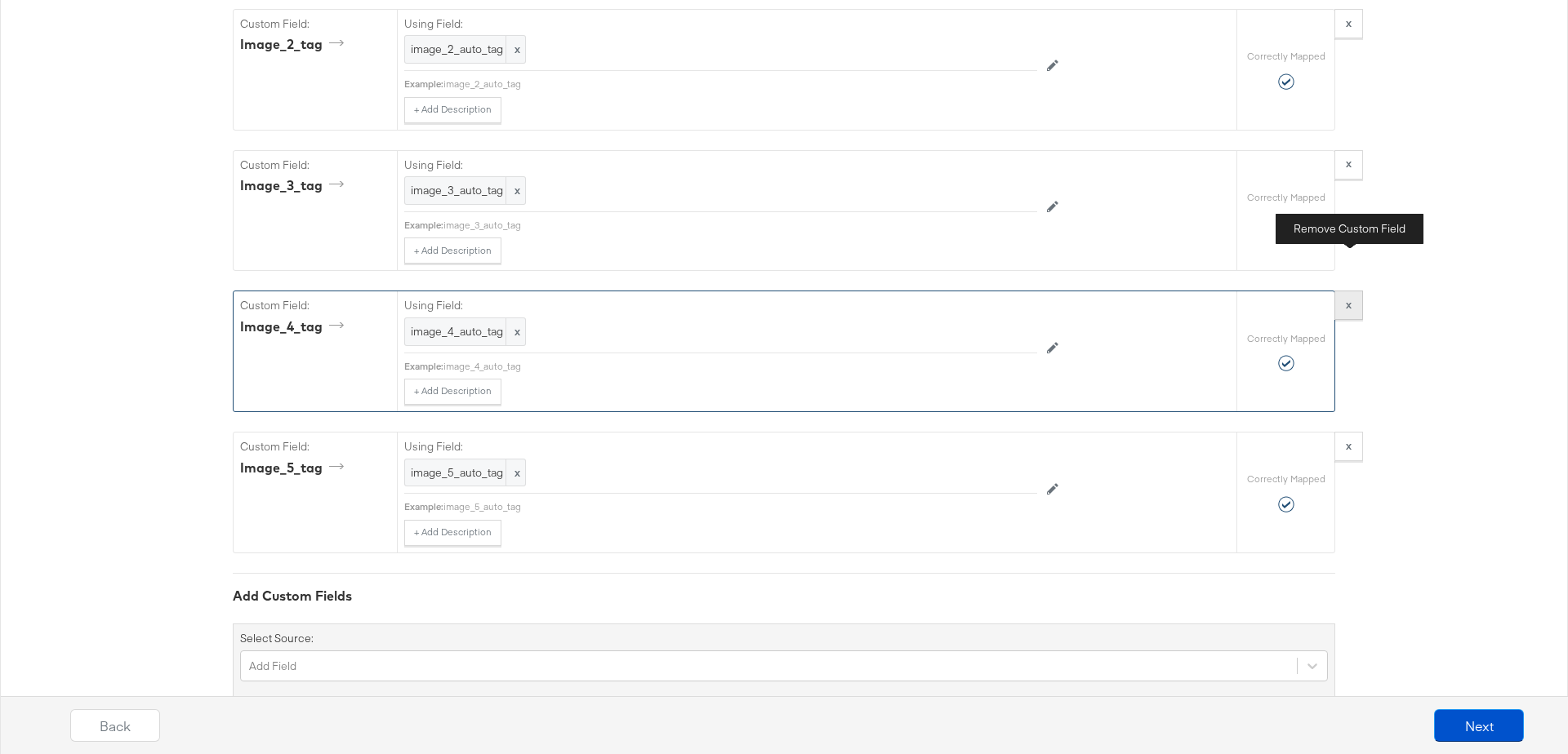
click at [1355, 291] on button "x" at bounding box center [1349, 305] width 29 height 29
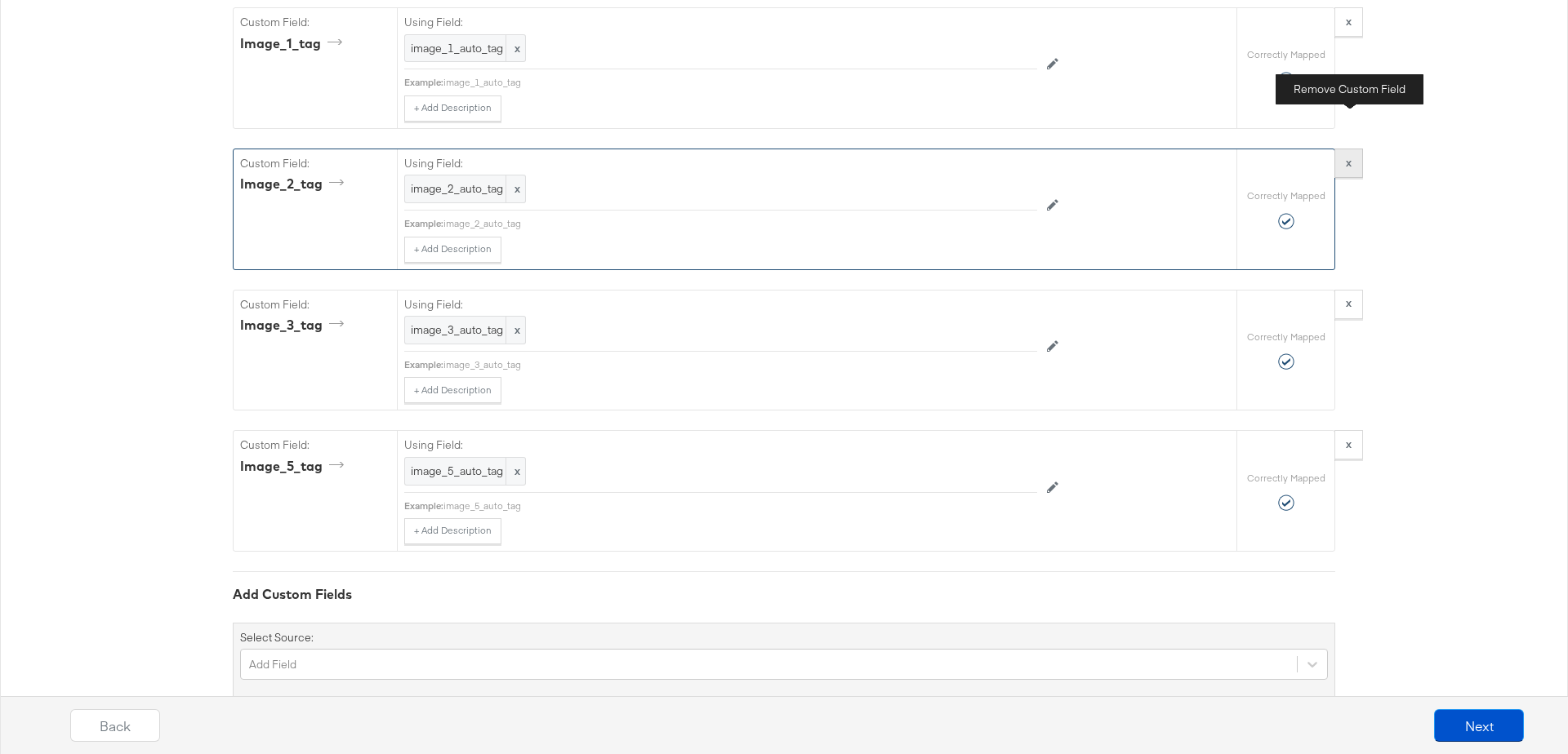
click at [1347, 155] on strong "x" at bounding box center [1348, 162] width 6 height 14
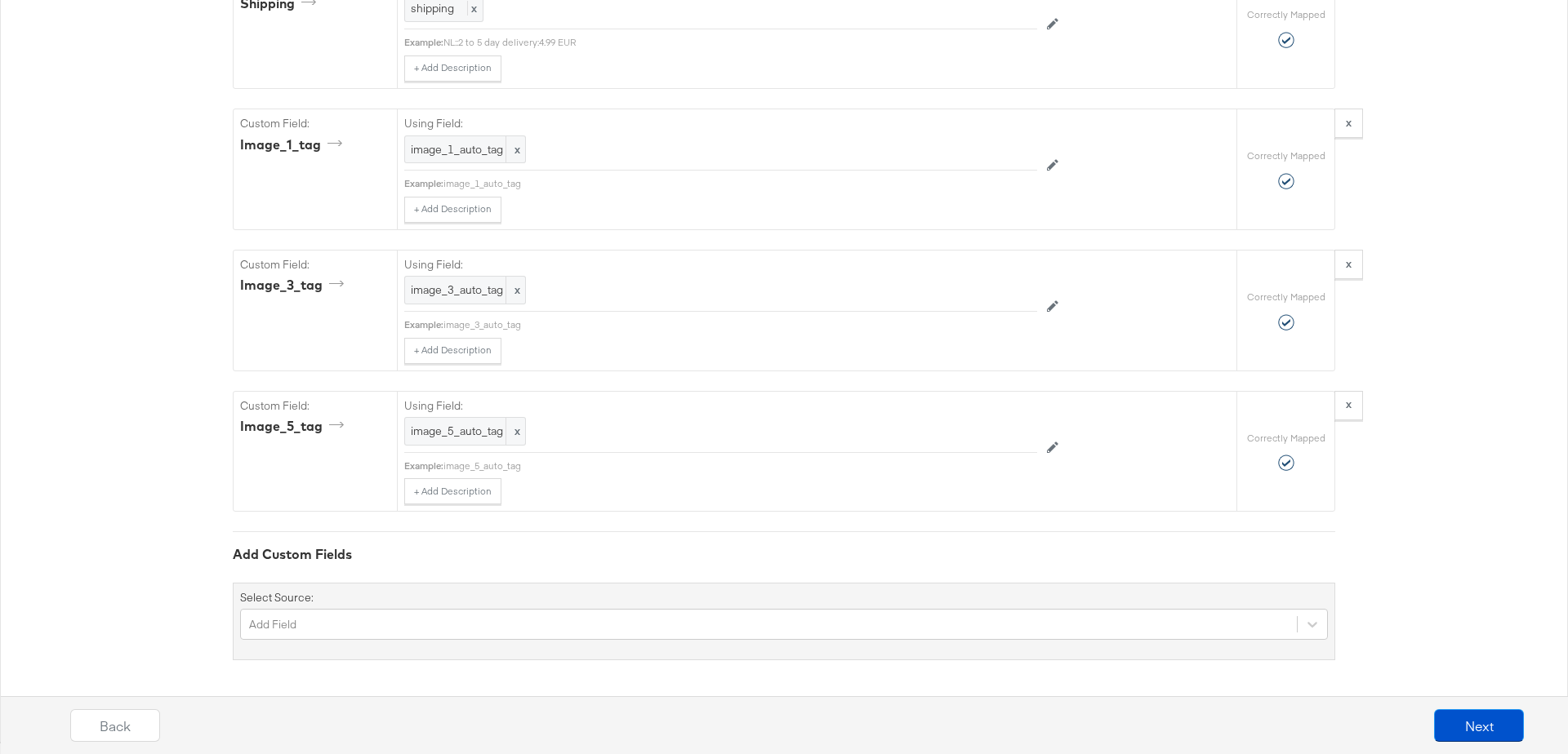
scroll to position [4230, 0]
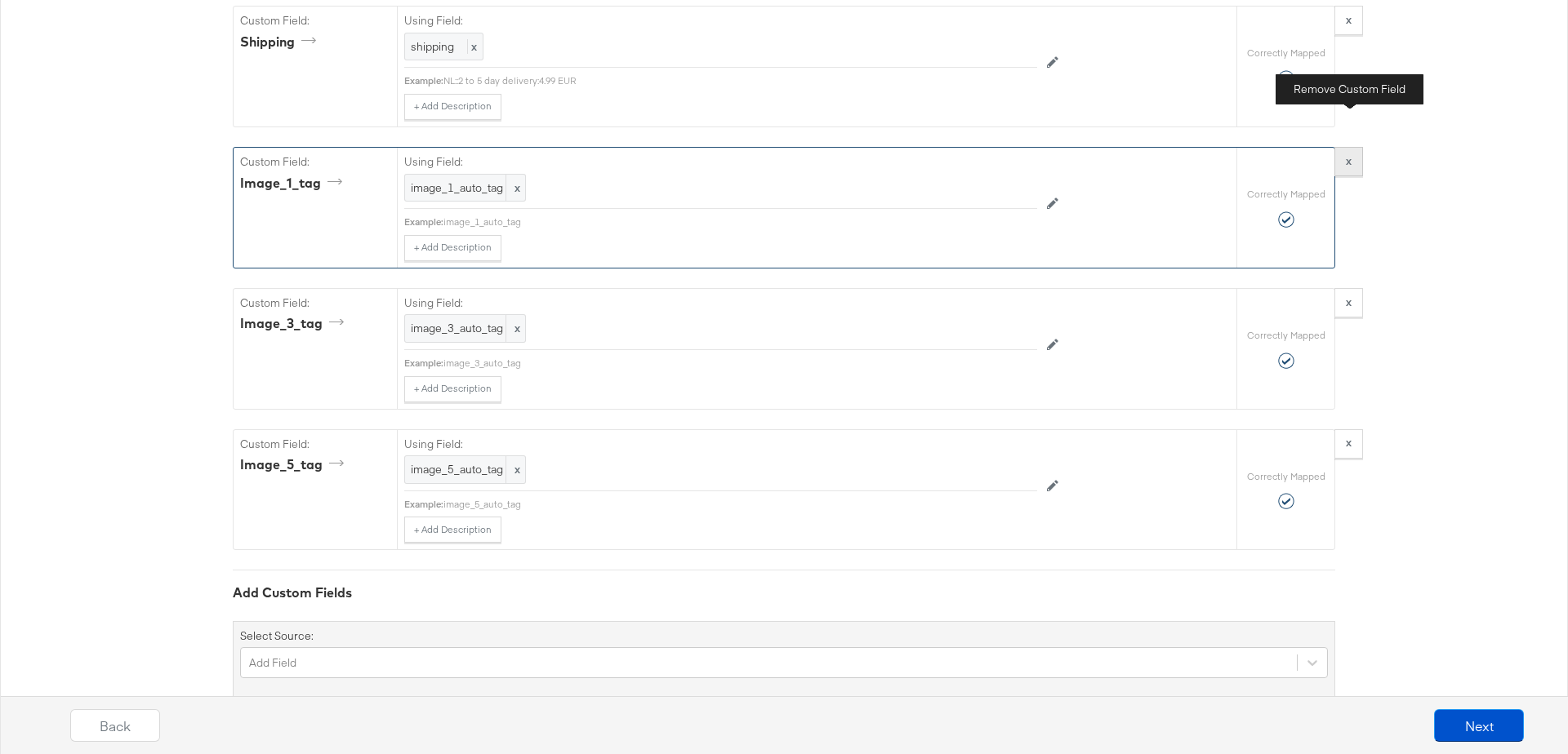
click at [1354, 147] on button "x" at bounding box center [1349, 161] width 29 height 29
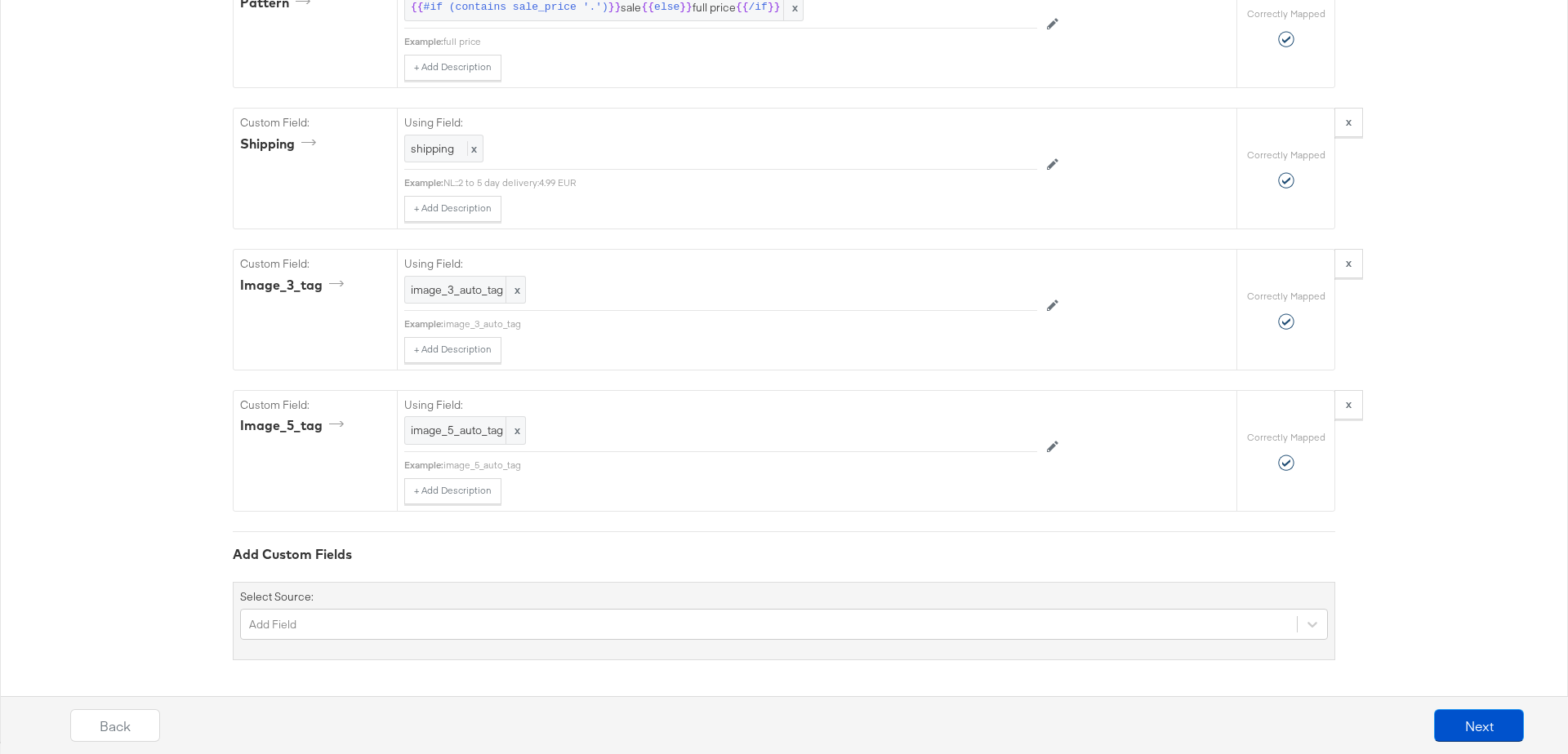
scroll to position [4091, 0]
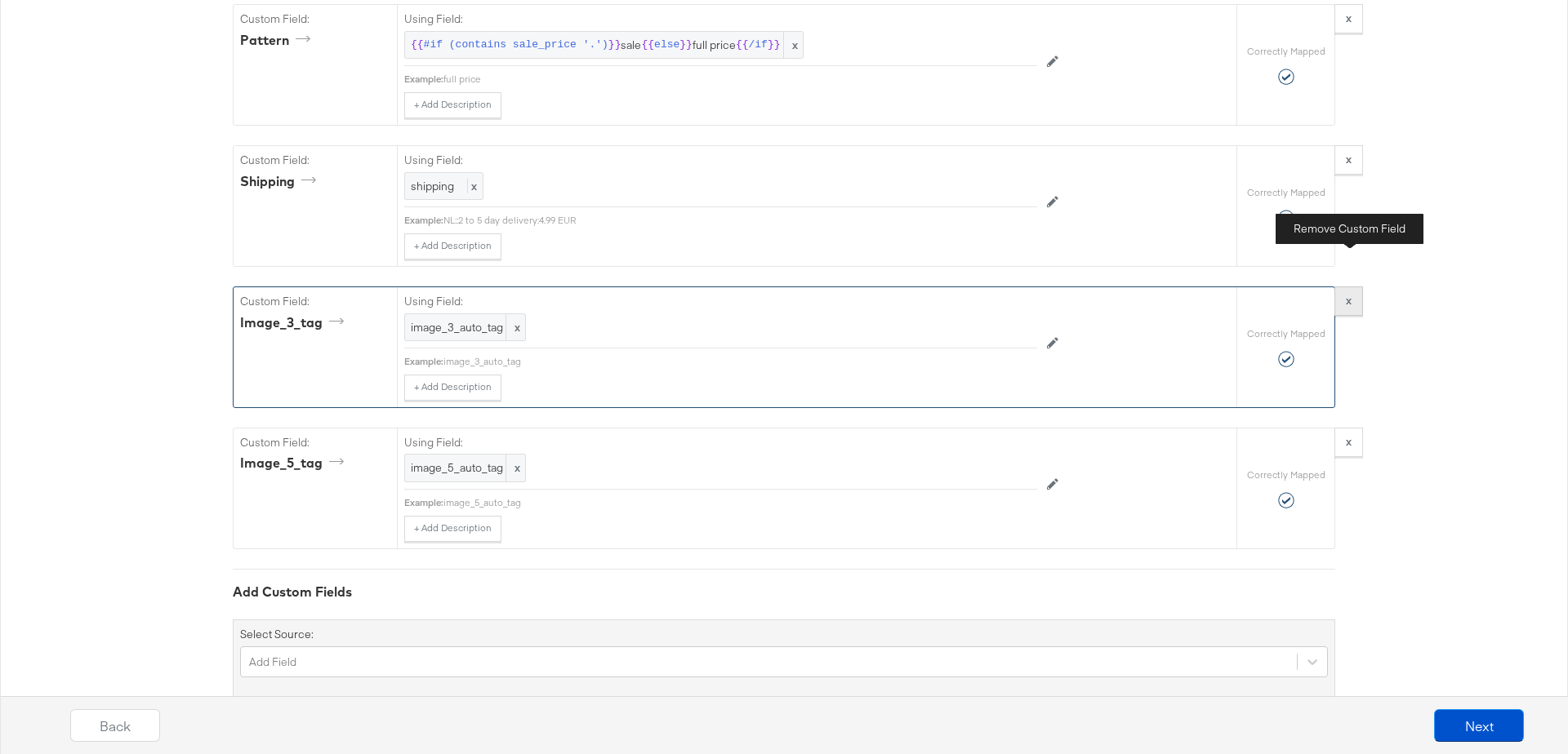
click at [1350, 293] on strong "x" at bounding box center [1348, 300] width 6 height 14
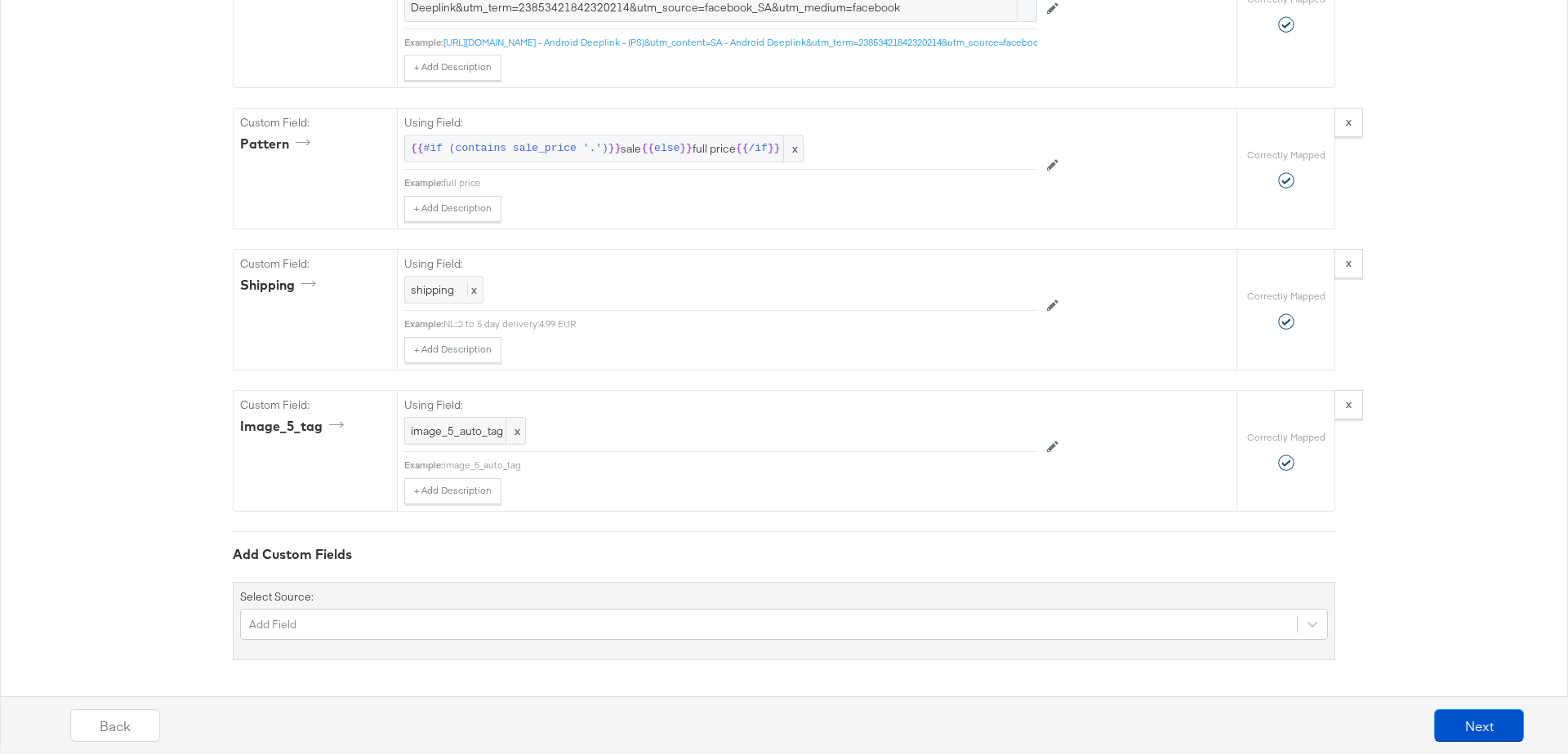
scroll to position [3951, 0]
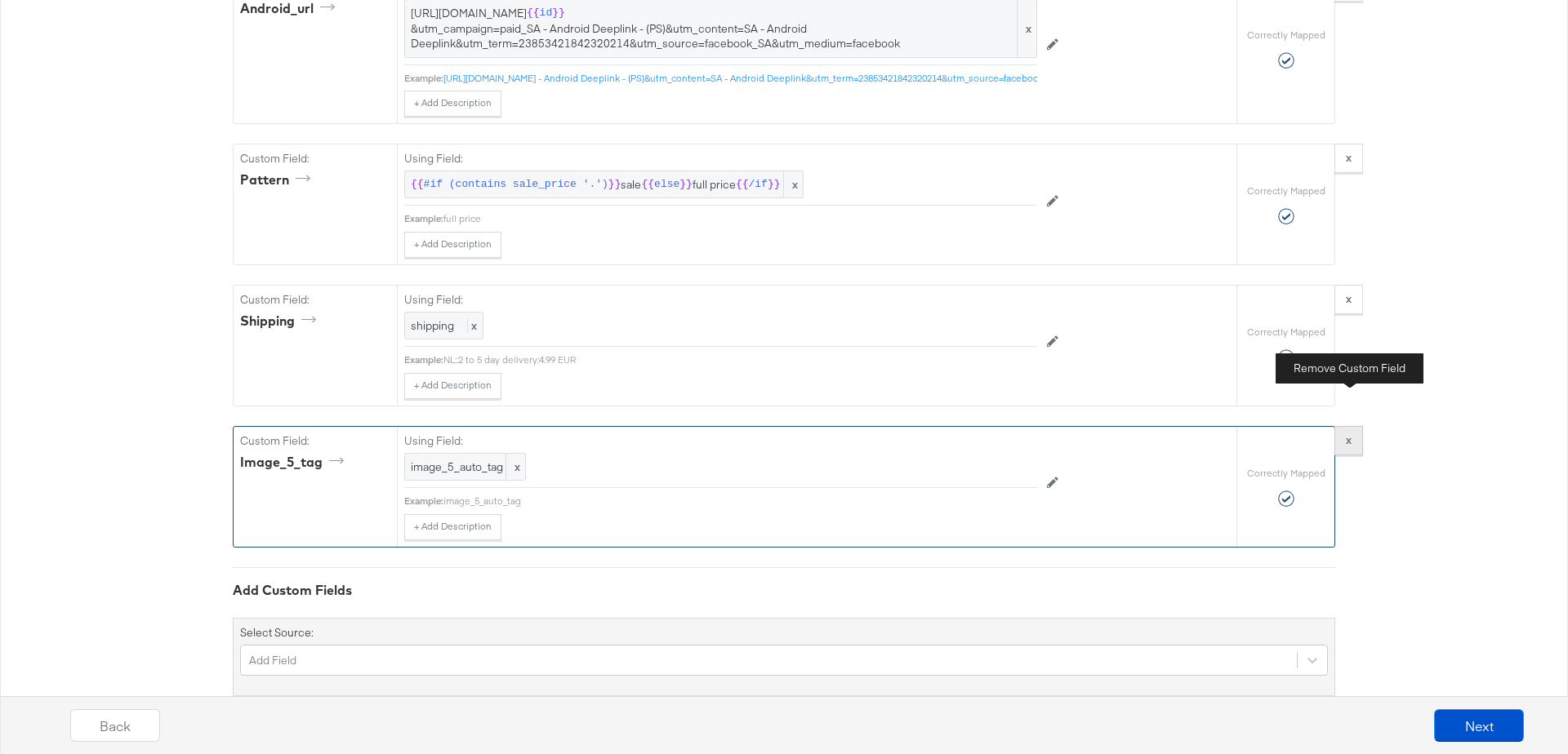
click at [1349, 432] on strong "x" at bounding box center [1348, 439] width 6 height 14
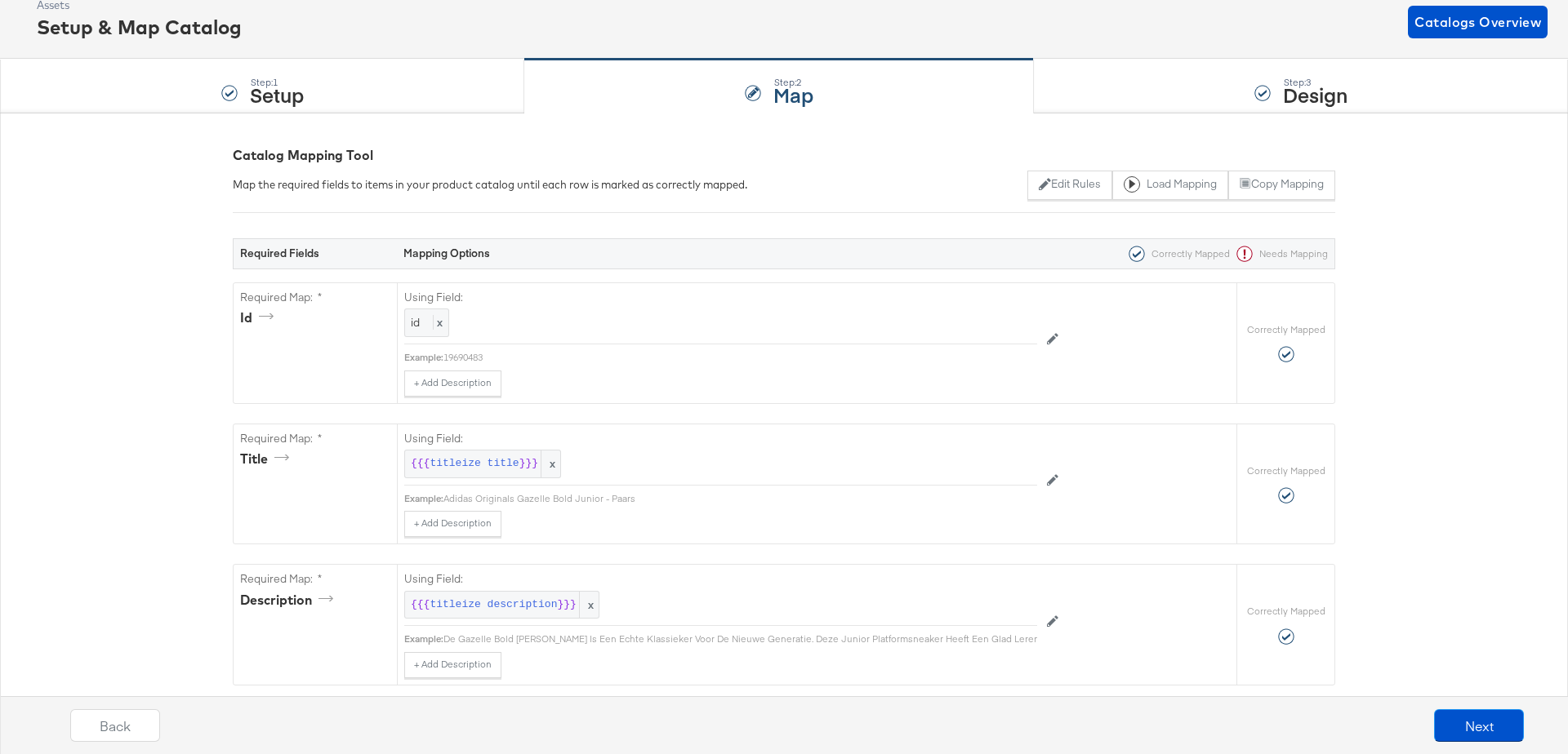
scroll to position [0, 0]
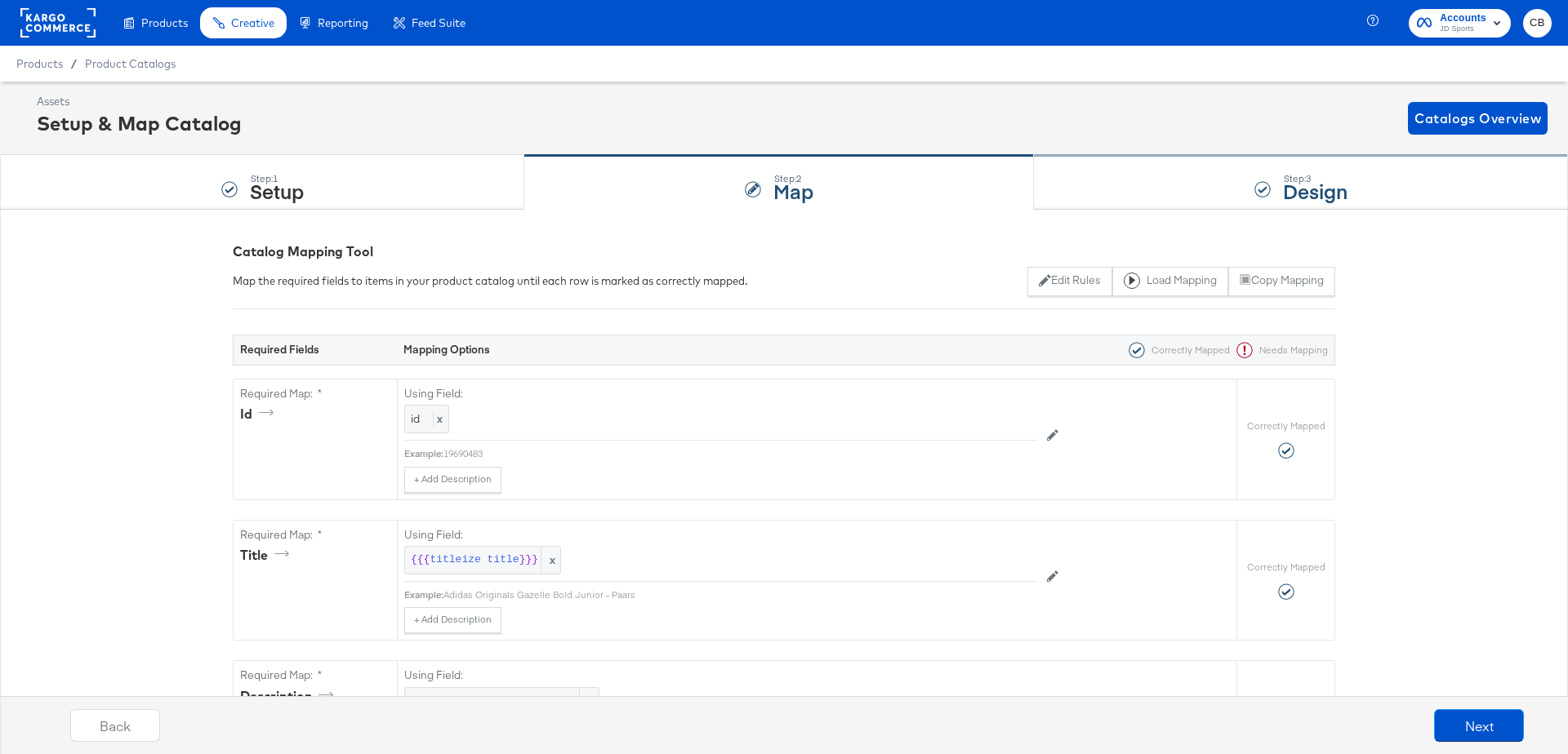
click at [1189, 156] on div "Step: 3 Design" at bounding box center [1300, 183] width 534 height 54
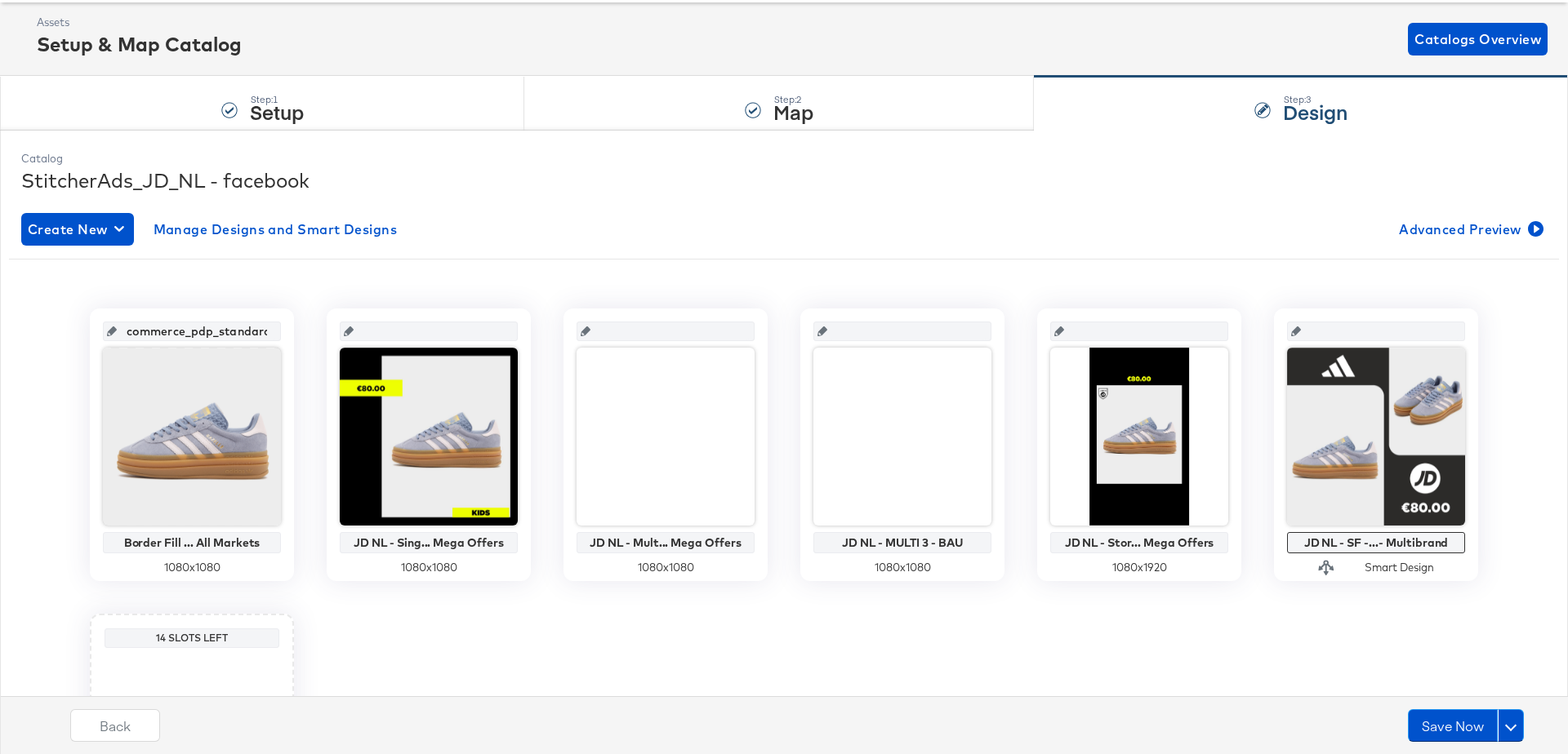
scroll to position [87, 0]
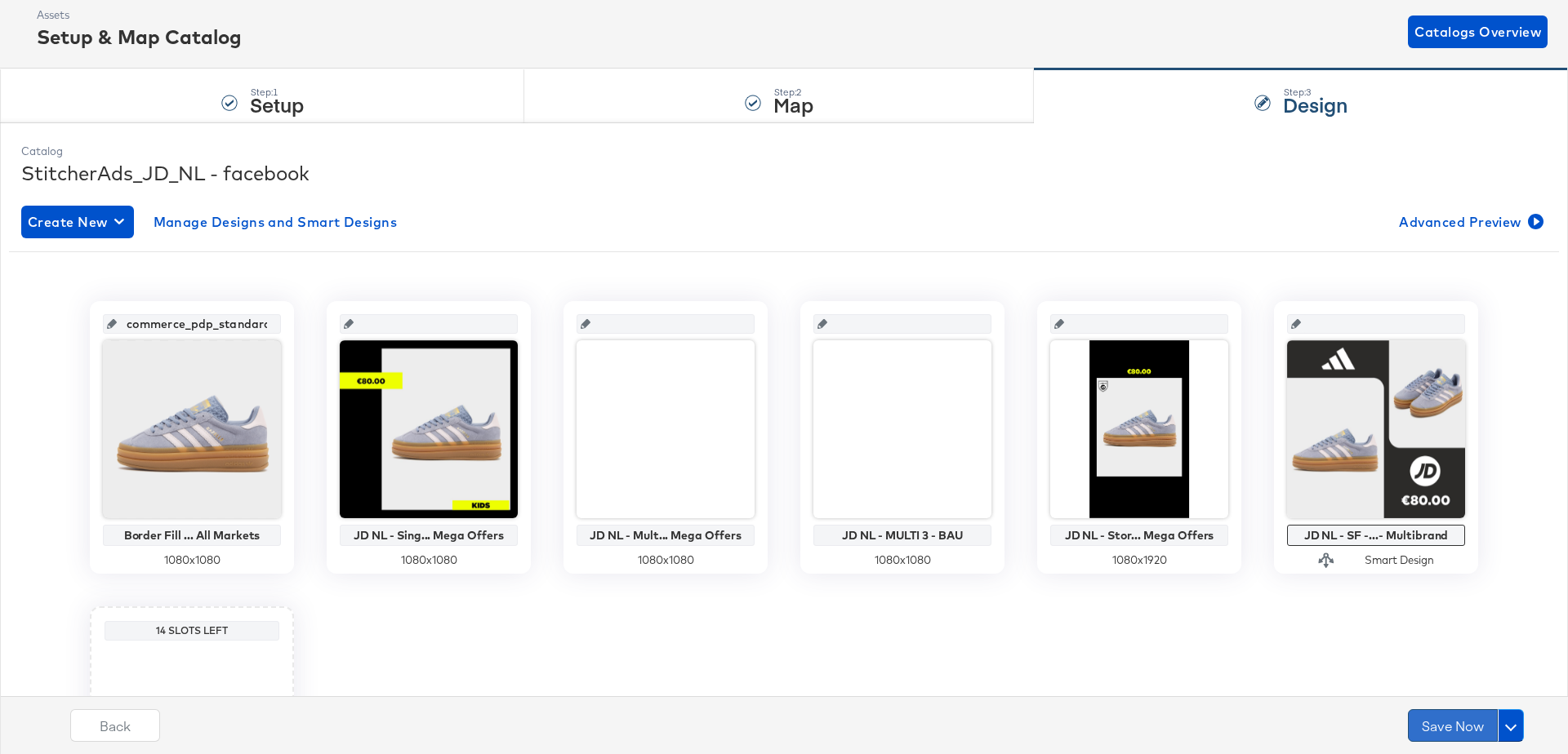
click at [1453, 726] on button "Save Now" at bounding box center [1453, 725] width 90 height 33
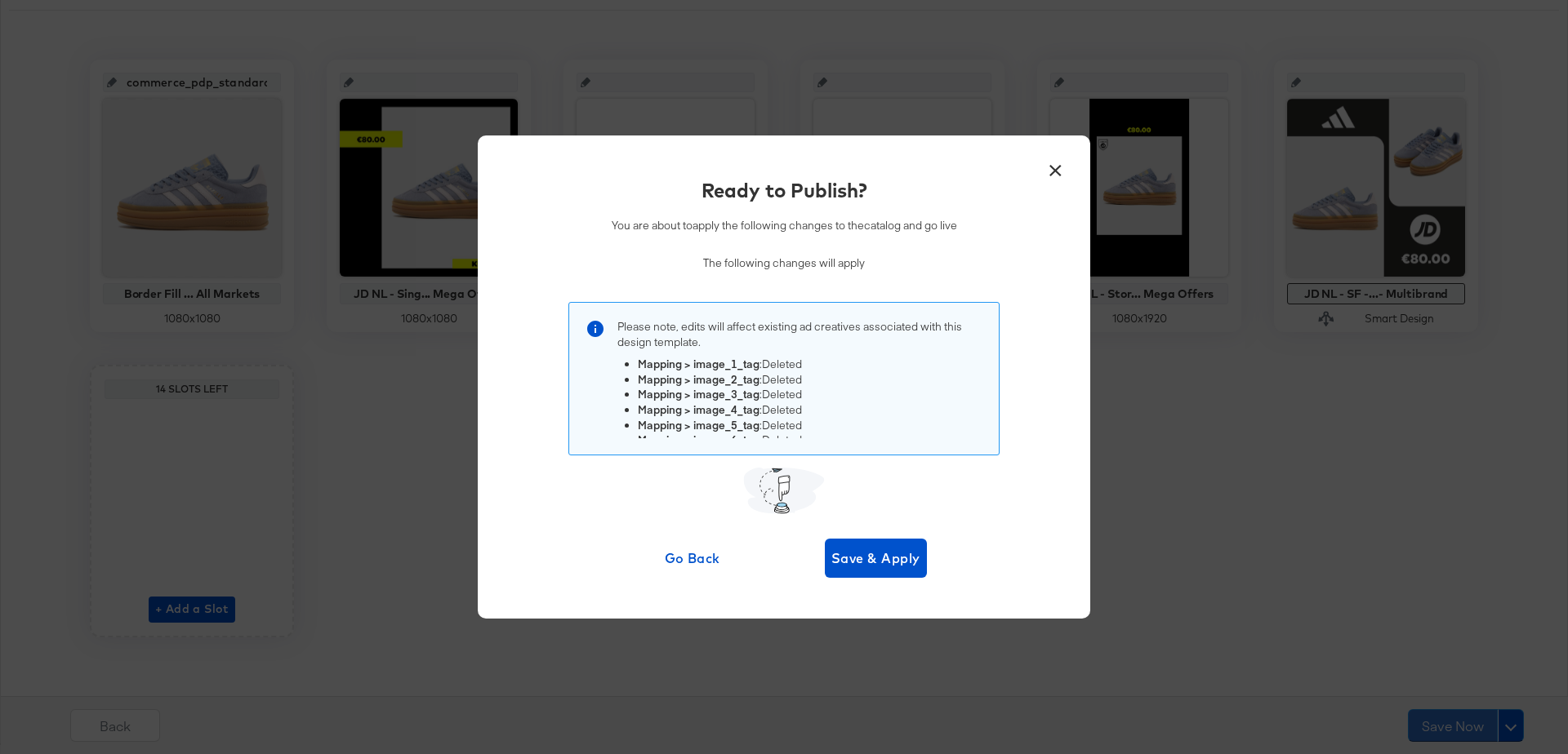
scroll to position [16, 0]
click at [871, 559] on span "Save & Apply" at bounding box center [876, 558] width 89 height 23
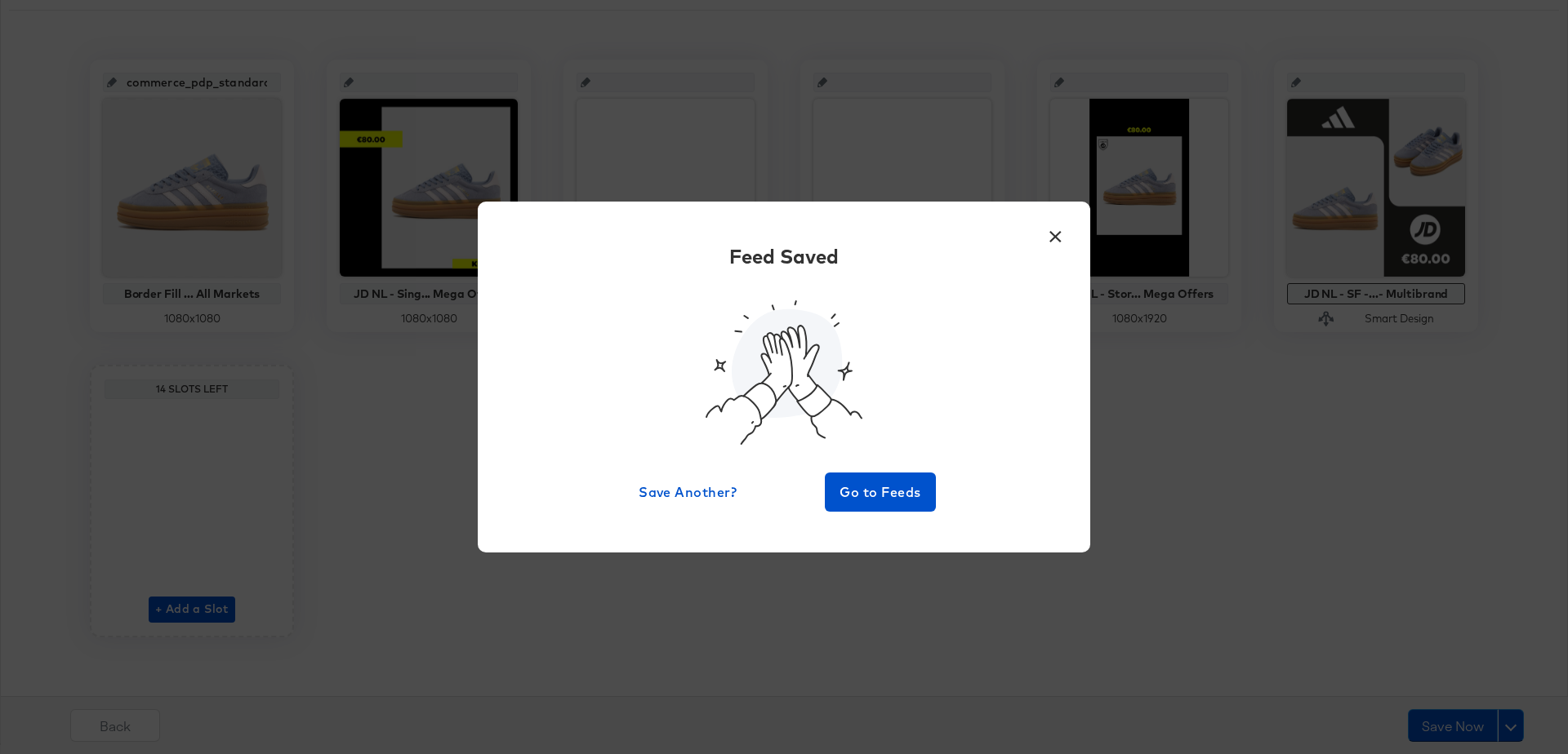
click at [1047, 239] on button "×" at bounding box center [1055, 233] width 30 height 29
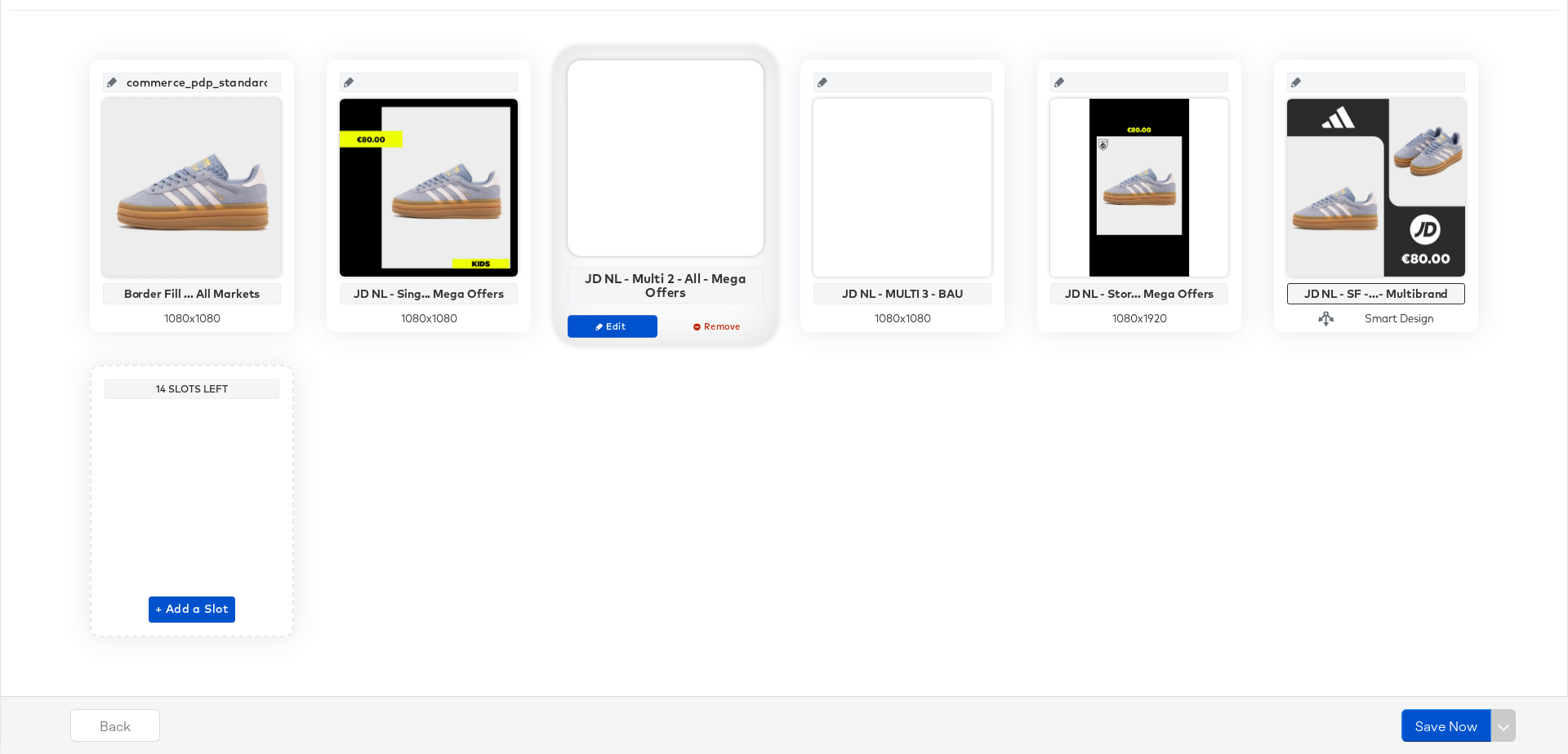
scroll to position [0, 0]
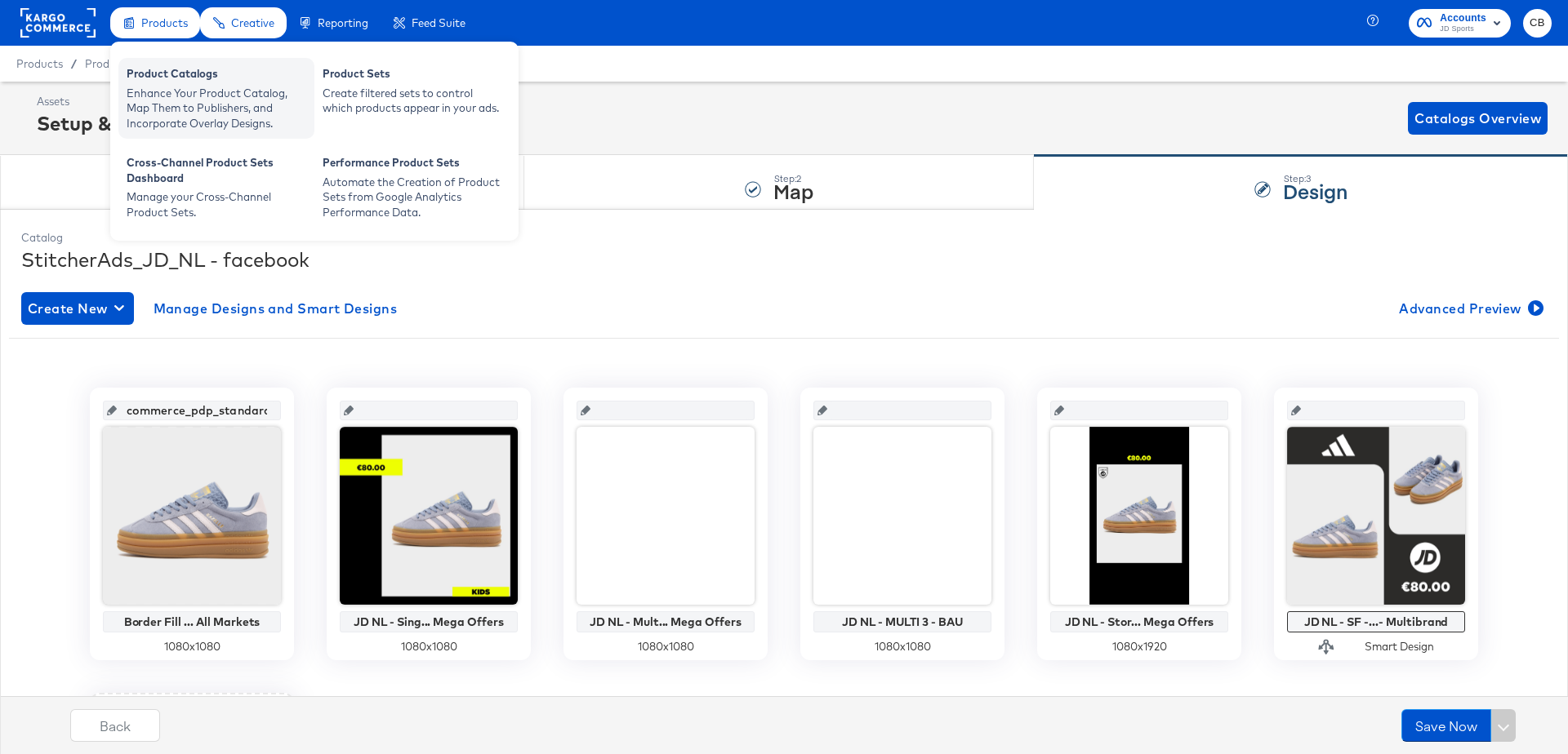
click at [169, 86] on div "Enhance Your Product Catalog, Map Them to Publishers, and Incorporate Overlay D…" at bounding box center [216, 109] width 180 height 45
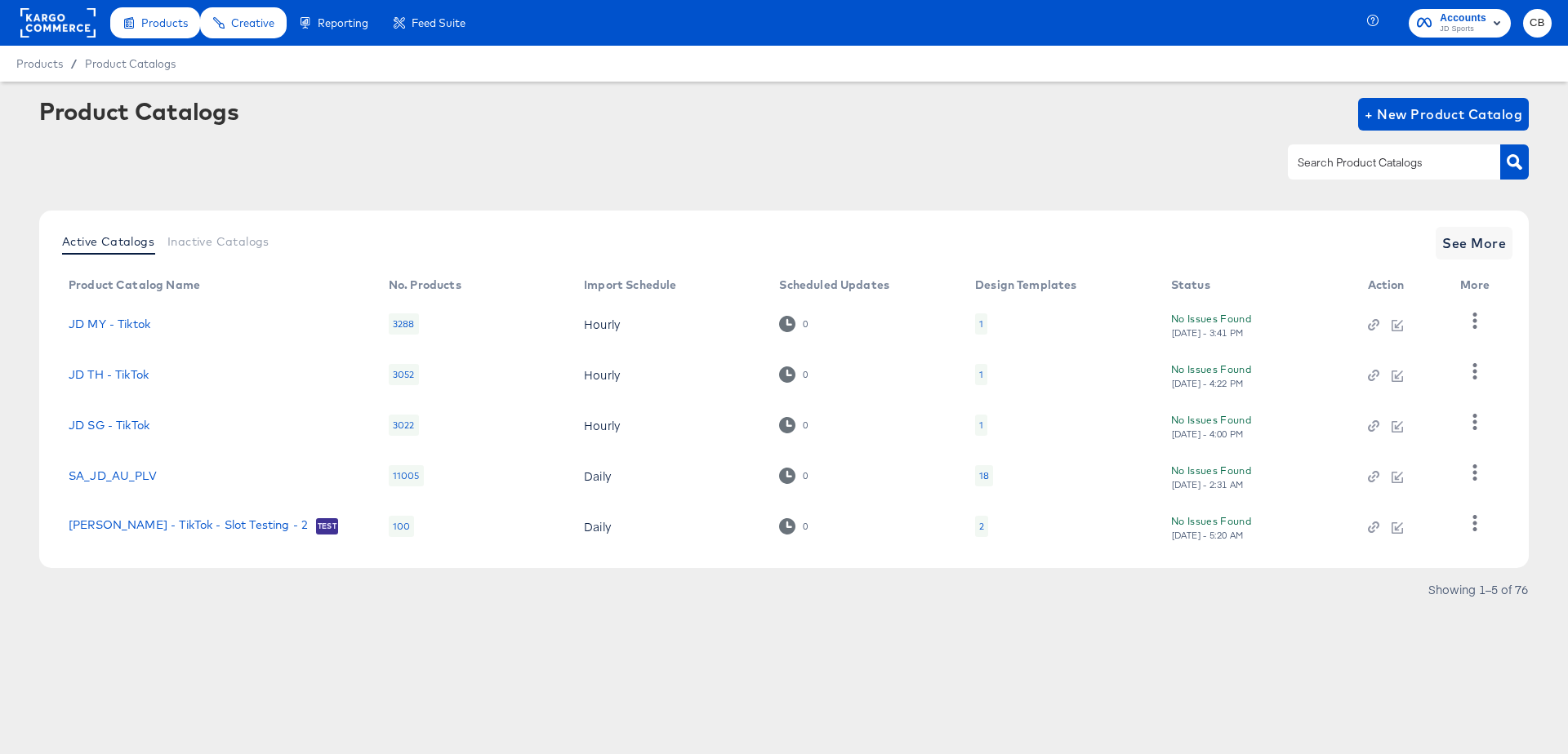
click at [1313, 163] on input "text" at bounding box center [1381, 163] width 174 height 19
type input "NL"
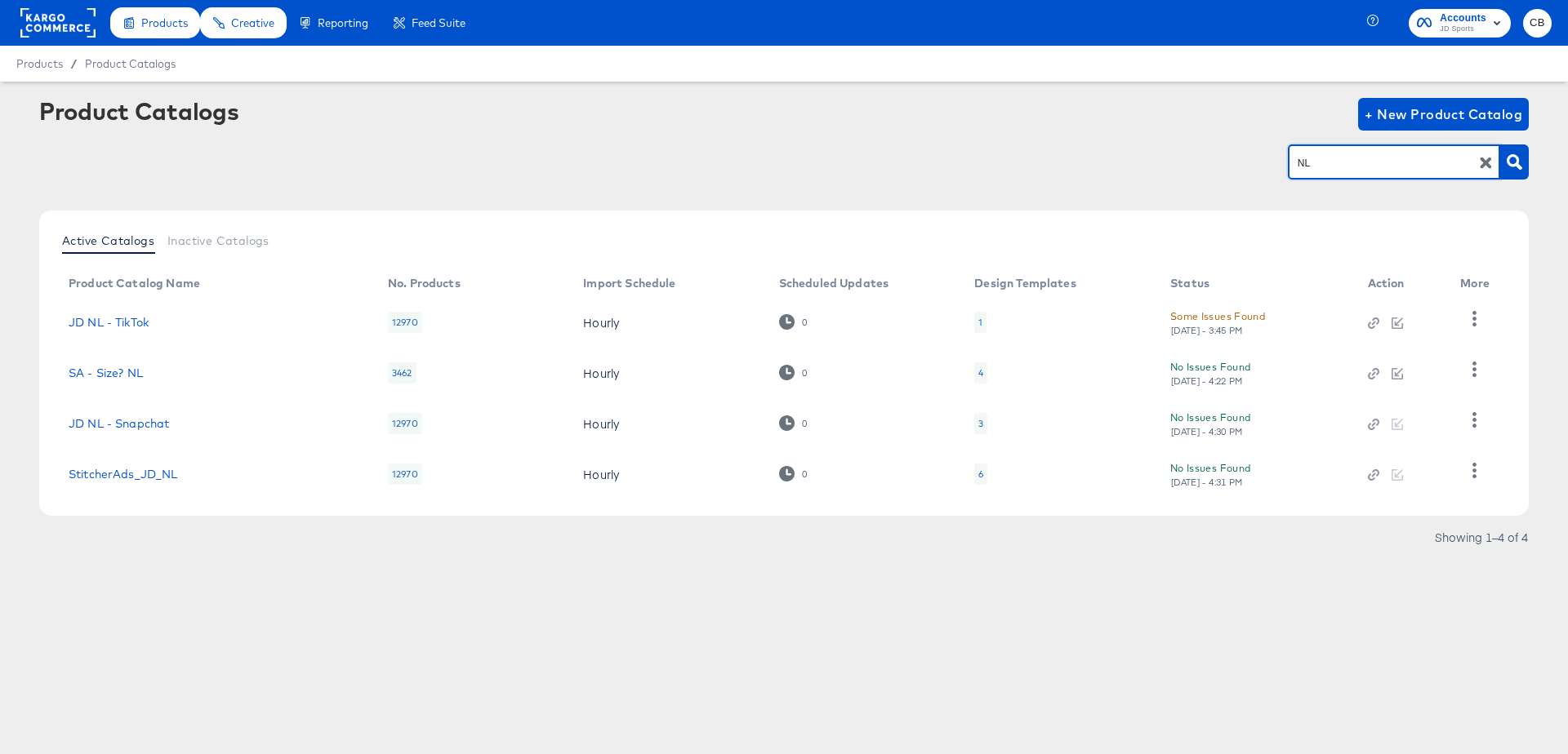
click at [34, 21] on rect at bounding box center [57, 23] width 75 height 29
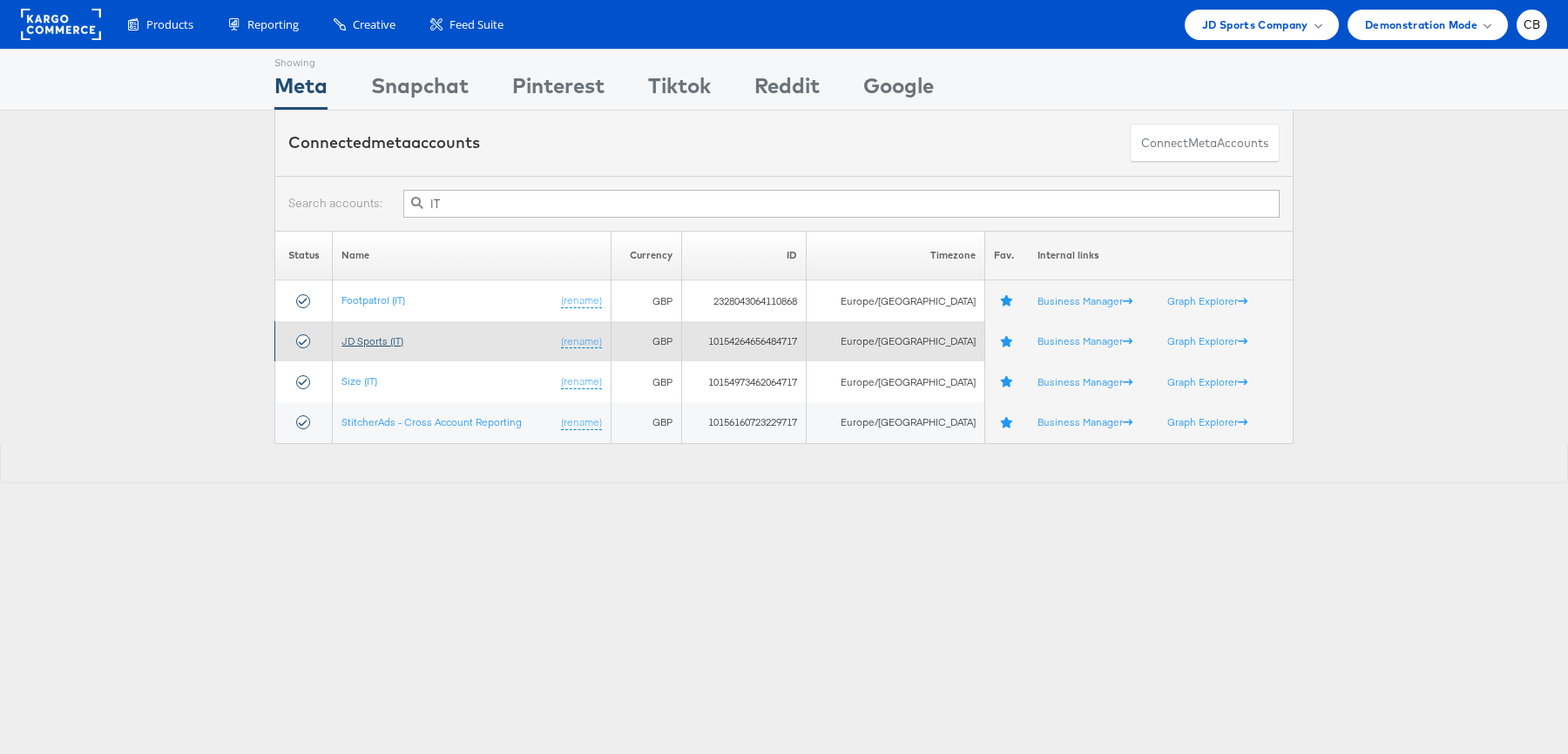
type input "IT"
click at [394, 340] on link "JD Sports (IT)" at bounding box center [372, 341] width 62 height 13
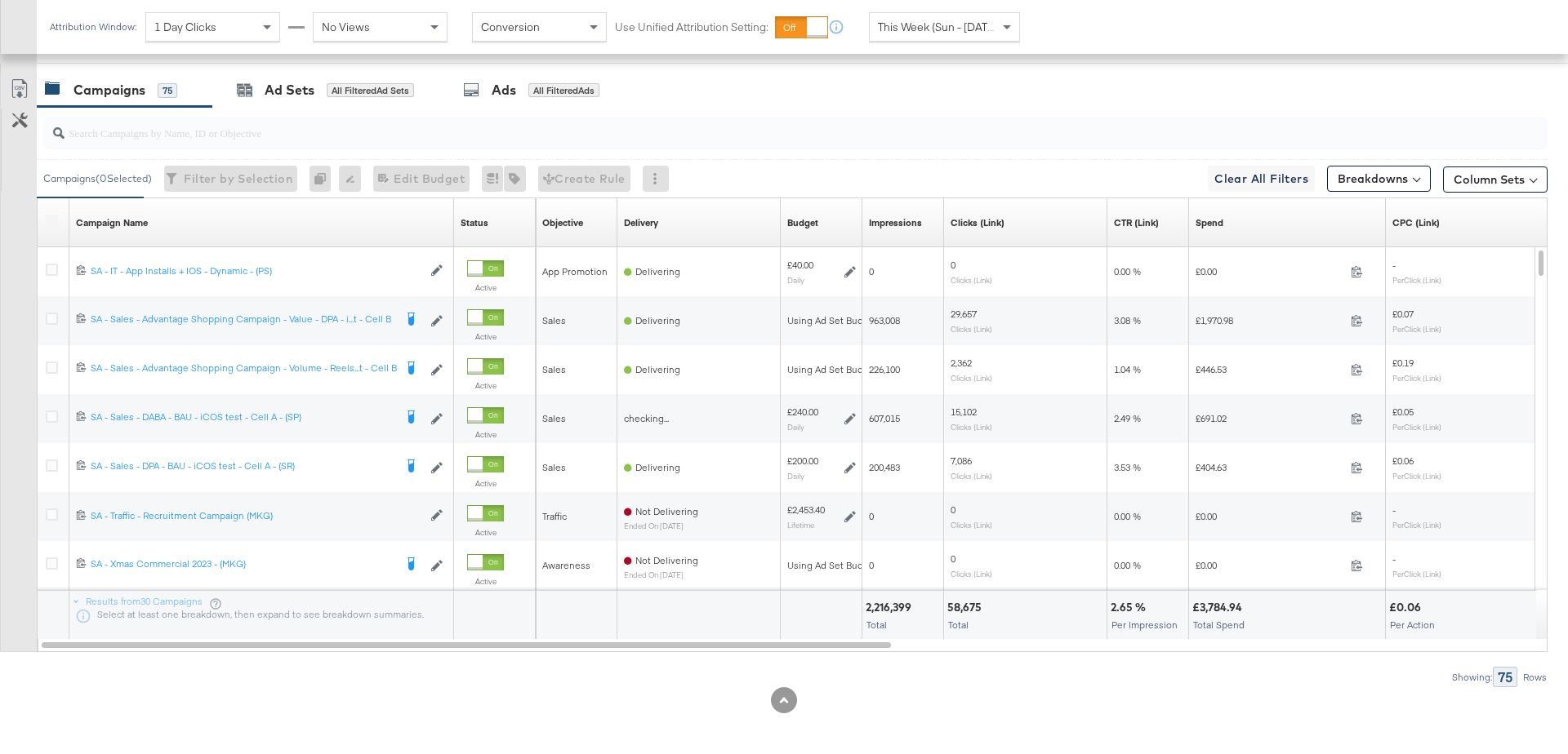
scroll to position [808, 0]
click at [172, 131] on input "search" at bounding box center [737, 126] width 1345 height 32
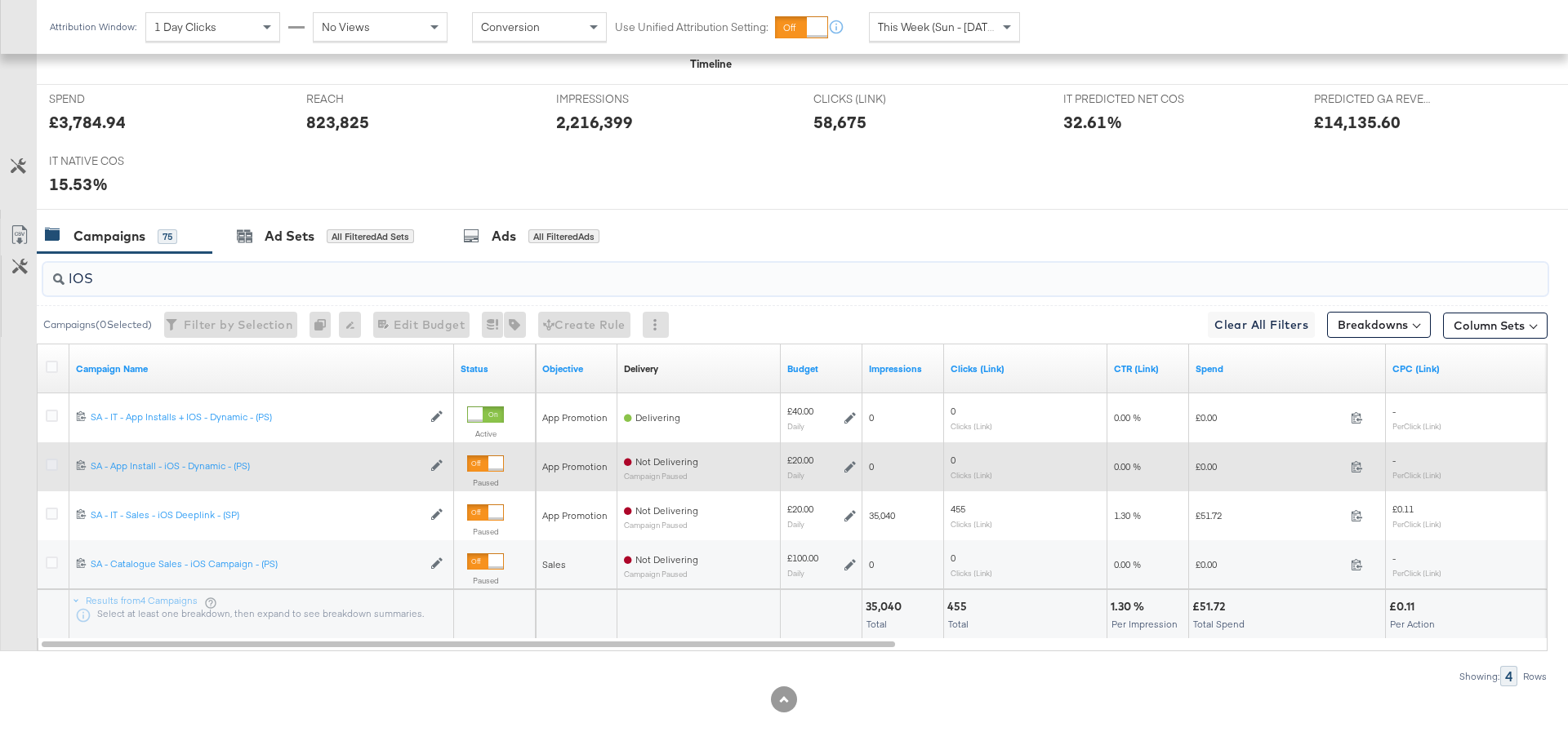
type input "IOS"
click at [55, 463] on icon at bounding box center [51, 464] width 13 height 13
click at [0, 0] on input "checkbox" at bounding box center [0, 0] width 0 height 0
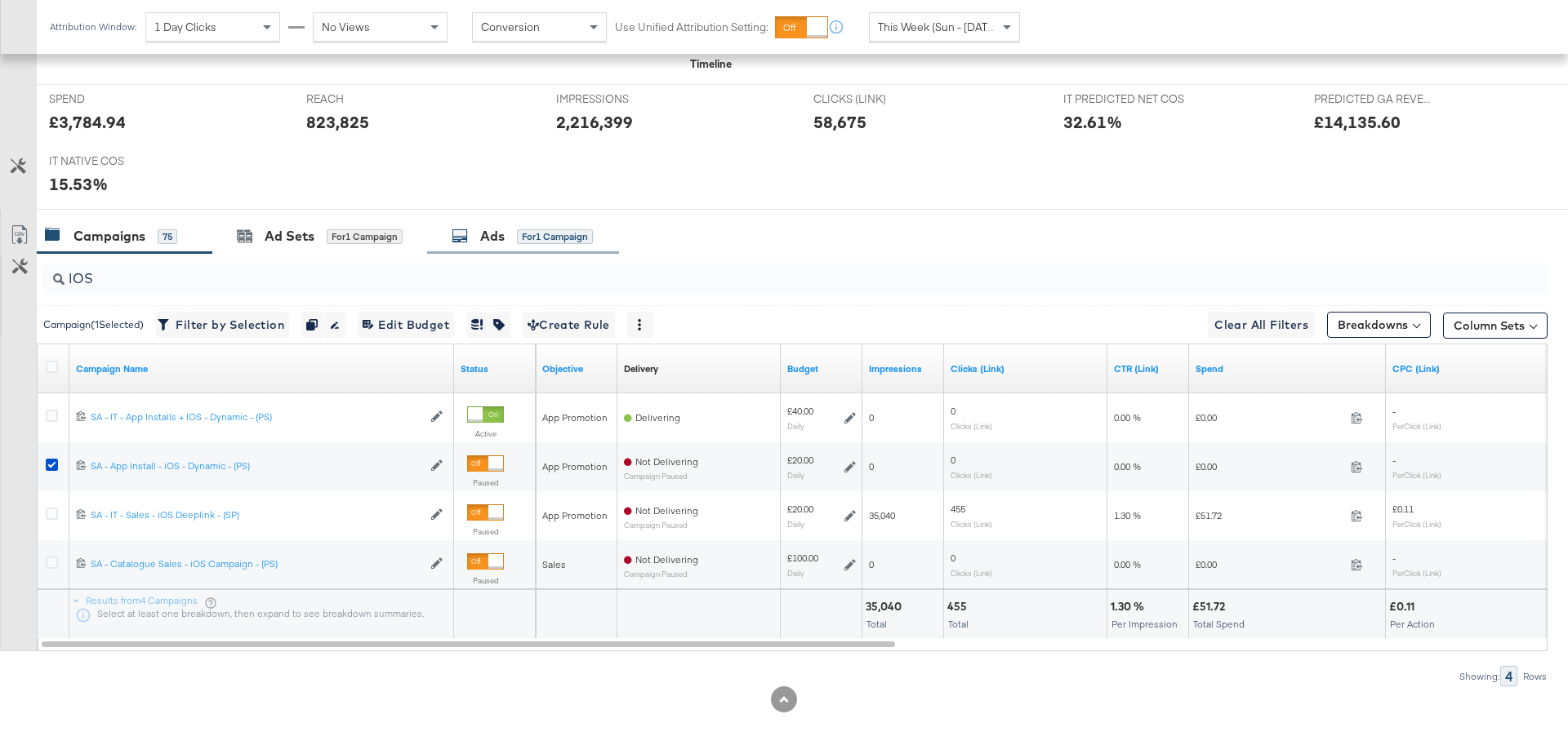
click at [500, 235] on div "Ads" at bounding box center [492, 236] width 24 height 19
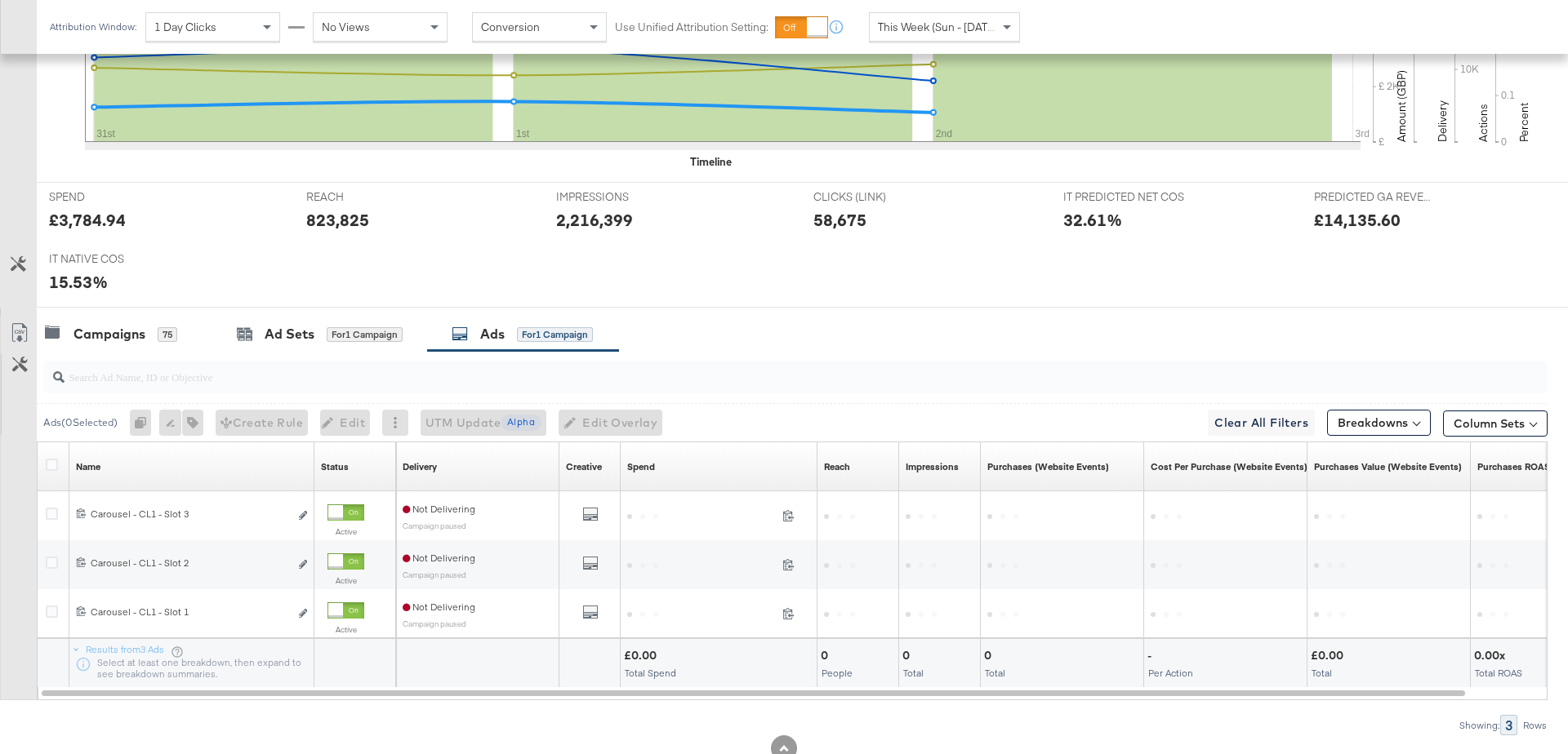
scroll to position [612, 0]
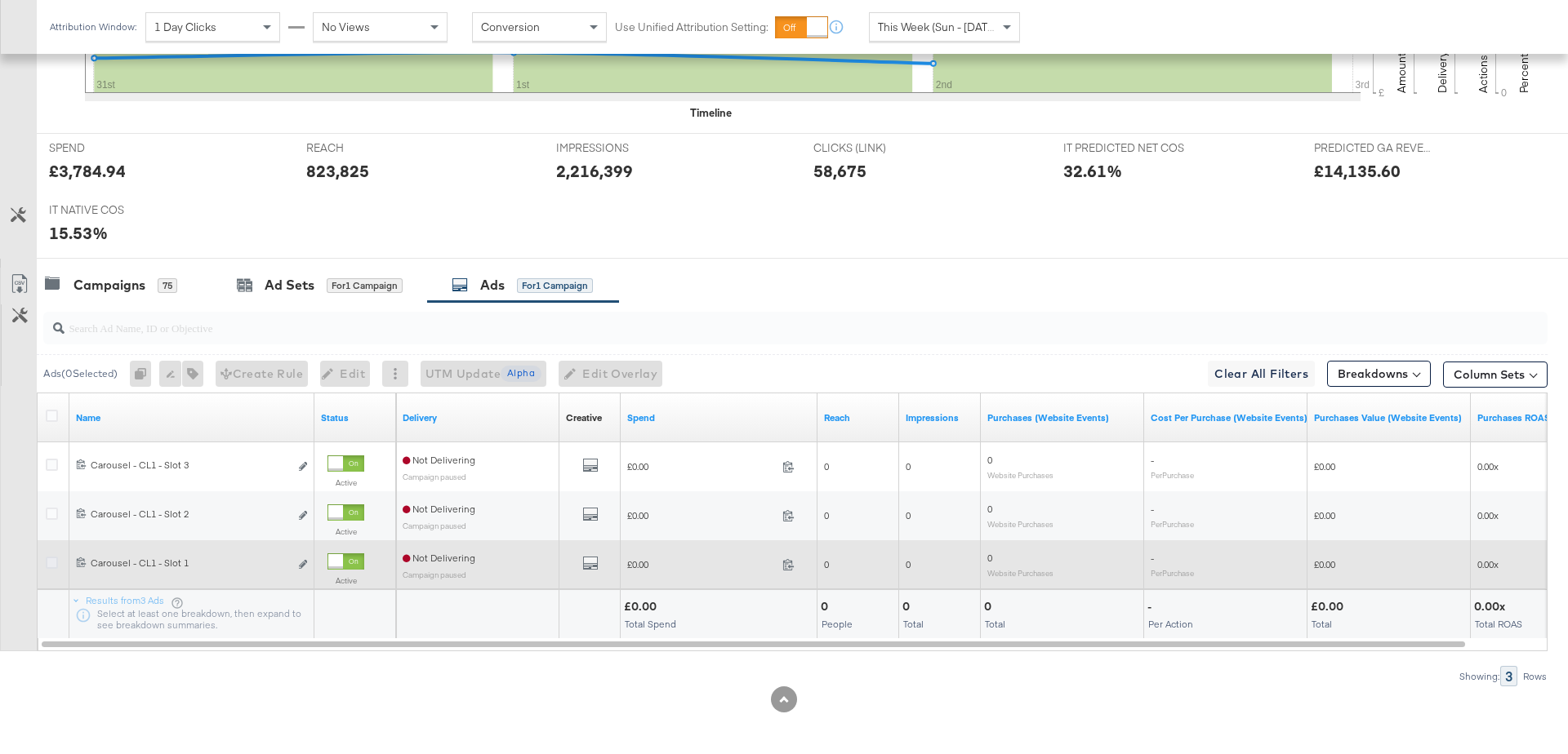
click at [51, 559] on icon at bounding box center [51, 563] width 13 height 13
click at [0, 0] on input "checkbox" at bounding box center [0, 0] width 0 height 0
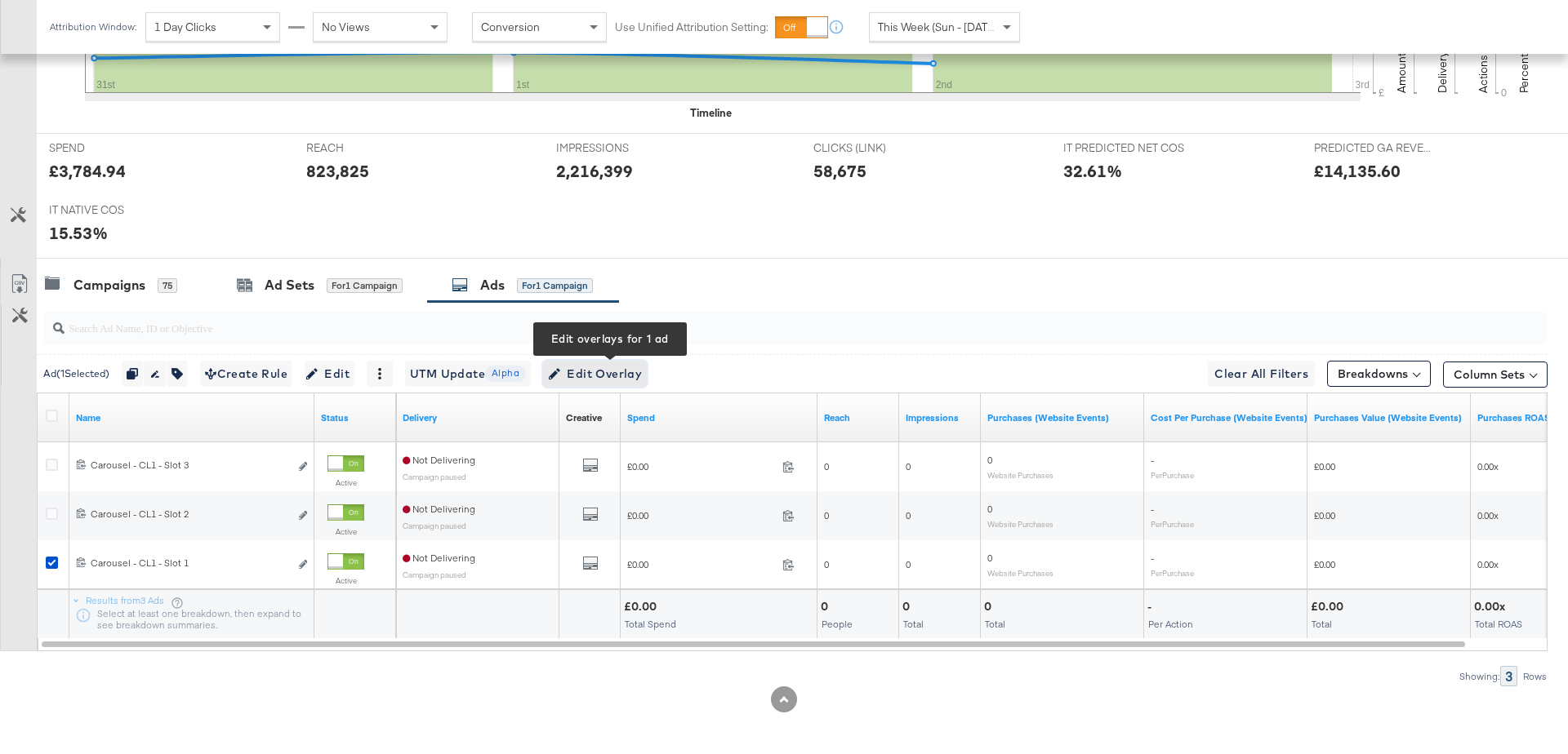
click at [618, 372] on span "Edit Overlay Edit overlays for 1 ad" at bounding box center [594, 374] width 94 height 20
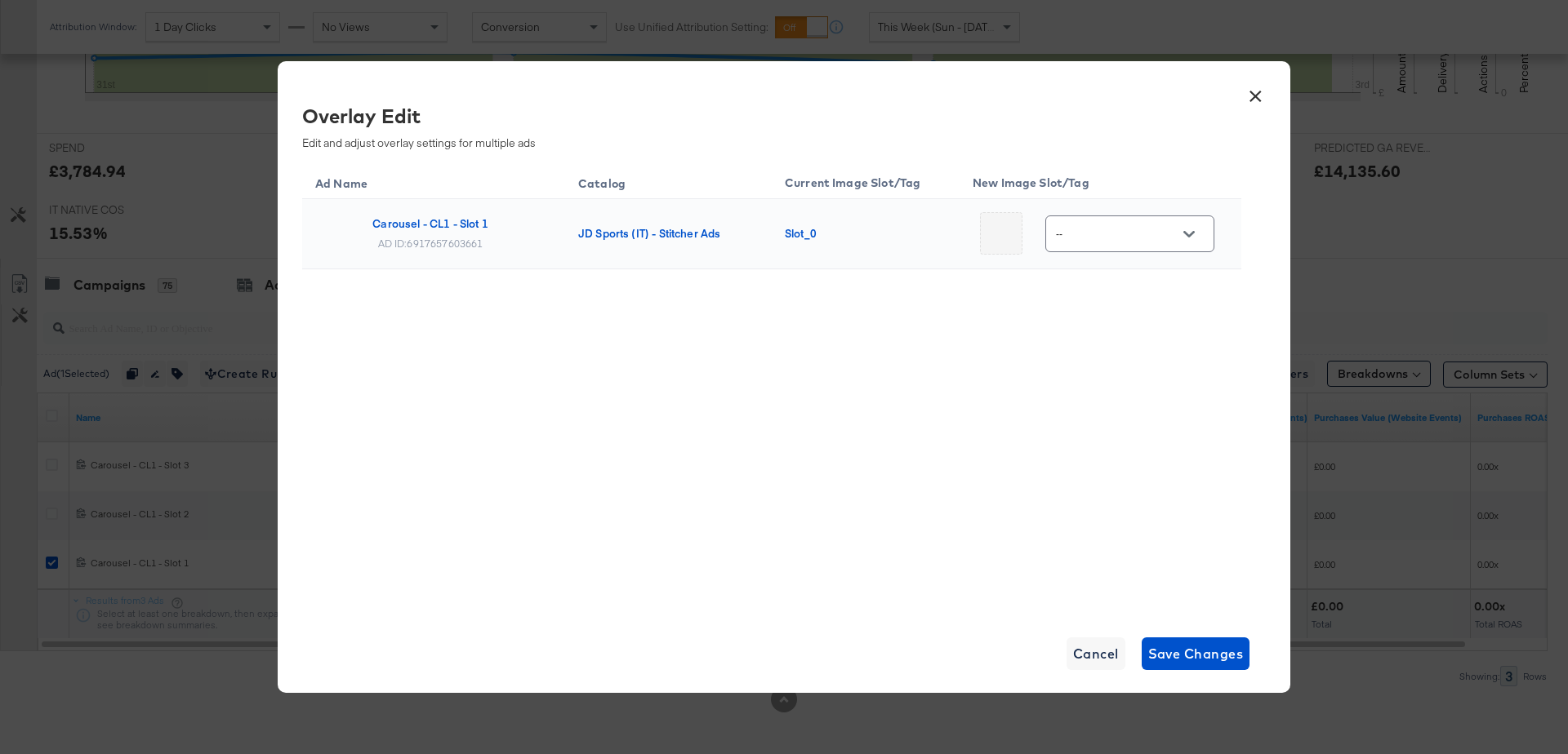
click at [1184, 238] on icon "Open" at bounding box center [1189, 234] width 12 height 12
click at [1264, 94] on button "×" at bounding box center [1254, 92] width 30 height 29
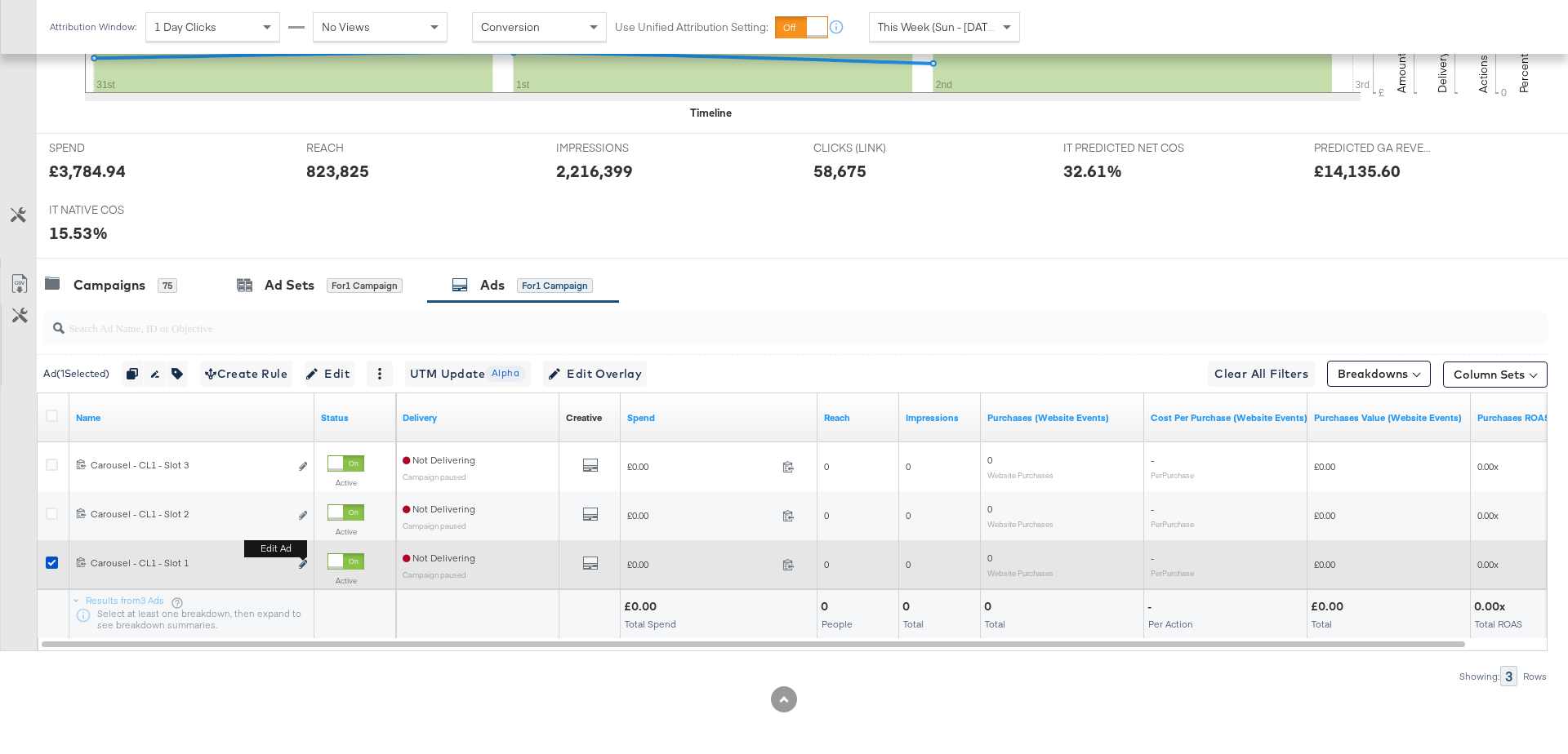
click at [302, 559] on icon "link" at bounding box center [303, 564] width 8 height 9
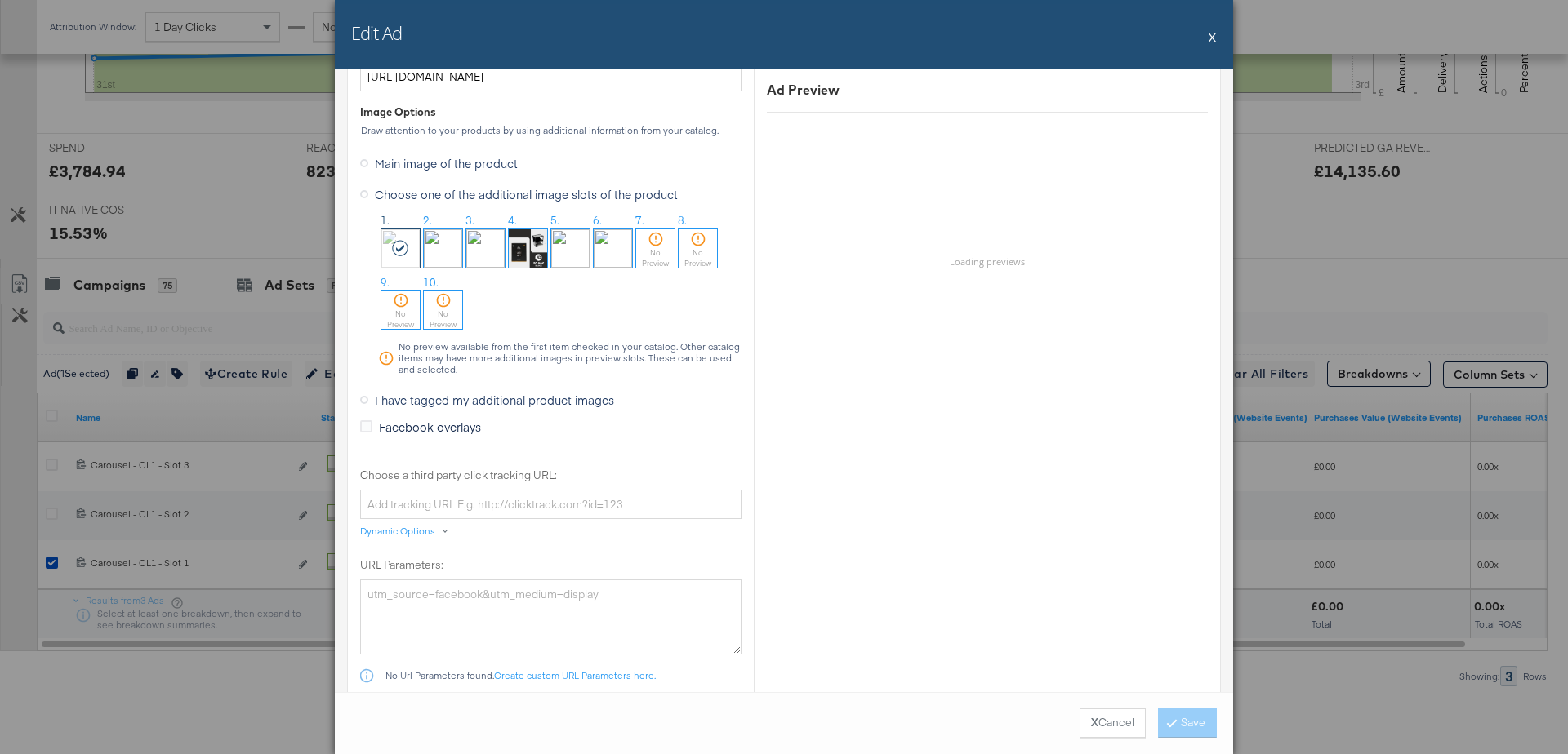
scroll to position [1350, 0]
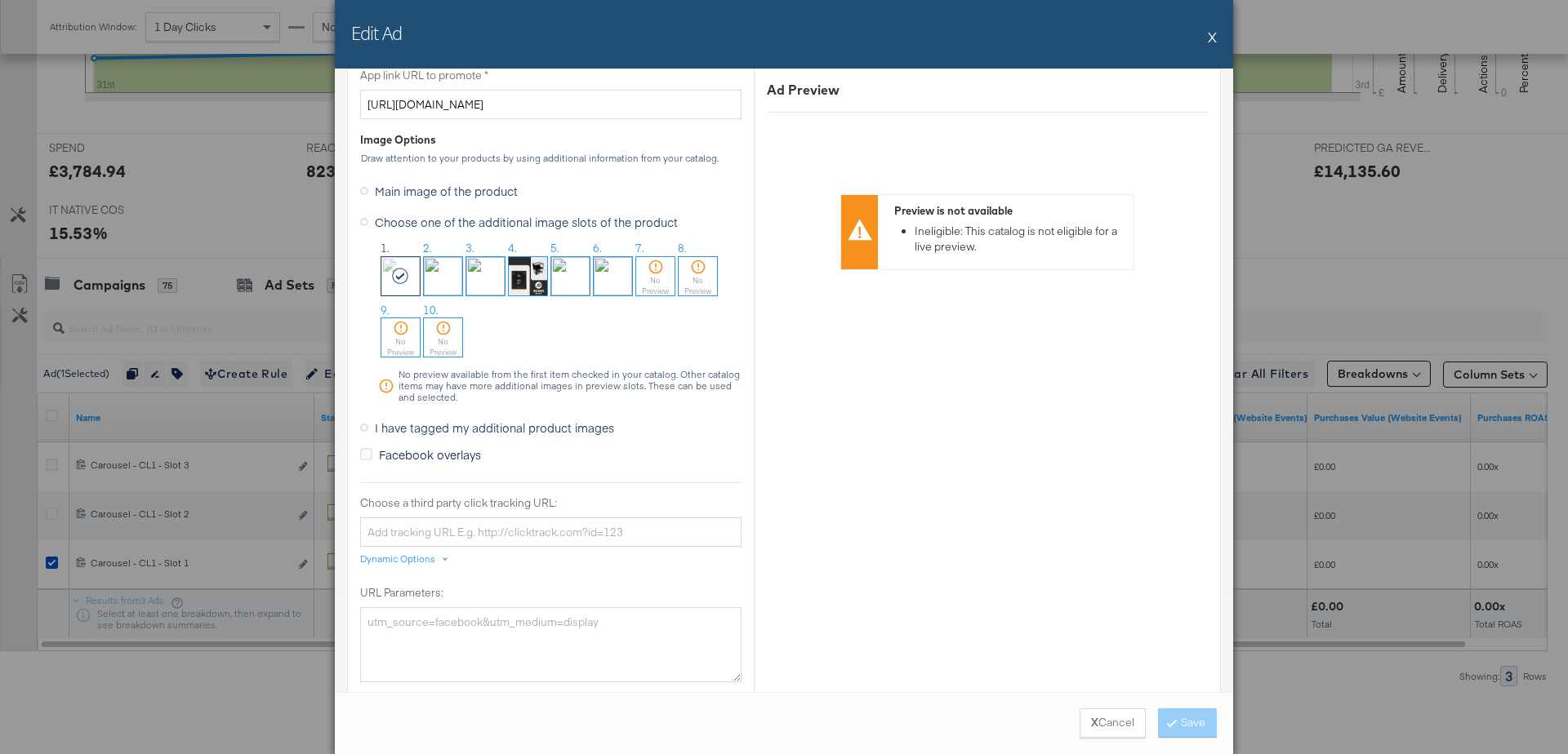
click at [1211, 35] on button "X" at bounding box center [1212, 36] width 9 height 33
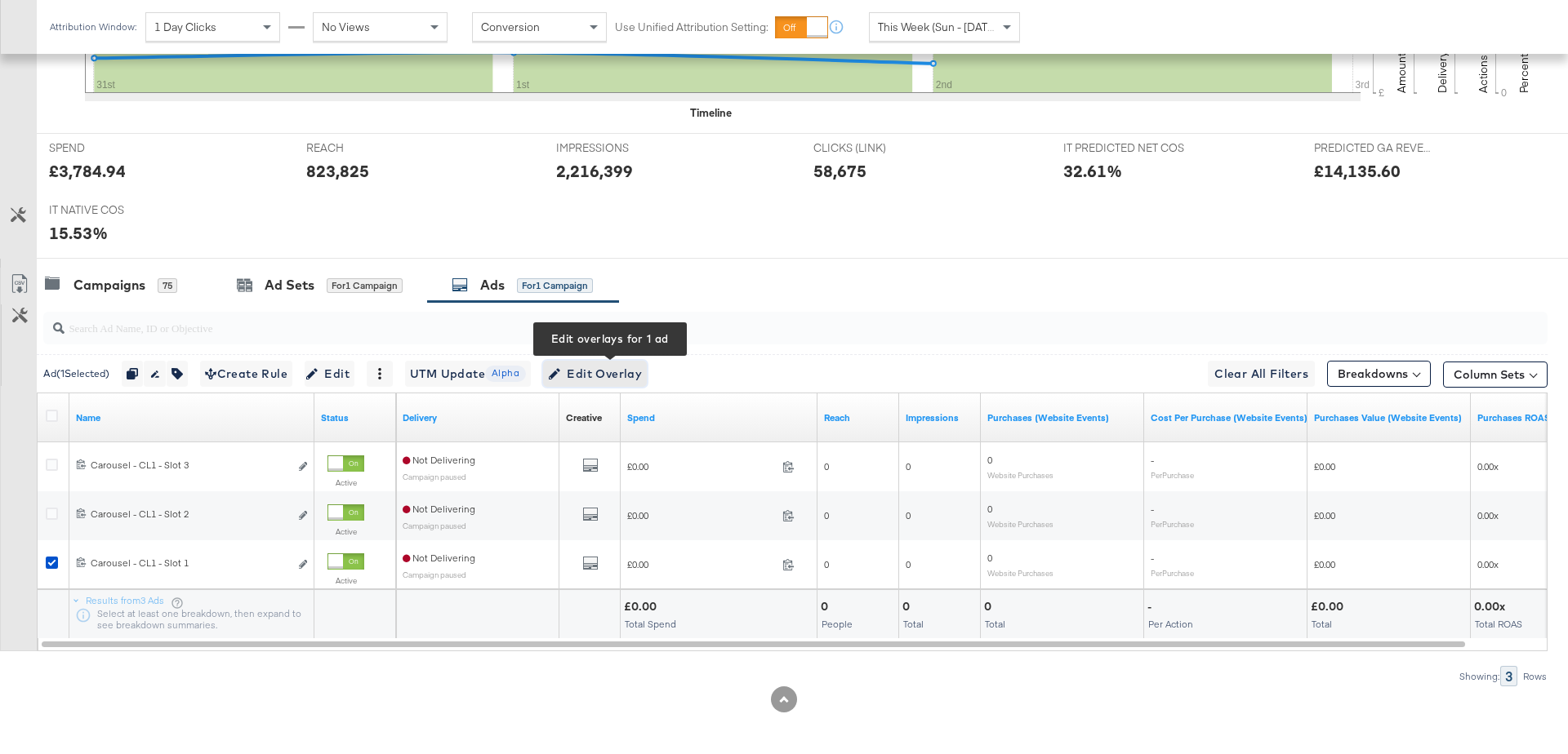
click at [626, 366] on span "Edit Overlay Edit overlays for 1 ad" at bounding box center [594, 374] width 94 height 20
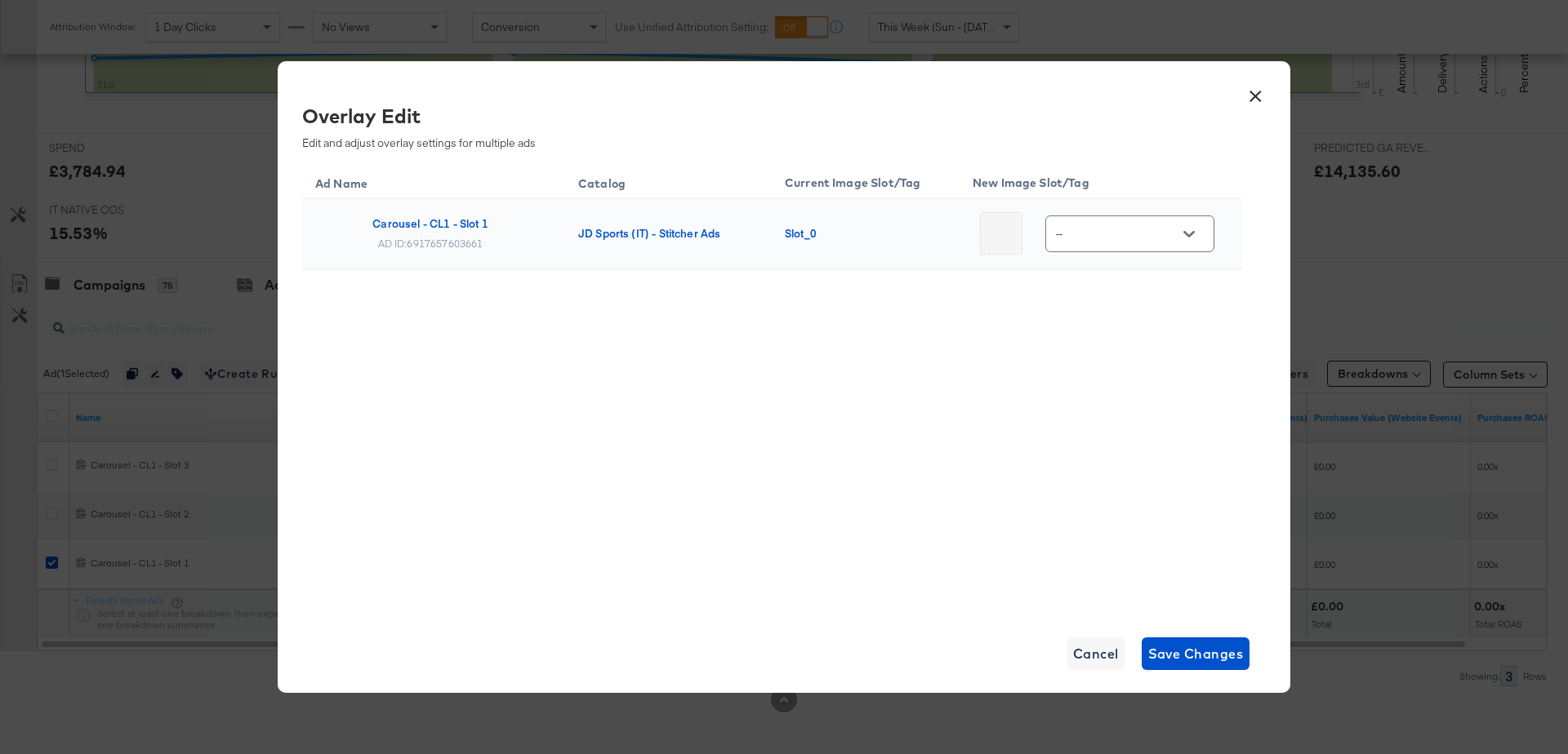
click at [1200, 249] on div "--" at bounding box center [1130, 234] width 169 height 37
click at [1173, 222] on div at bounding box center [1189, 233] width 35 height 24
click at [1178, 227] on button "Open" at bounding box center [1189, 233] width 24 height 24
click at [1101, 388] on div "Slot_2" at bounding box center [1117, 383] width 68 height 16
type input "Slot_2"
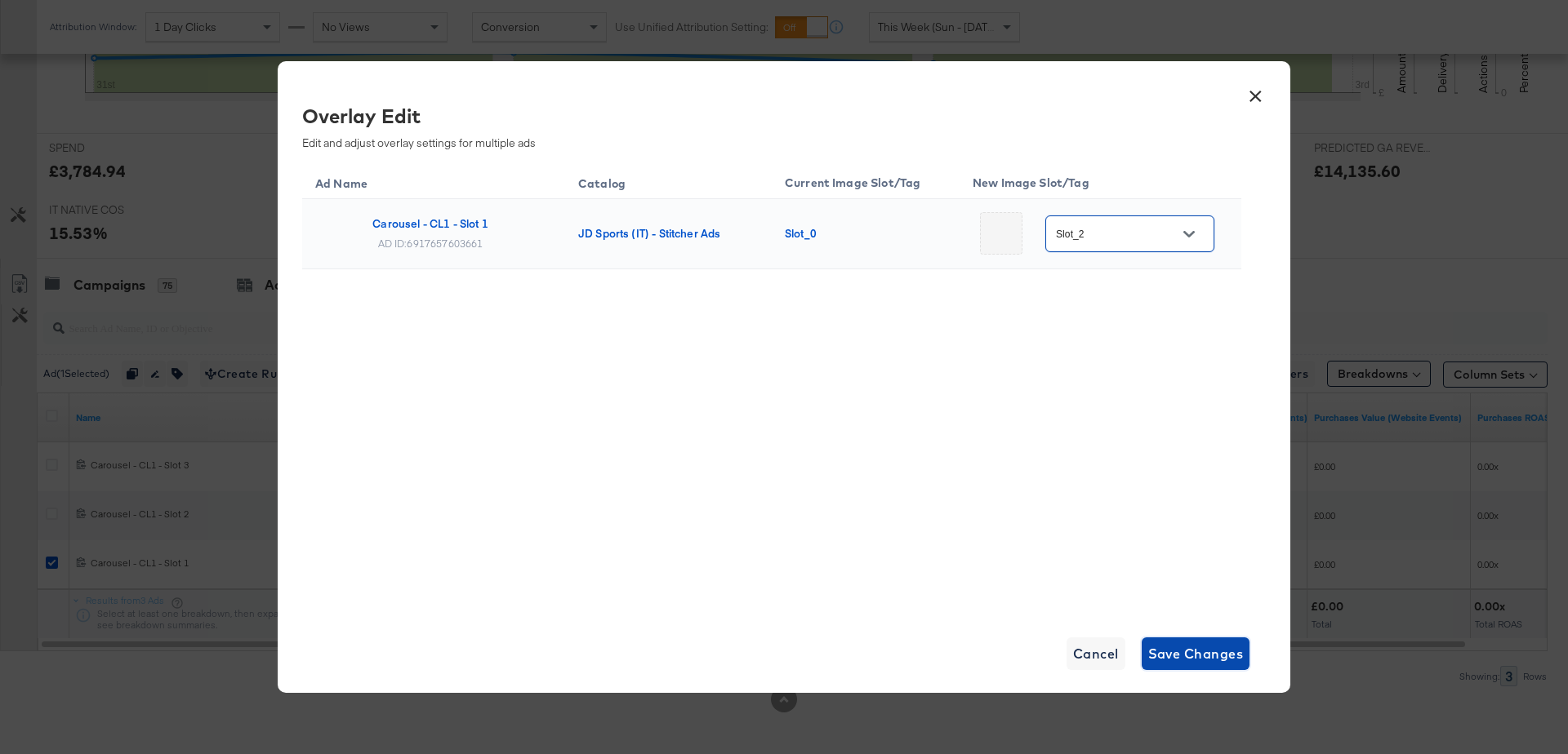
click at [1161, 647] on span "Save Changes" at bounding box center [1195, 653] width 95 height 23
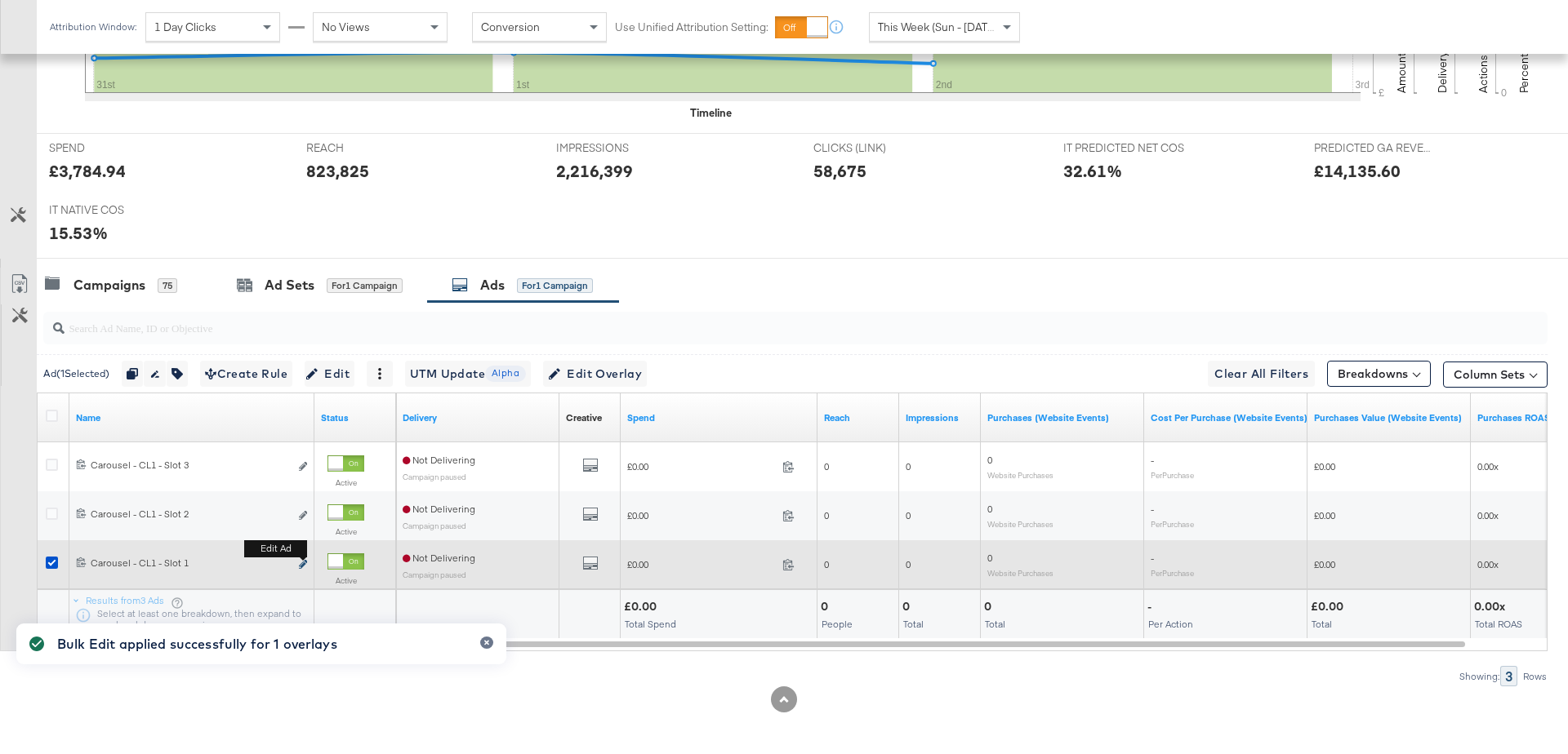
click at [304, 561] on icon "link" at bounding box center [303, 564] width 8 height 9
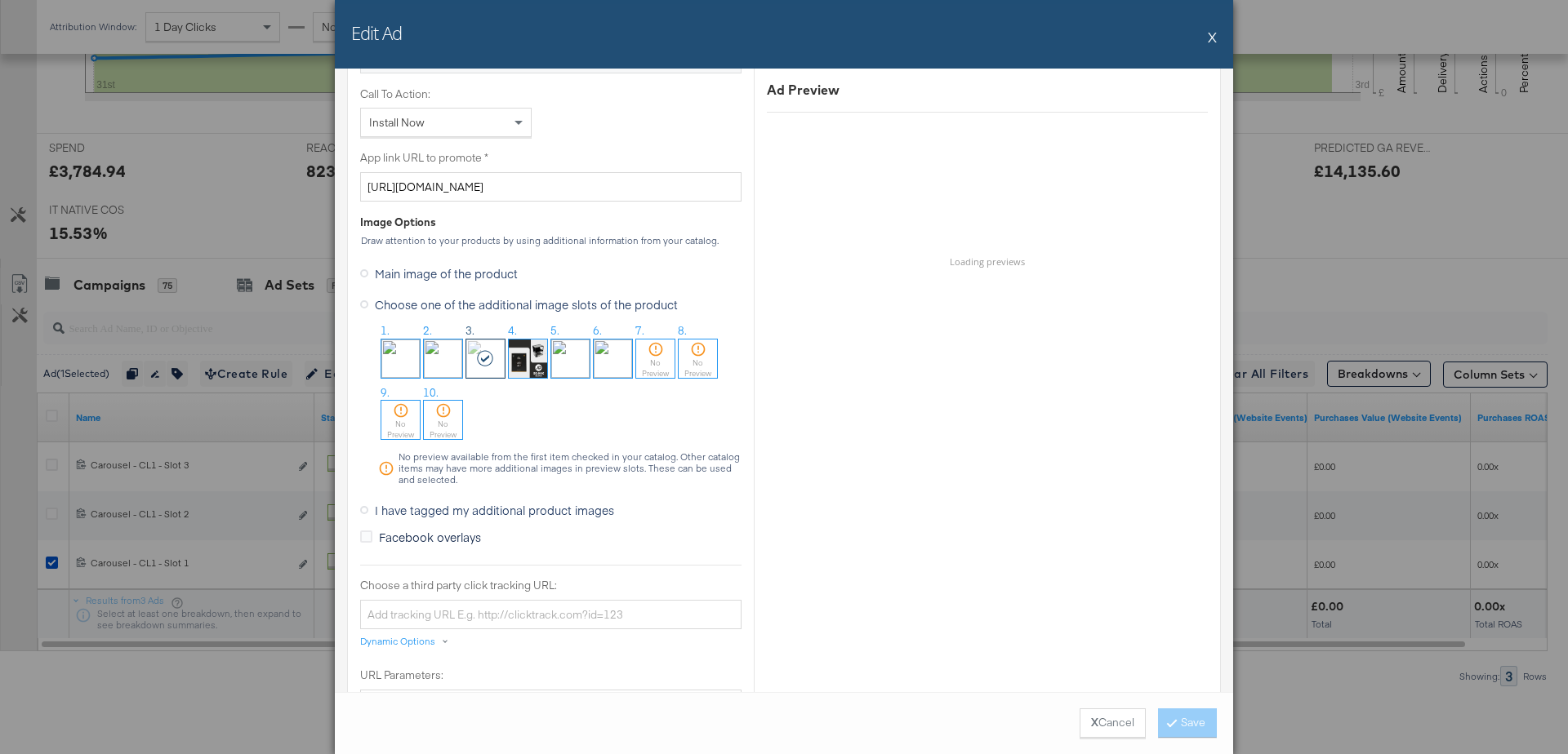
scroll to position [1271, 0]
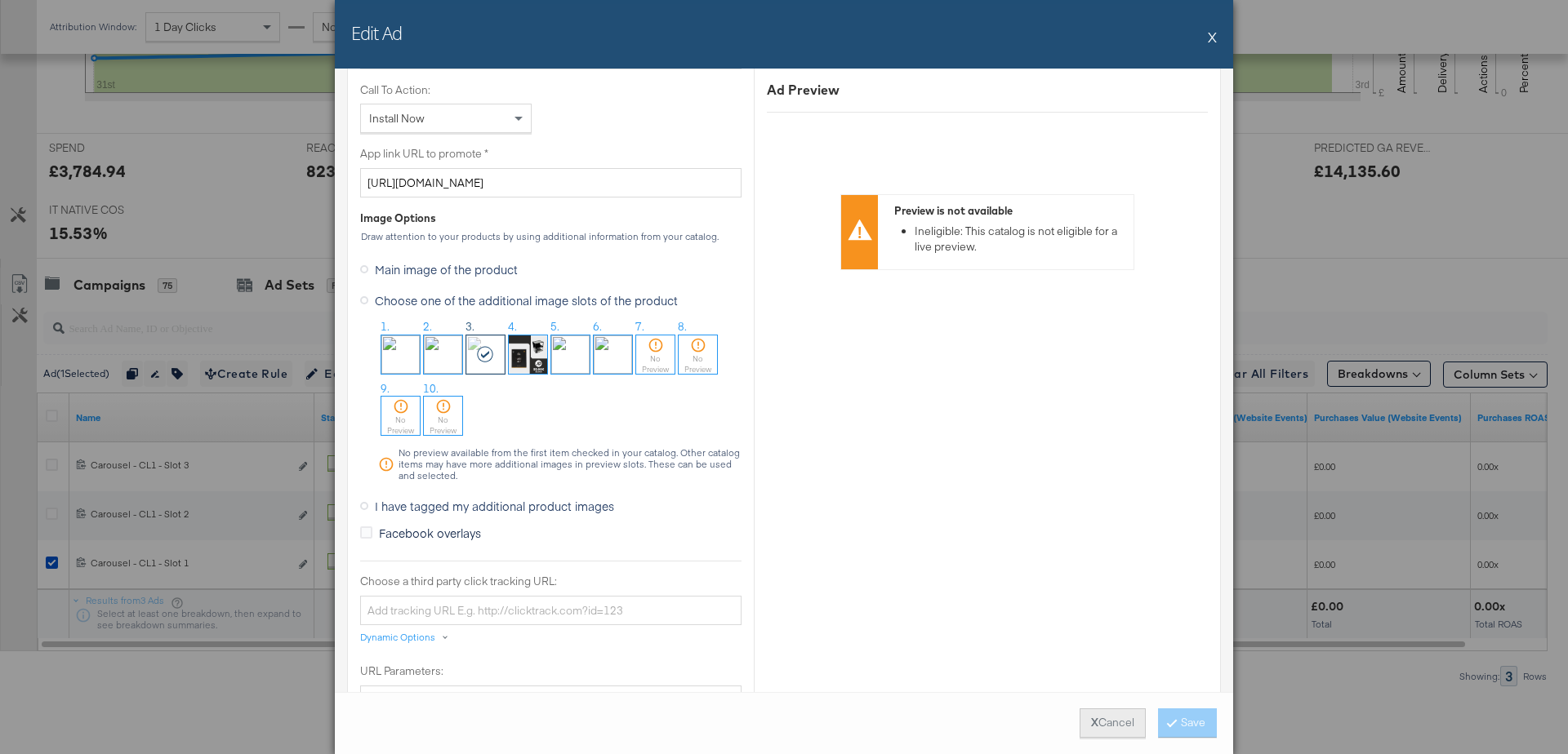
click at [1103, 714] on button "X Cancel" at bounding box center [1113, 723] width 66 height 29
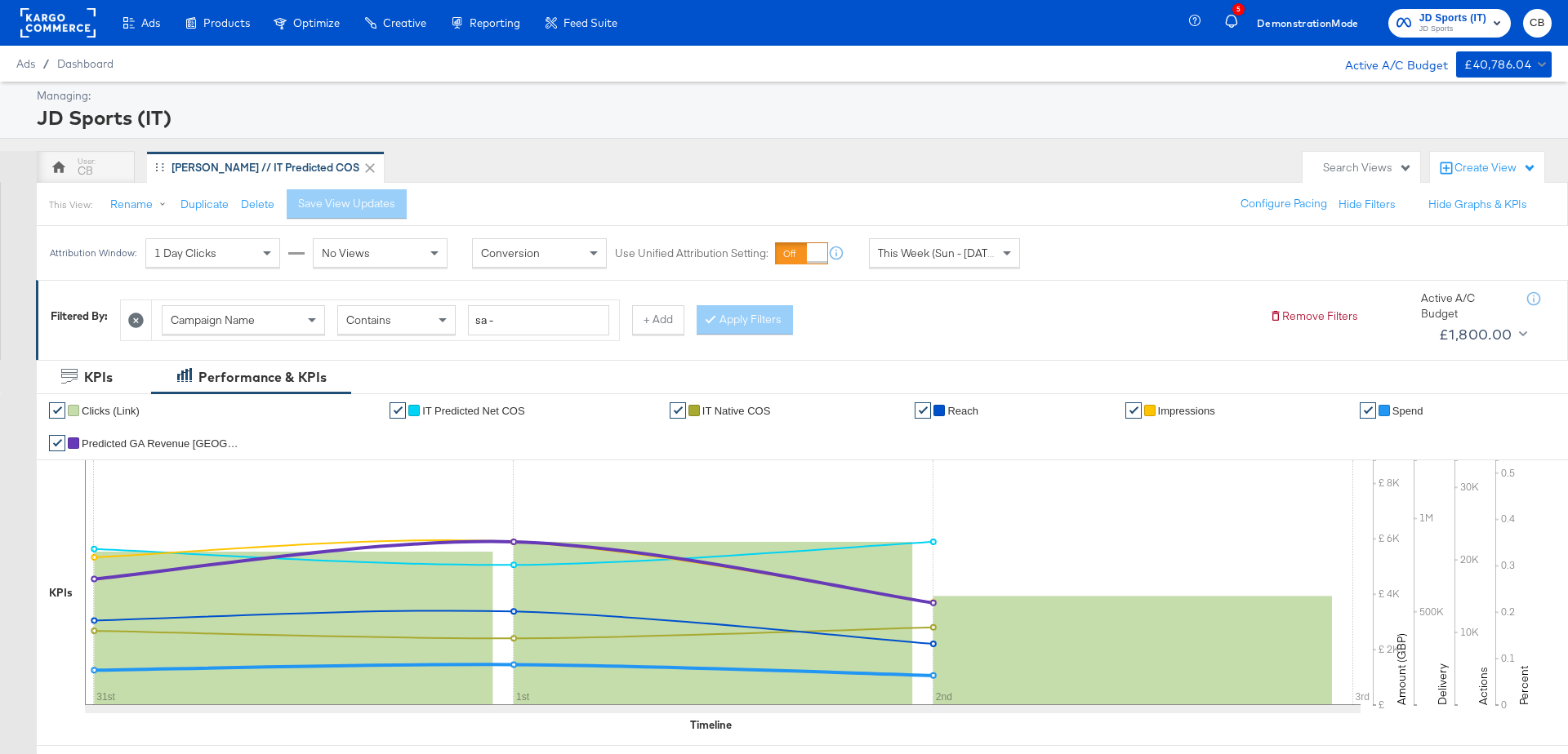
scroll to position [612, 0]
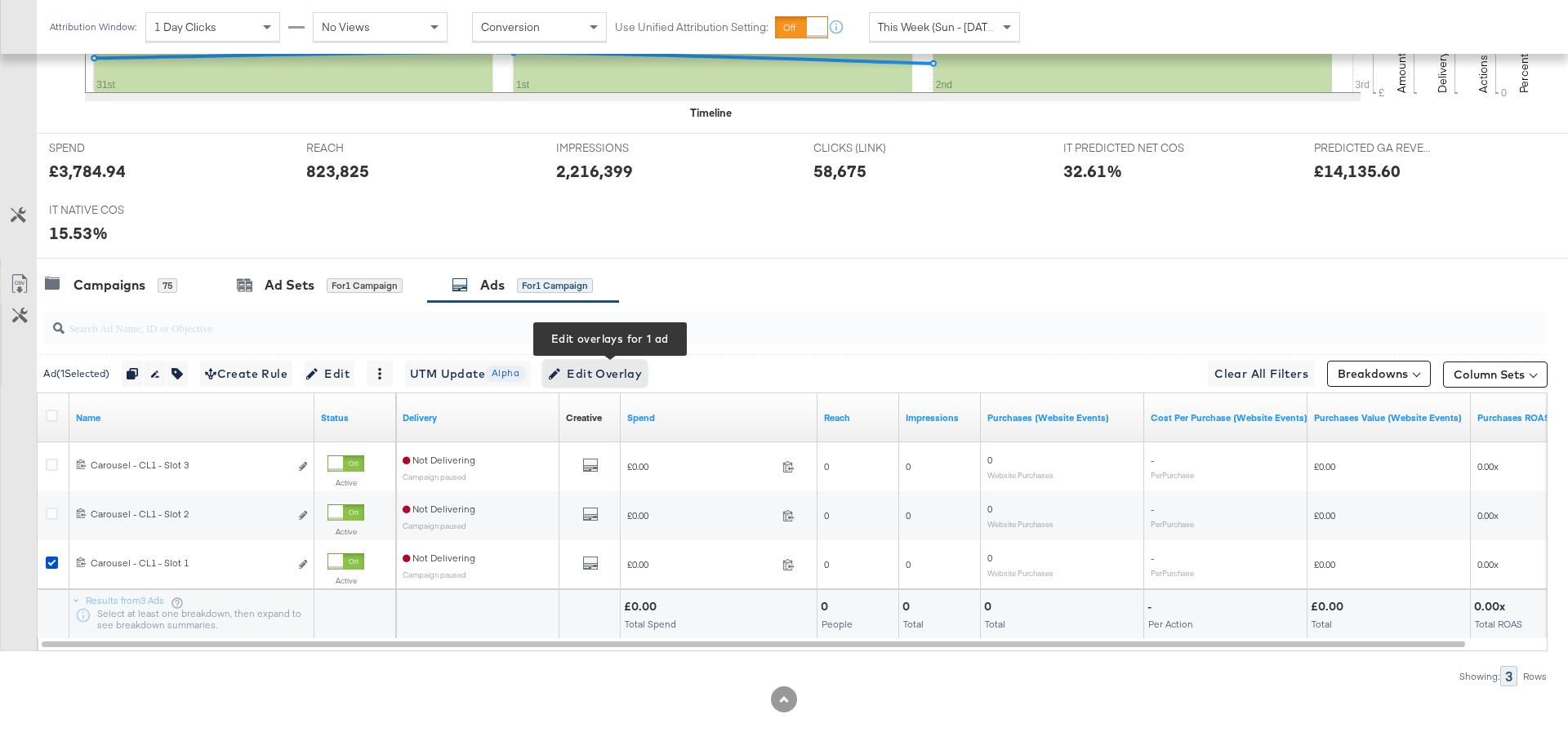
click at [626, 366] on span "Edit Overlay Edit overlays for 1 ad" at bounding box center [594, 374] width 94 height 20
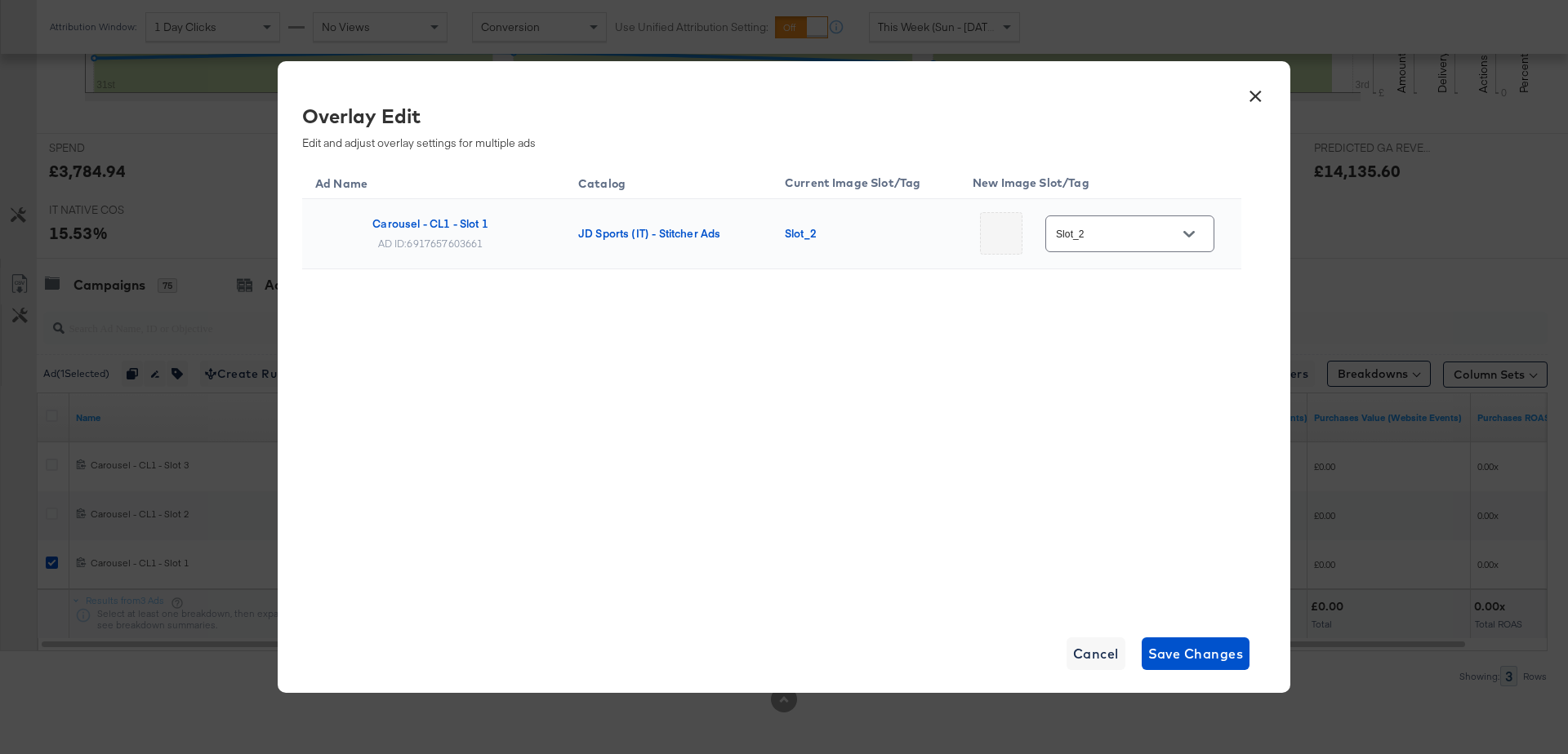
click at [1195, 234] on button "Open" at bounding box center [1189, 233] width 24 height 24
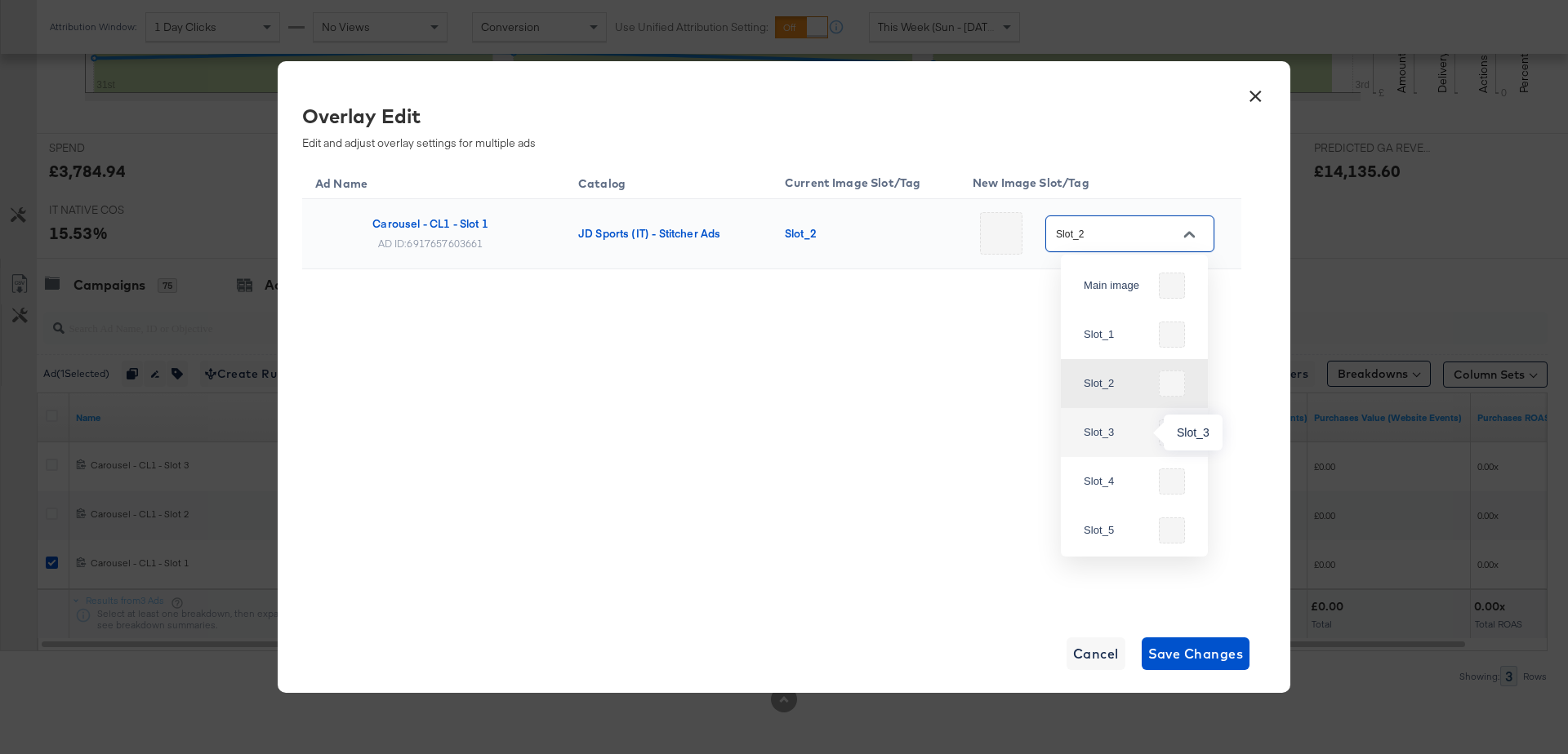
click at [1099, 434] on div "Slot_3" at bounding box center [1117, 432] width 68 height 16
type input "Slot_3"
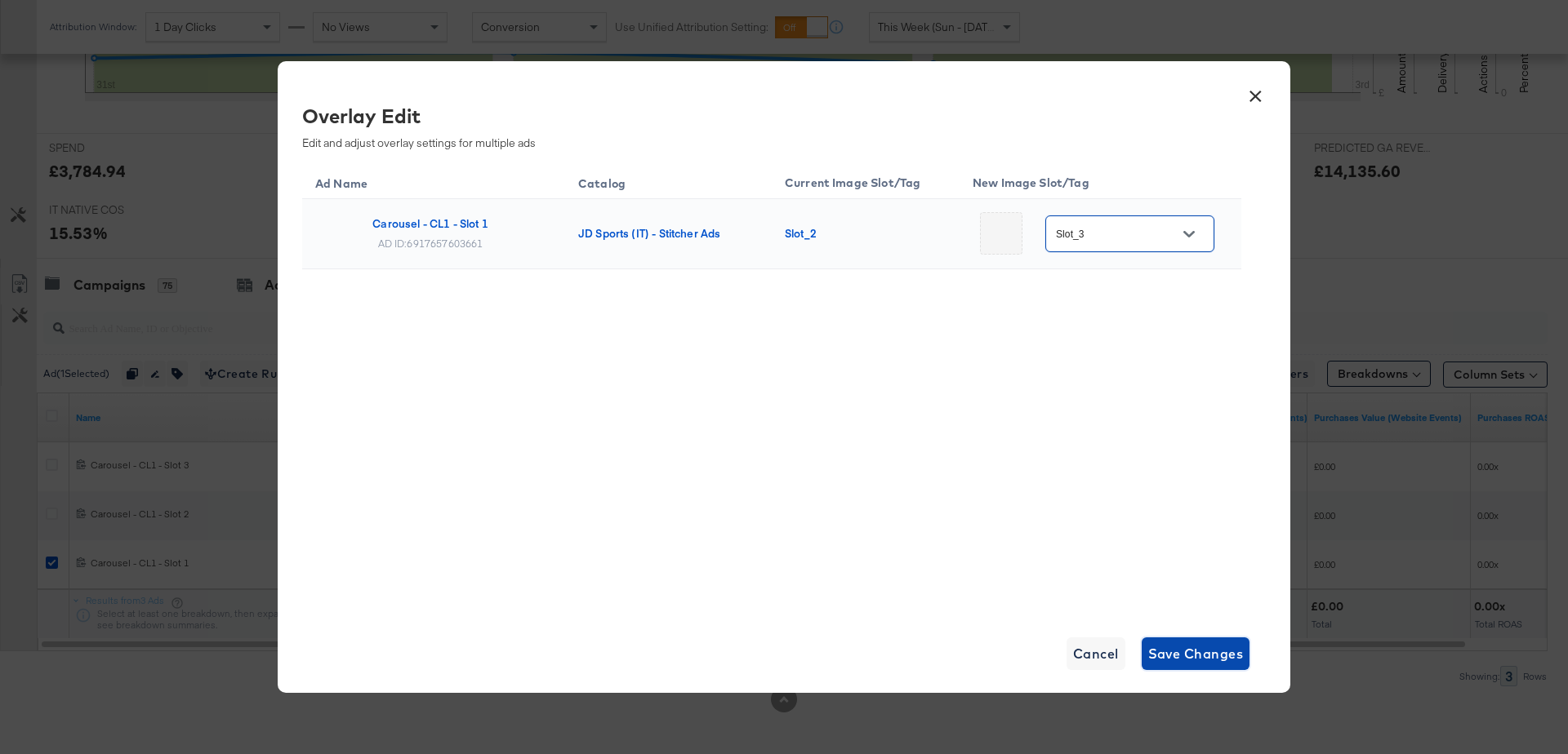
click at [1192, 653] on span "Save Changes" at bounding box center [1195, 653] width 95 height 23
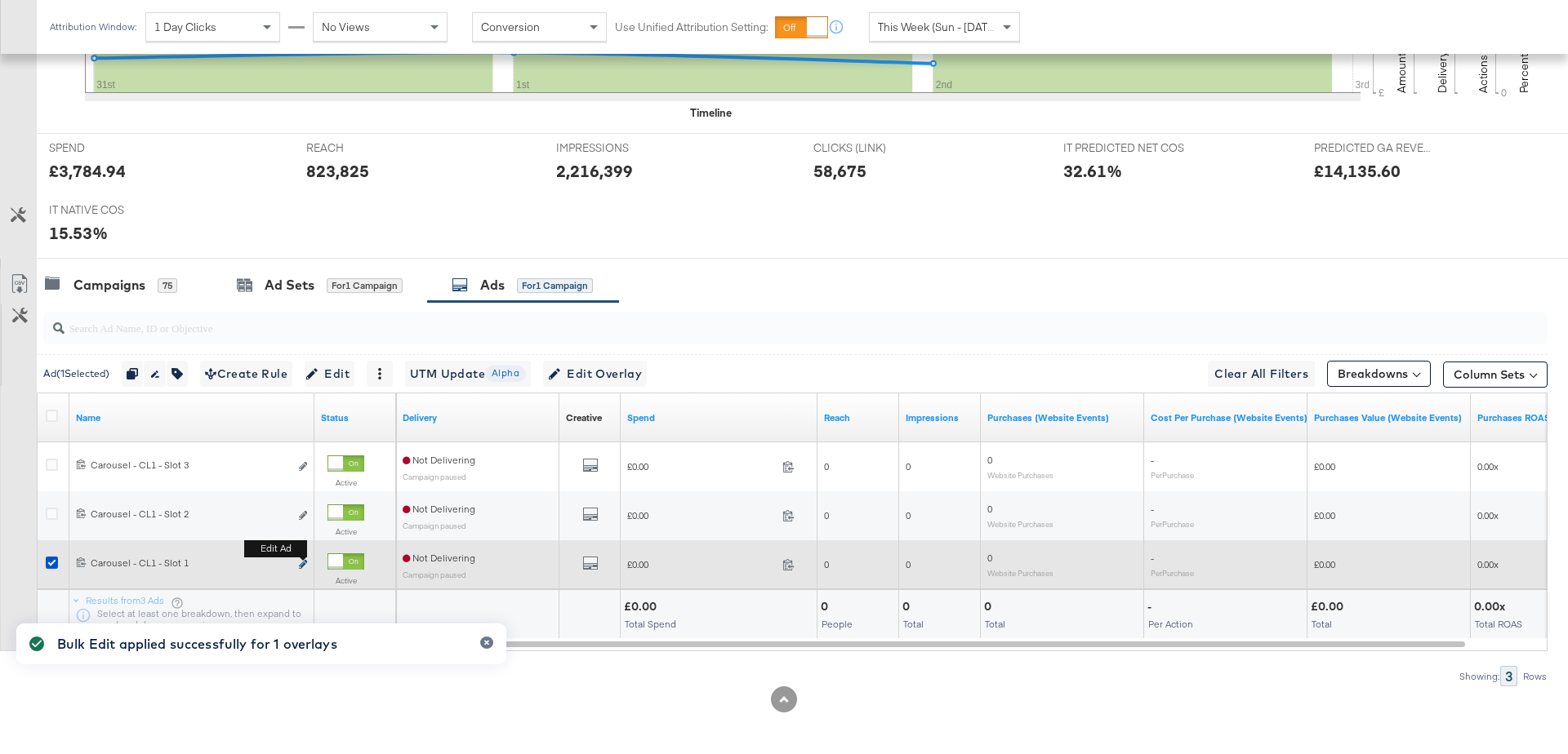
click at [302, 562] on icon "link" at bounding box center [303, 564] width 8 height 9
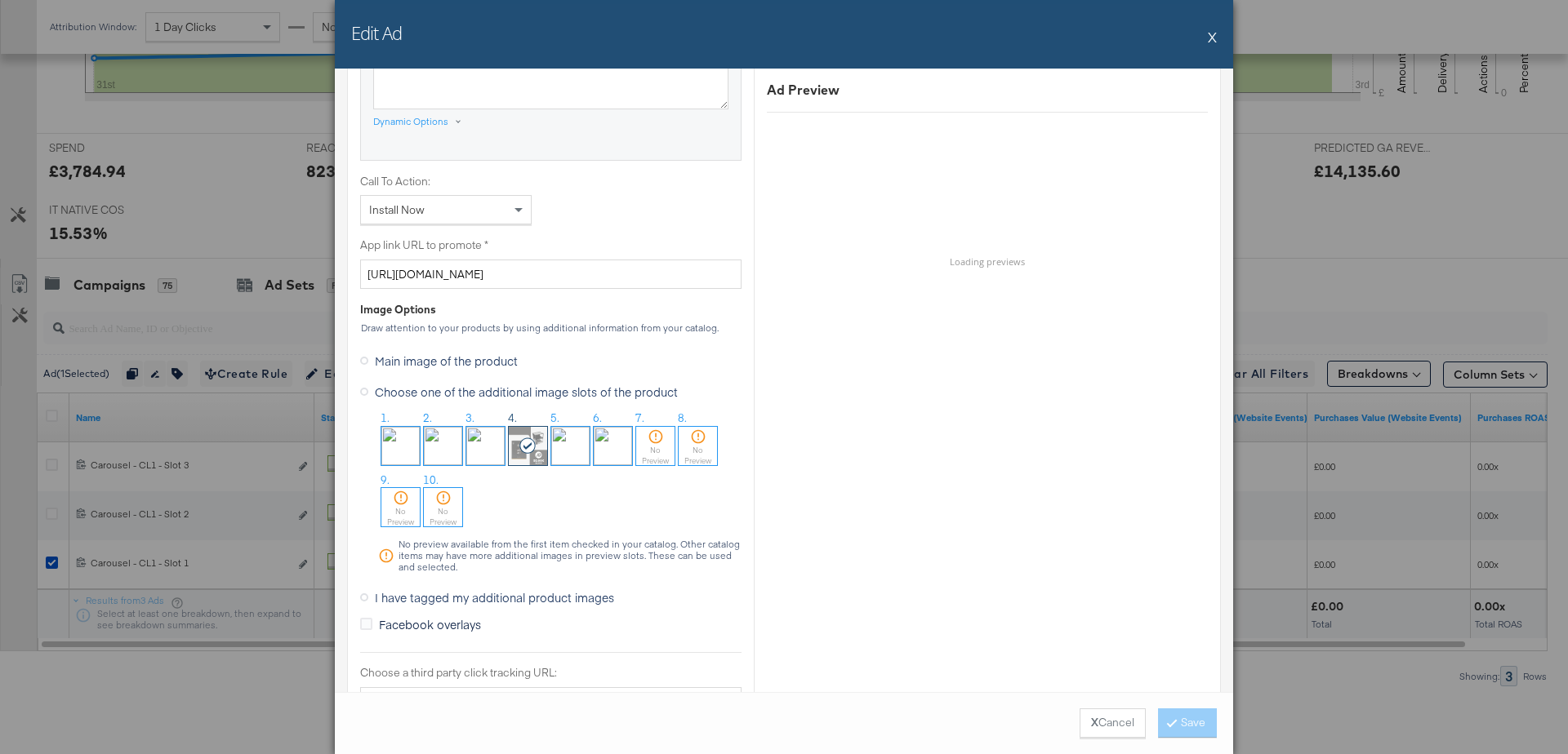
scroll to position [1183, 0]
click at [1106, 724] on button "X Cancel" at bounding box center [1113, 723] width 66 height 29
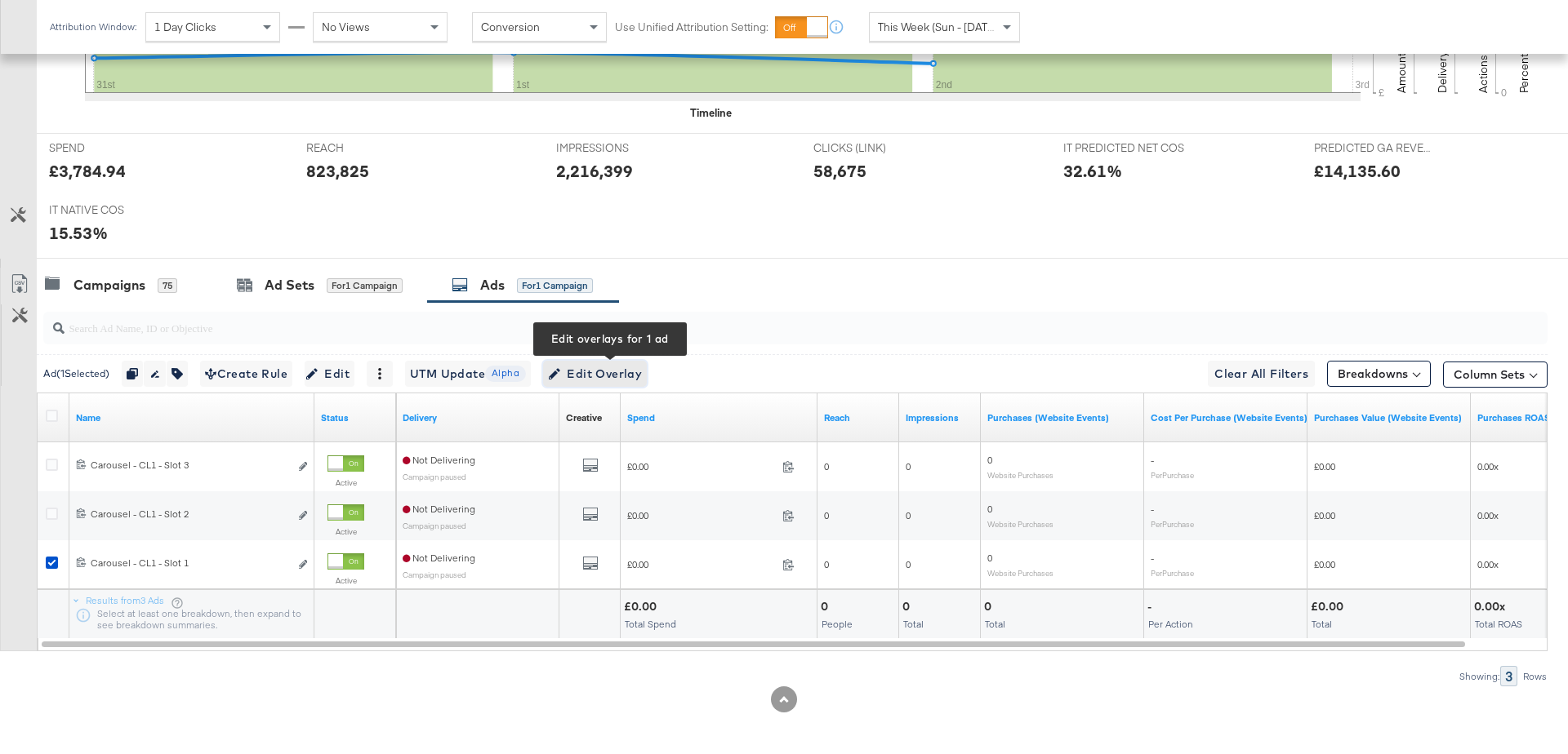
click at [632, 368] on span "Edit Overlay Edit overlays for 1 ad" at bounding box center [594, 374] width 94 height 20
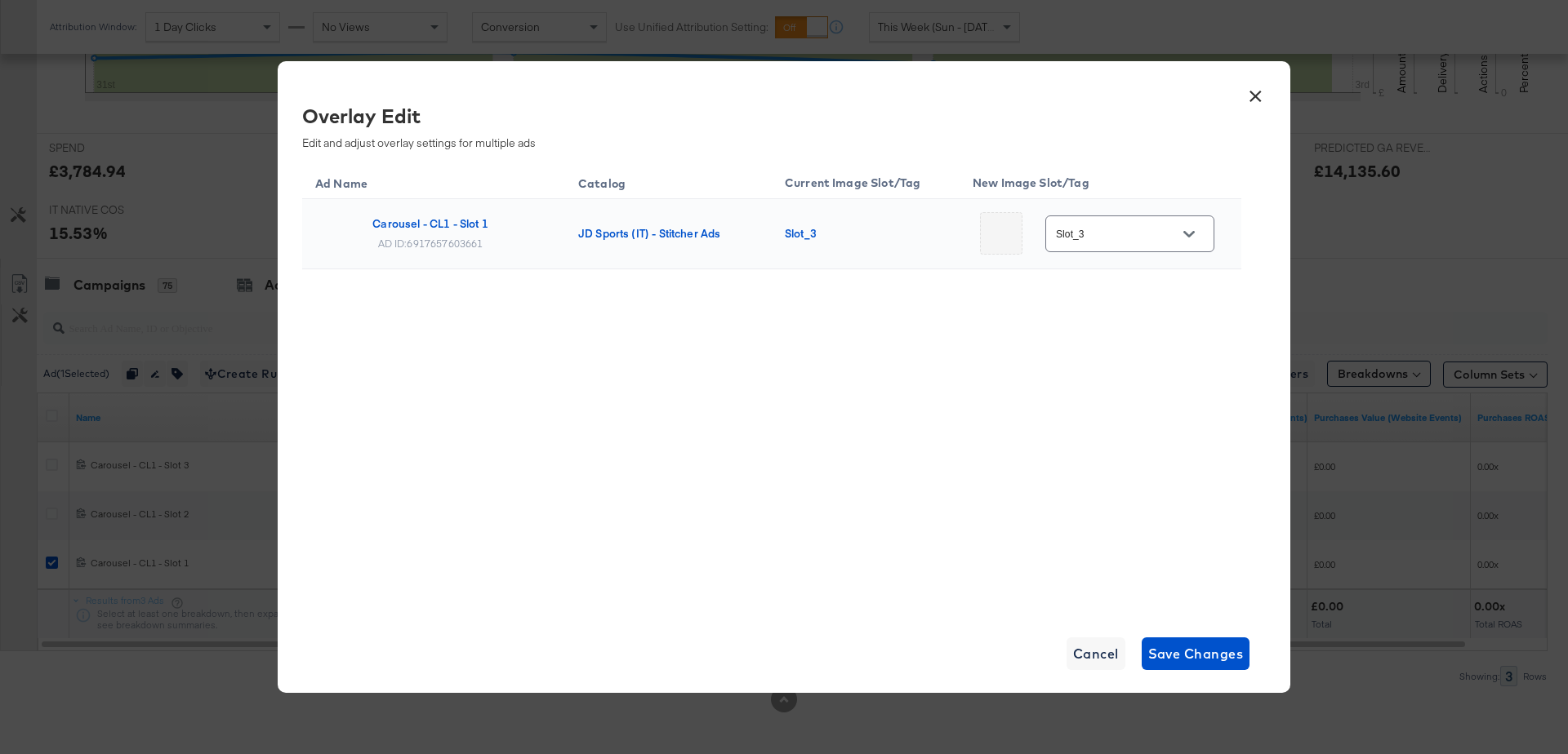
click at [1181, 227] on button "Open" at bounding box center [1189, 233] width 24 height 24
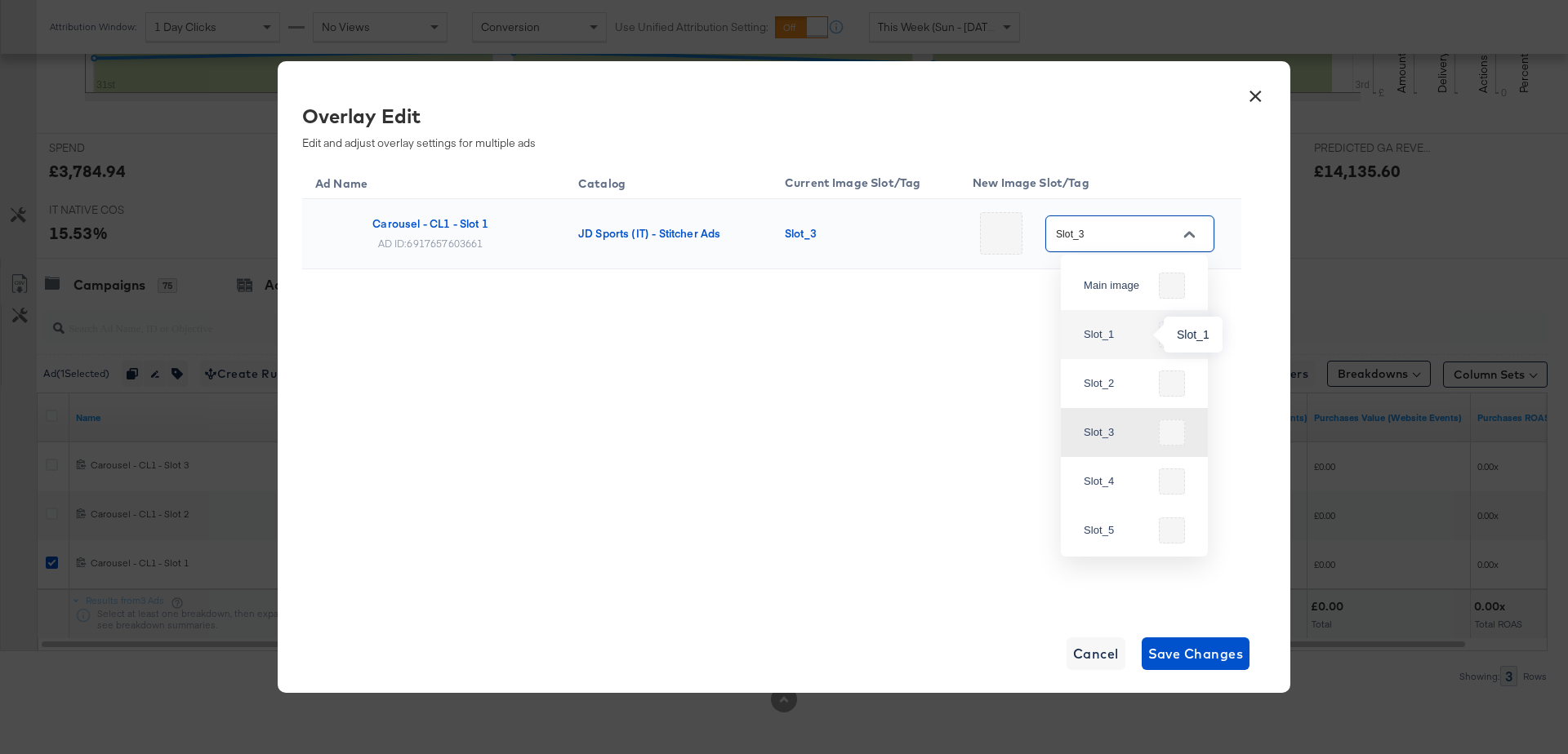
click at [1108, 328] on div "Slot_1" at bounding box center [1117, 334] width 68 height 16
type input "Slot_1"
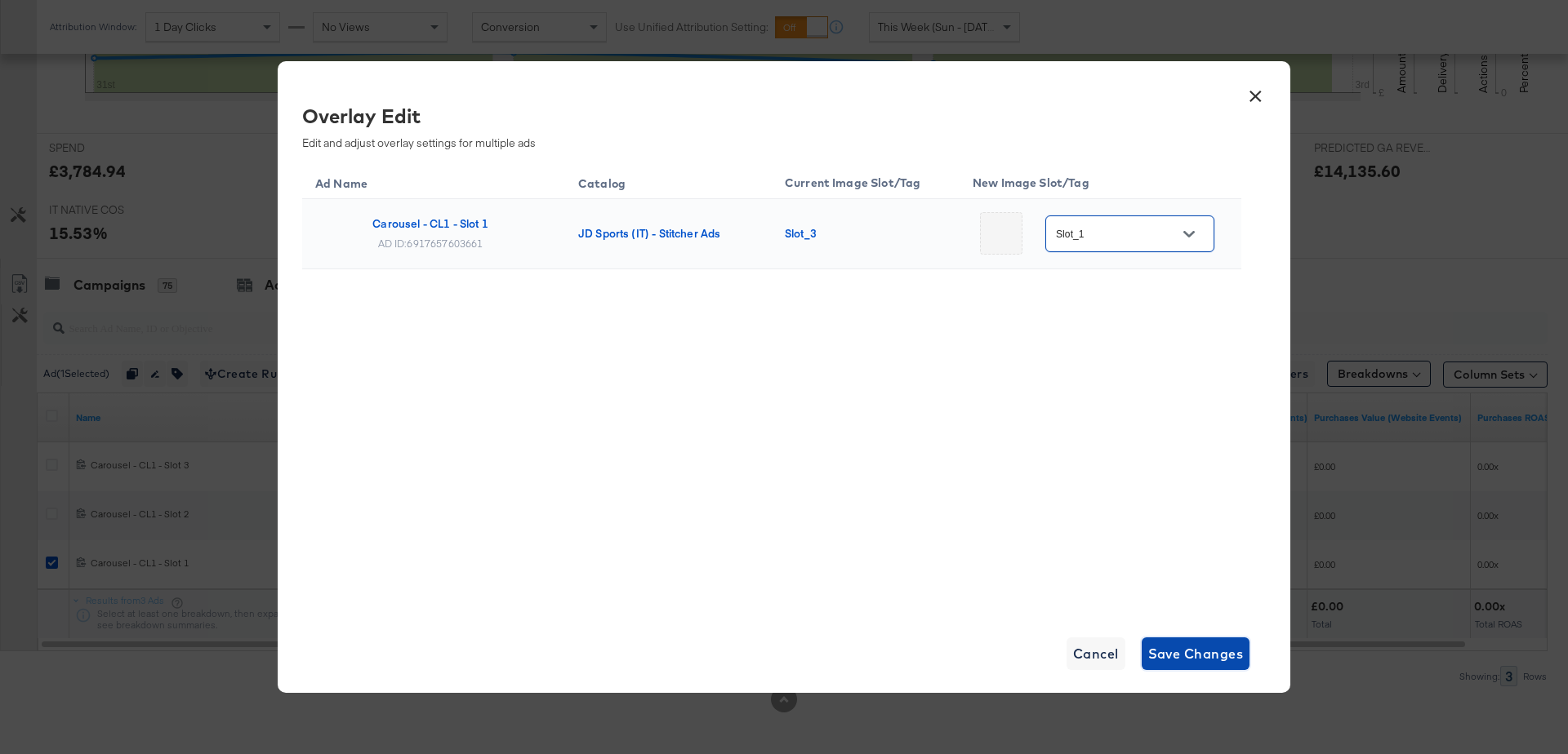
click at [1184, 654] on span "Save Changes" at bounding box center [1195, 653] width 95 height 23
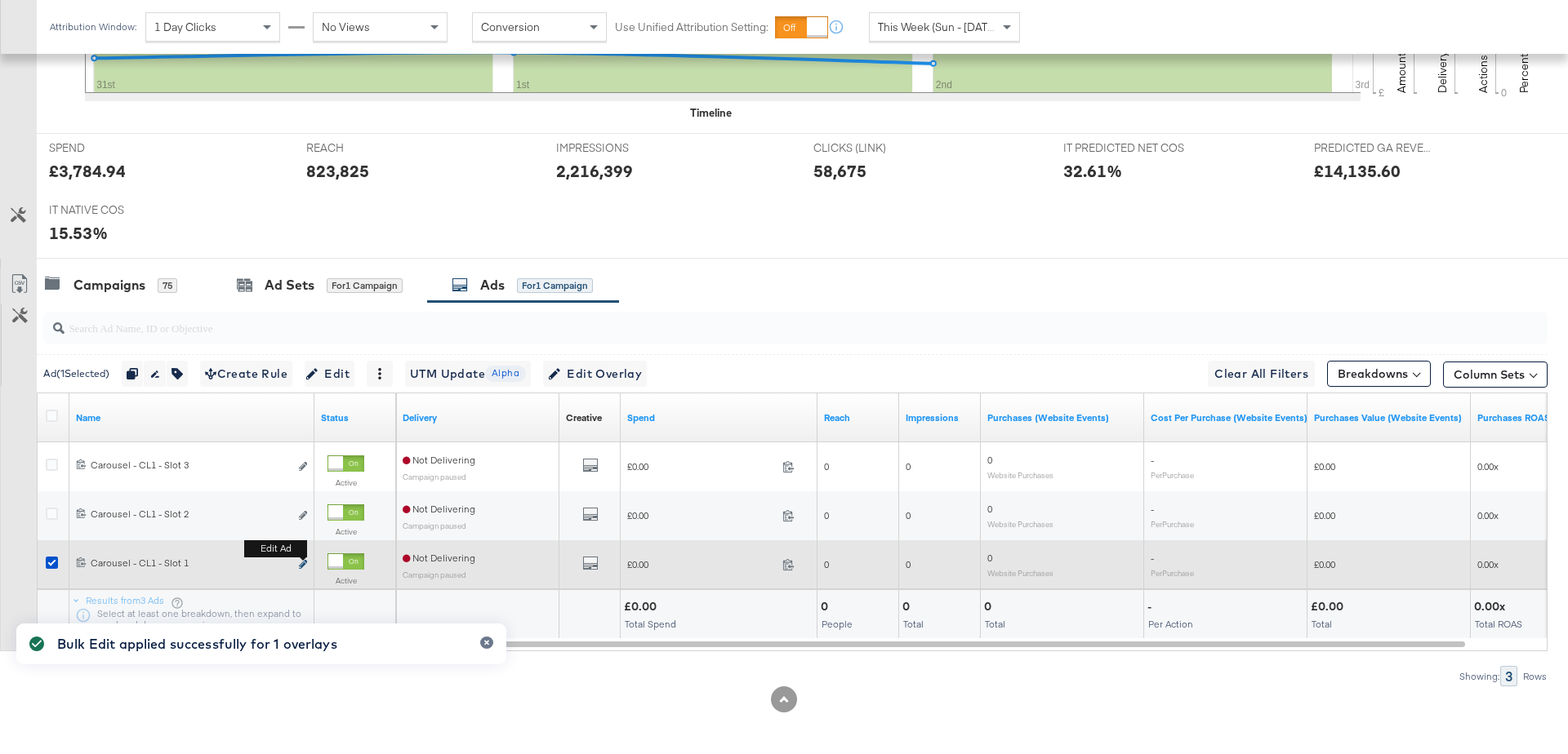
click at [300, 561] on icon "link" at bounding box center [303, 564] width 8 height 9
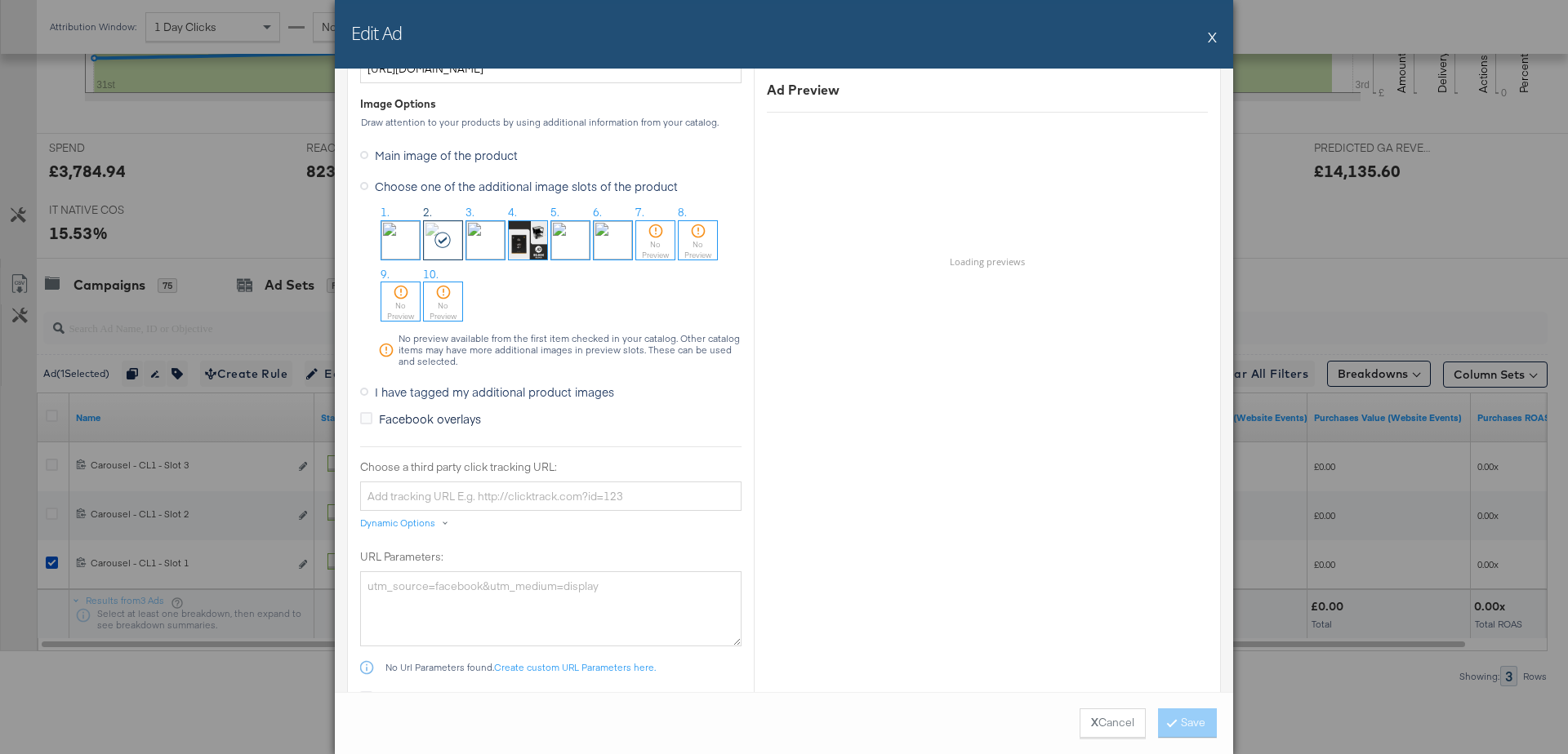
scroll to position [1375, 0]
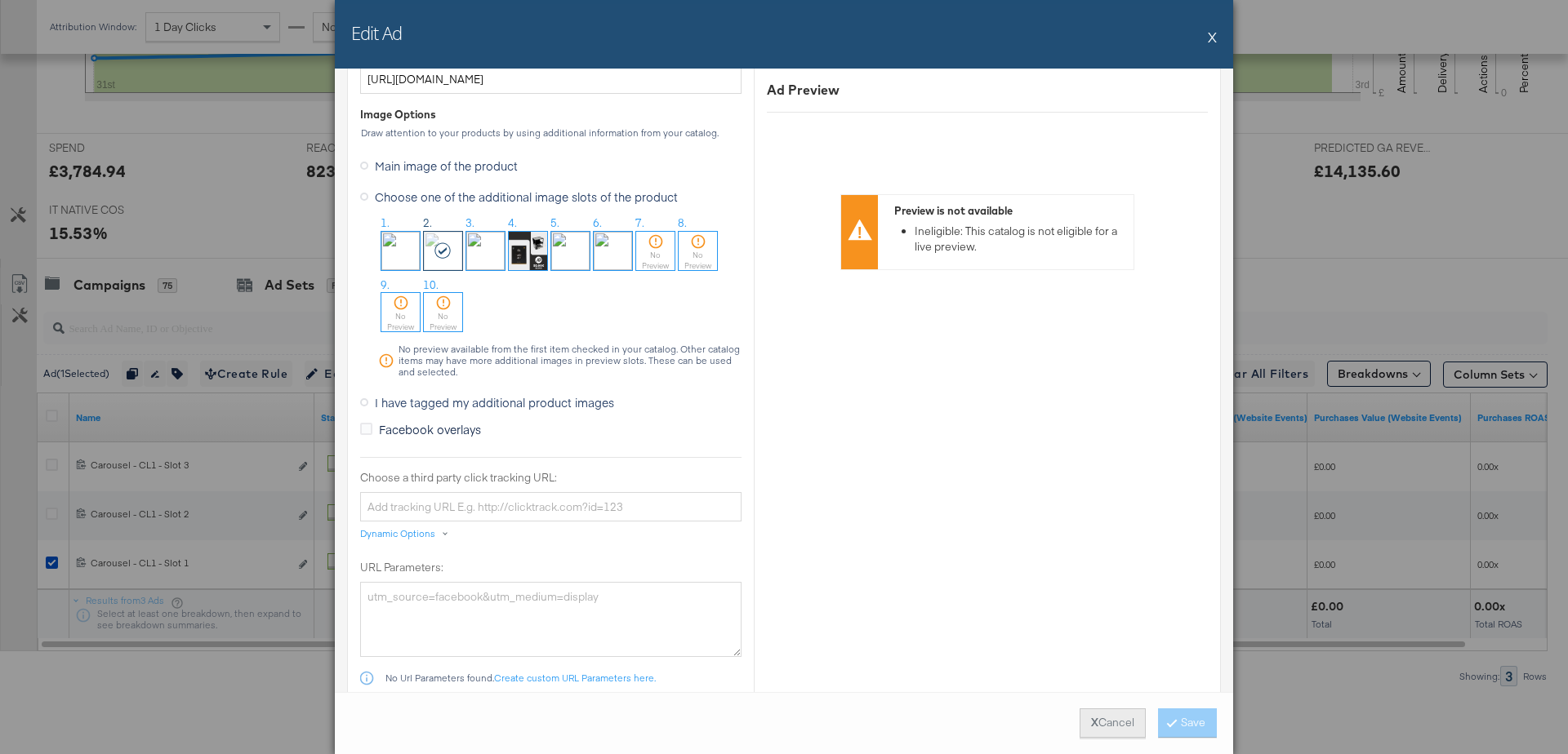
click at [1098, 709] on div "X Cancel Save" at bounding box center [783, 723] width 898 height 62
click at [1094, 723] on button "X Cancel" at bounding box center [1113, 723] width 66 height 29
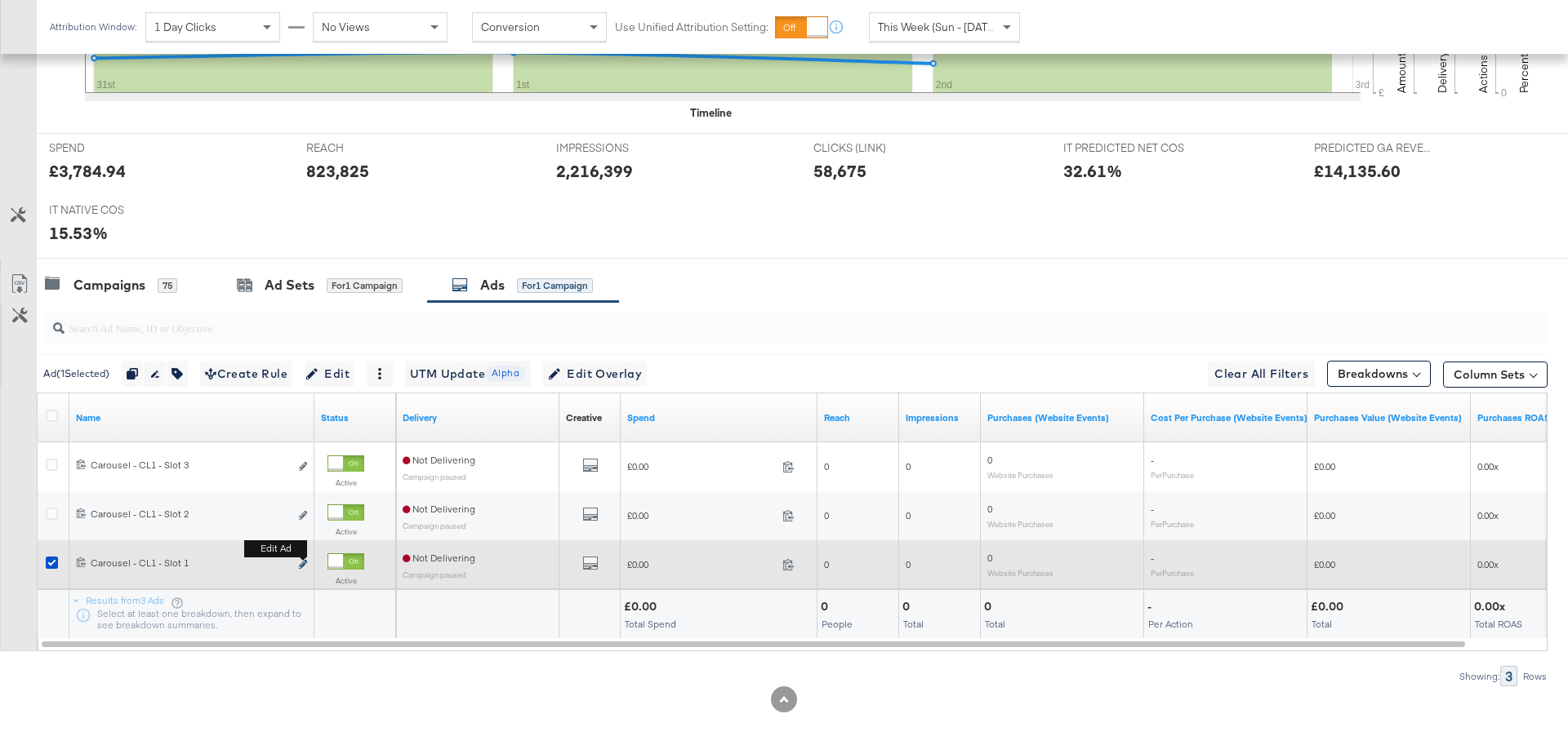
click at [304, 561] on icon "link" at bounding box center [303, 564] width 8 height 9
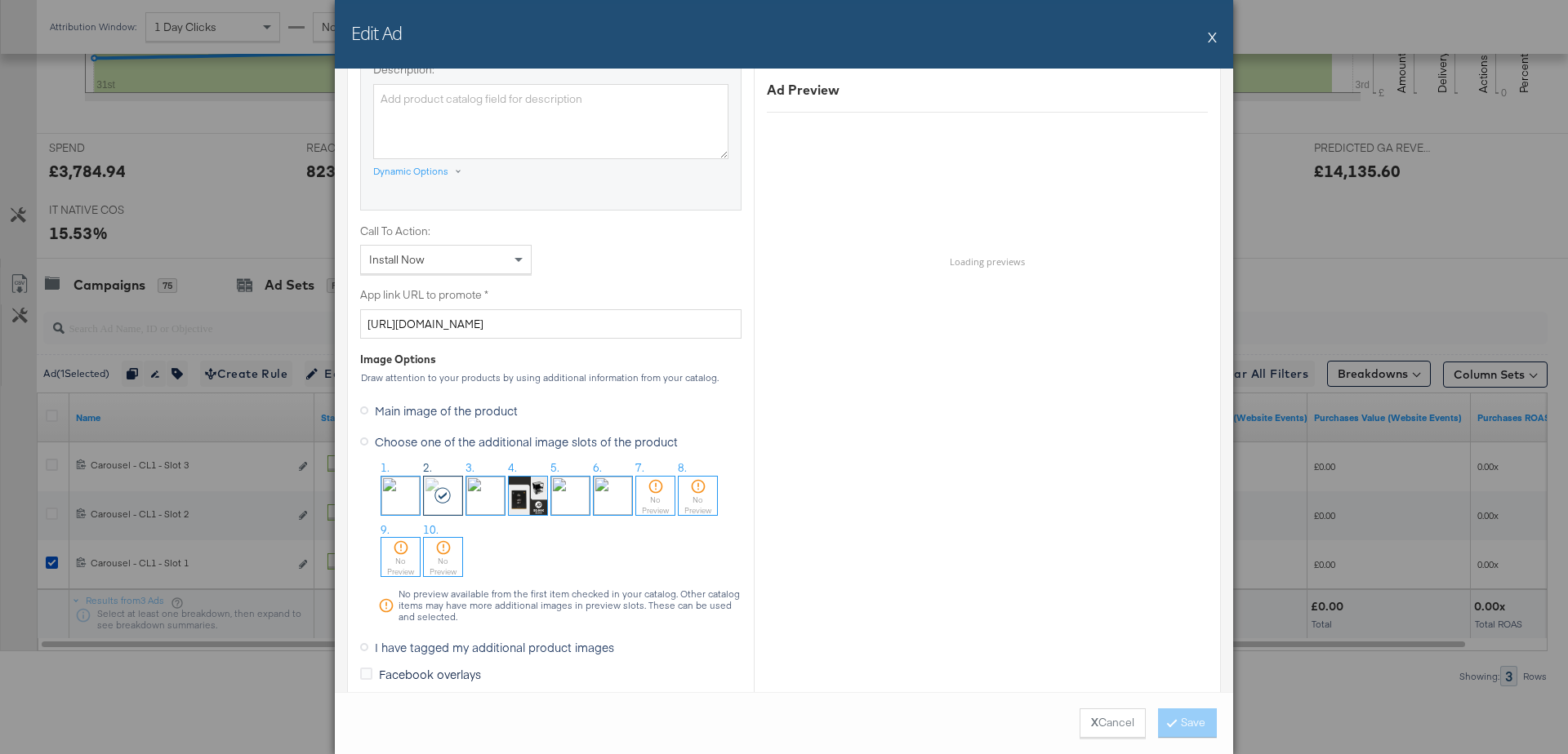
scroll to position [1150, 0]
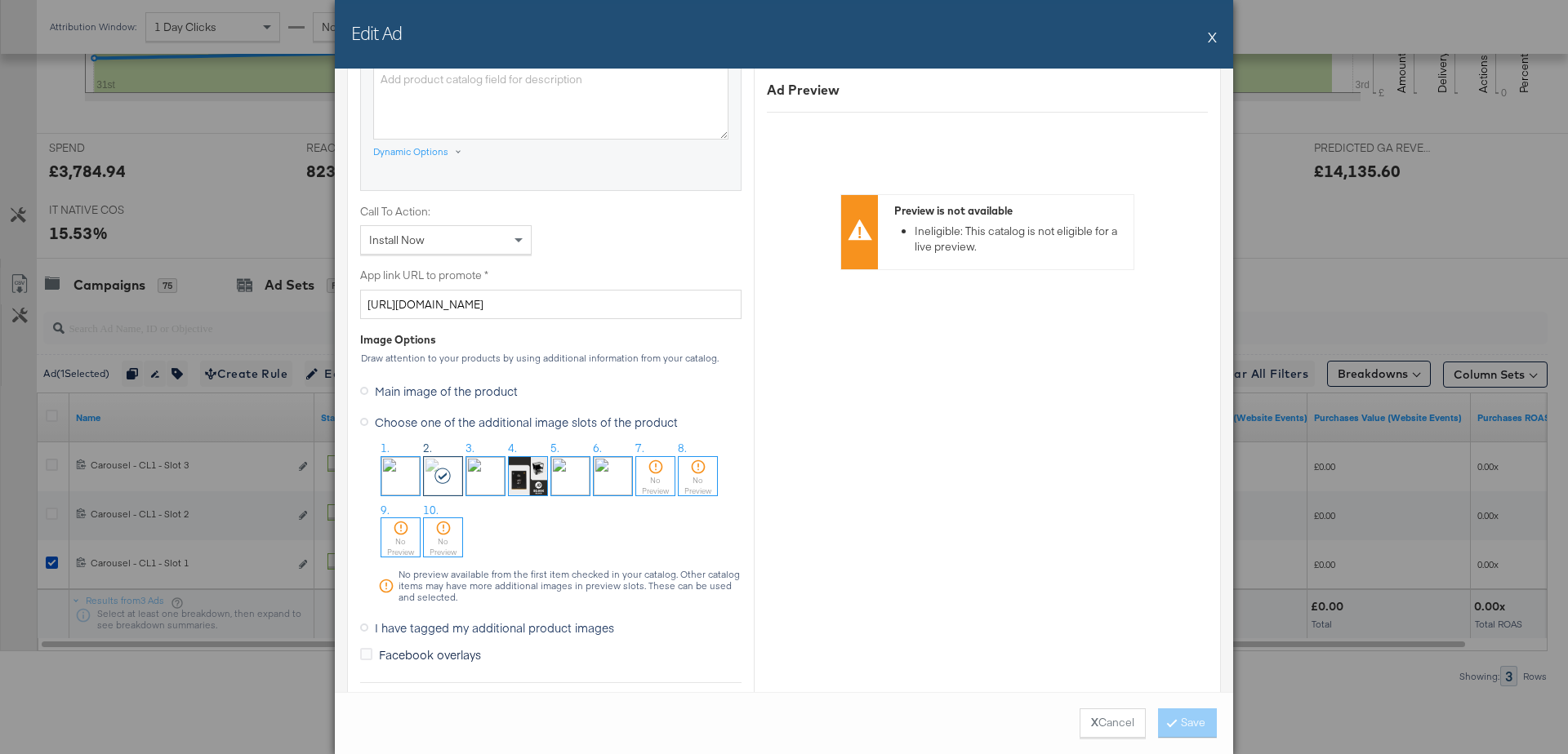
click at [397, 473] on img at bounding box center [400, 476] width 39 height 39
click at [1205, 724] on button "Save" at bounding box center [1188, 723] width 59 height 29
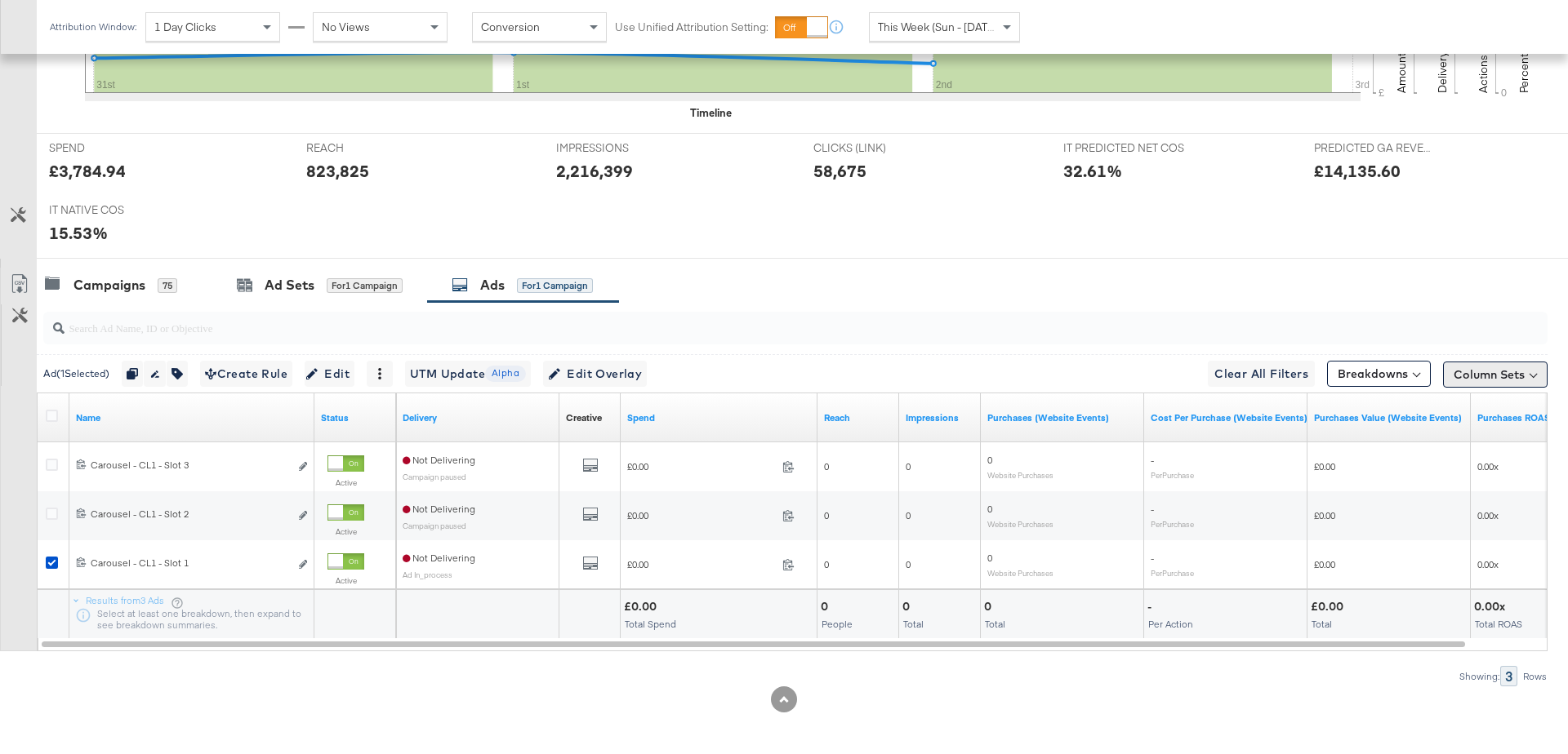
click at [1518, 377] on button "Column Sets" at bounding box center [1496, 374] width 105 height 26
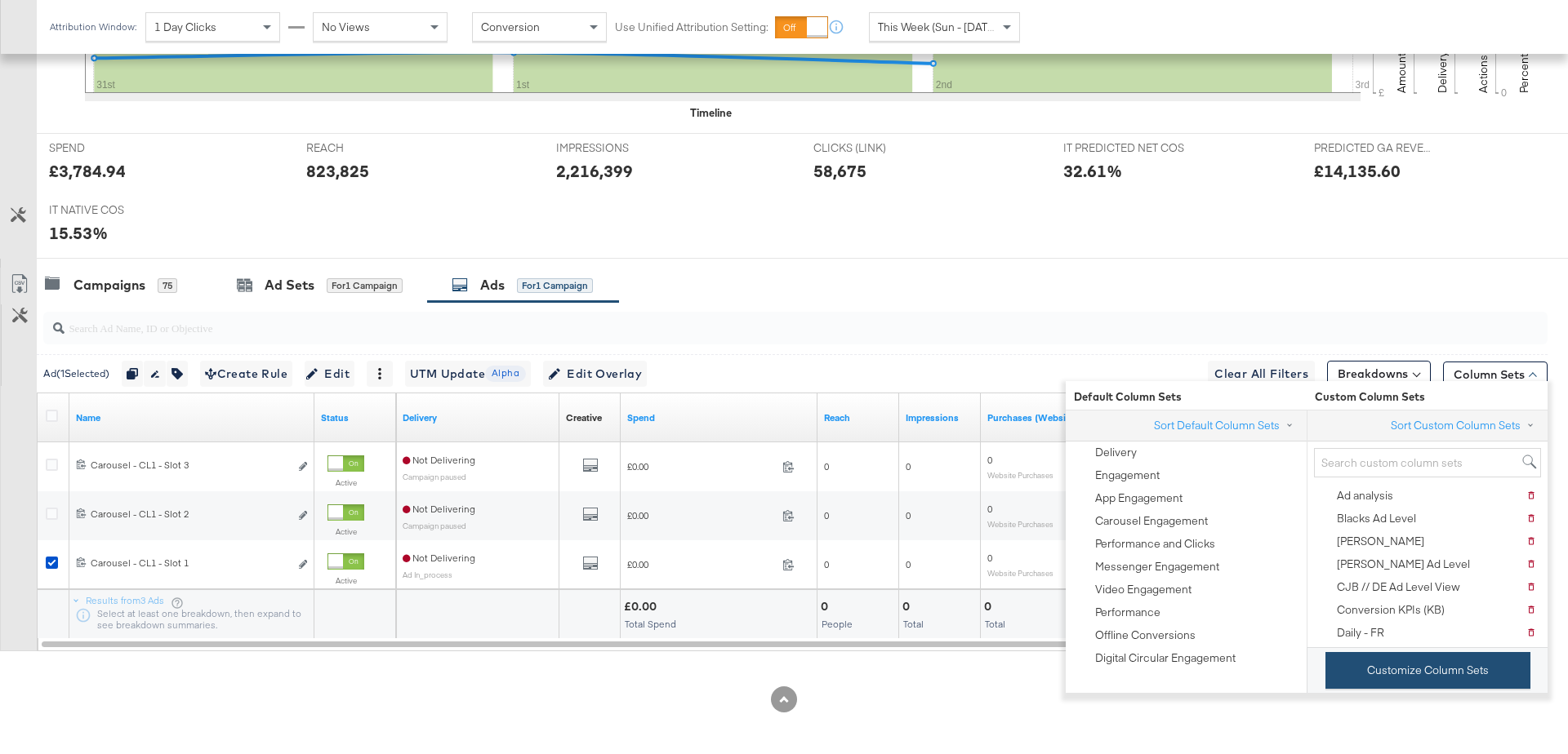
click at [1389, 666] on button "Customize Column Sets" at bounding box center [1427, 671] width 205 height 37
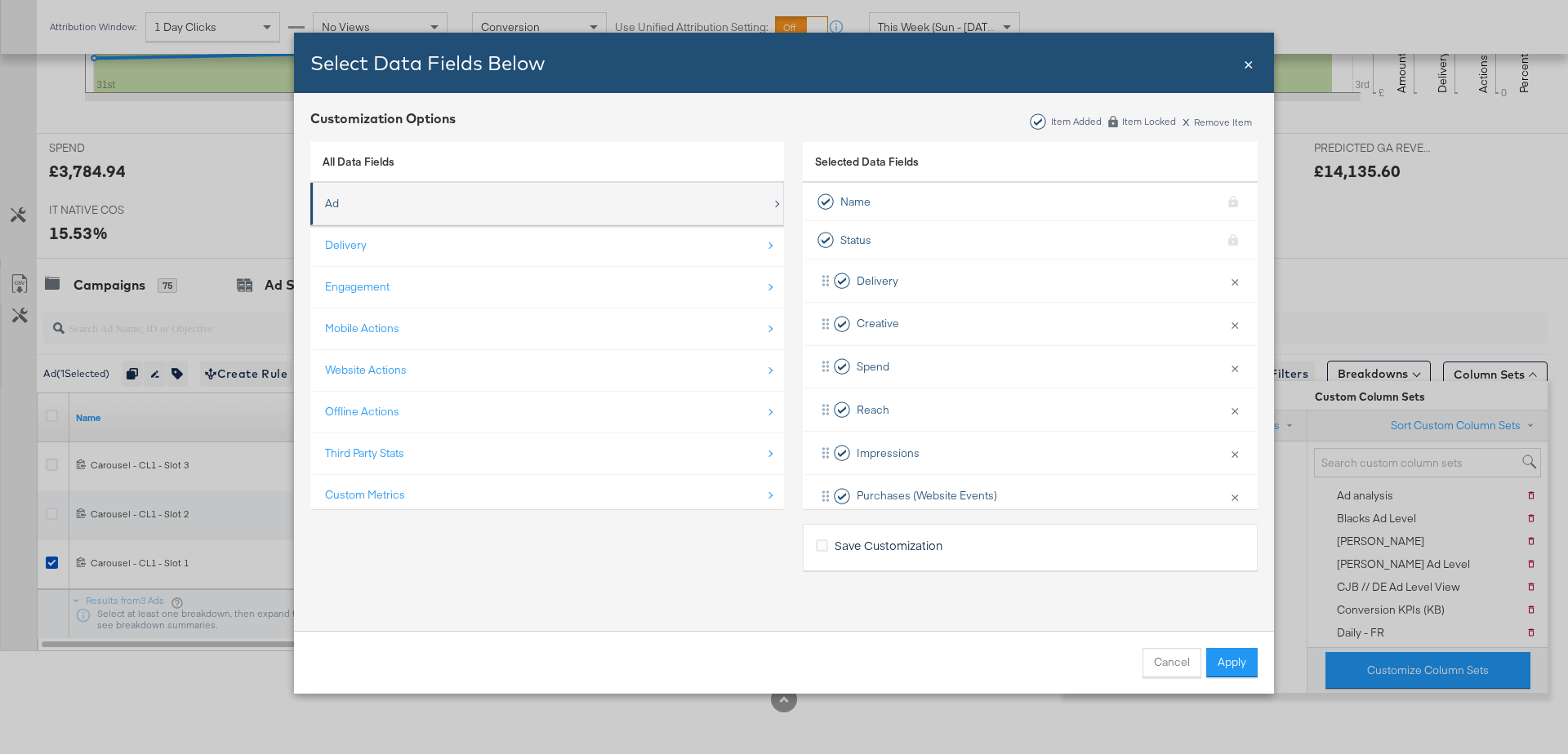
click at [376, 209] on div "Ad" at bounding box center [549, 204] width 447 height 34
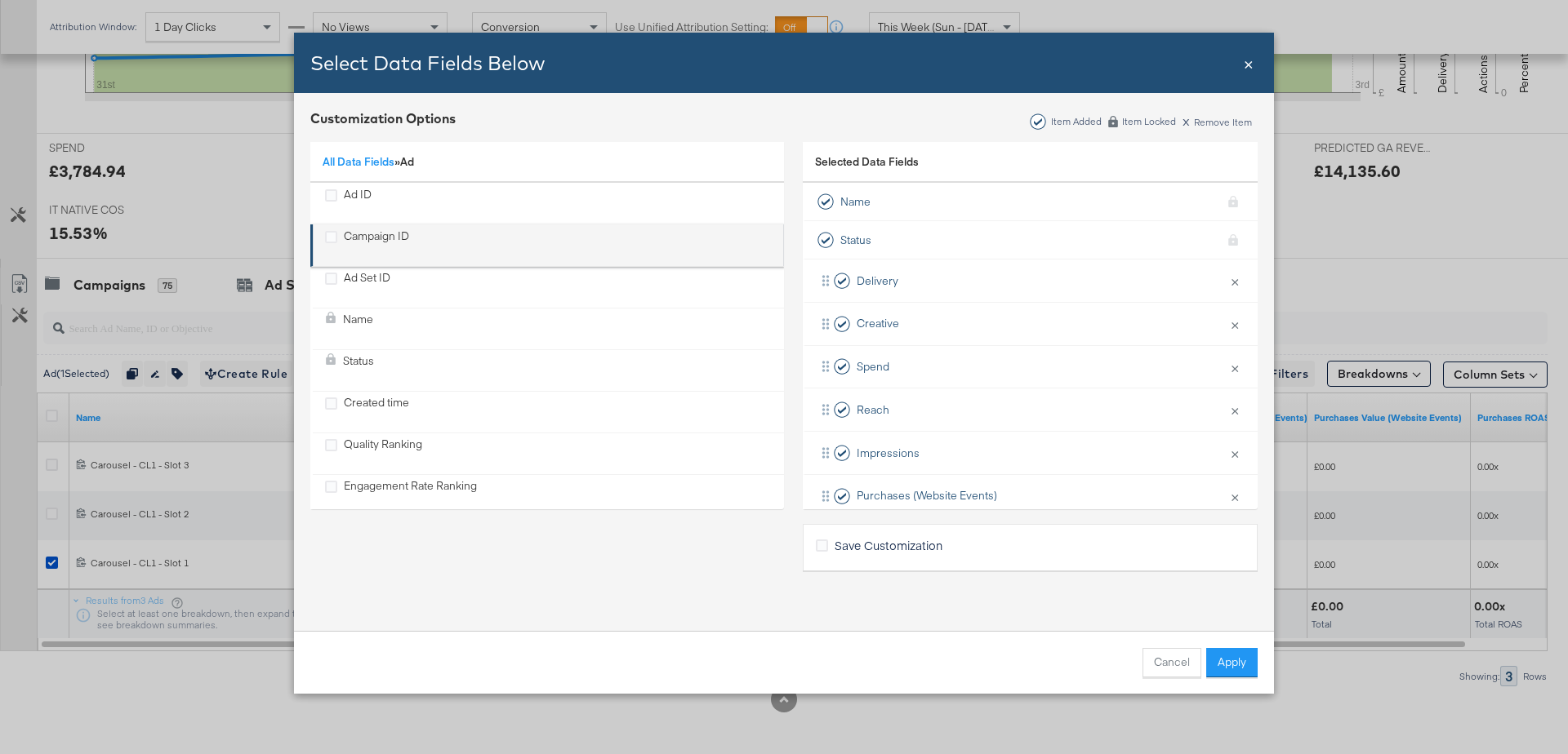
click at [378, 239] on div "Campaign ID" at bounding box center [376, 245] width 65 height 34
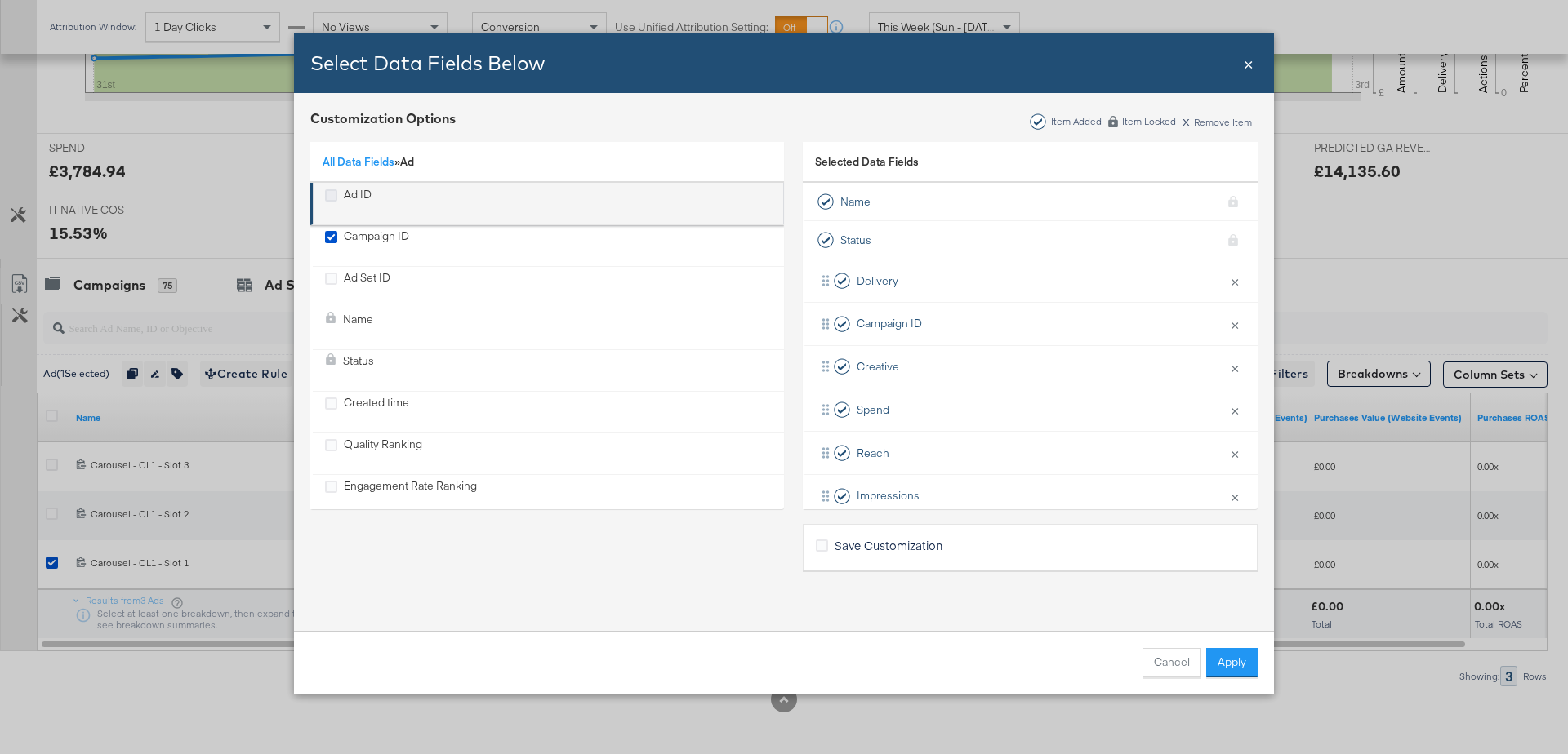
click at [326, 192] on icon "Ad ID" at bounding box center [331, 195] width 13 height 13
click at [0, 0] on input "Ad ID" at bounding box center [0, 0] width 0 height 0
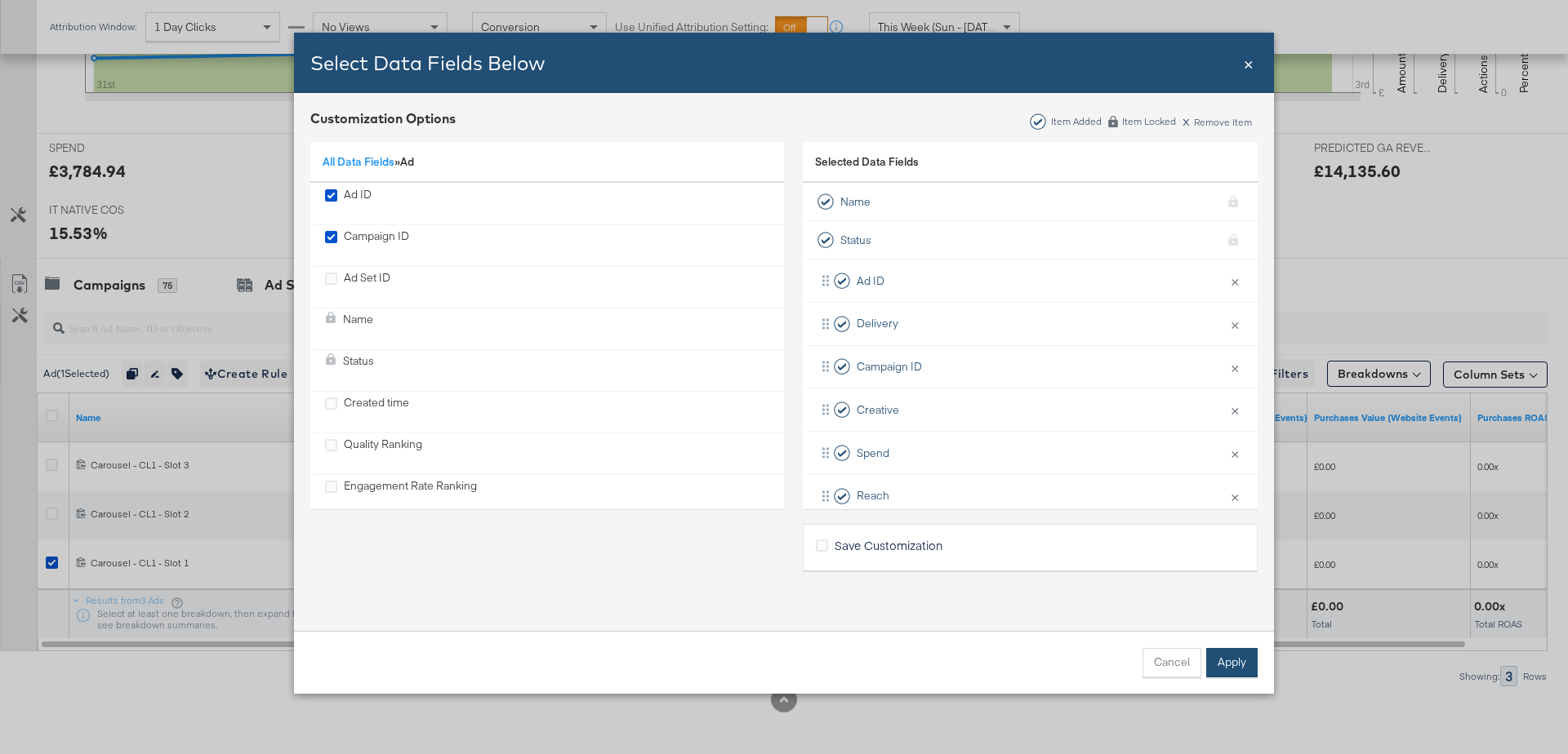
click at [1232, 669] on button "Apply" at bounding box center [1232, 662] width 51 height 29
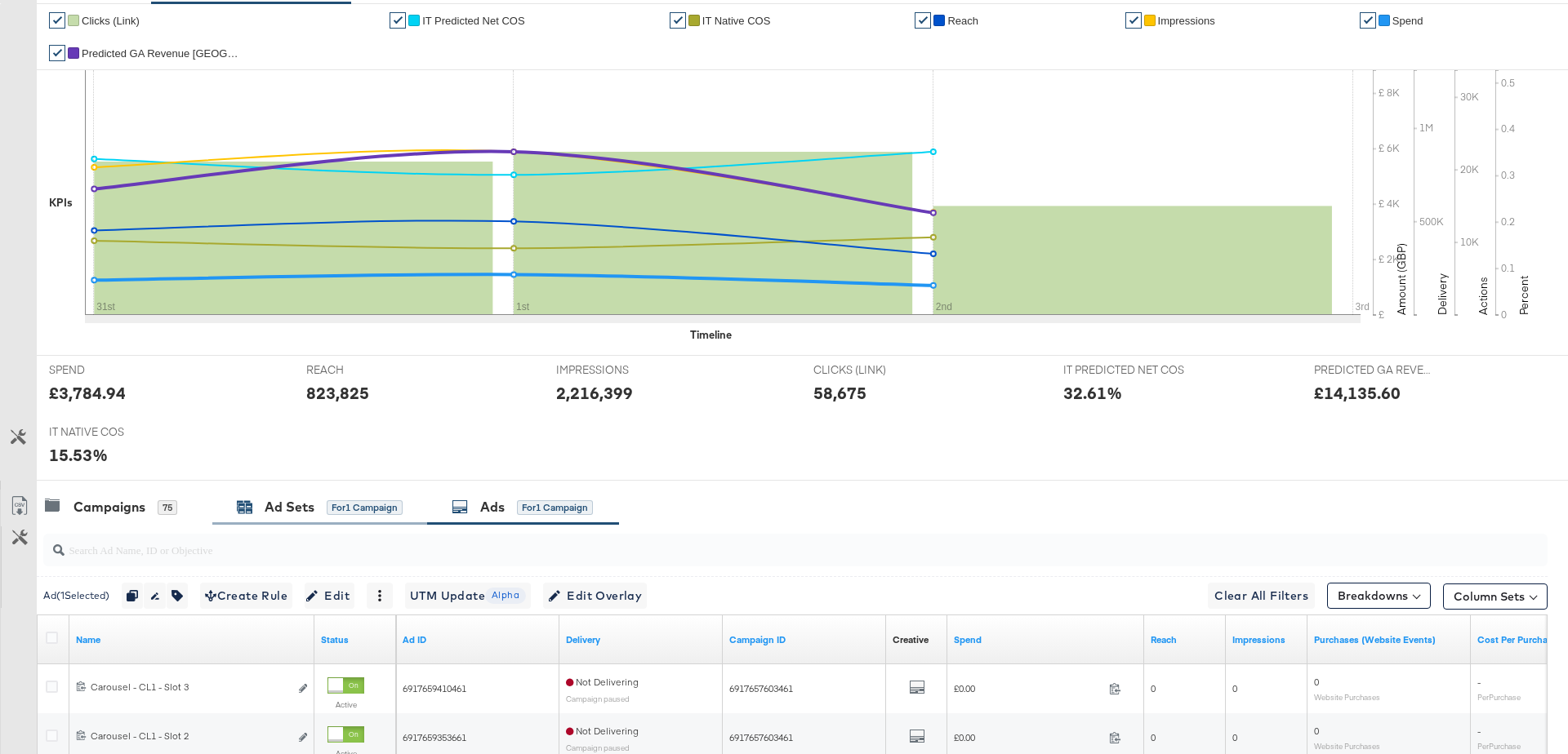
scroll to position [0, 0]
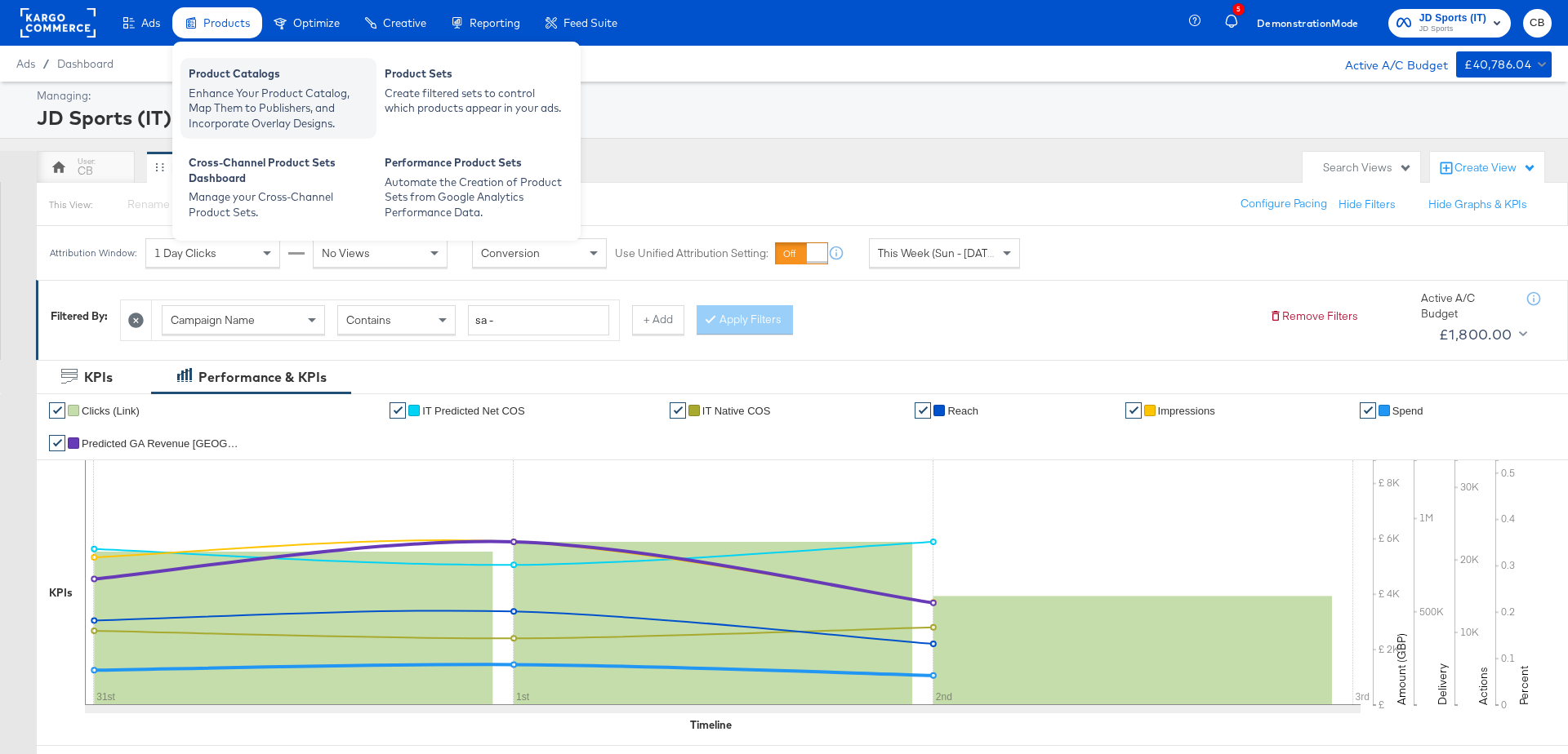
click at [224, 86] on div "Enhance Your Product Catalog, Map Them to Publishers, and Incorporate Overlay D…" at bounding box center [278, 109] width 180 height 45
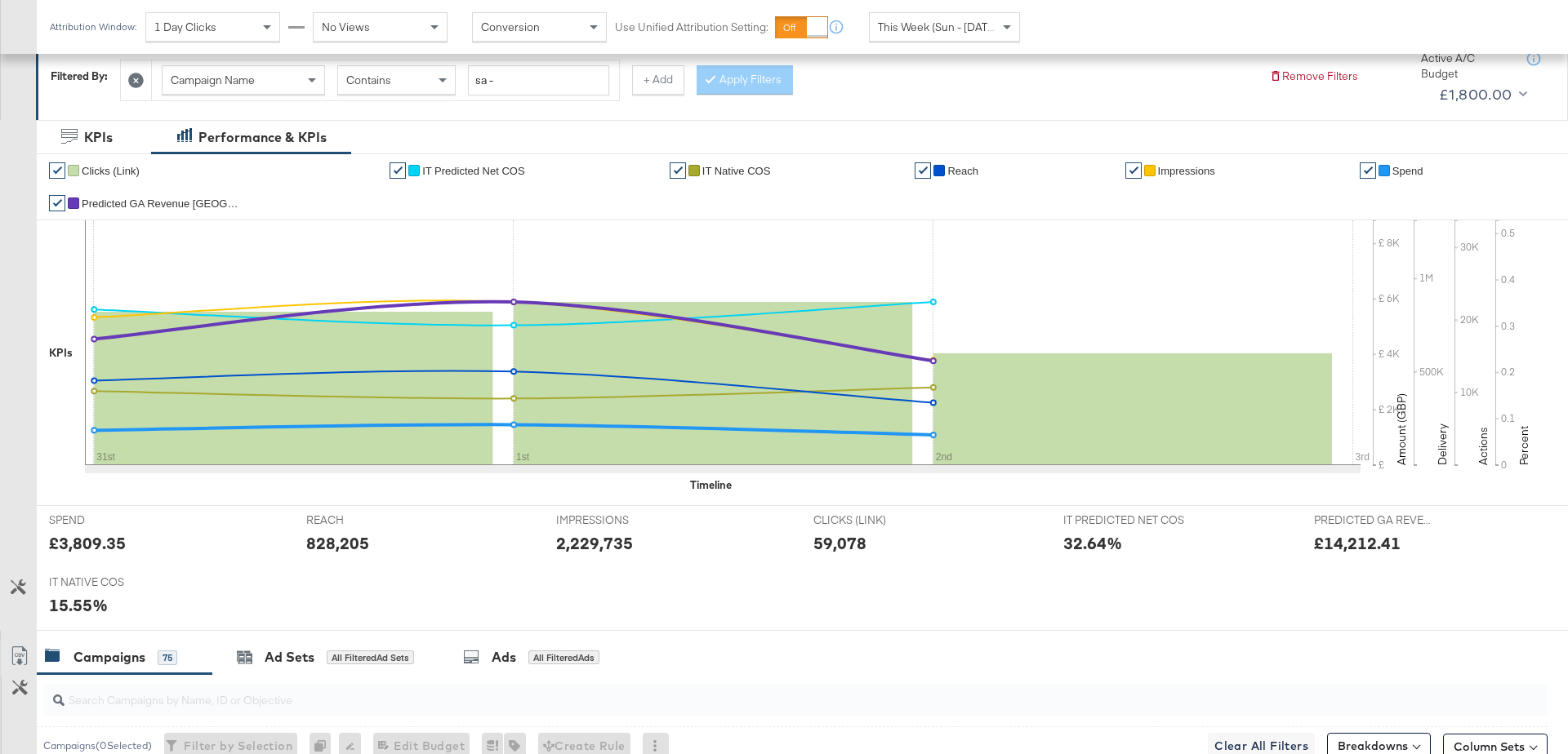
scroll to position [808, 0]
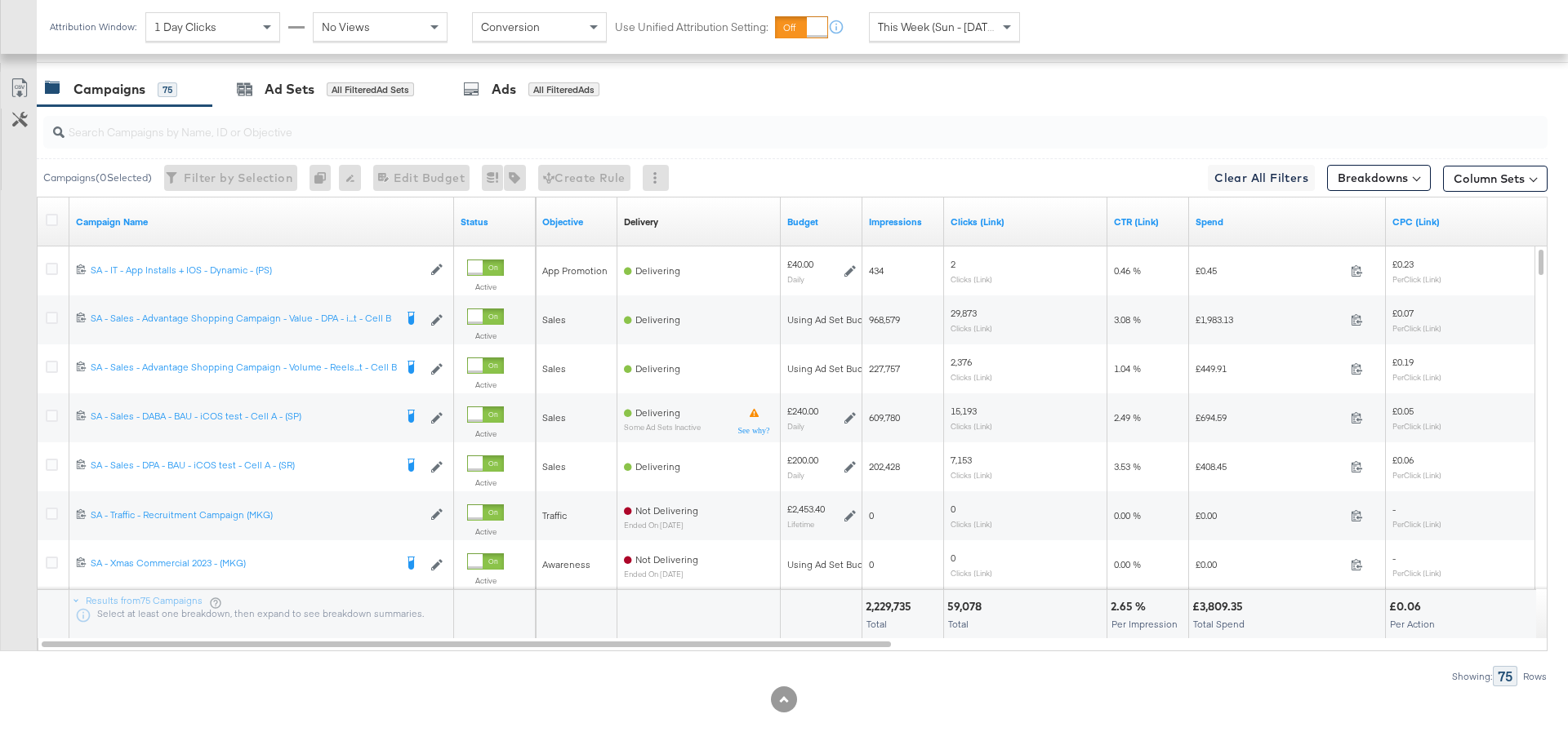
click at [172, 134] on input "search" at bounding box center [737, 126] width 1345 height 32
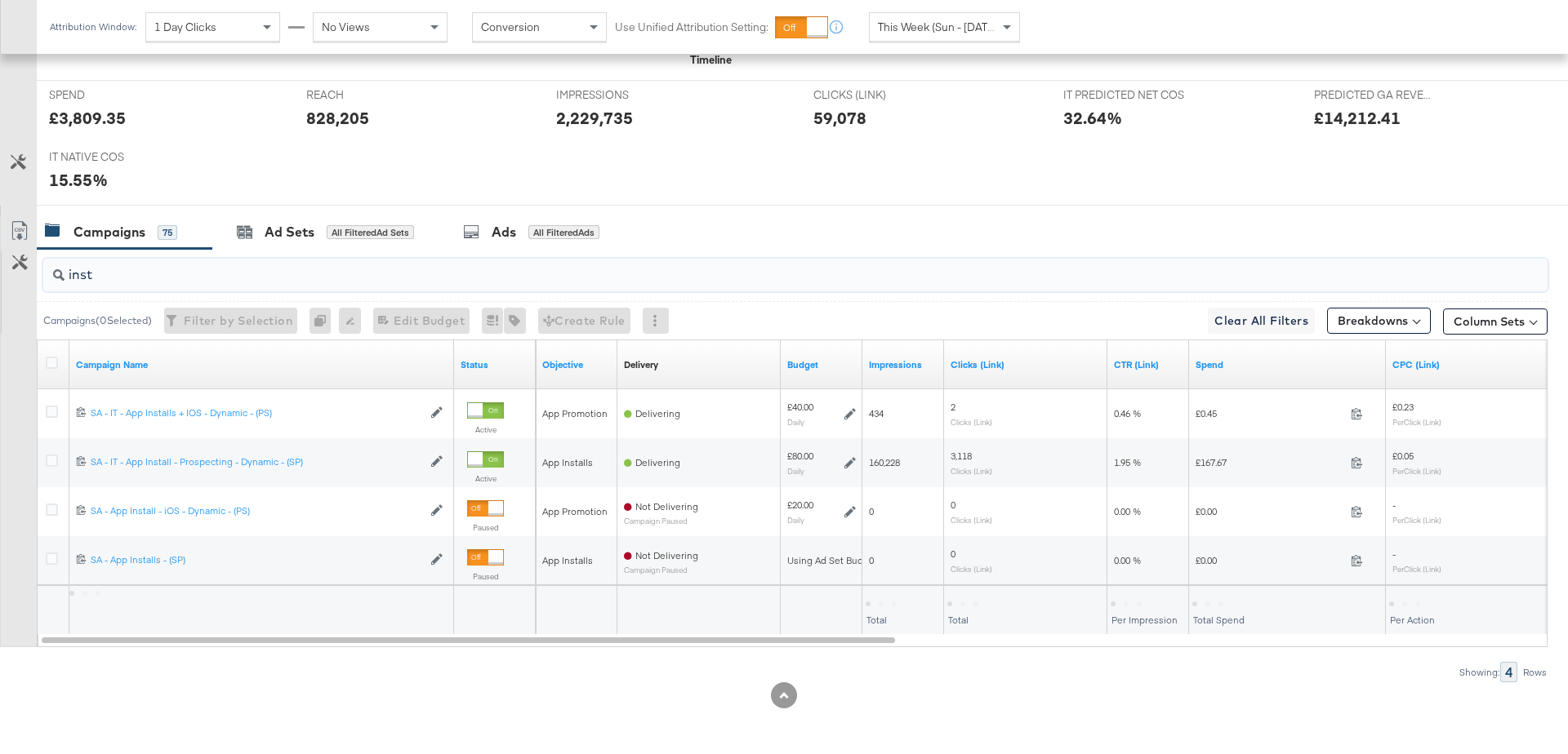
scroll to position [661, 0]
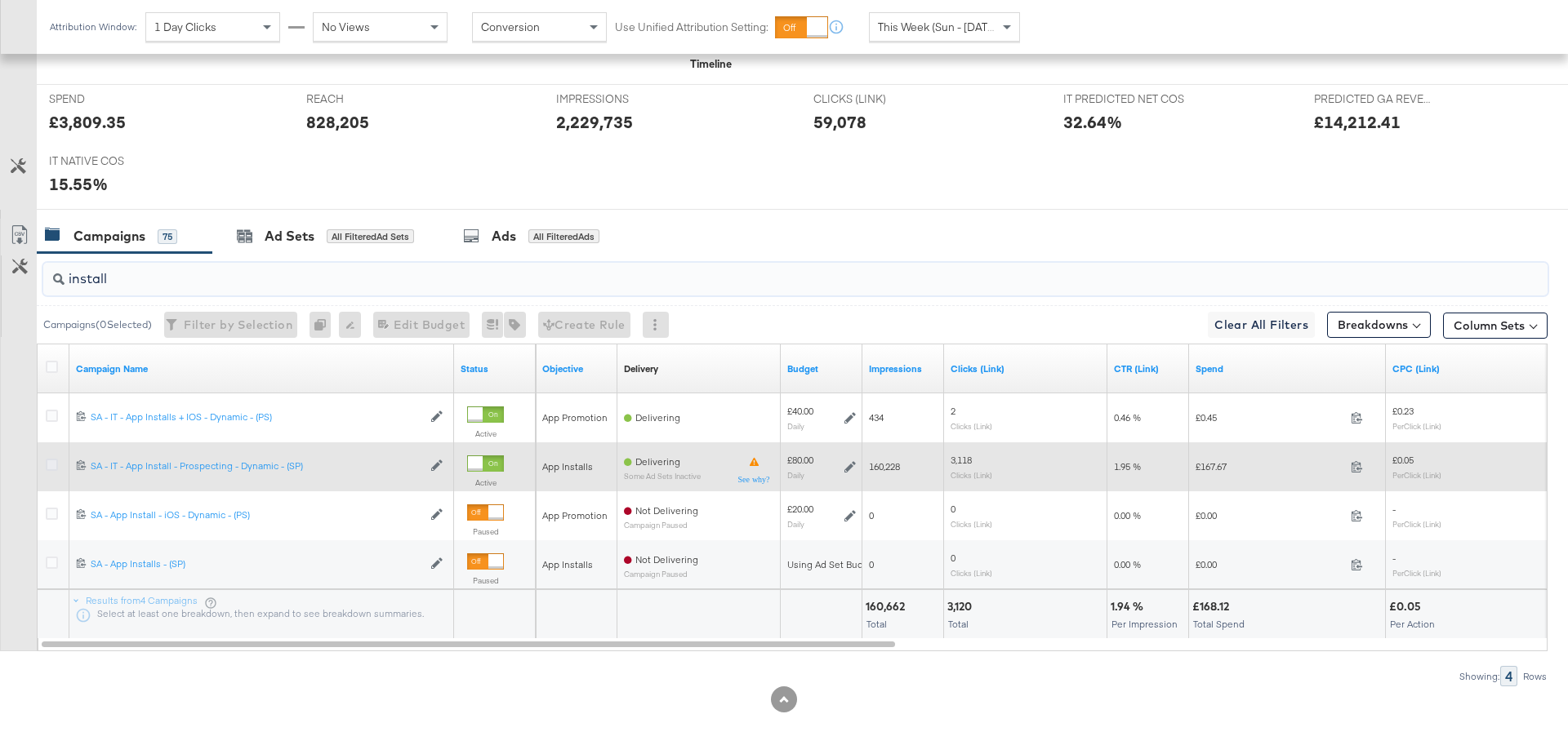
type input "install"
click at [50, 463] on icon at bounding box center [51, 464] width 13 height 13
click at [0, 0] on input "checkbox" at bounding box center [0, 0] width 0 height 0
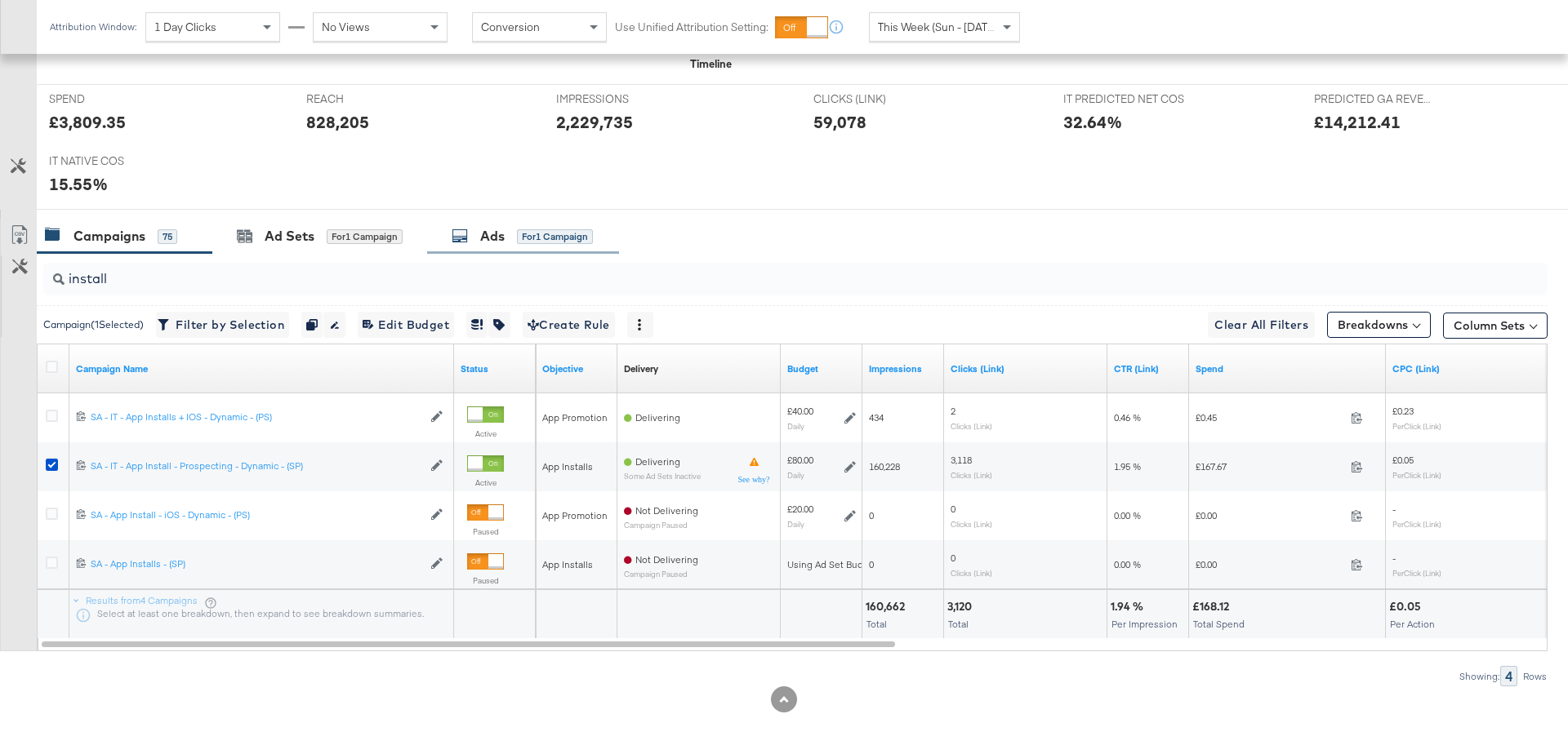
click at [479, 222] on div "Ads for 1 Campaign" at bounding box center [524, 237] width 192 height 35
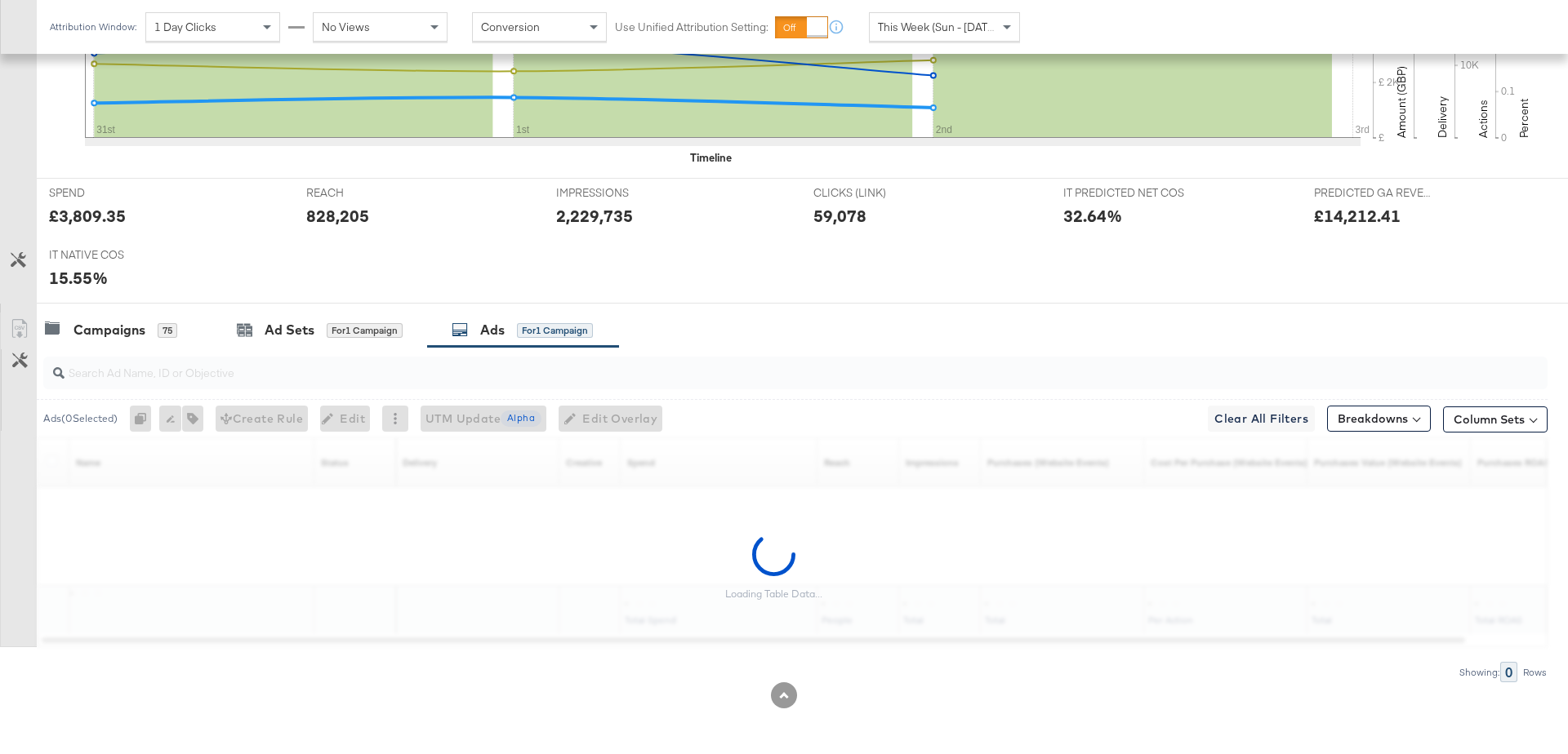
scroll to position [563, 0]
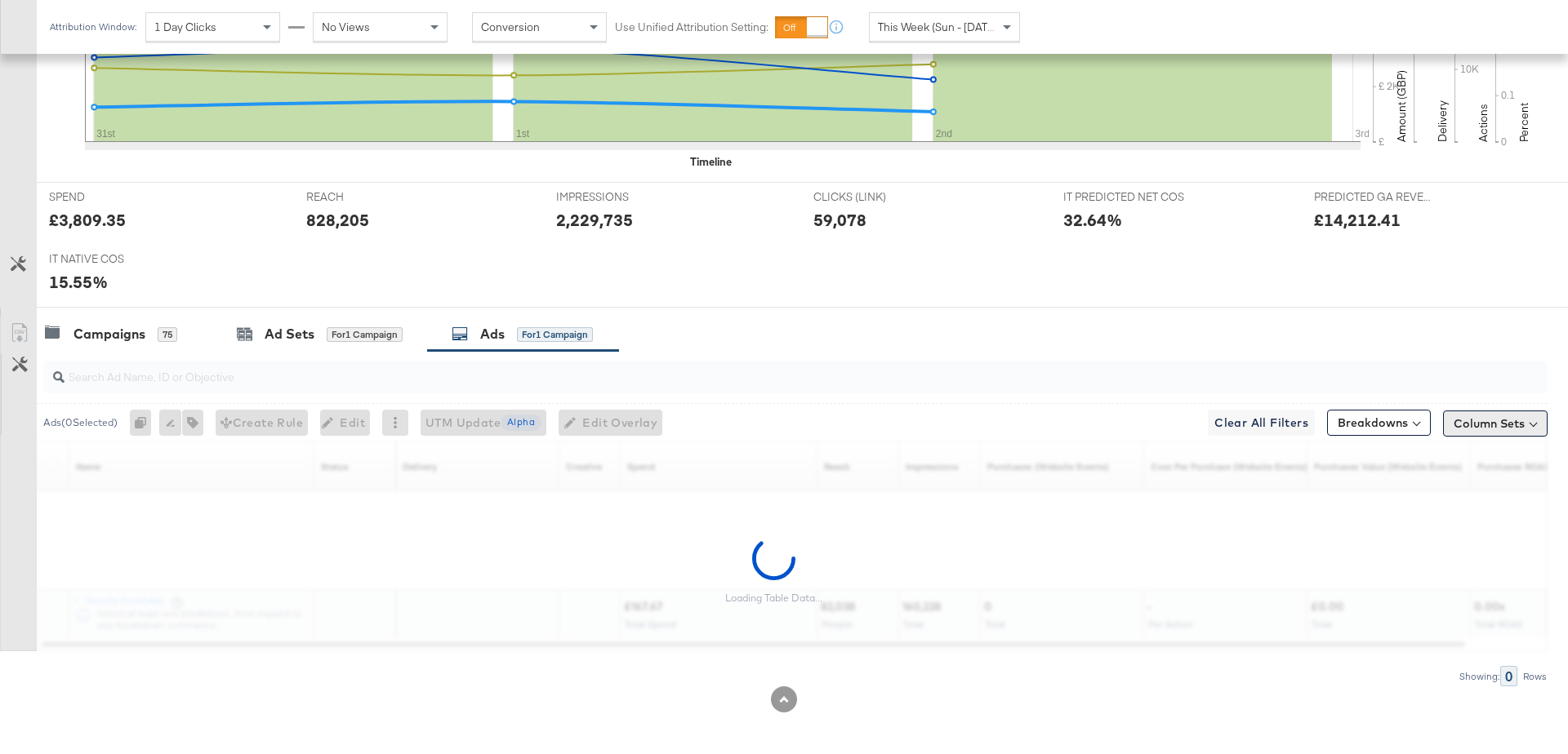
click at [1522, 410] on button "Column Sets" at bounding box center [1496, 423] width 105 height 26
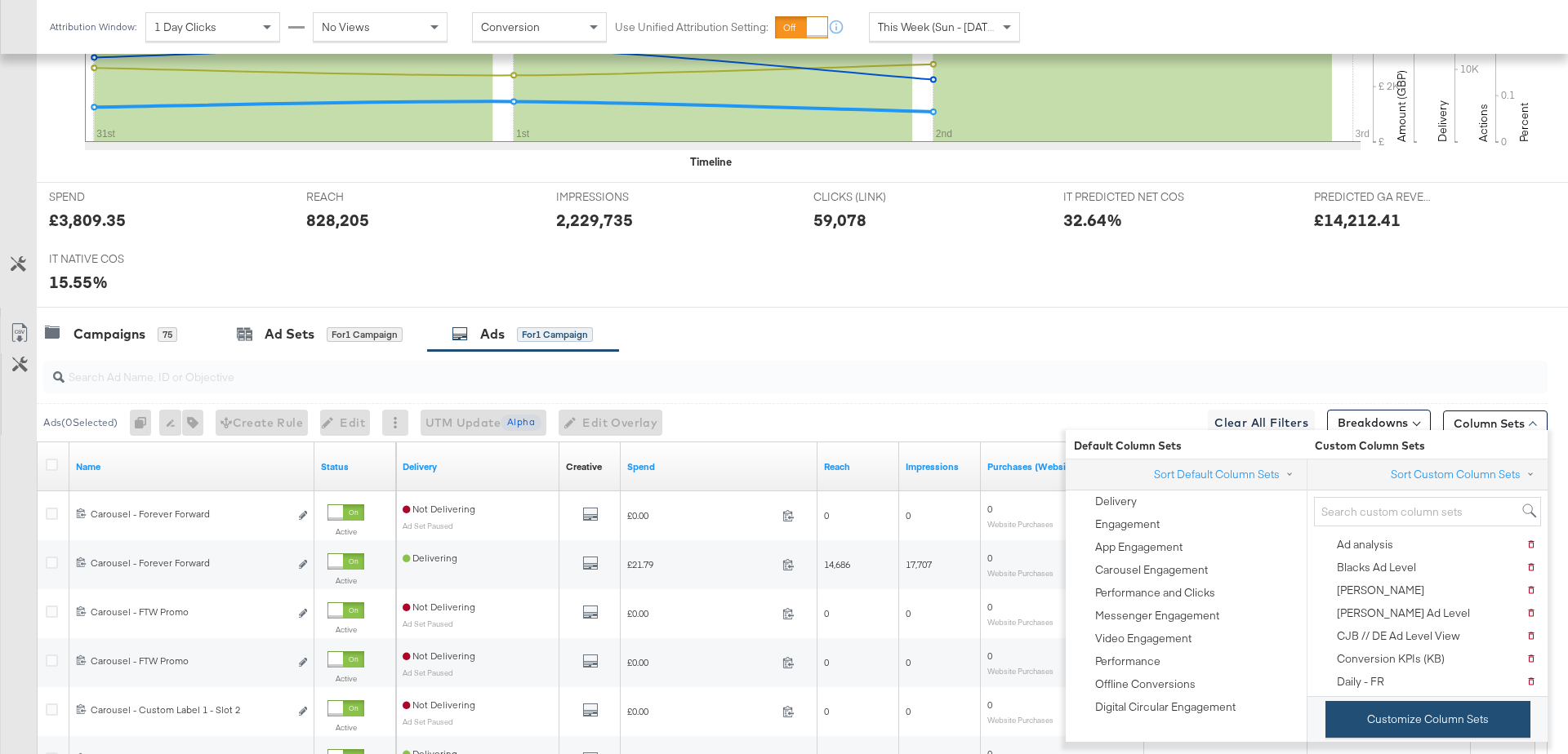
click at [1382, 722] on button "Customize Column Sets" at bounding box center [1427, 719] width 205 height 37
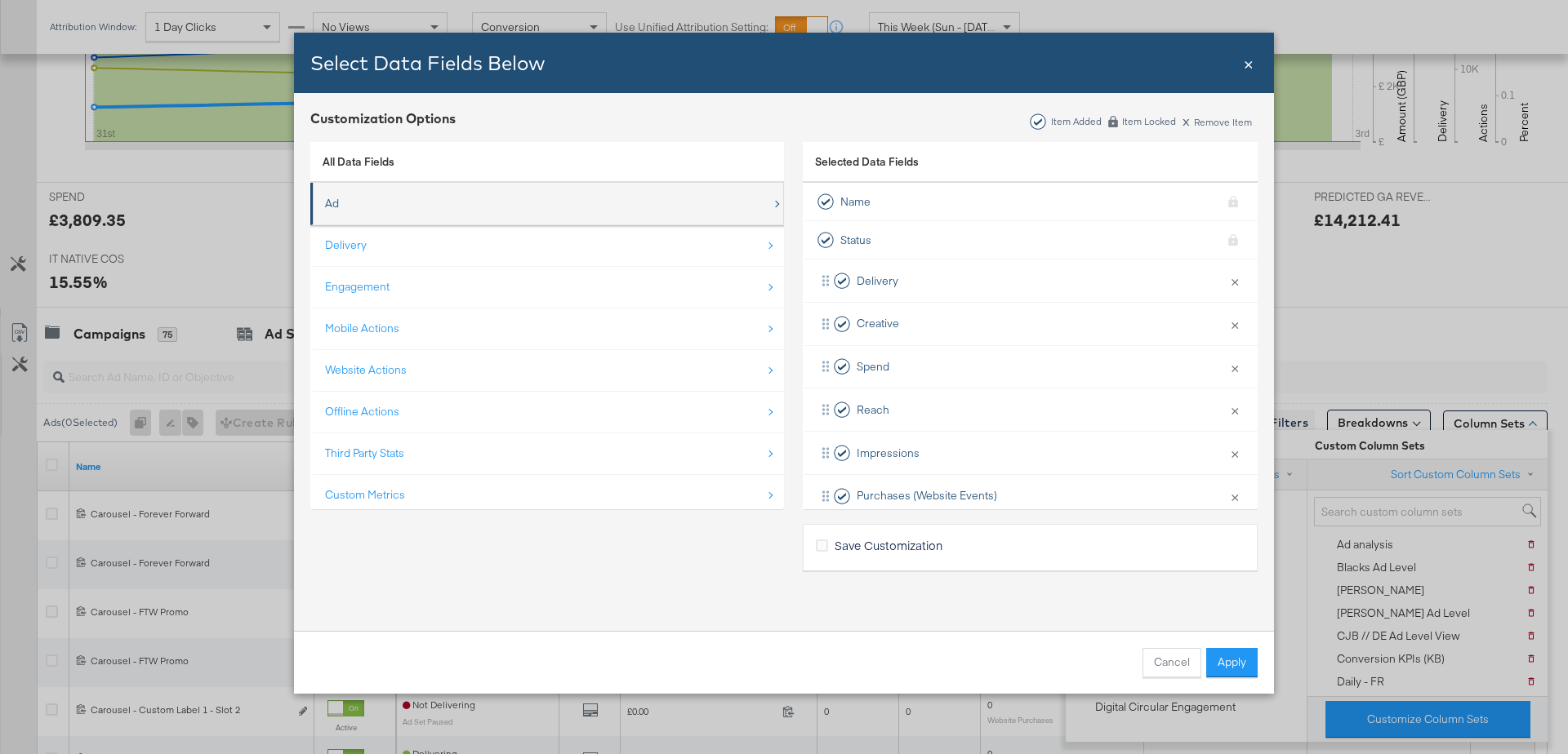
click at [372, 208] on div "Ad" at bounding box center [549, 204] width 447 height 34
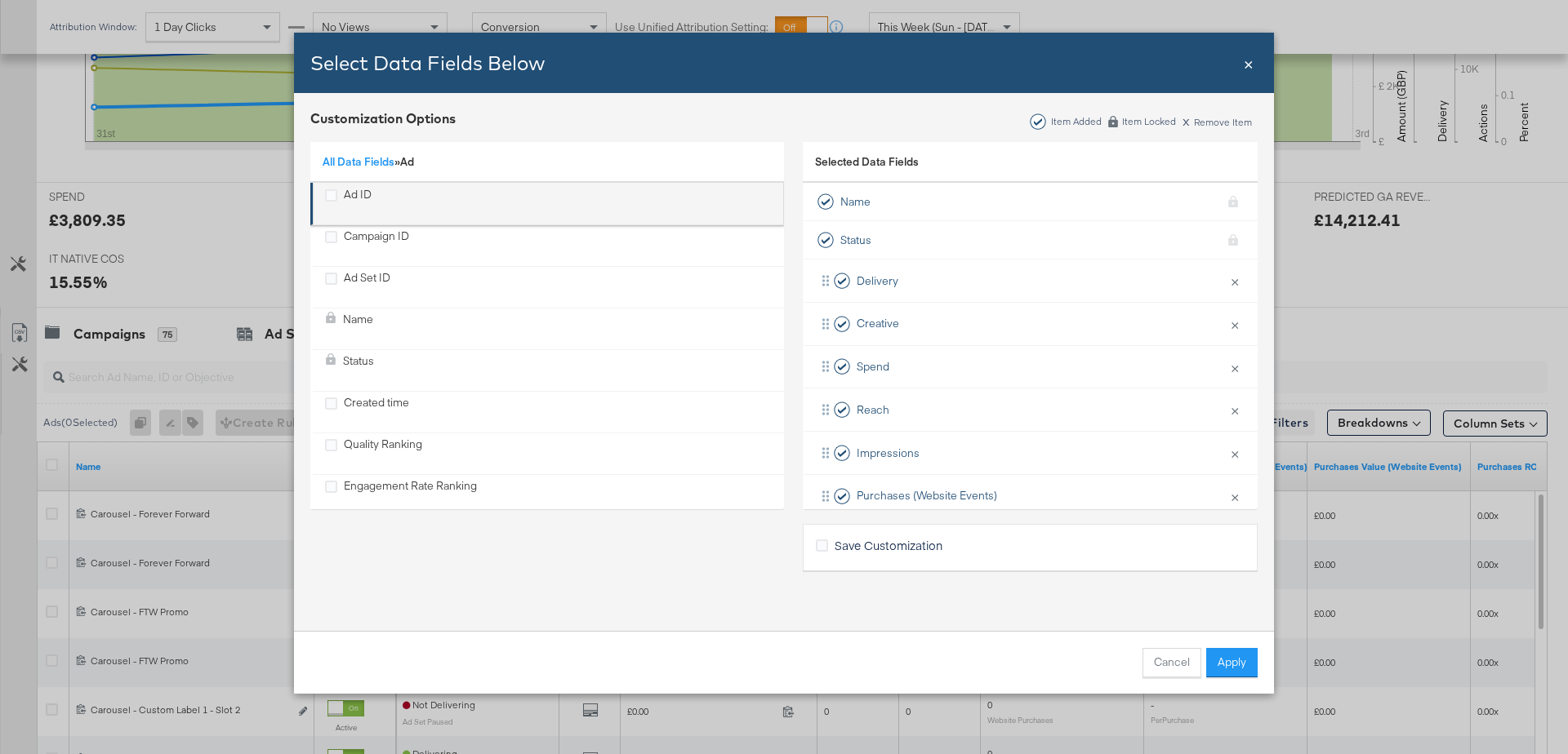
click at [359, 195] on div "Ad ID" at bounding box center [357, 204] width 28 height 34
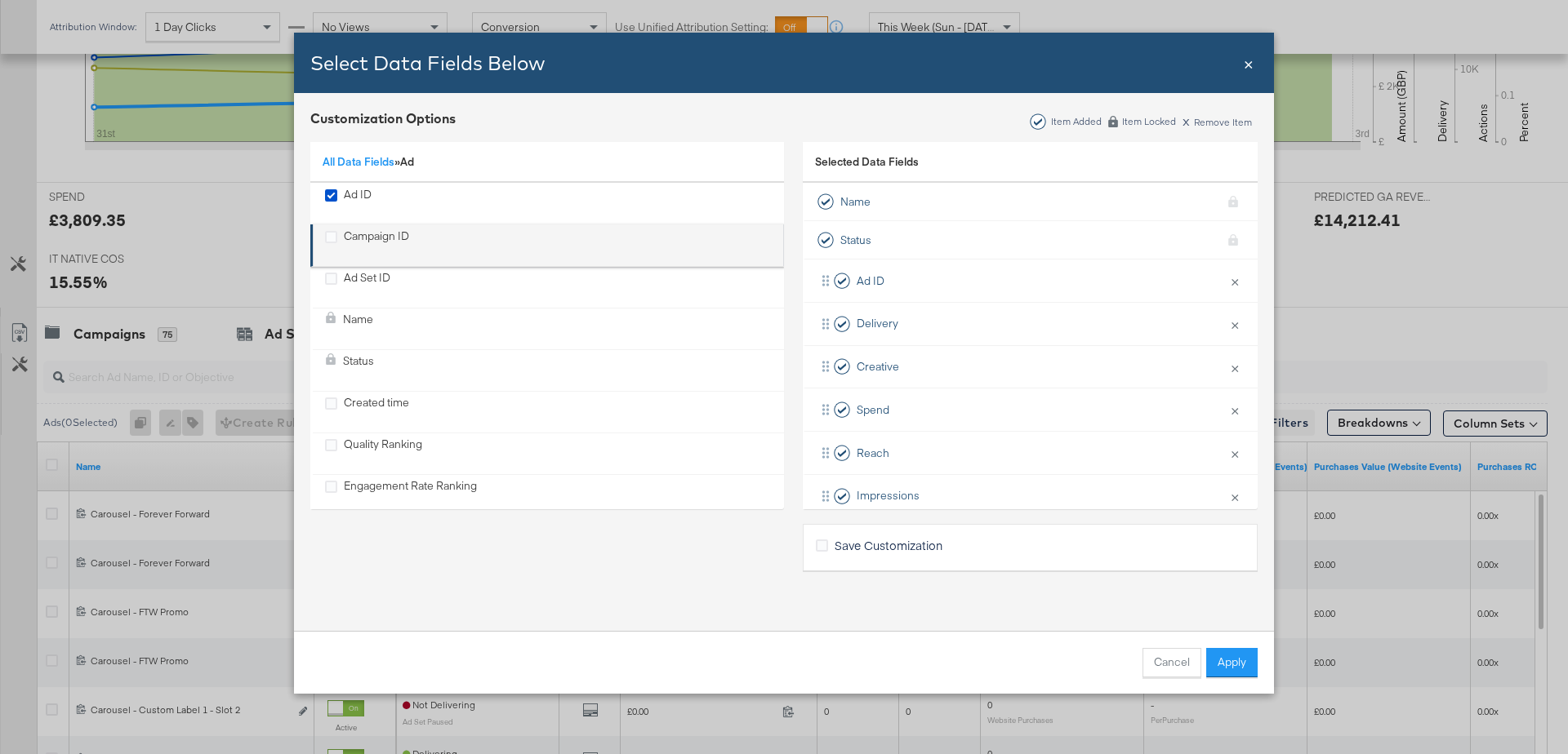
click at [372, 239] on div "Campaign ID" at bounding box center [376, 245] width 65 height 34
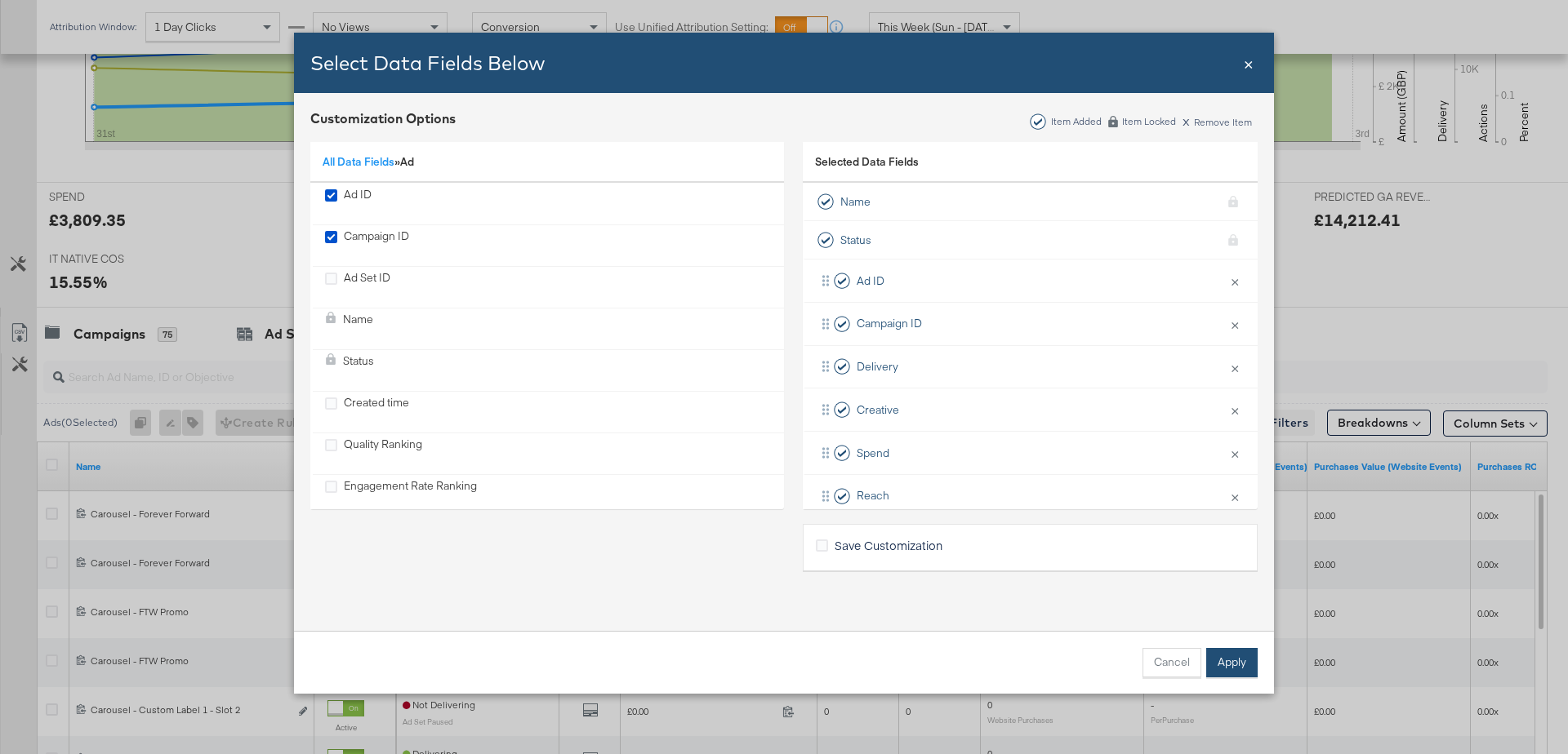
click at [1227, 660] on button "Apply" at bounding box center [1232, 662] width 51 height 29
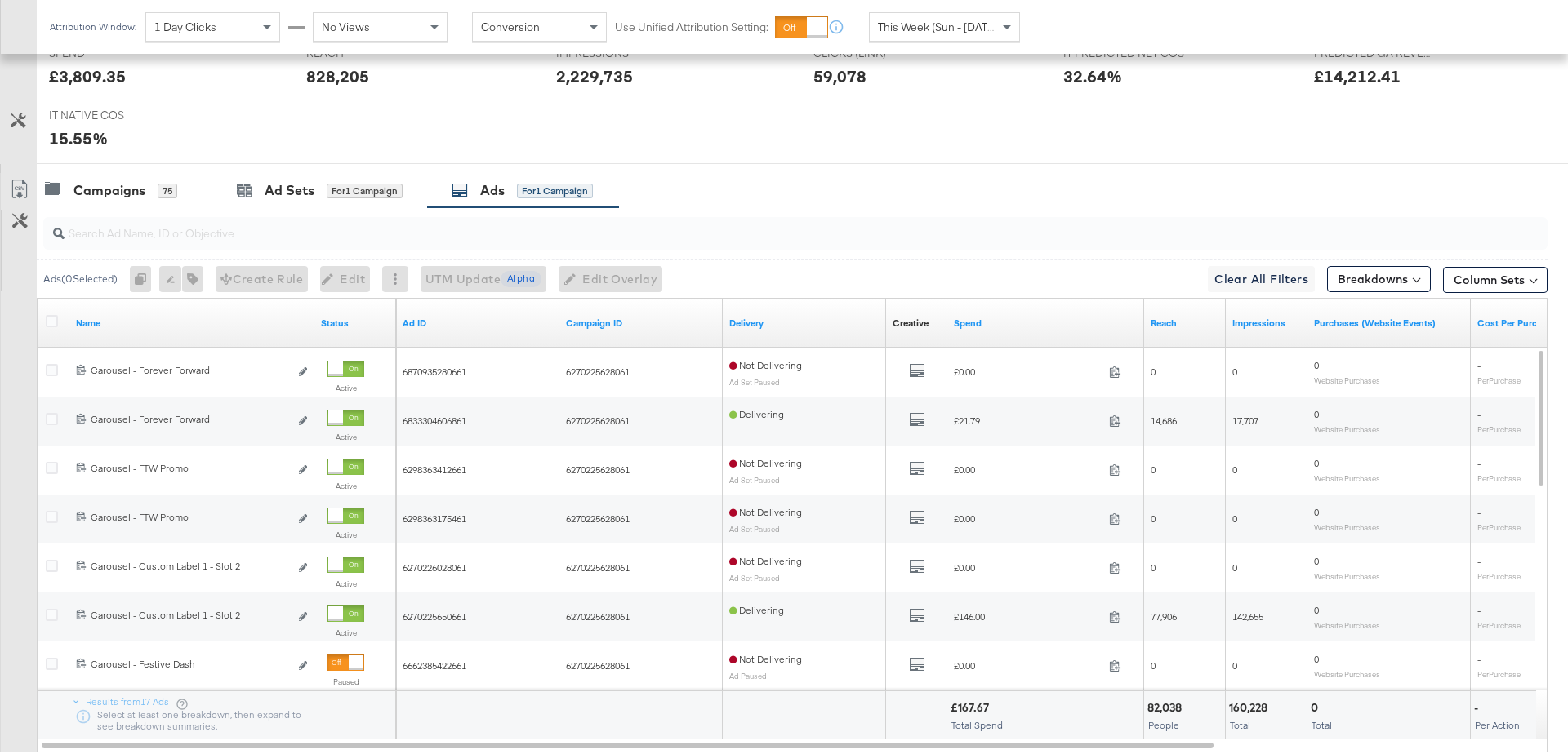
scroll to position [759, 0]
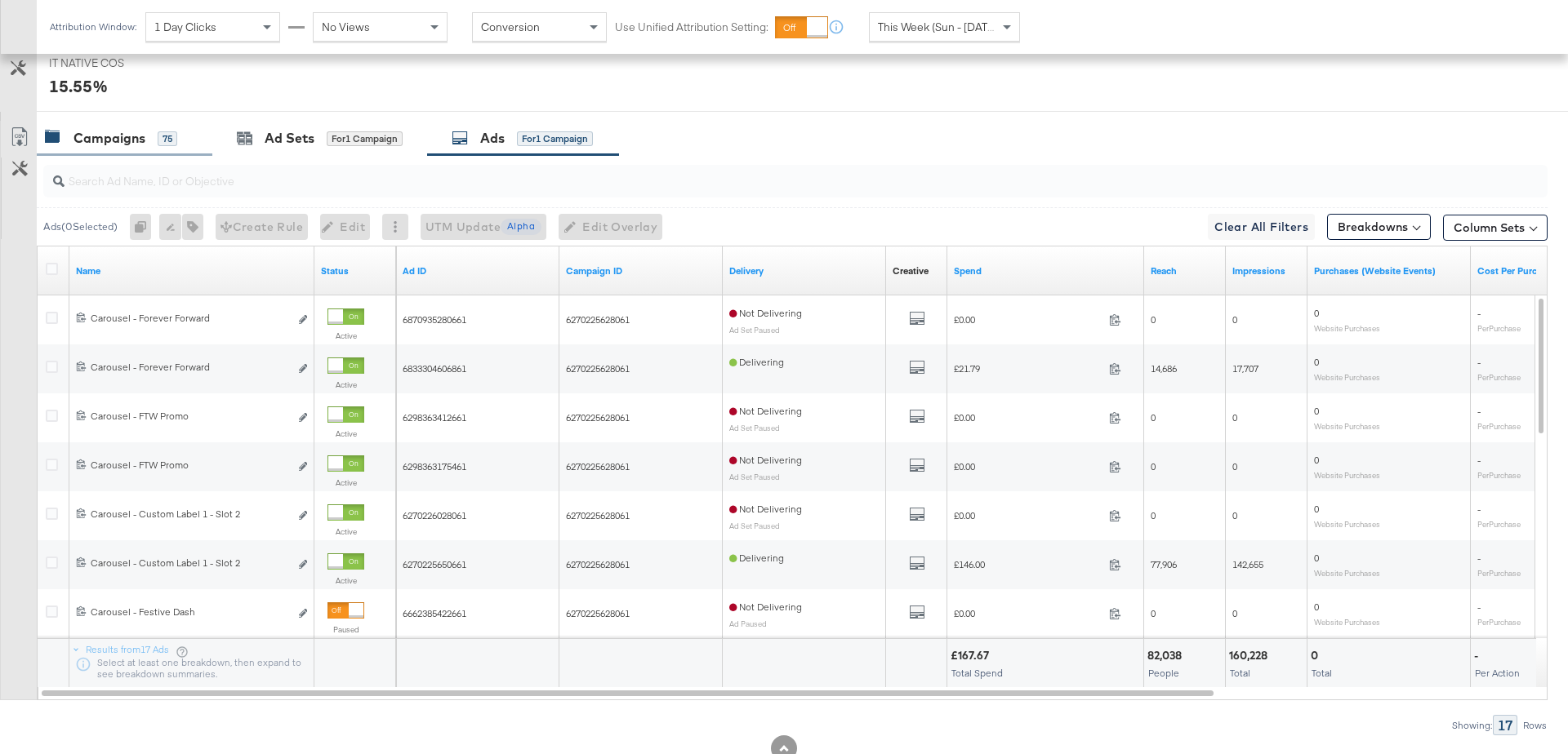
click at [126, 133] on div "Campaigns" at bounding box center [109, 138] width 72 height 19
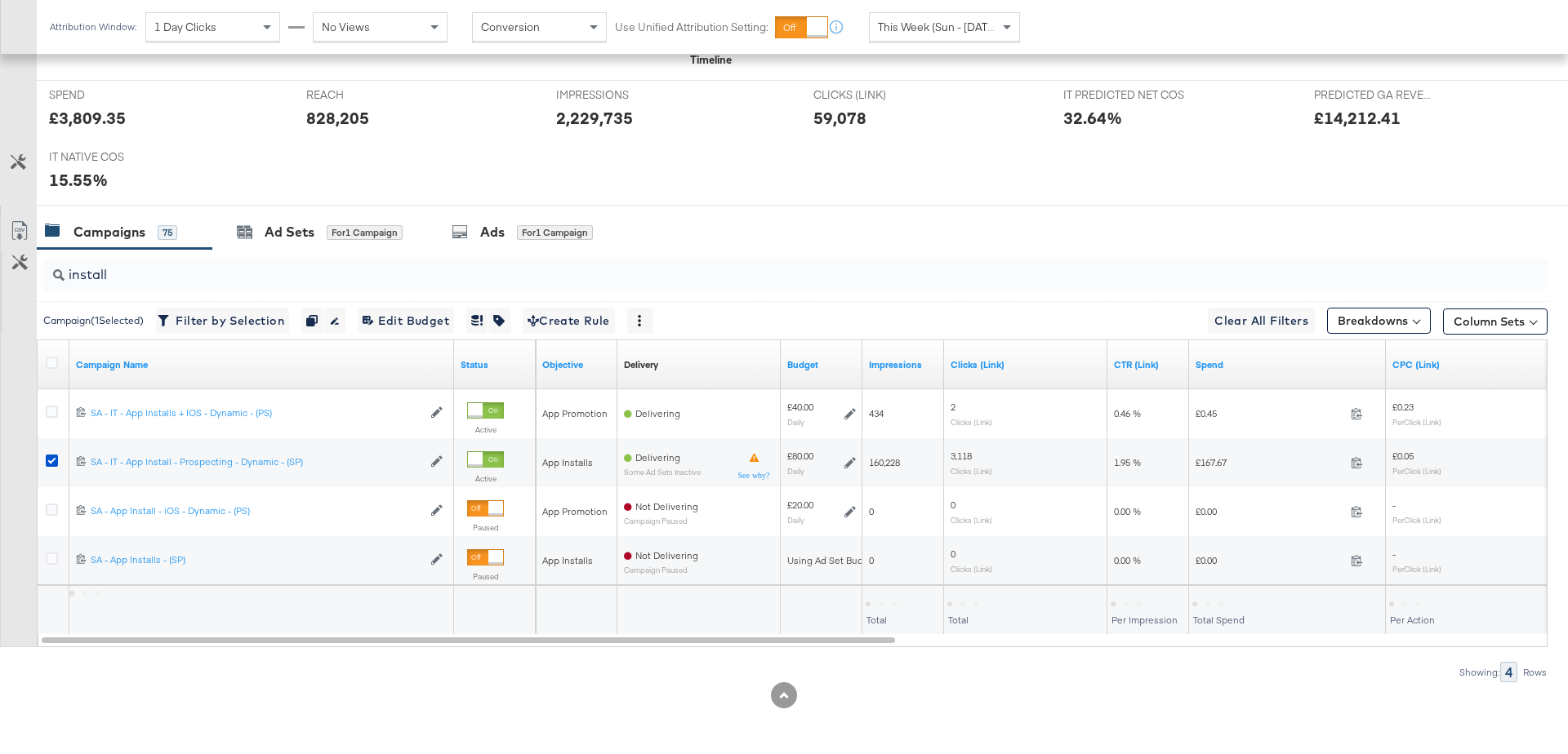
scroll to position [661, 0]
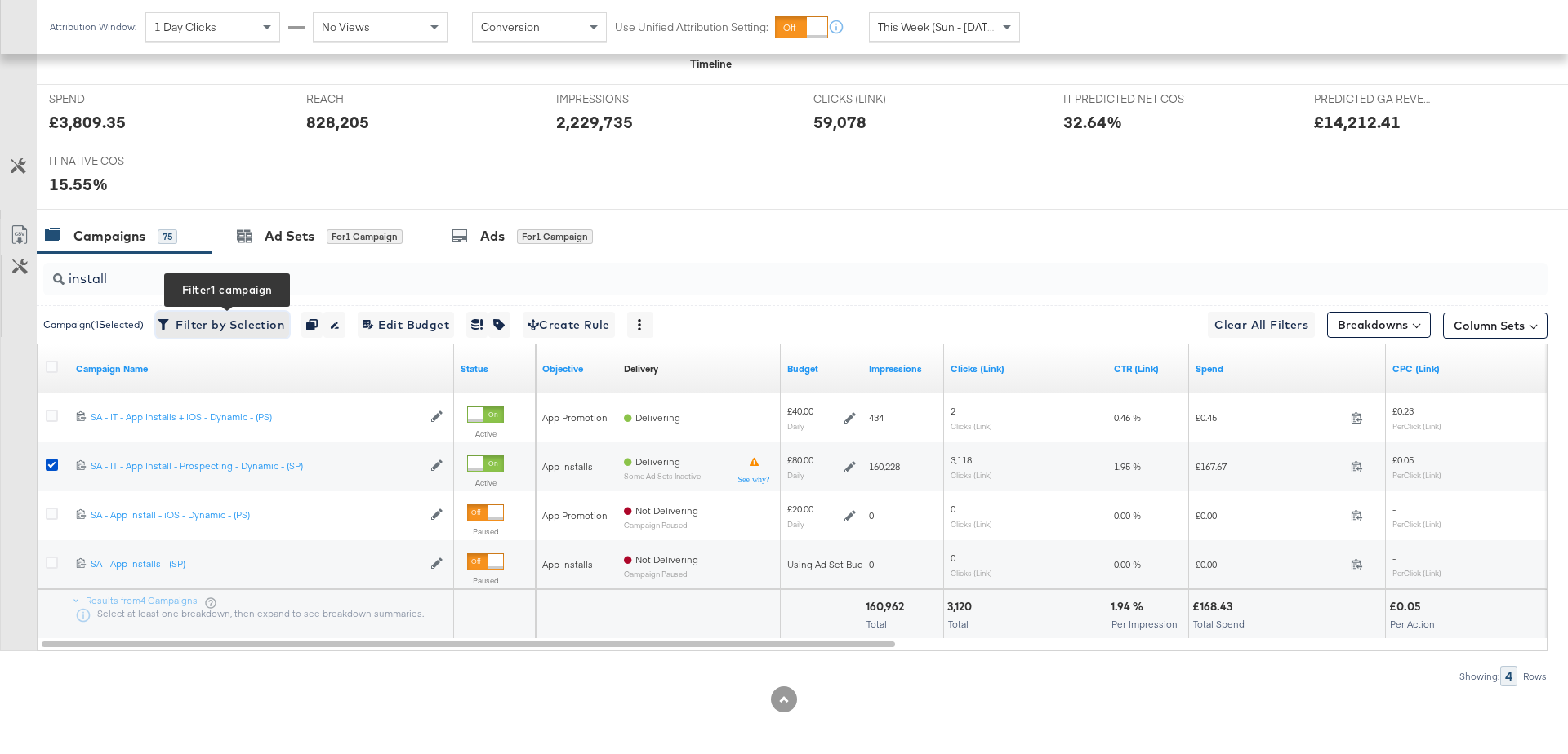
click at [247, 326] on span "Filter by Selection Filter 1 campaign" at bounding box center [223, 325] width 123 height 20
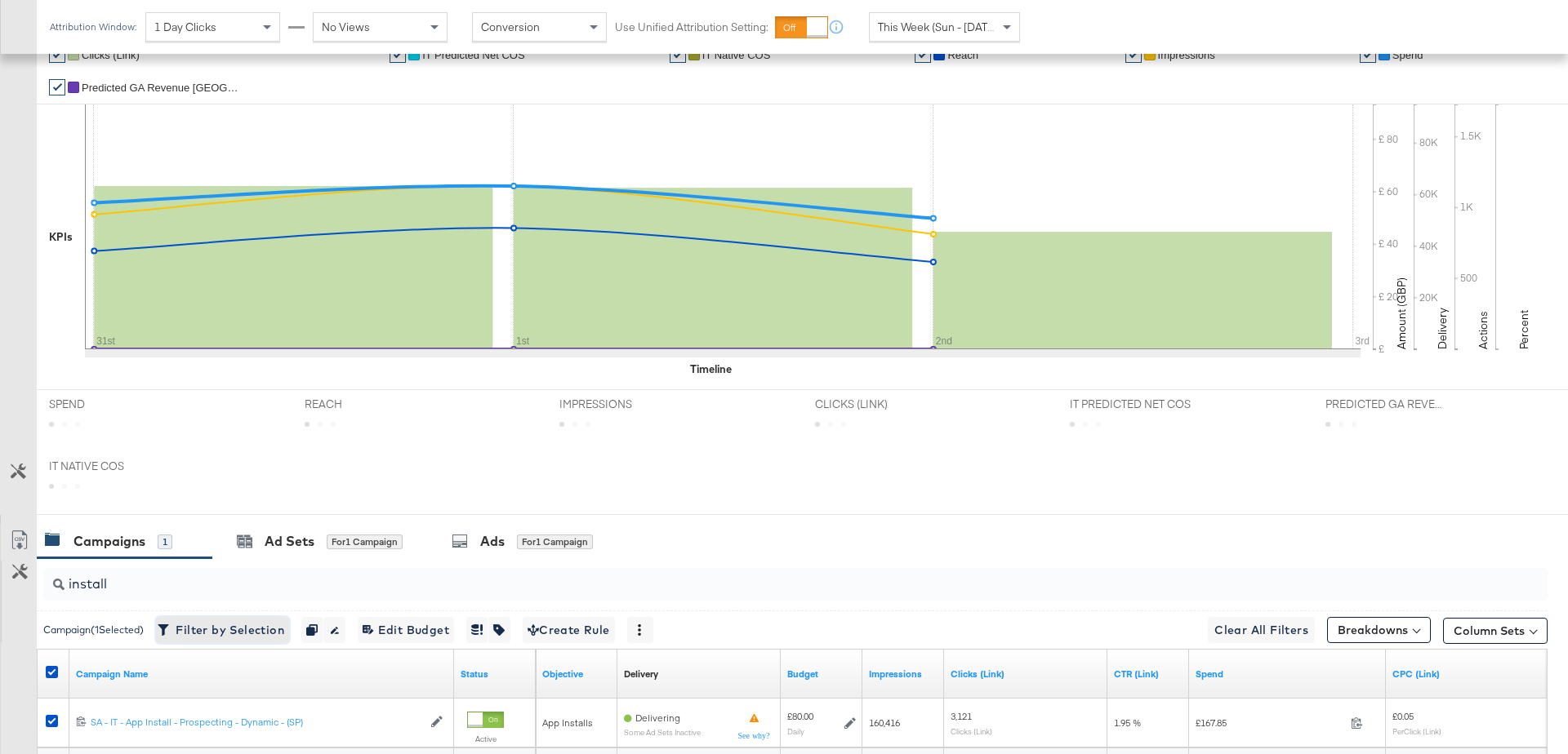
scroll to position [514, 0]
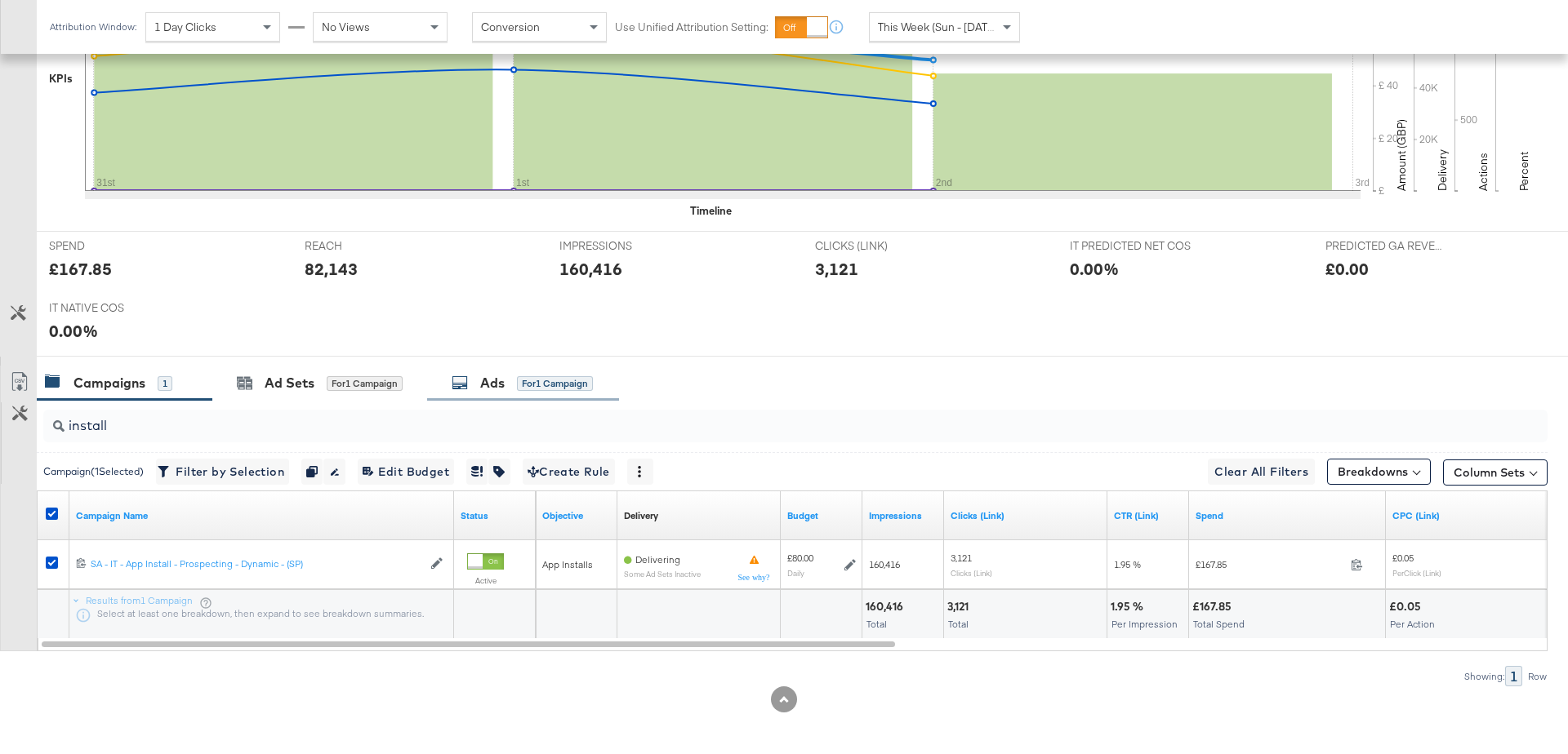
click at [499, 383] on div "Ads" at bounding box center [492, 383] width 24 height 19
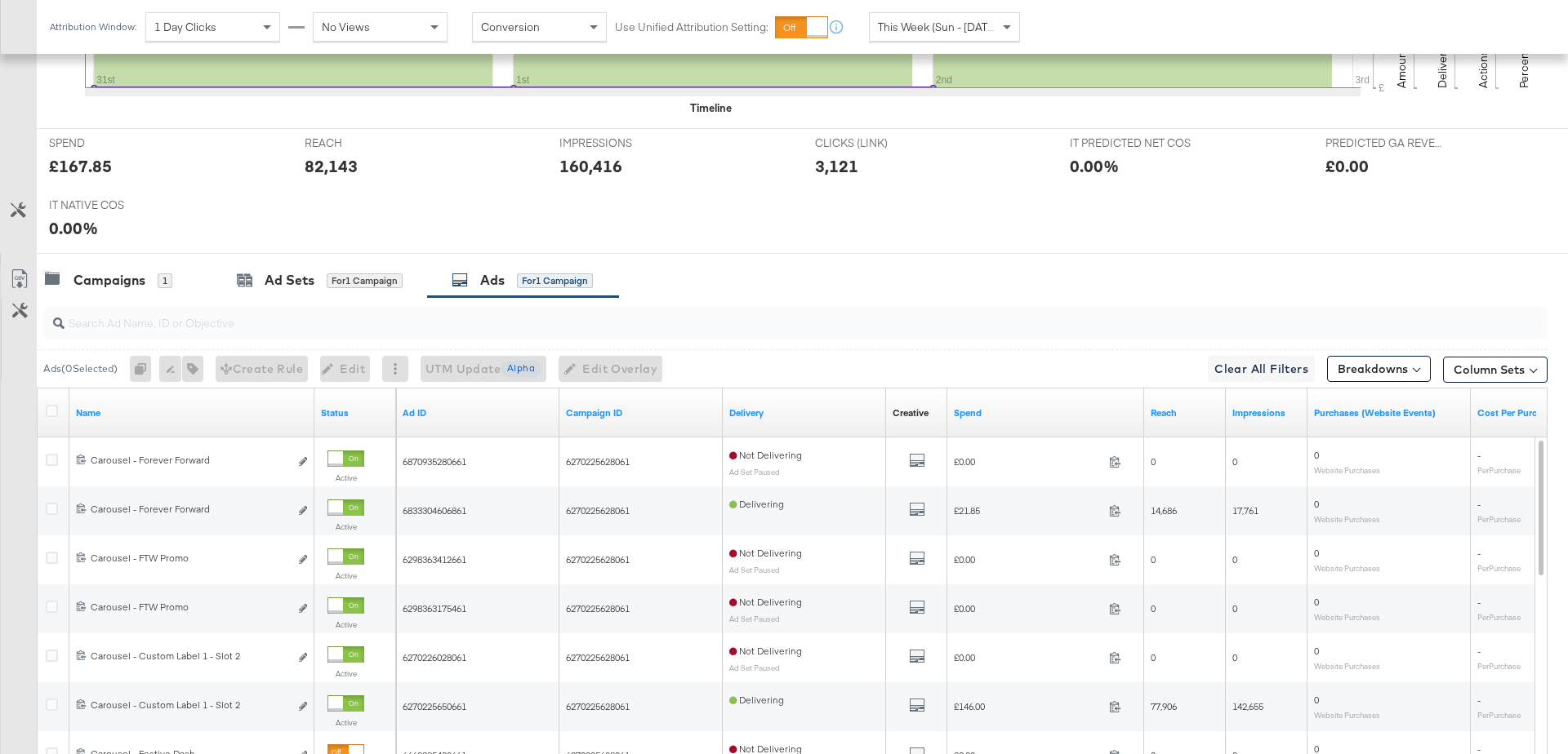
scroll to position [635, 0]
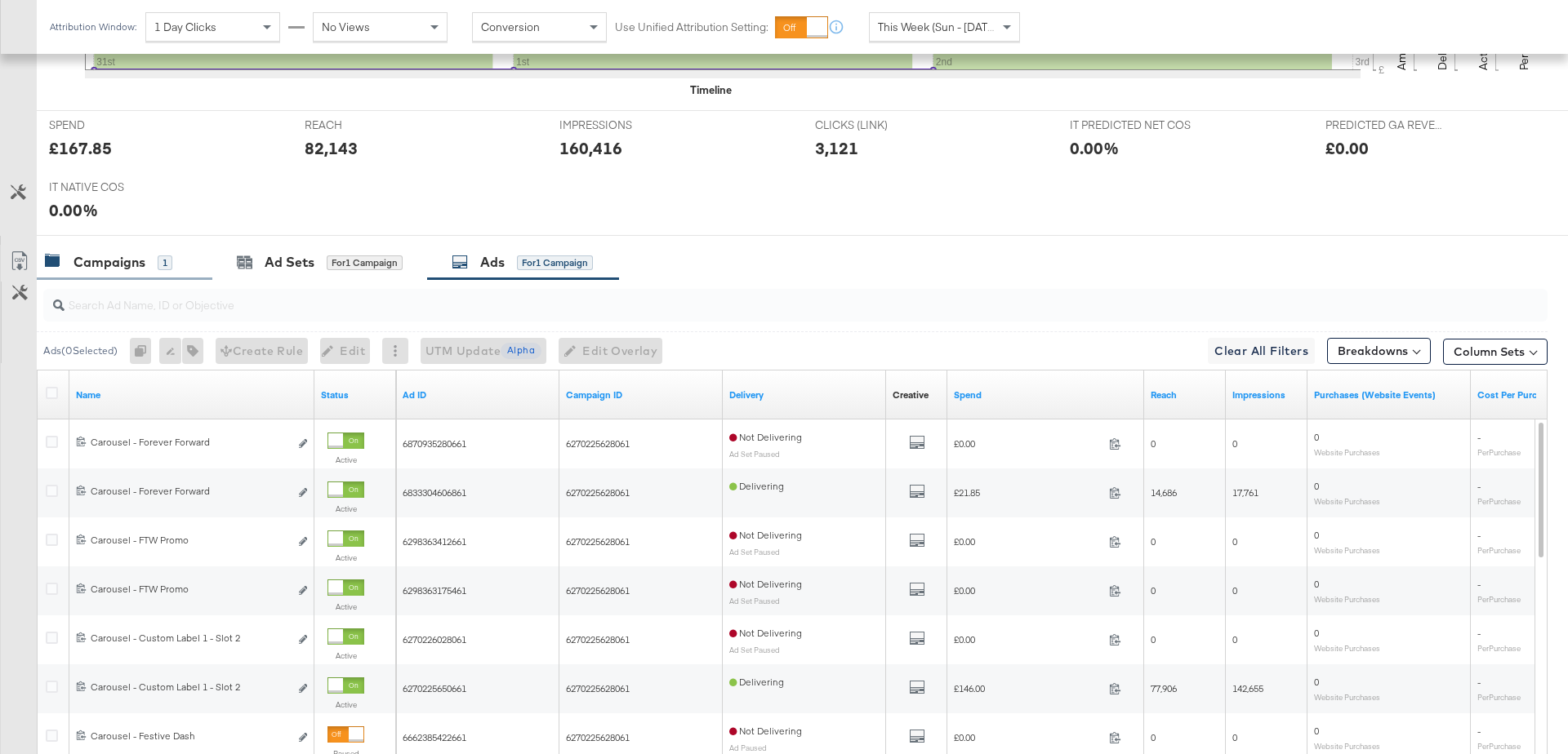
click at [104, 254] on div "Campaigns" at bounding box center [109, 262] width 72 height 19
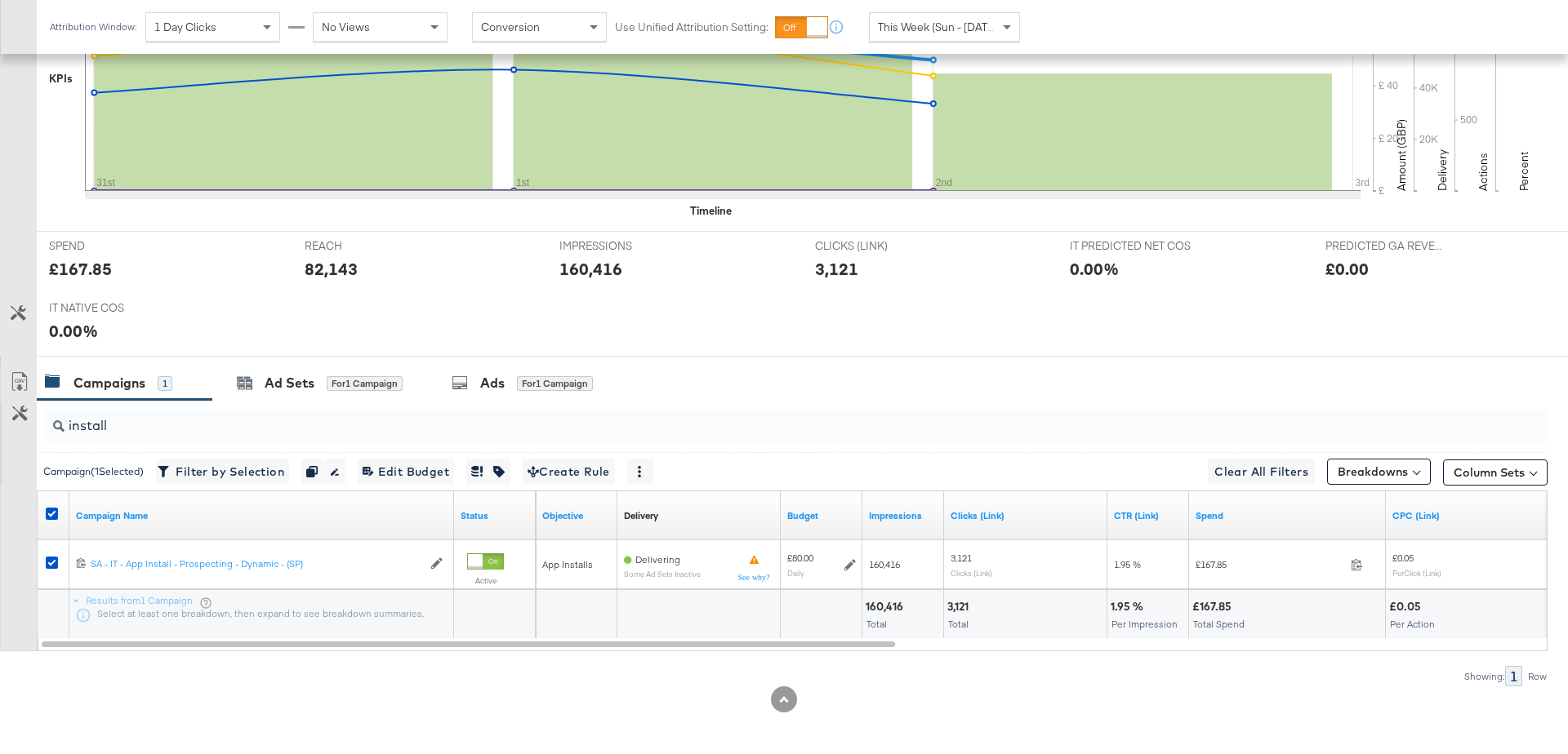
scroll to position [0, 0]
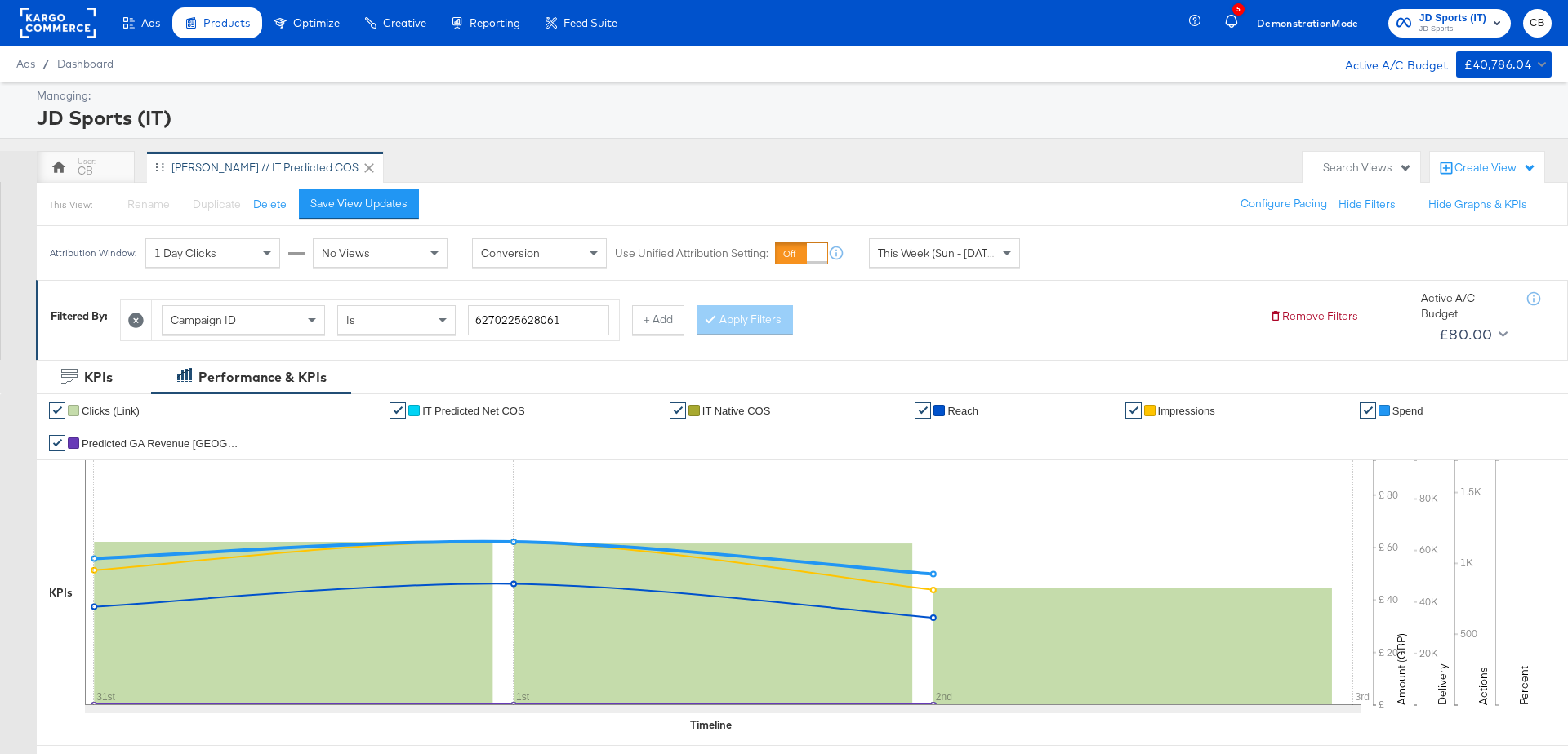
click at [136, 318] on icon at bounding box center [136, 320] width 15 height 15
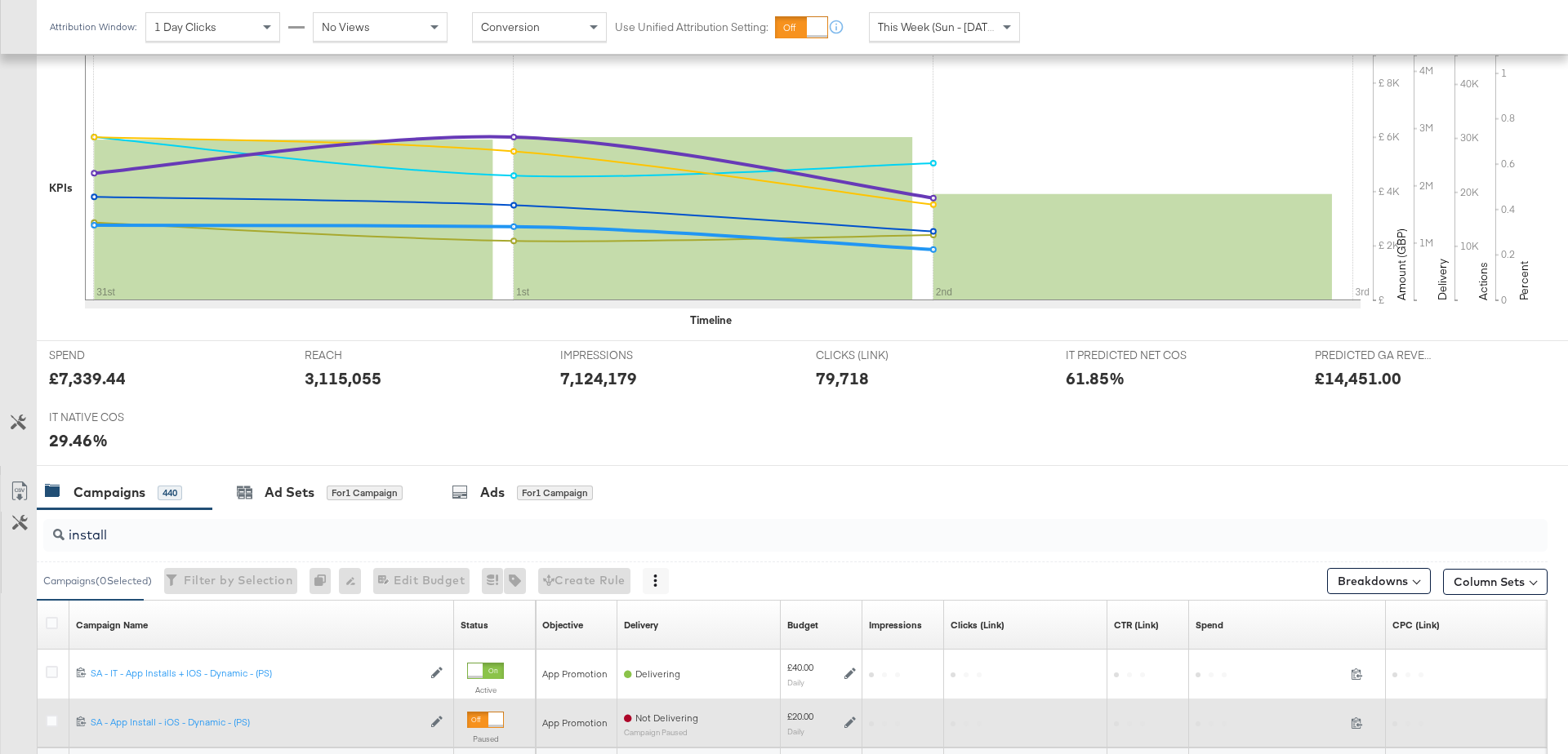
scroll to position [527, 0]
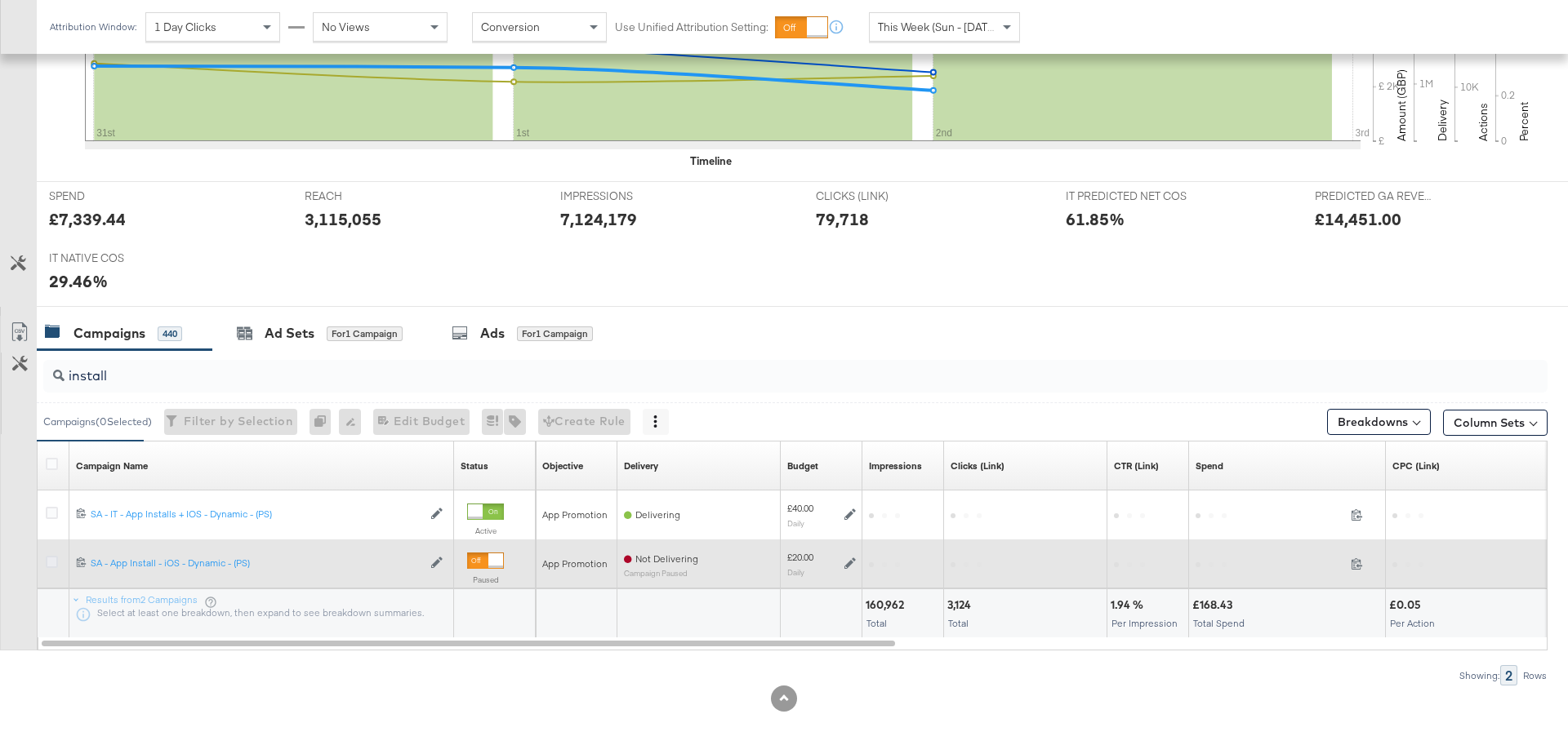
click at [52, 562] on icon at bounding box center [51, 562] width 13 height 13
click at [0, 0] on input "checkbox" at bounding box center [0, 0] width 0 height 0
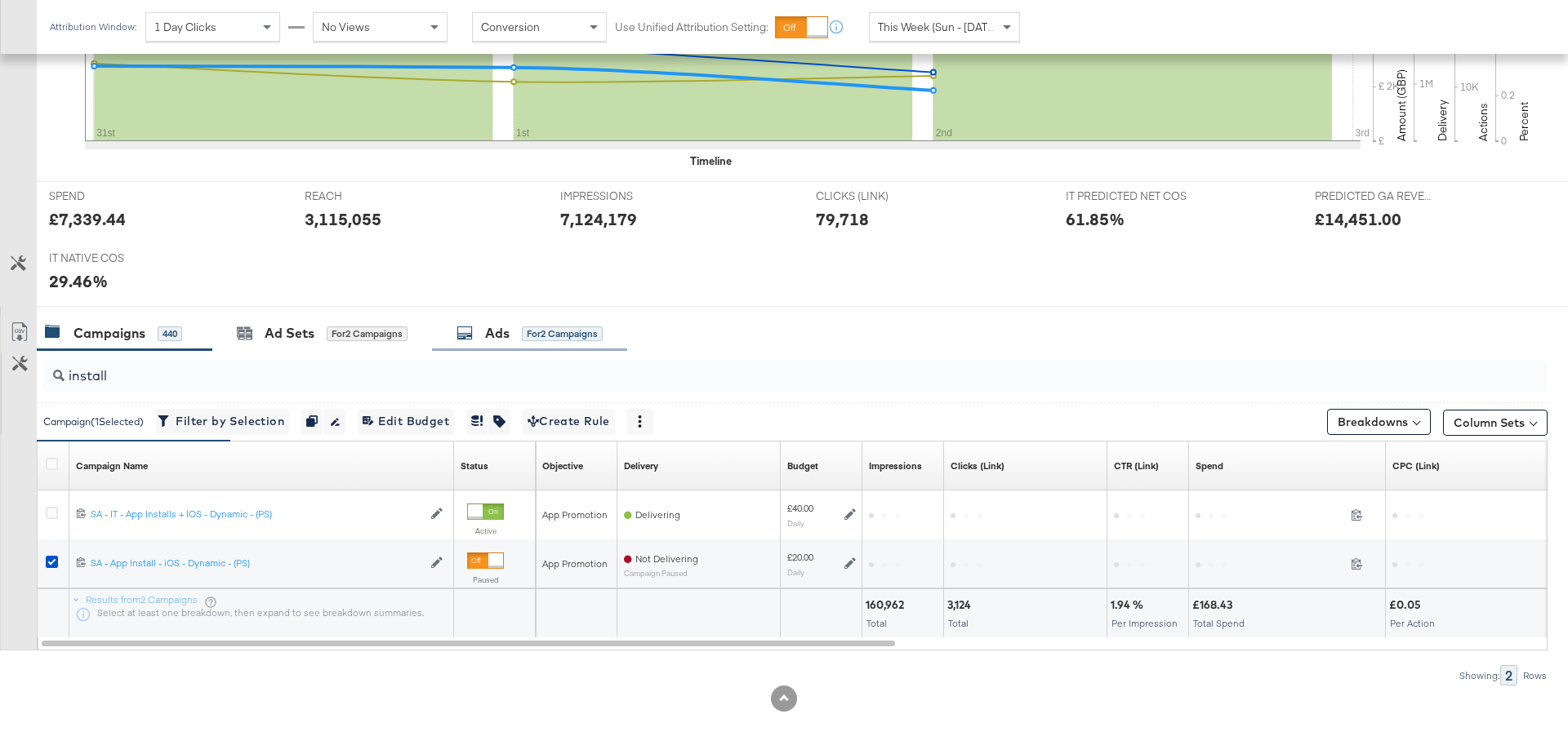
click at [481, 334] on div "Ads for 2 Campaigns" at bounding box center [529, 334] width 146 height 19
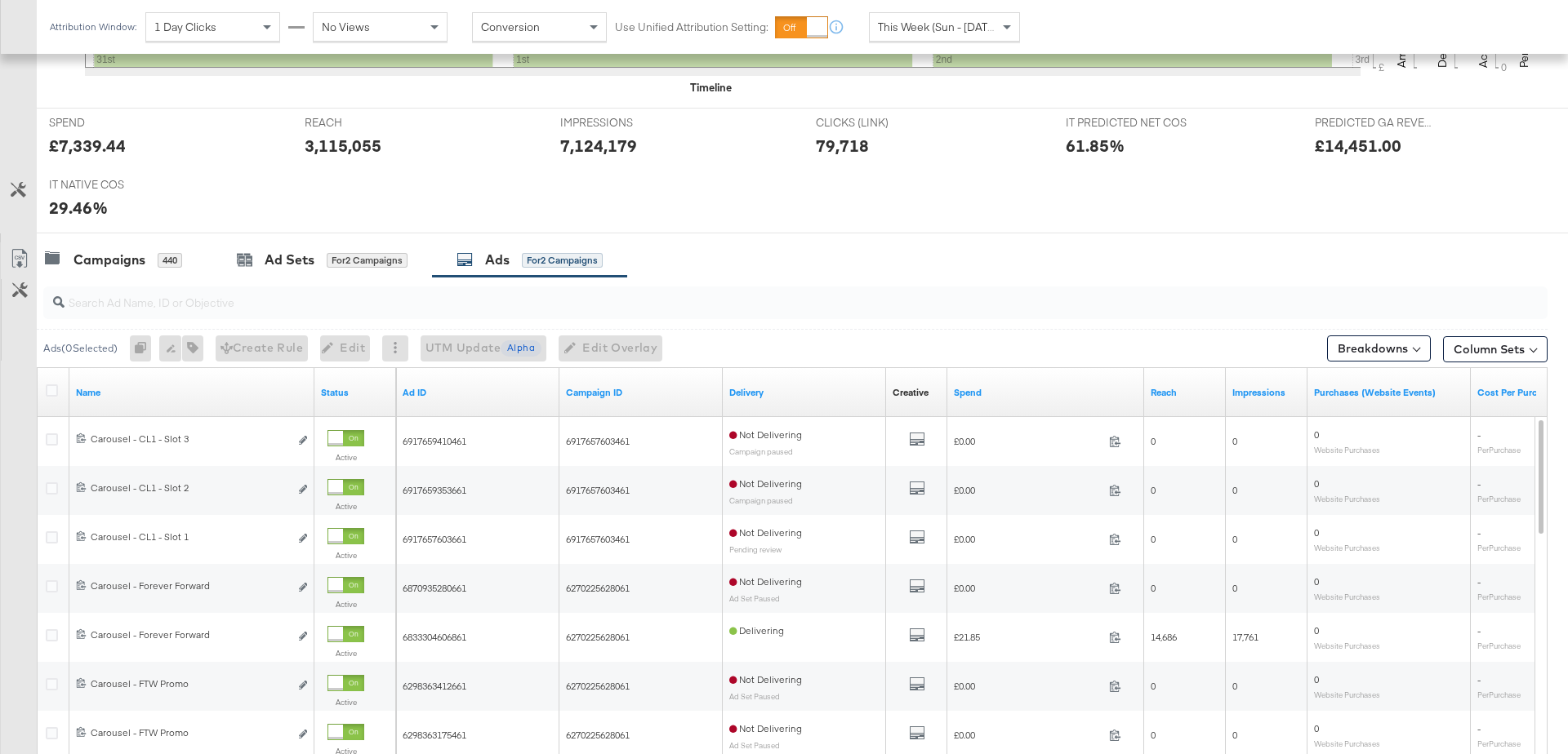
scroll to position [612, 0]
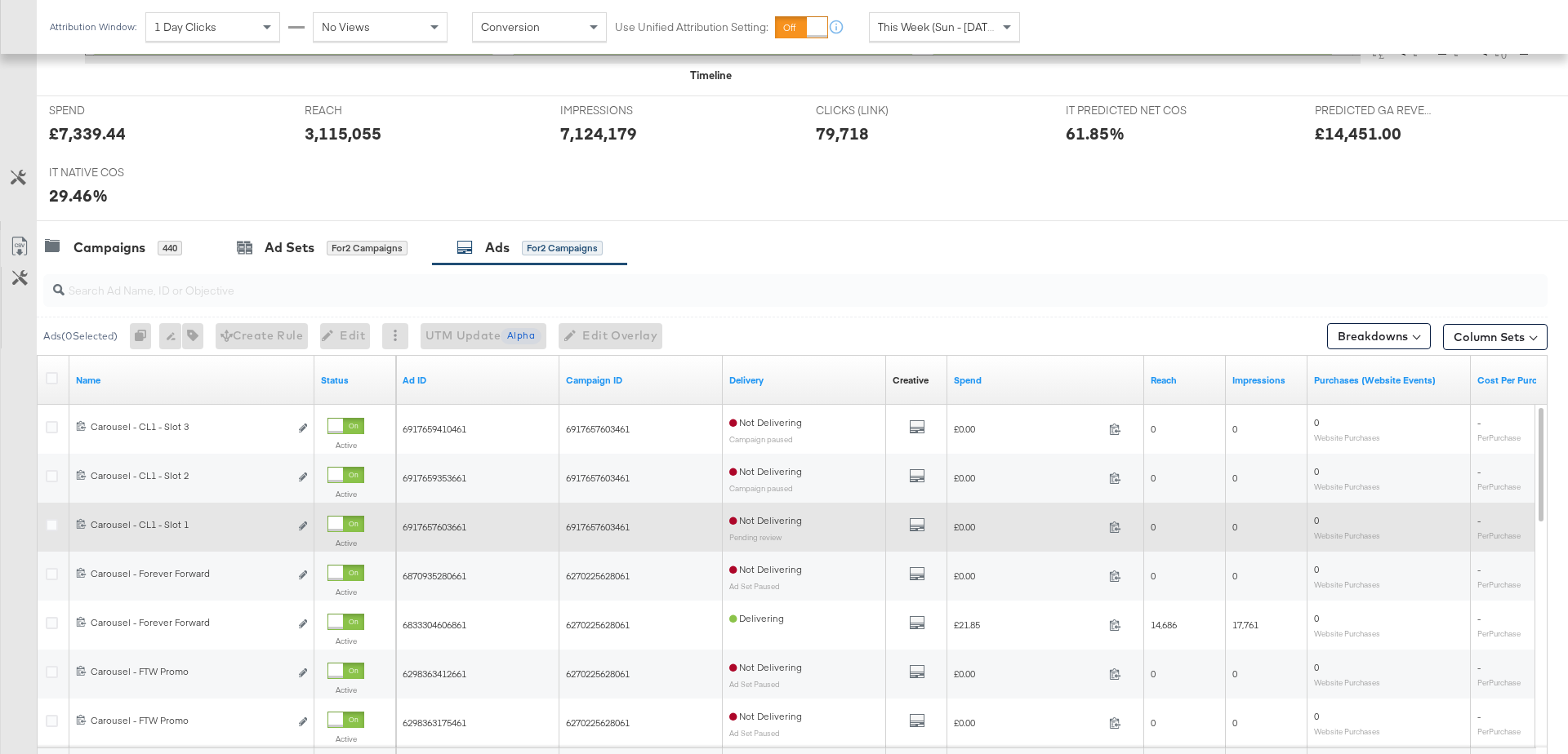
click at [606, 527] on span "6917657603461" at bounding box center [598, 527] width 64 height 13
copy span "6917657603461"
click at [449, 526] on span "6917657603661" at bounding box center [435, 527] width 64 height 13
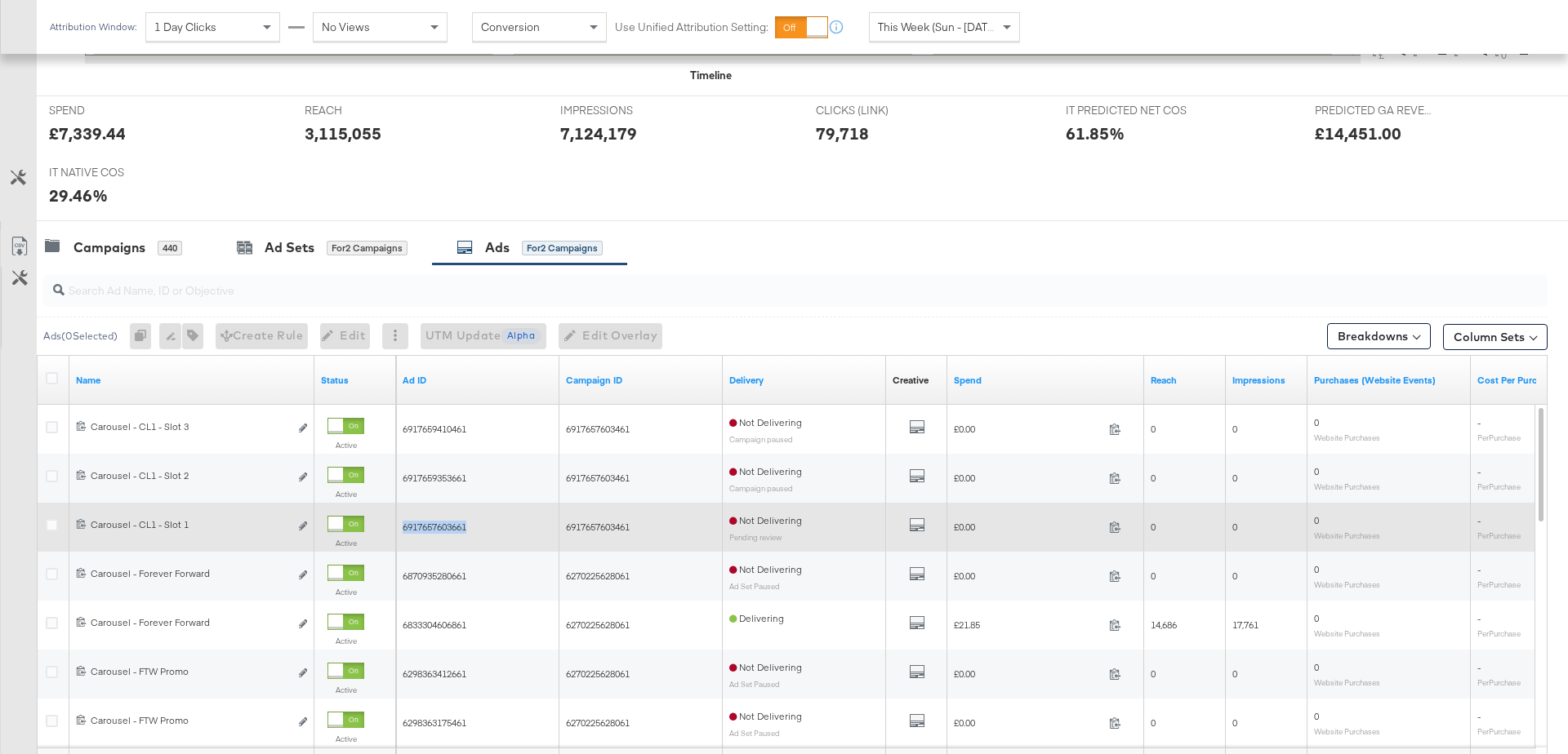
copy span "6917657603661"
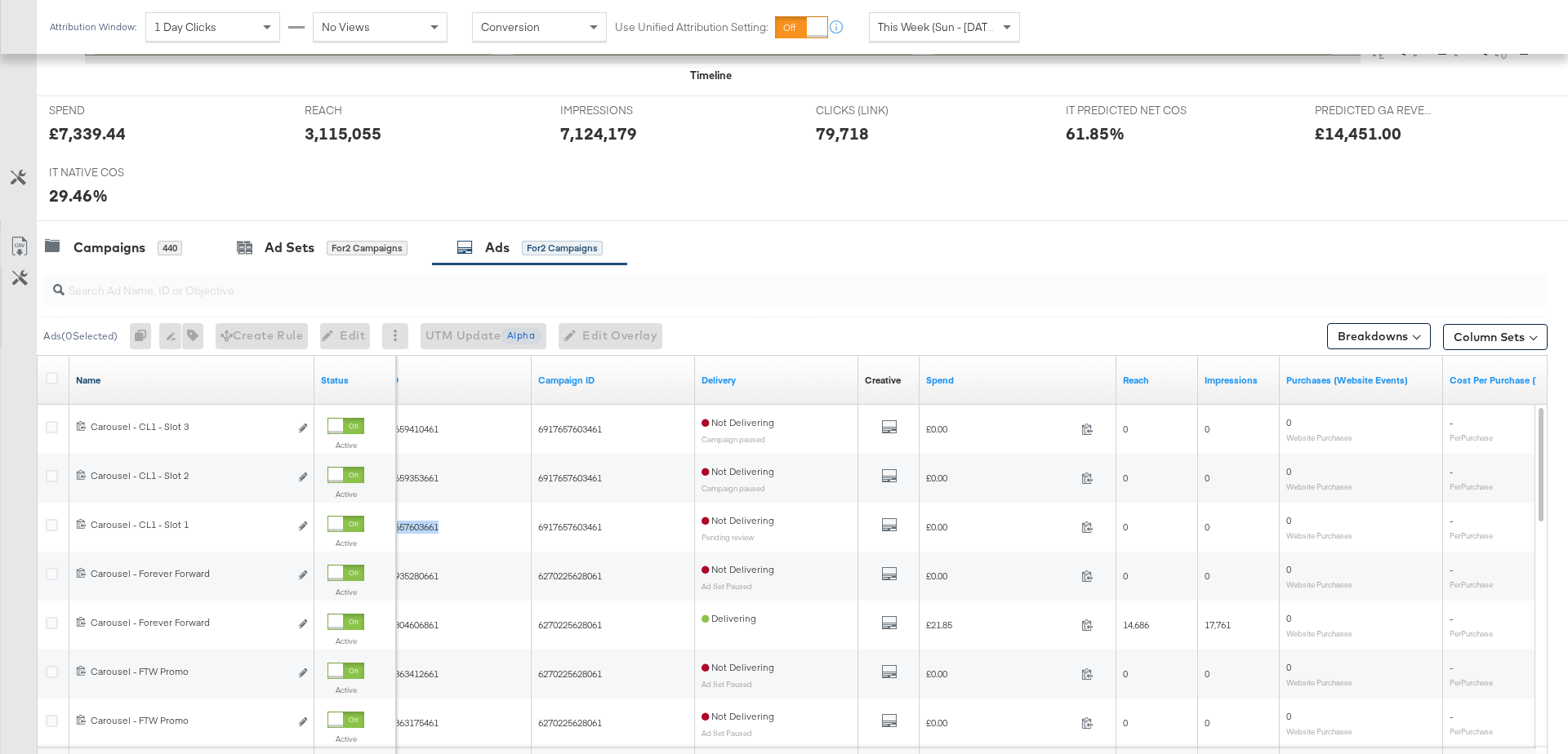
scroll to position [0, 0]
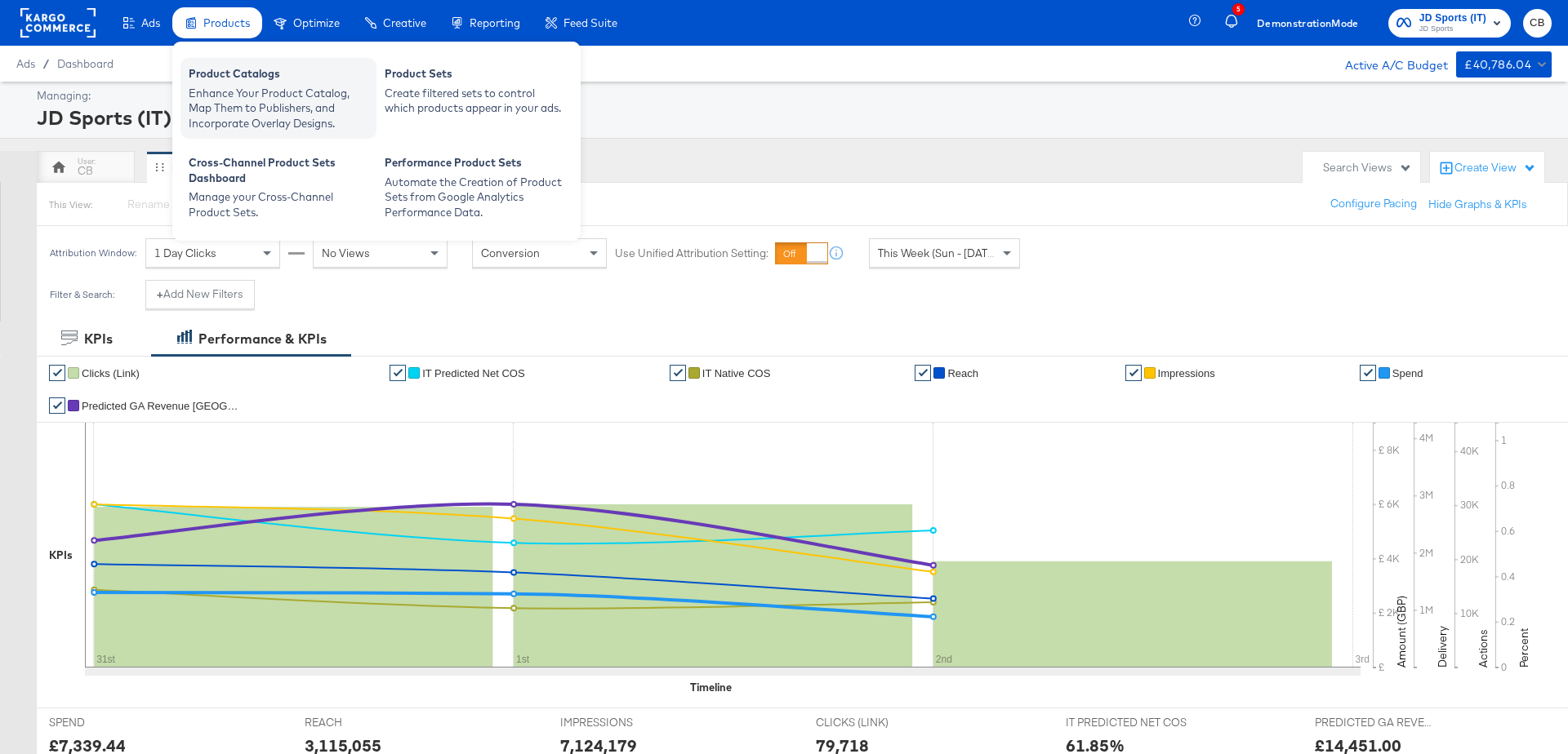
click at [225, 83] on div "Product Catalogs" at bounding box center [278, 75] width 180 height 19
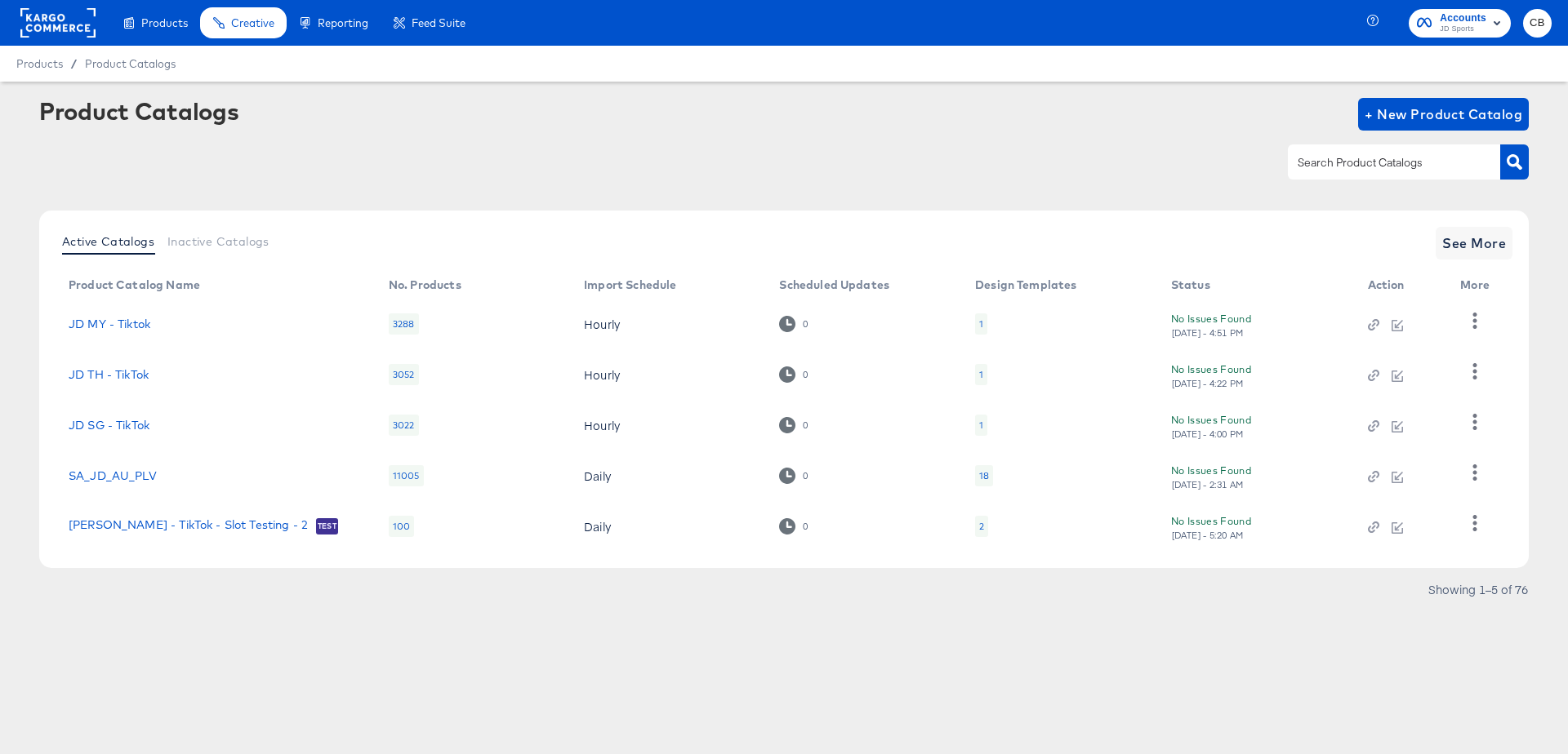
click at [1384, 141] on div "Product Catalogs + New Product Catalog" at bounding box center [783, 147] width 1490 height 99
click at [1345, 168] on input "text" at bounding box center [1381, 163] width 174 height 19
type input "IT"
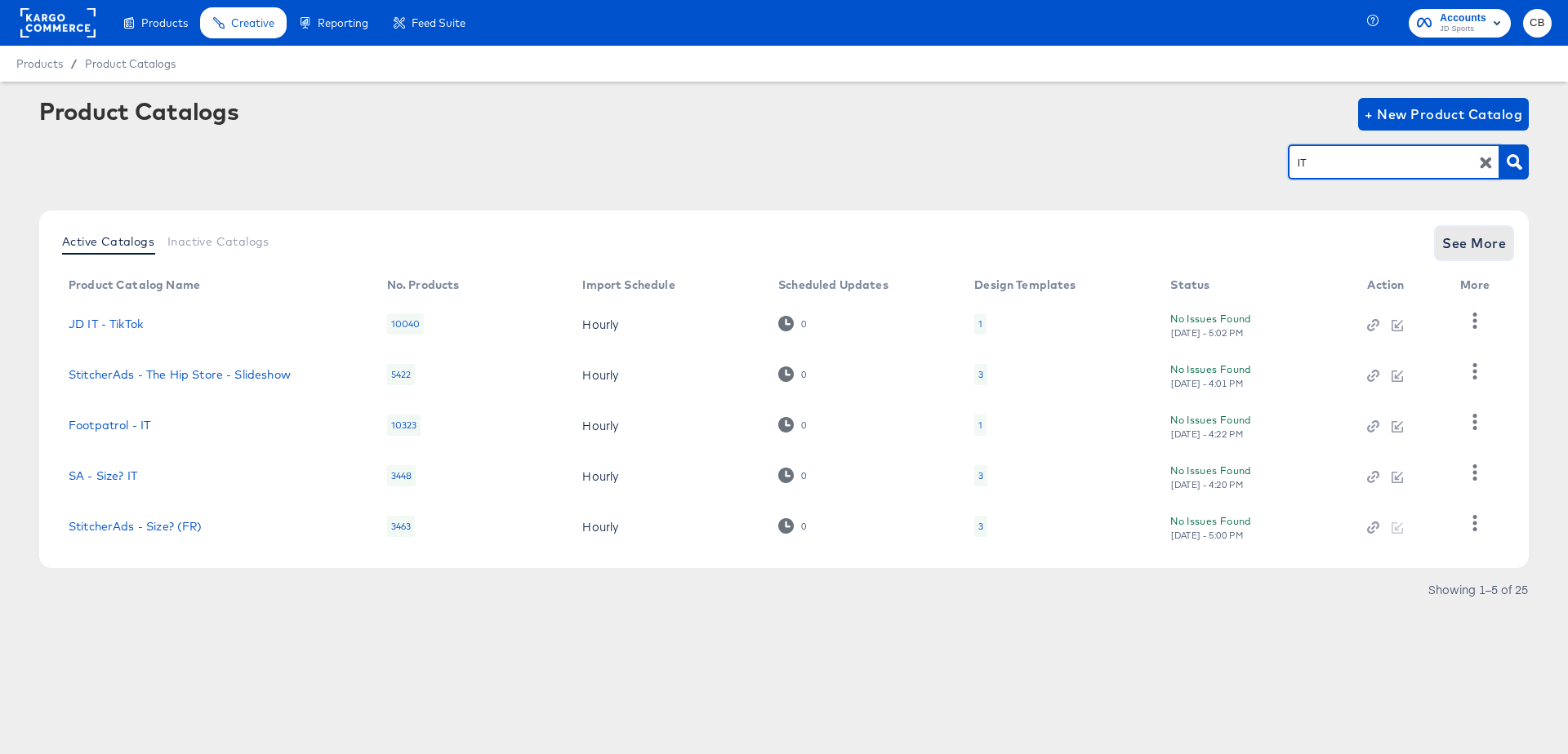
click at [1446, 240] on span "See More" at bounding box center [1474, 243] width 64 height 23
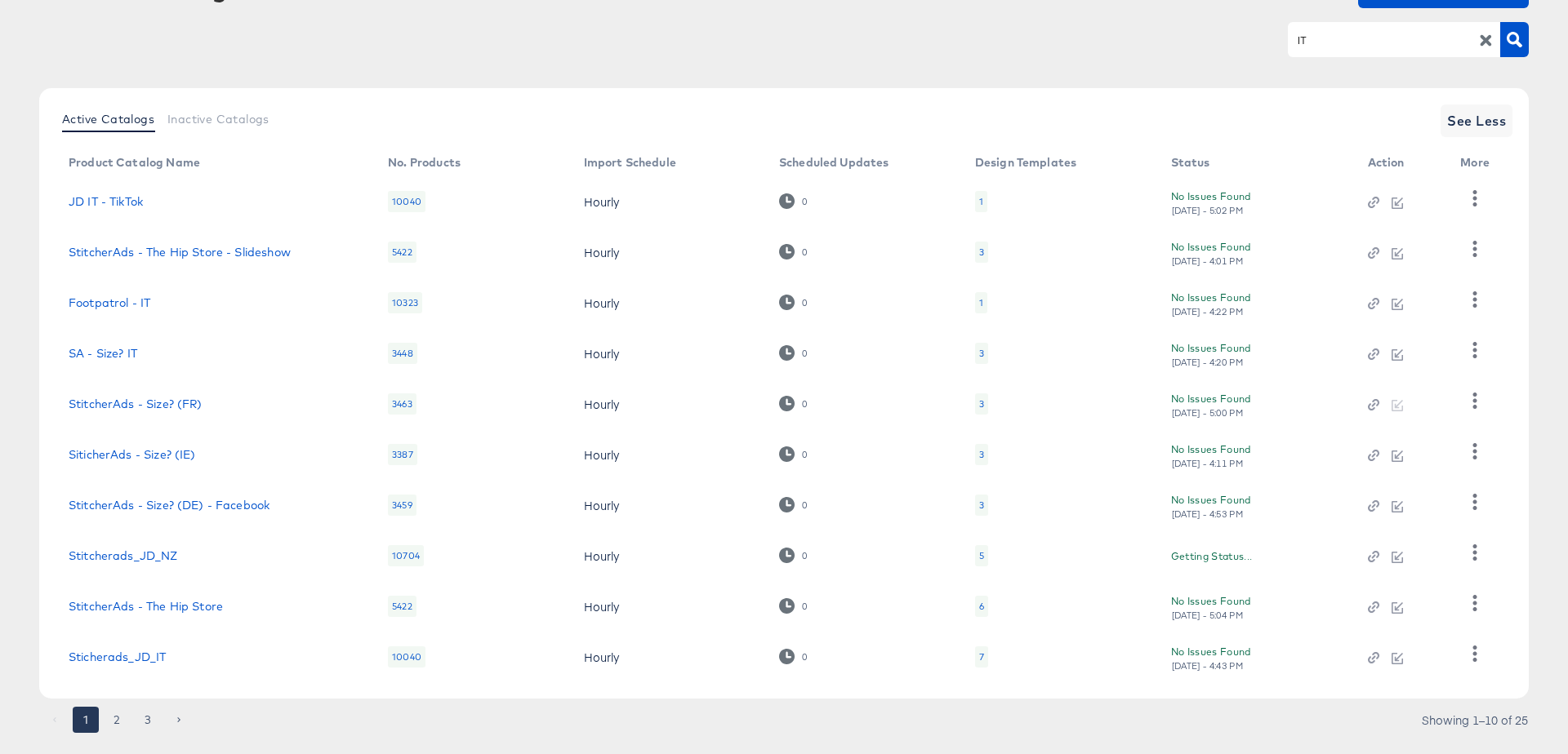
scroll to position [158, 0]
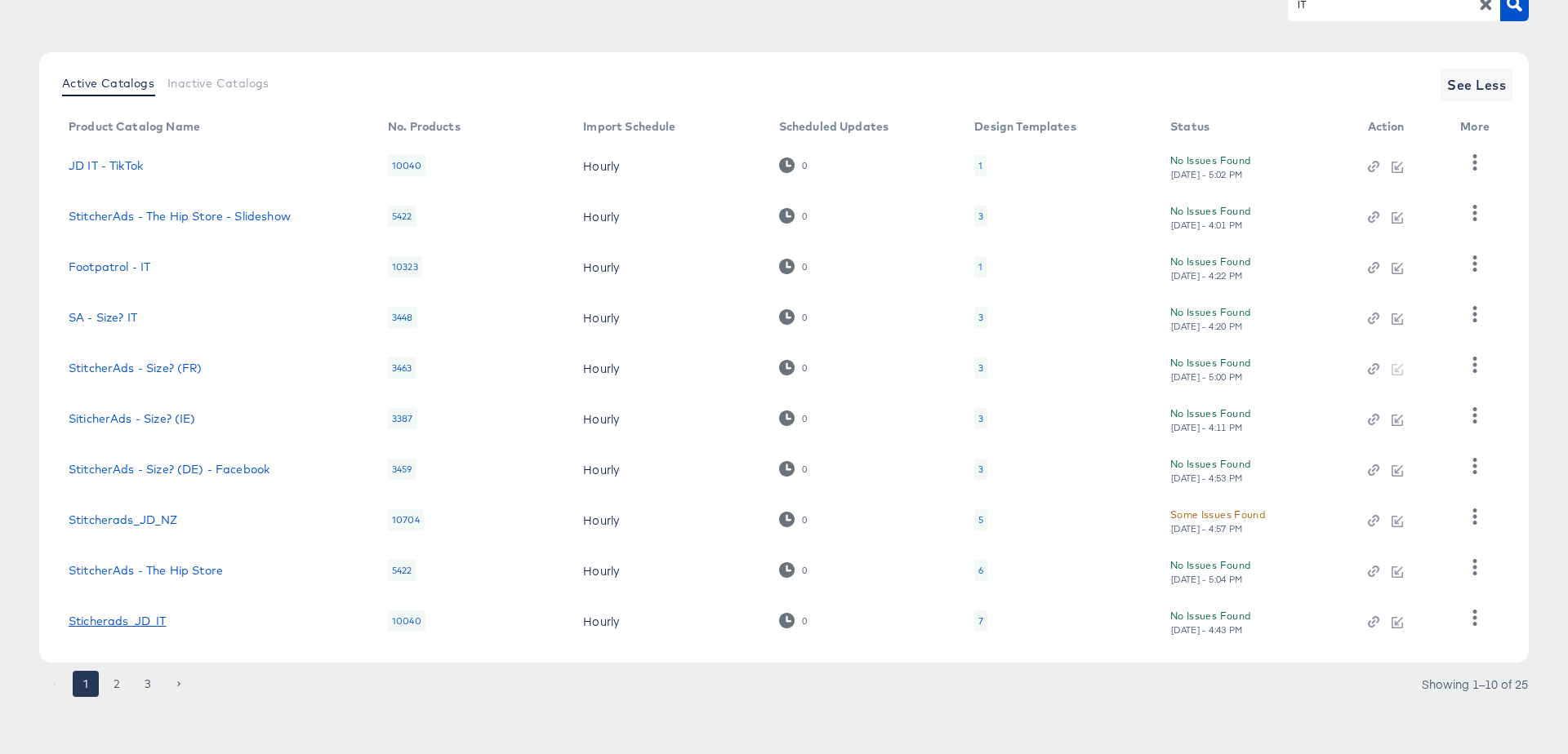
click at [142, 625] on link "Sticherads_JD_IT" at bounding box center [116, 620] width 97 height 13
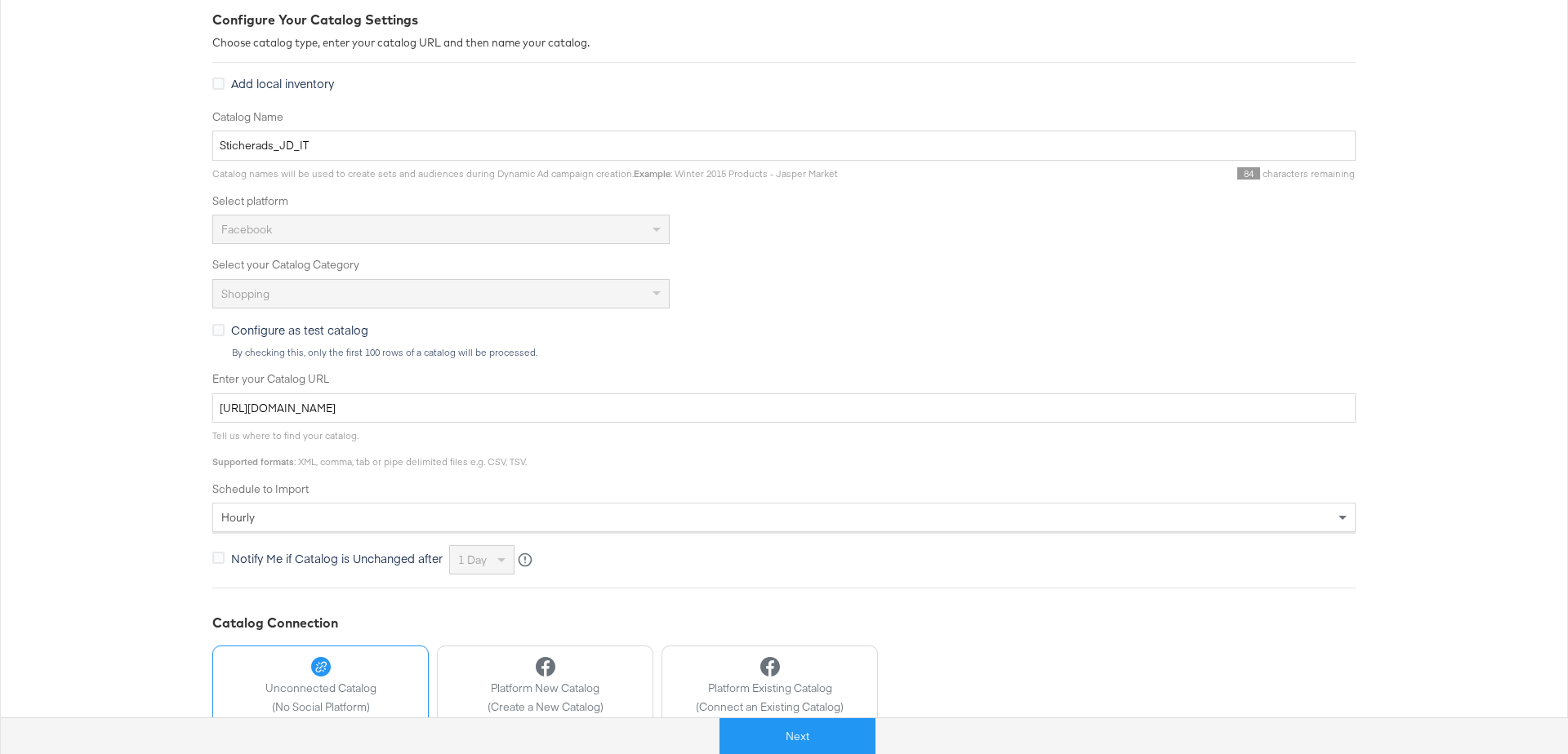
scroll to position [339, 0]
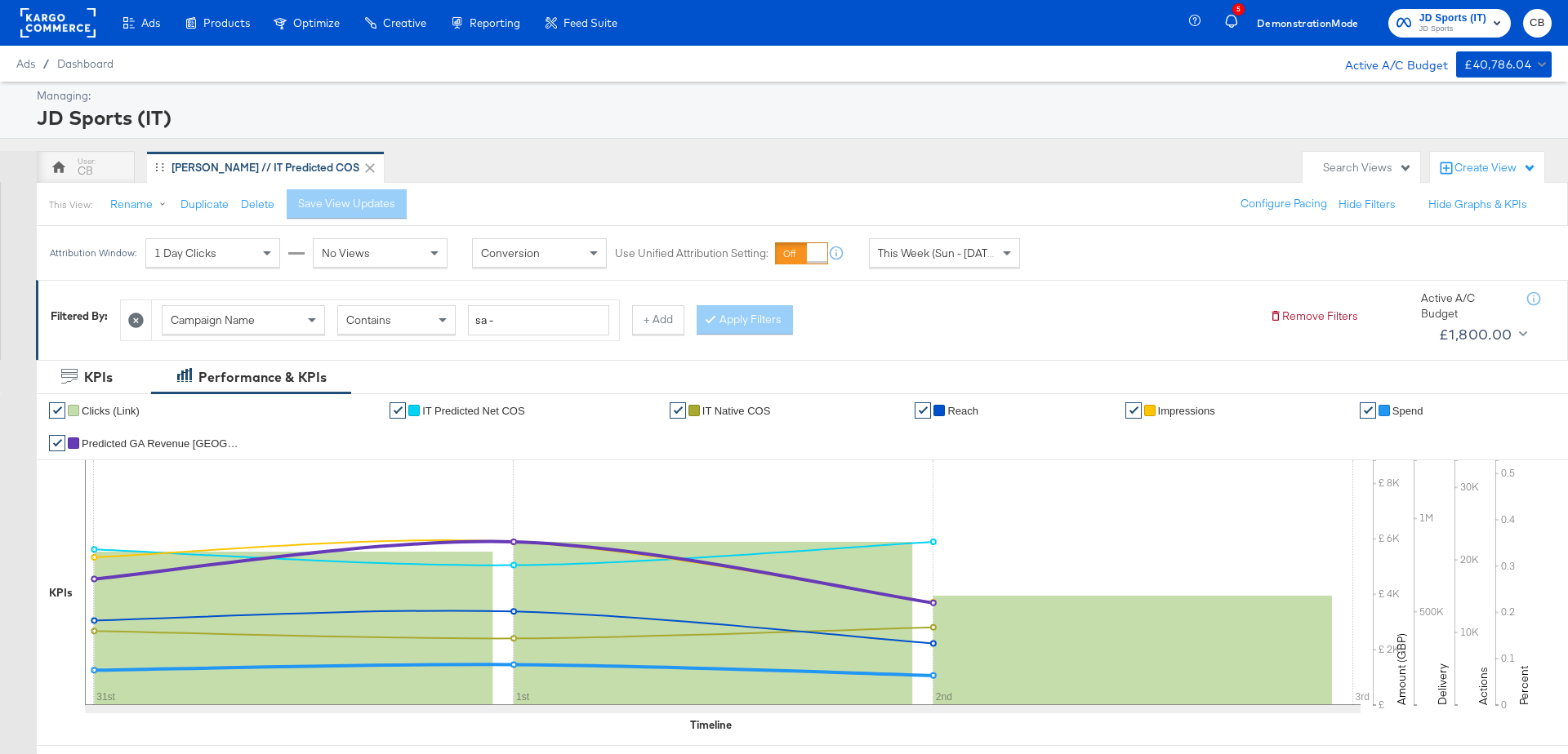
click at [41, 32] on rect at bounding box center [57, 23] width 75 height 29
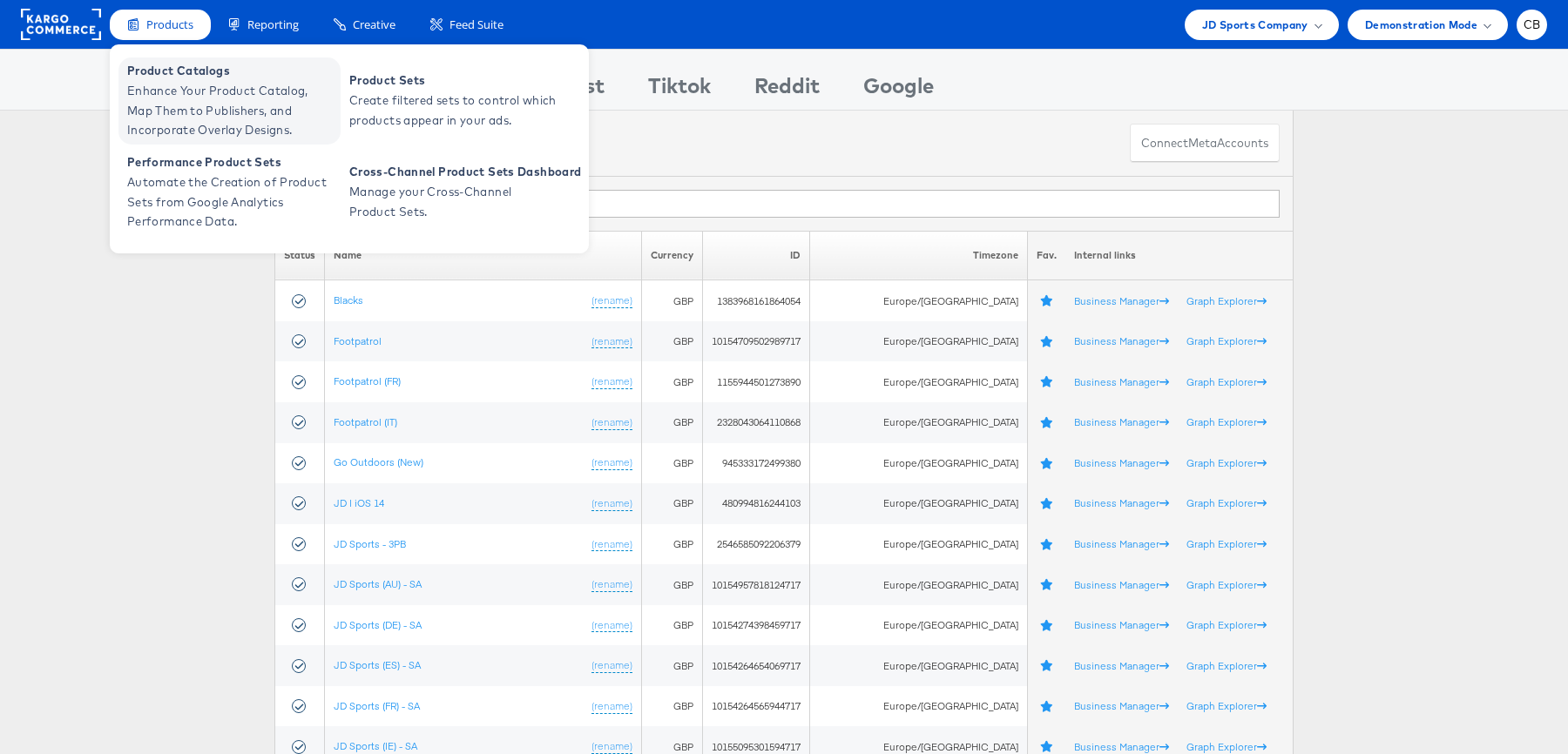
click at [174, 90] on span "Enhance Your Product Catalog, Map Them to Publishers, and Incorporate Overlay D…" at bounding box center [231, 111] width 209 height 59
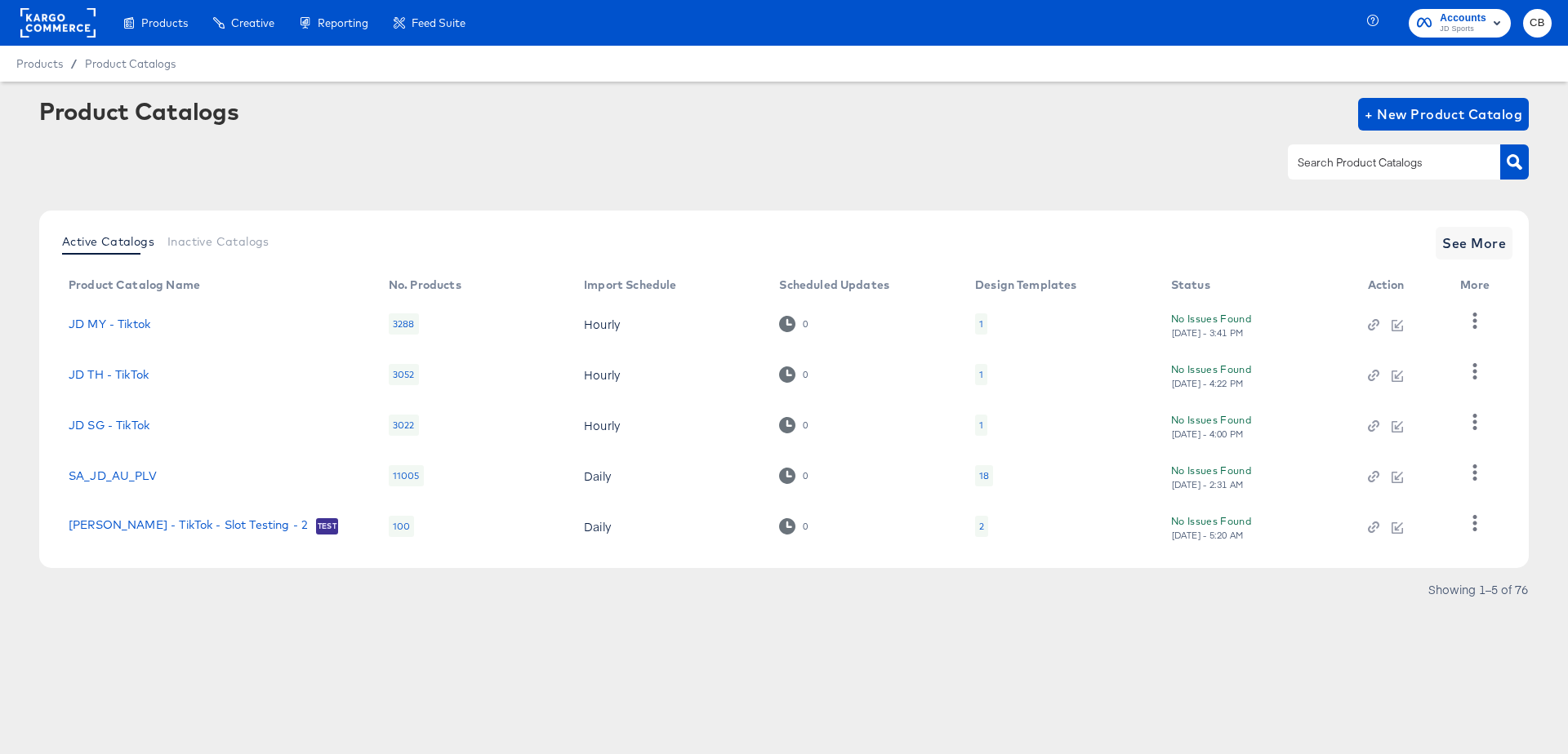
click at [1356, 156] on input "text" at bounding box center [1381, 163] width 174 height 19
type input "NL"
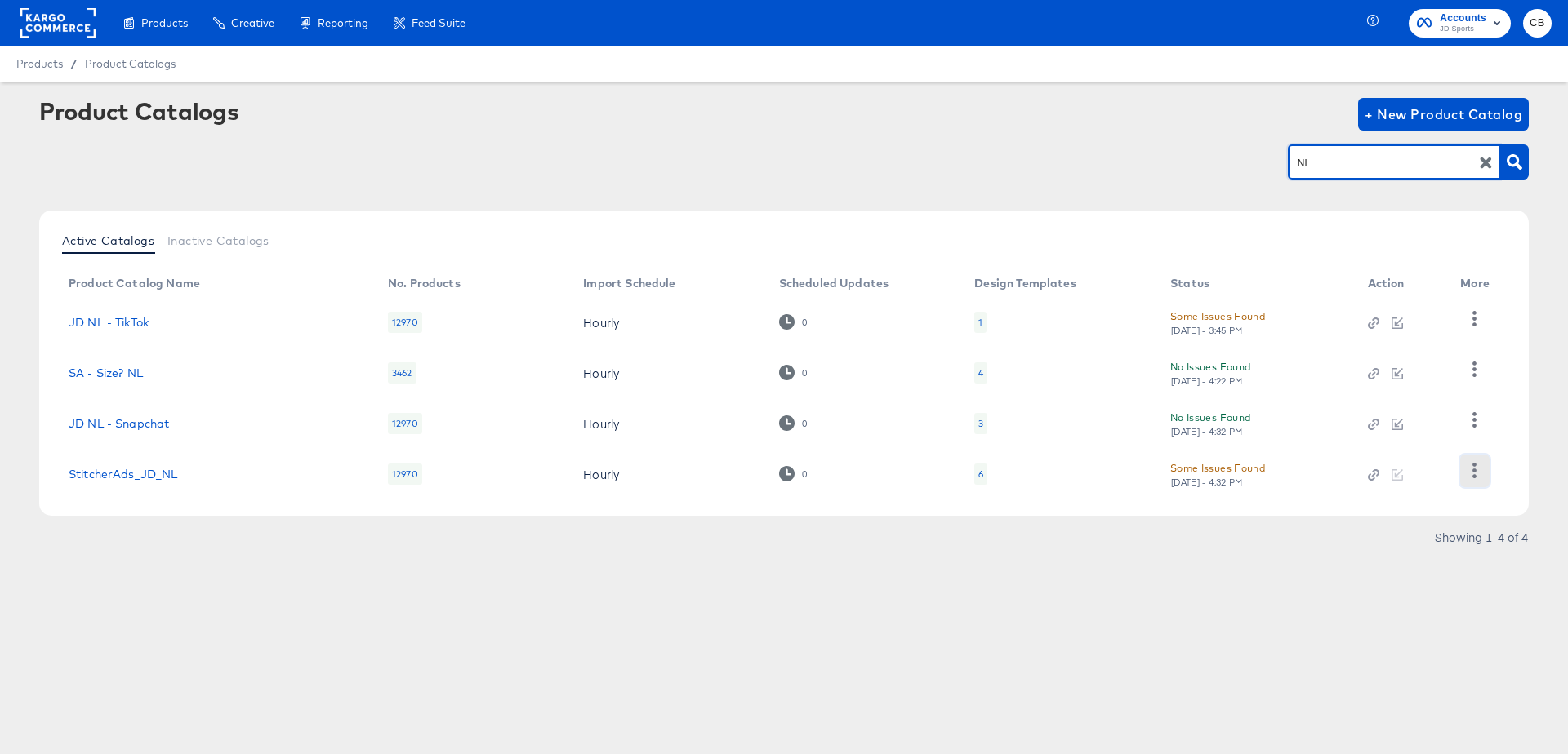
click at [1464, 469] on button "button" at bounding box center [1474, 471] width 29 height 33
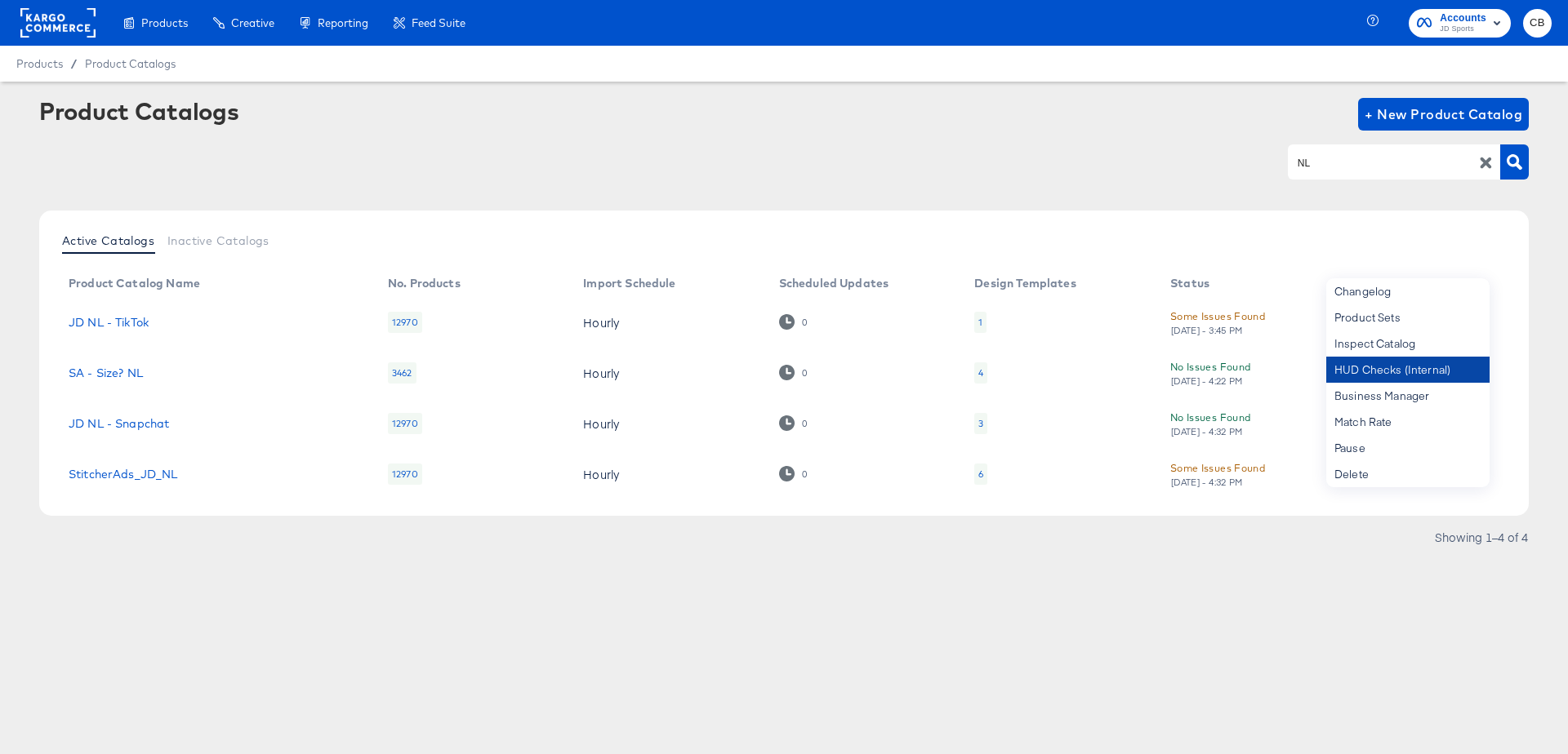
click at [1350, 376] on div "HUD Checks (Internal)" at bounding box center [1408, 369] width 164 height 26
click at [805, 560] on article "Product Catalogs + New Product Catalog NL Active Catalogs Inactive Catalogs Pro…" at bounding box center [784, 345] width 1568 height 526
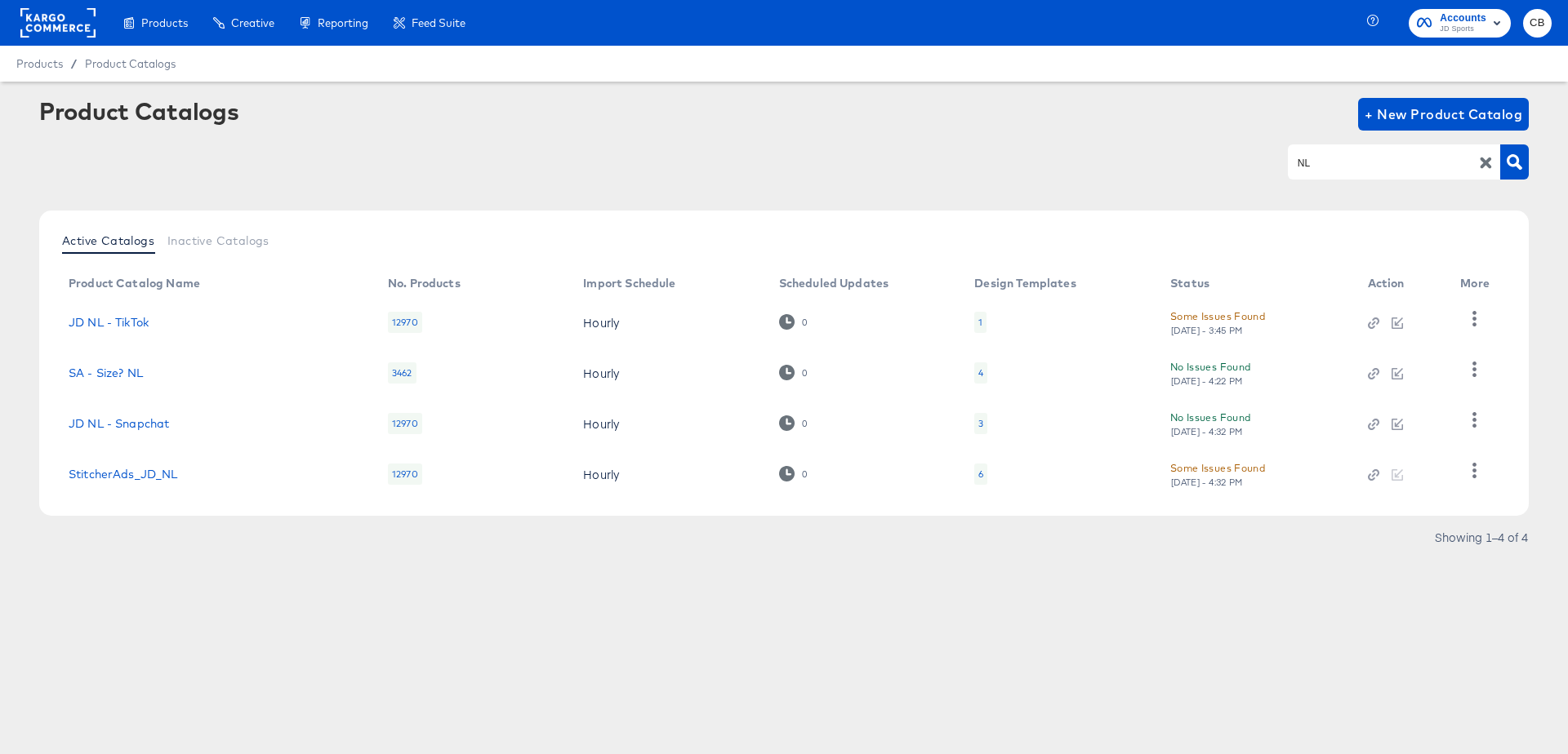
click at [1220, 479] on div "[DATE] - 4:32 PM" at bounding box center [1206, 483] width 73 height 12
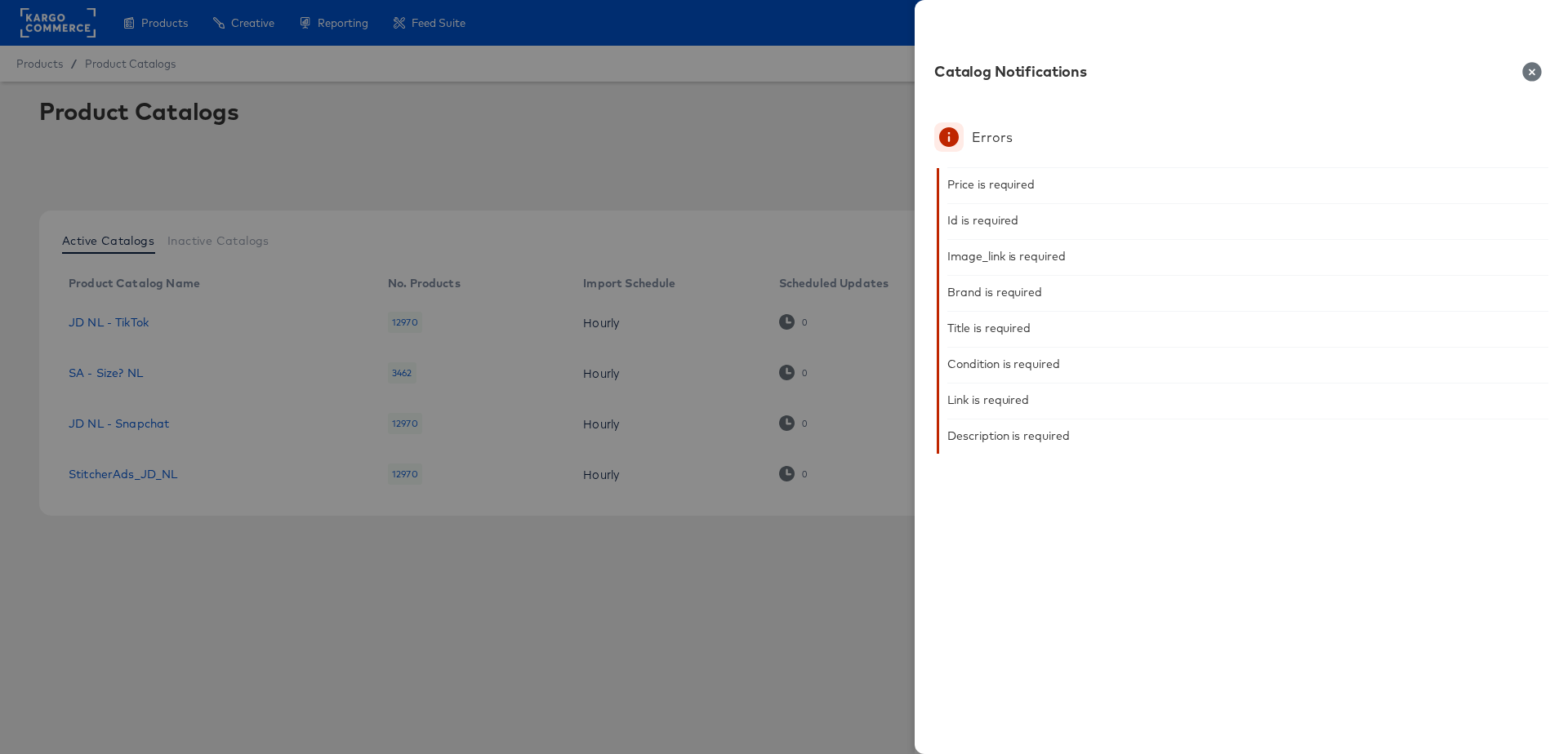
click at [1528, 78] on icon "button" at bounding box center [1532, 72] width 19 height 19
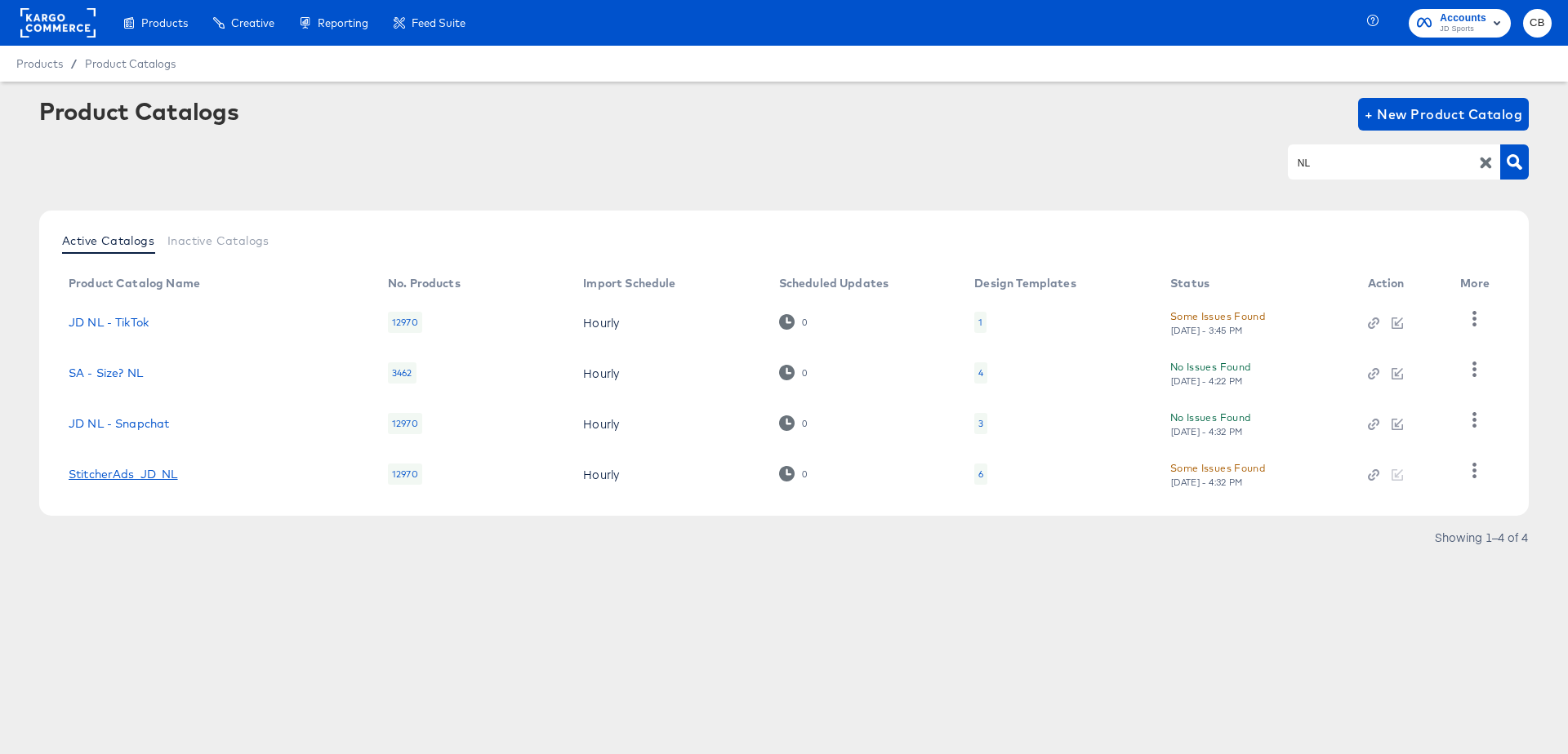
click at [110, 479] on link "StitcherAds_JD_NL" at bounding box center [123, 473] width 110 height 13
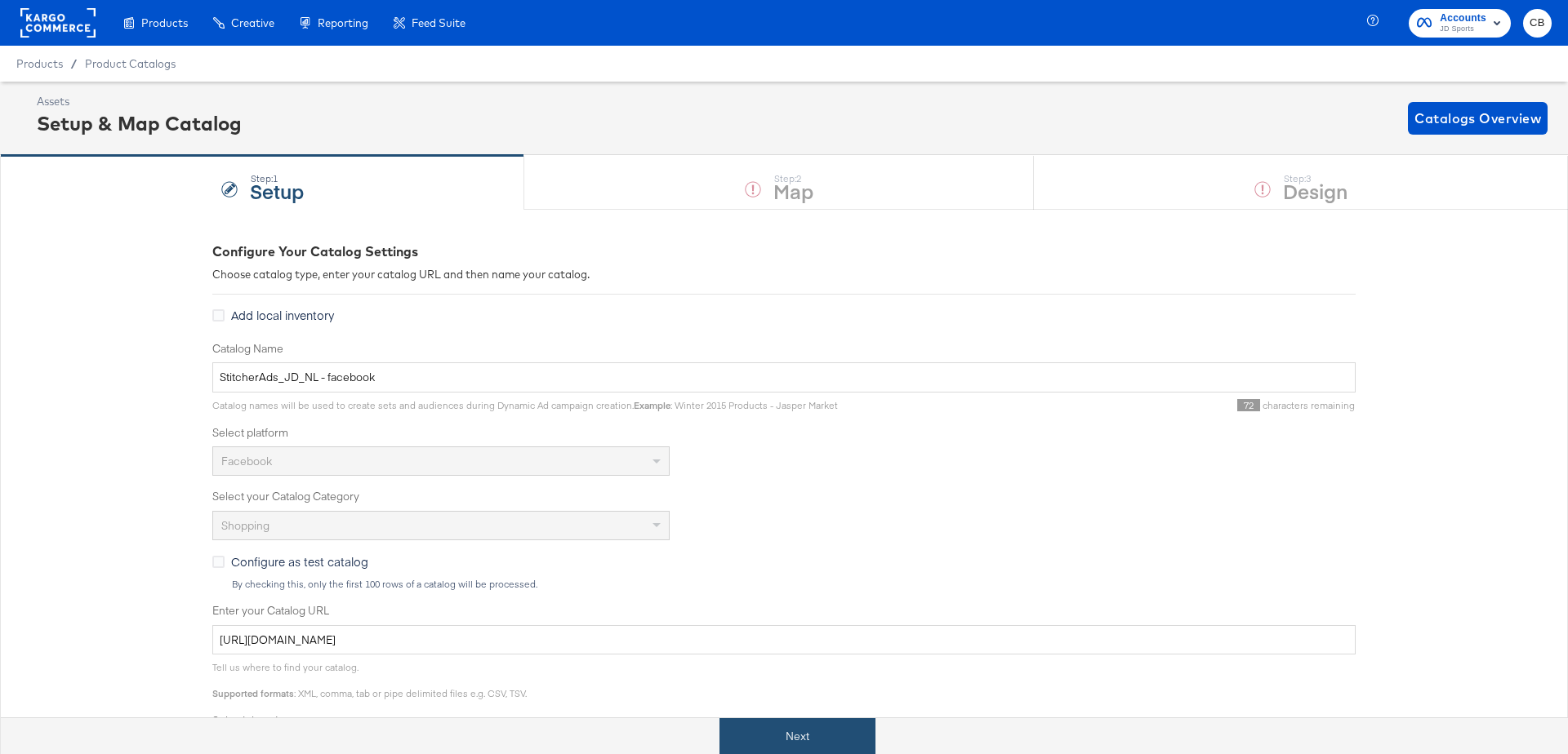
click at [789, 741] on button "Next" at bounding box center [797, 736] width 156 height 37
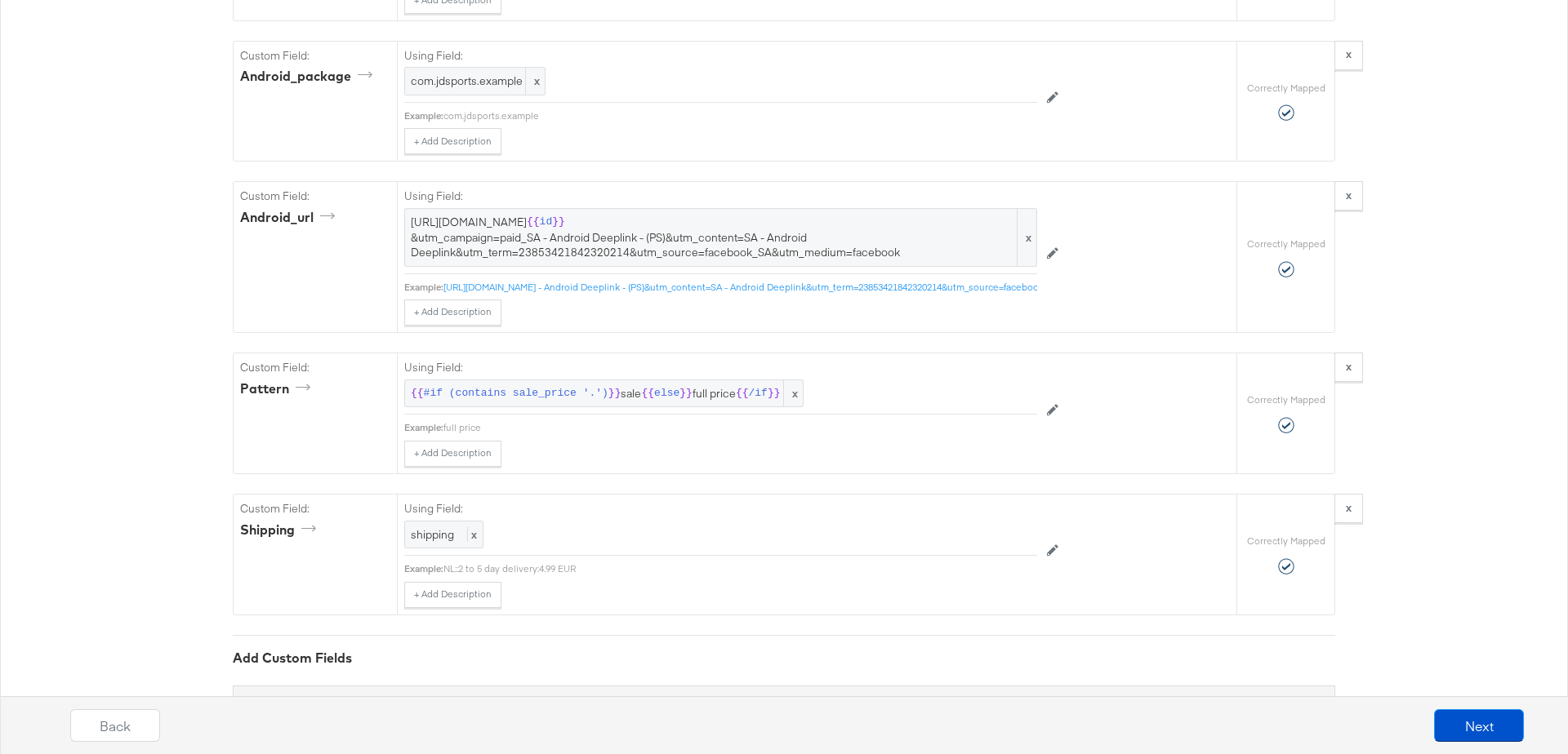
scroll to position [3810, 0]
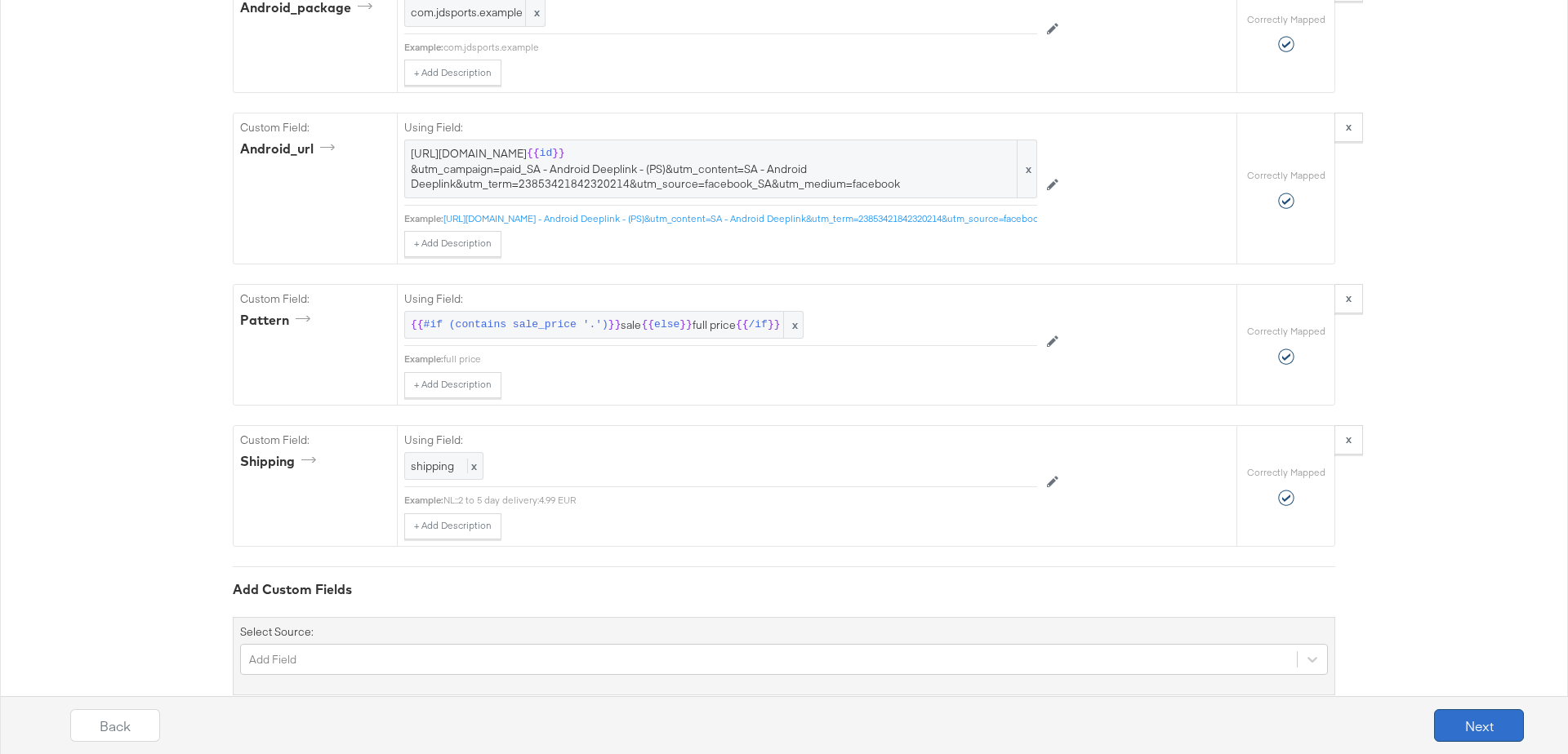
click at [1489, 714] on button "Next" at bounding box center [1479, 725] width 90 height 33
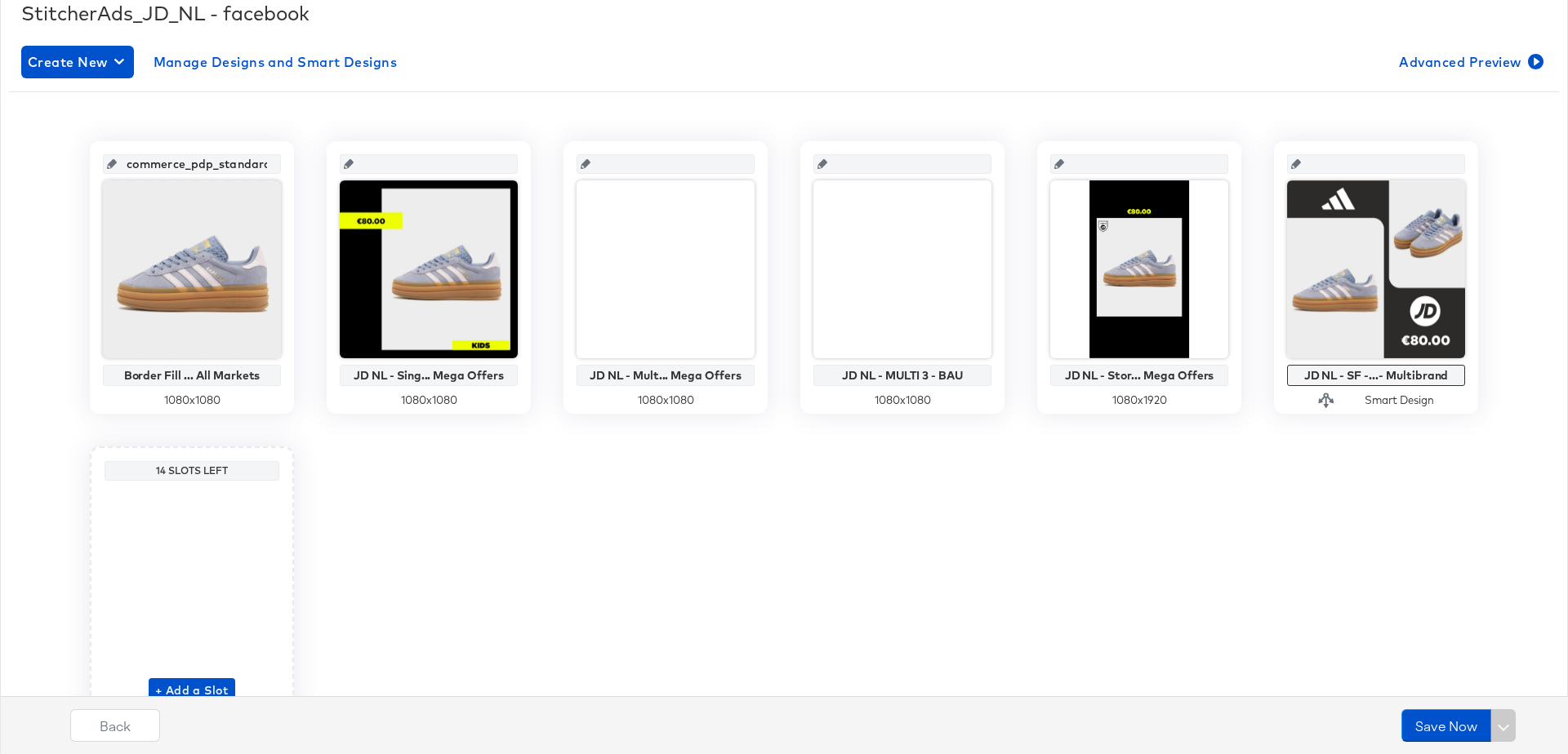
scroll to position [0, 0]
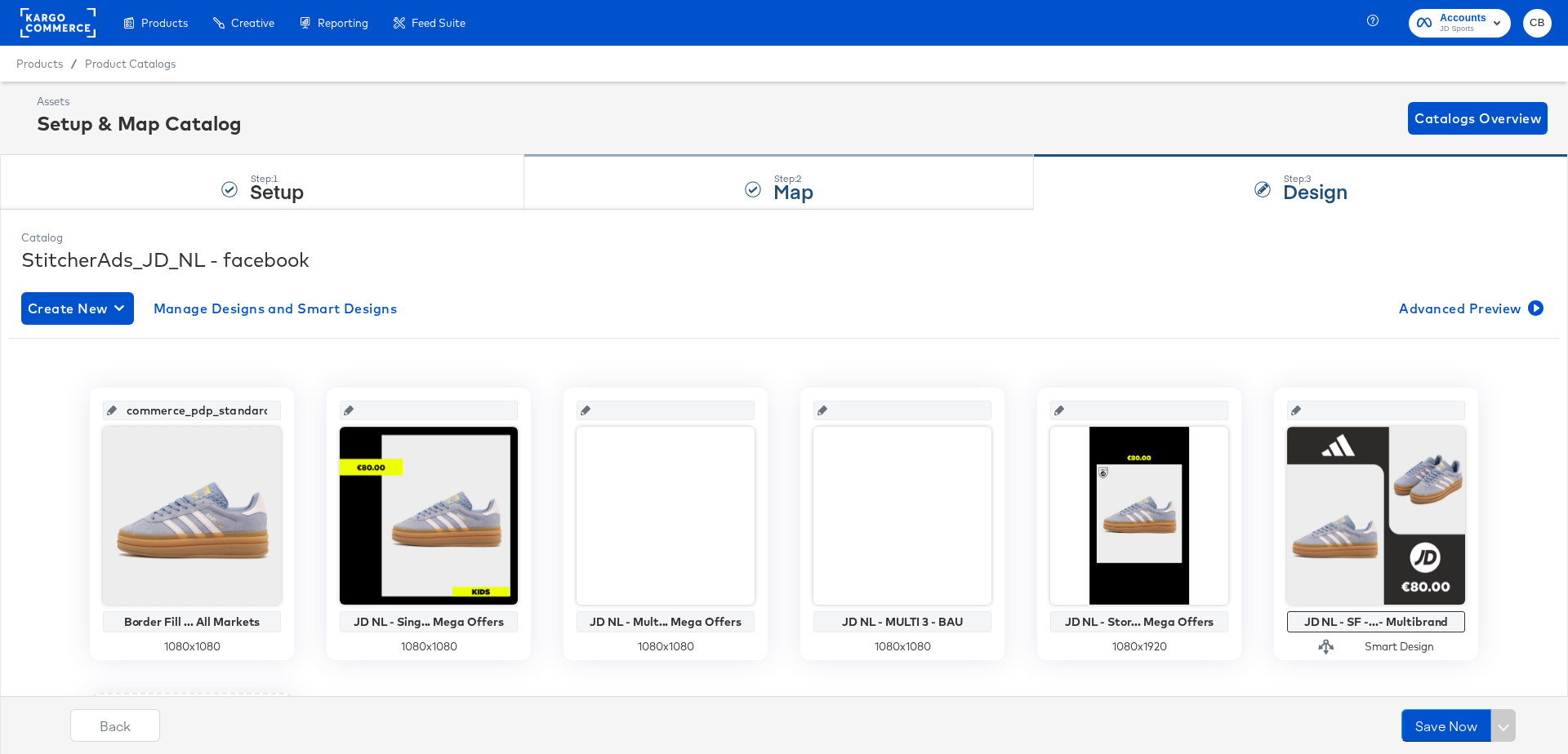
click at [588, 178] on div "Step: 2 Map" at bounding box center [779, 183] width 509 height 54
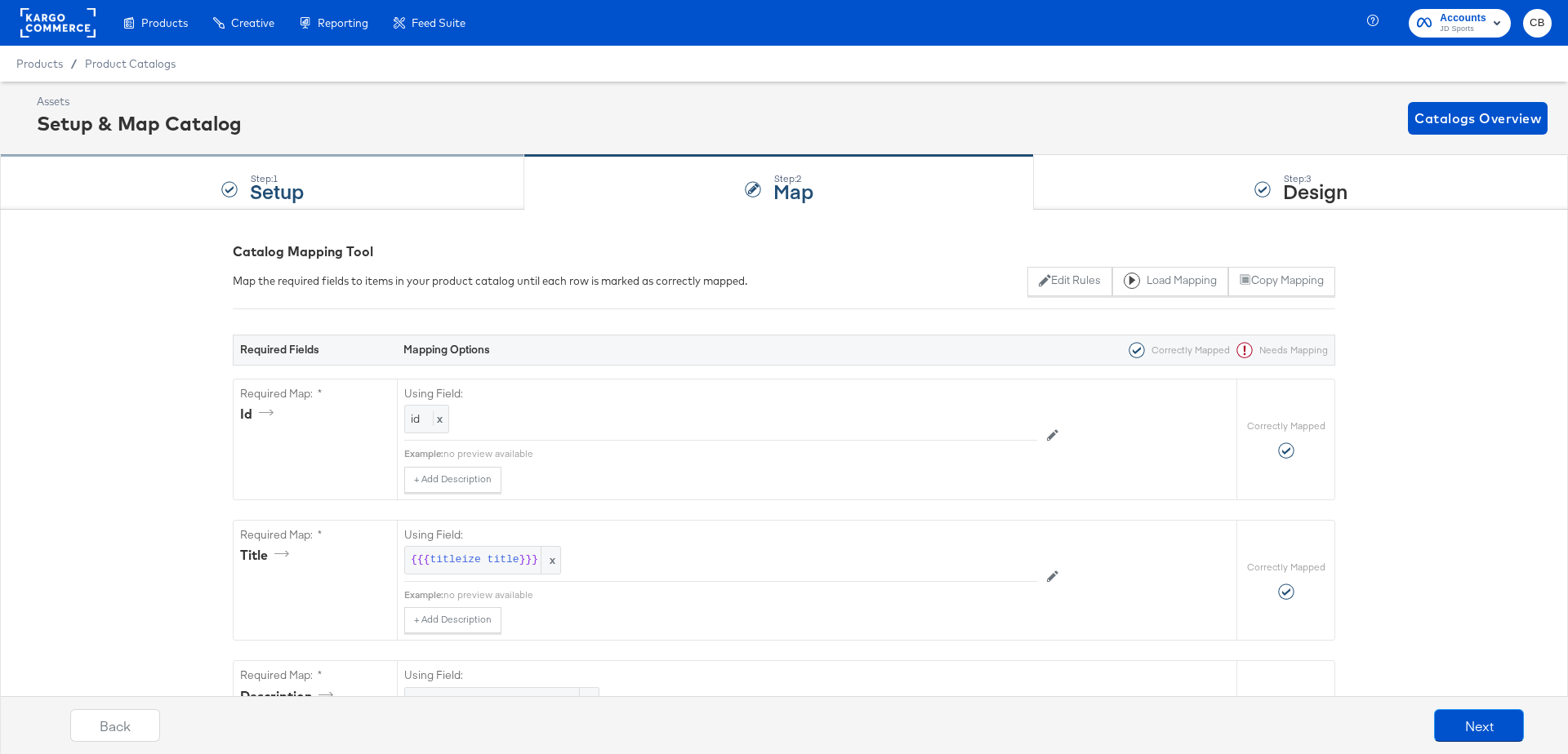
click at [395, 172] on div "Step: 1 Setup" at bounding box center [262, 183] width 524 height 54
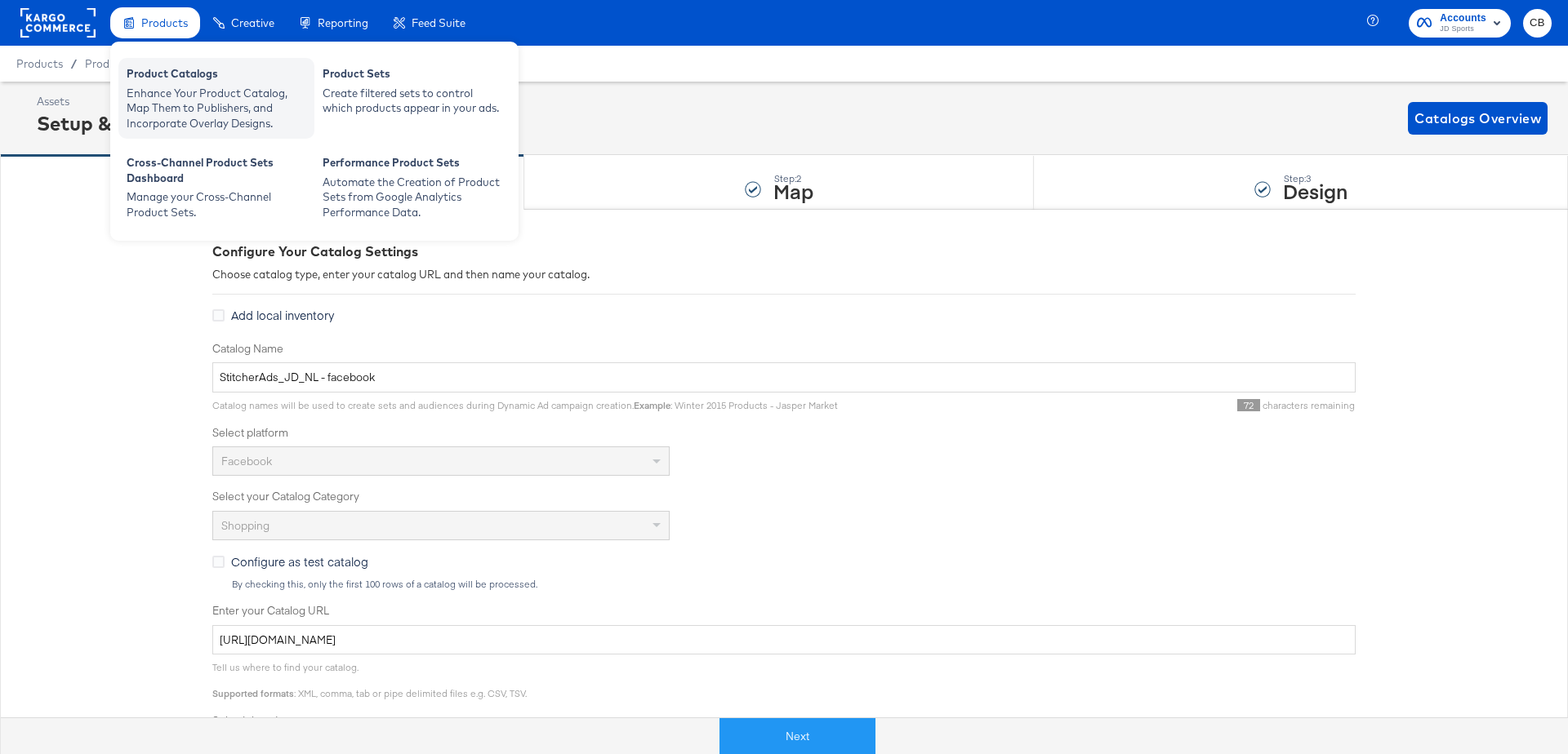
click at [163, 104] on div "Enhance Your Product Catalog, Map Them to Publishers, and Incorporate Overlay D…" at bounding box center [216, 109] width 180 height 45
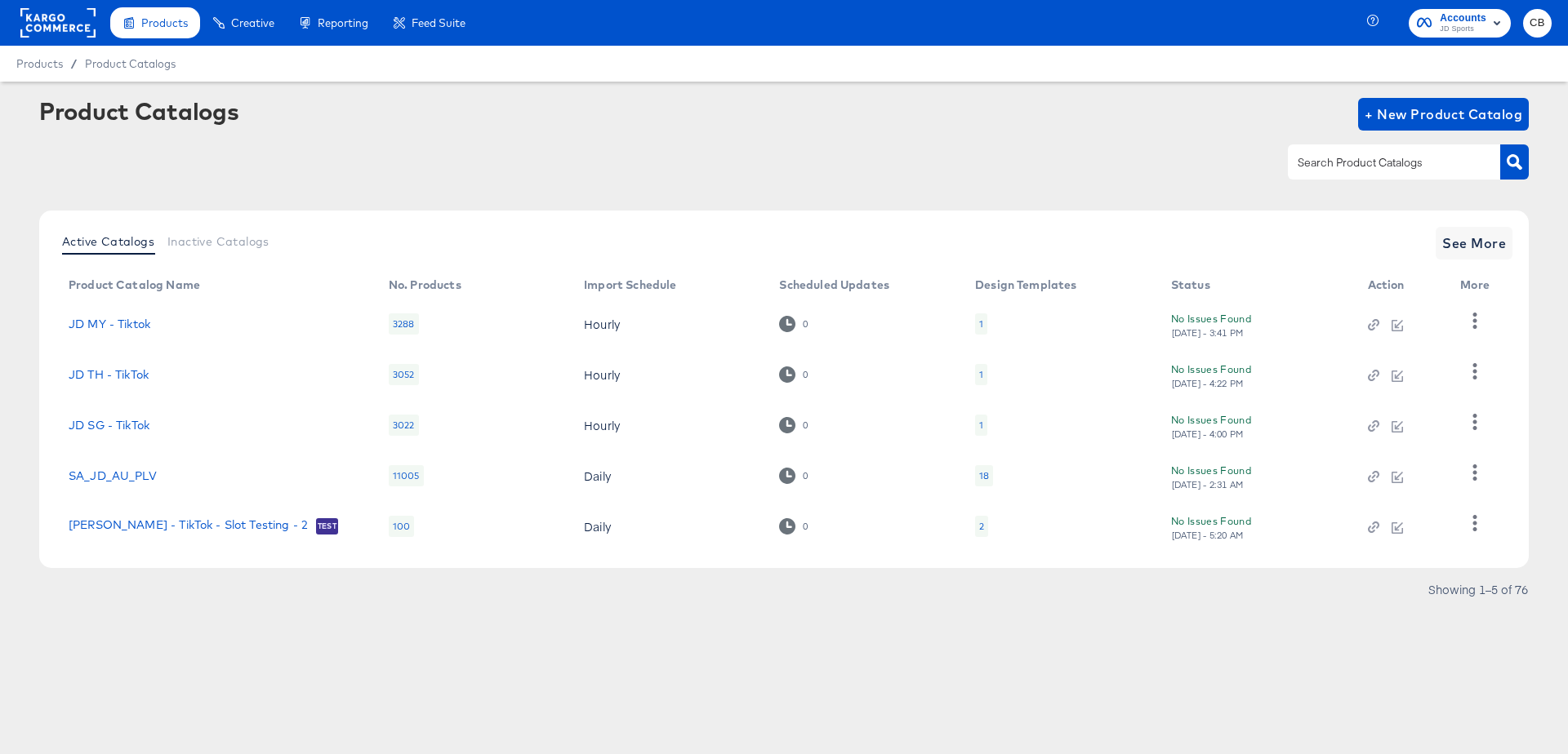
click at [1320, 167] on input "text" at bounding box center [1381, 163] width 174 height 19
type input "IT"
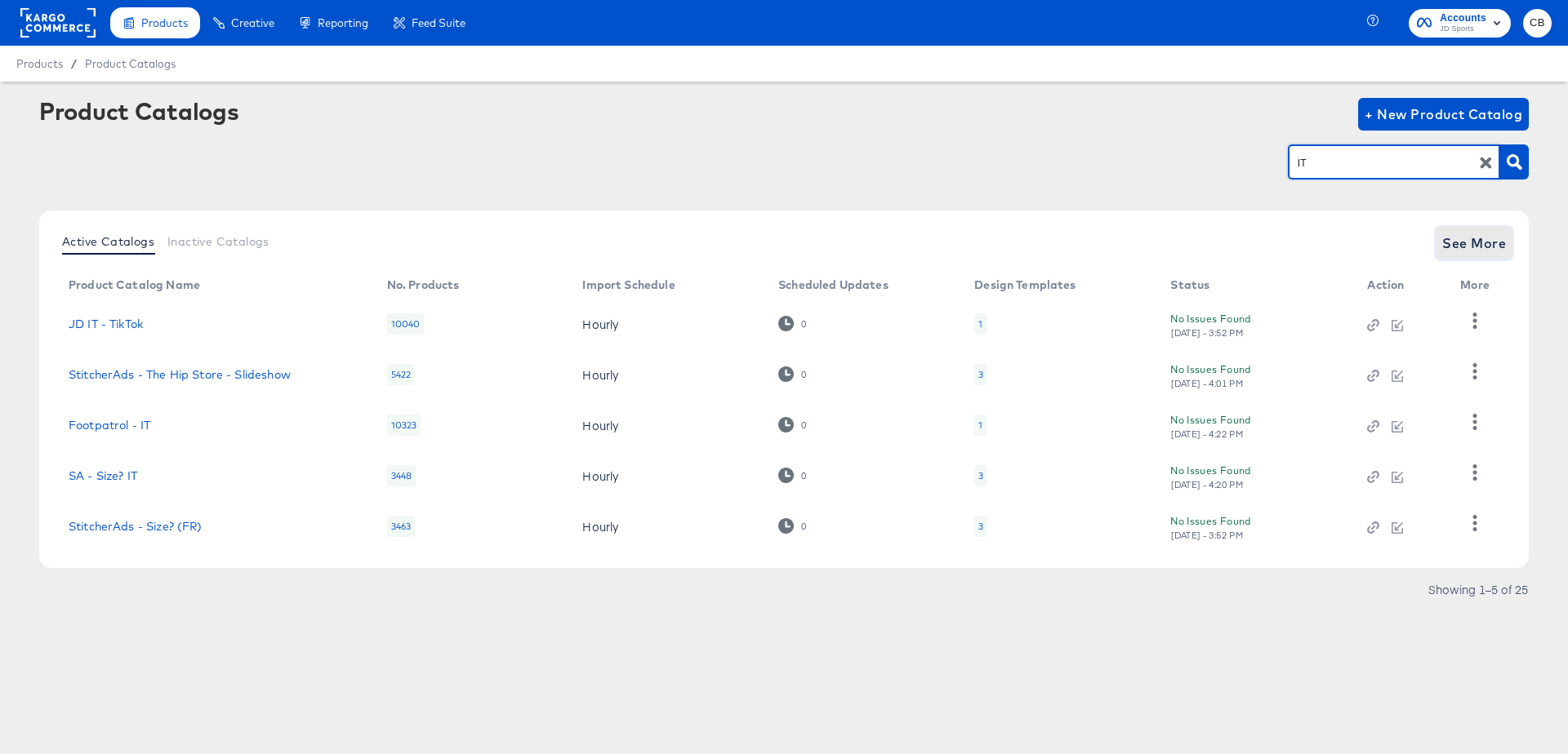
click at [1469, 235] on span "See More" at bounding box center [1474, 243] width 64 height 23
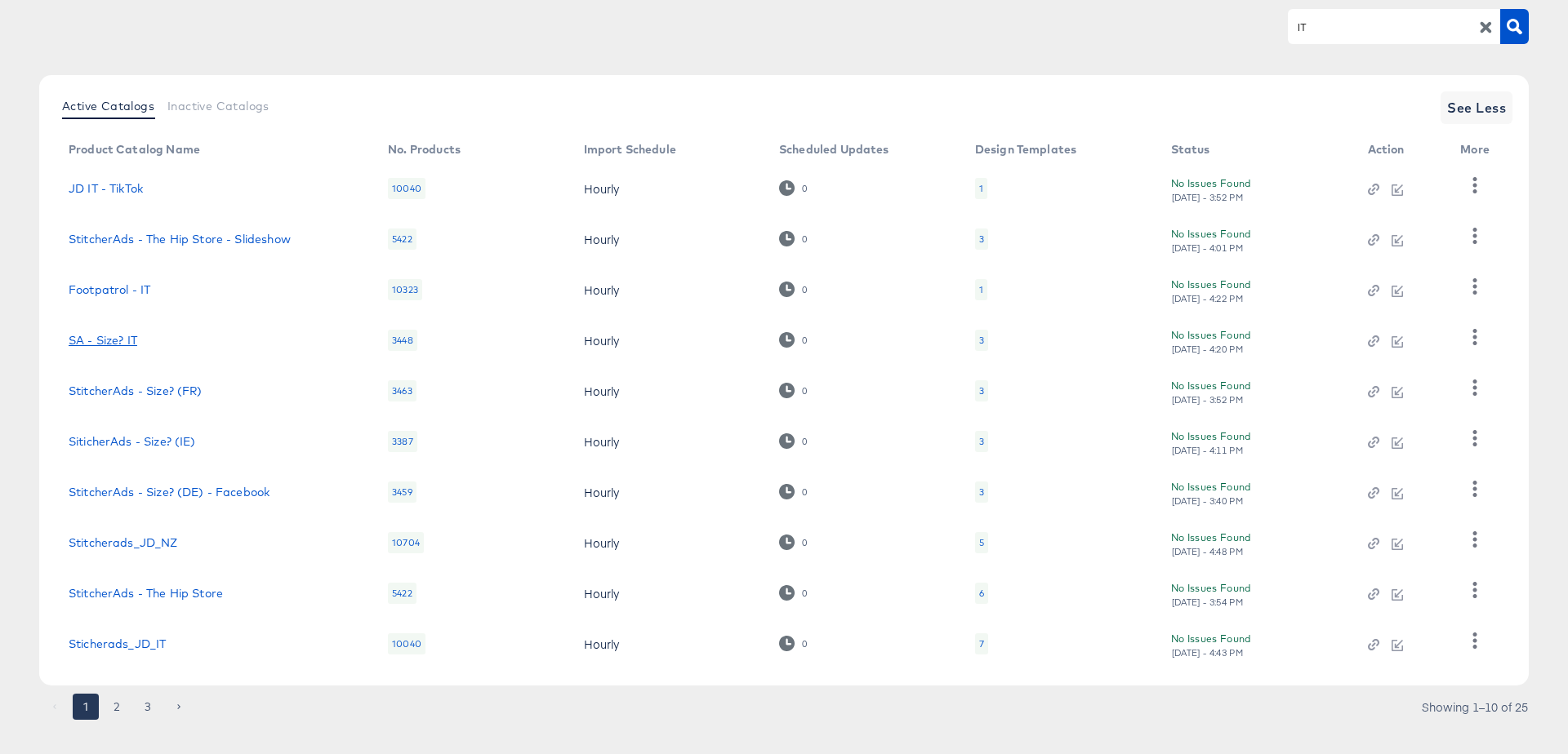
scroll to position [137, 0]
click at [132, 637] on link "Sticherads_JD_IT" at bounding box center [116, 642] width 97 height 13
